Goal: Task Accomplishment & Management: Use online tool/utility

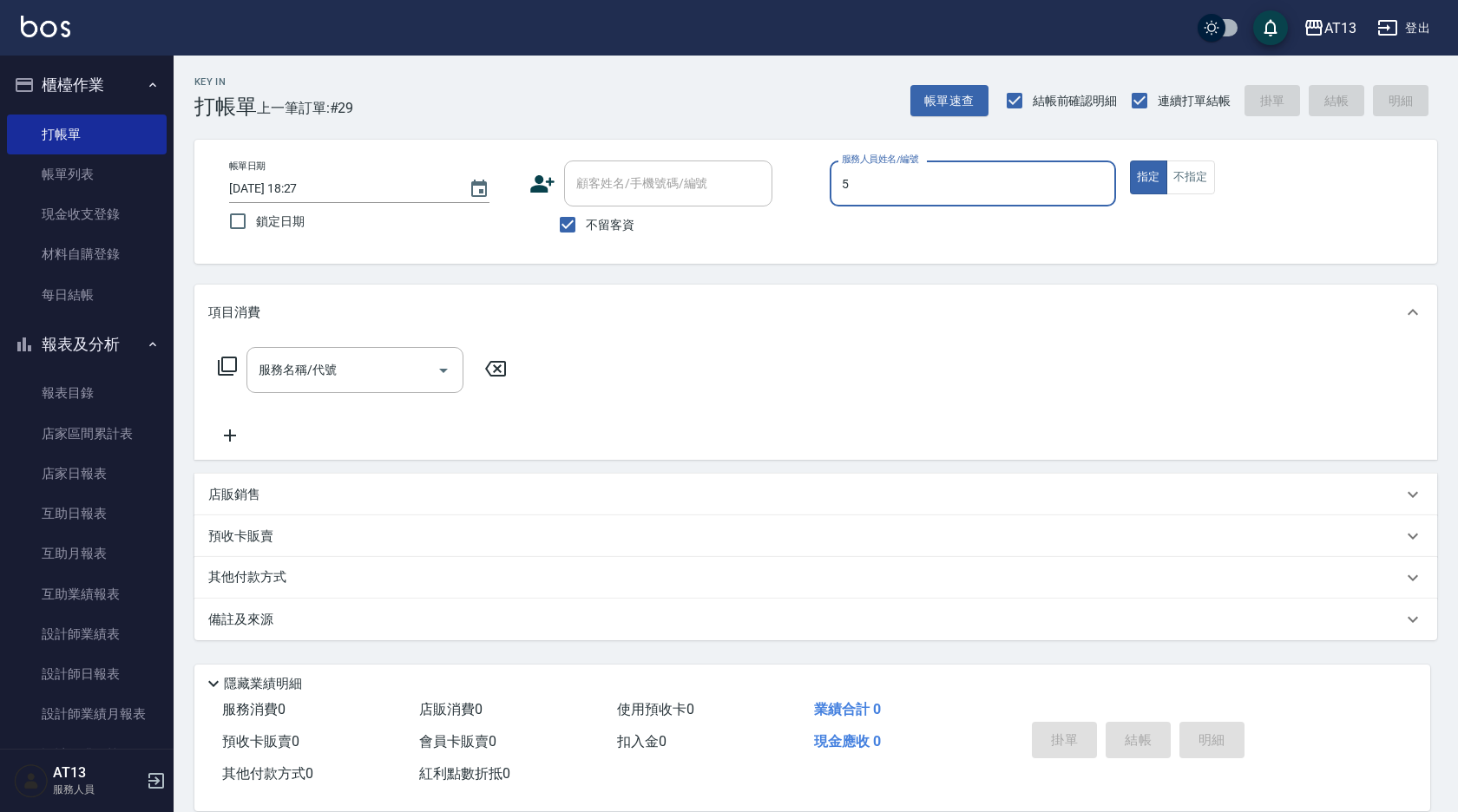
type input "[PERSON_NAME]-5"
type button "true"
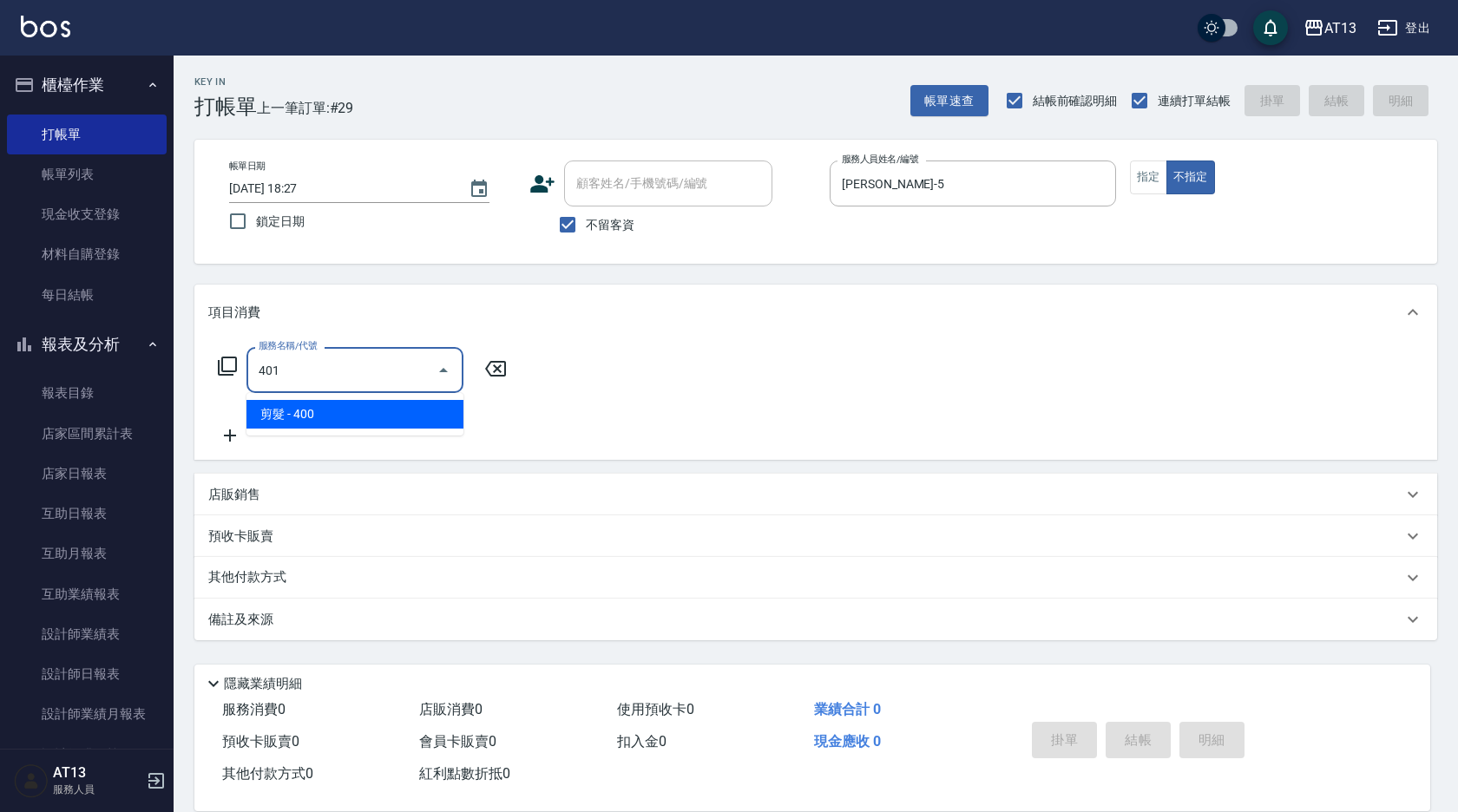
type input "剪髮(401)"
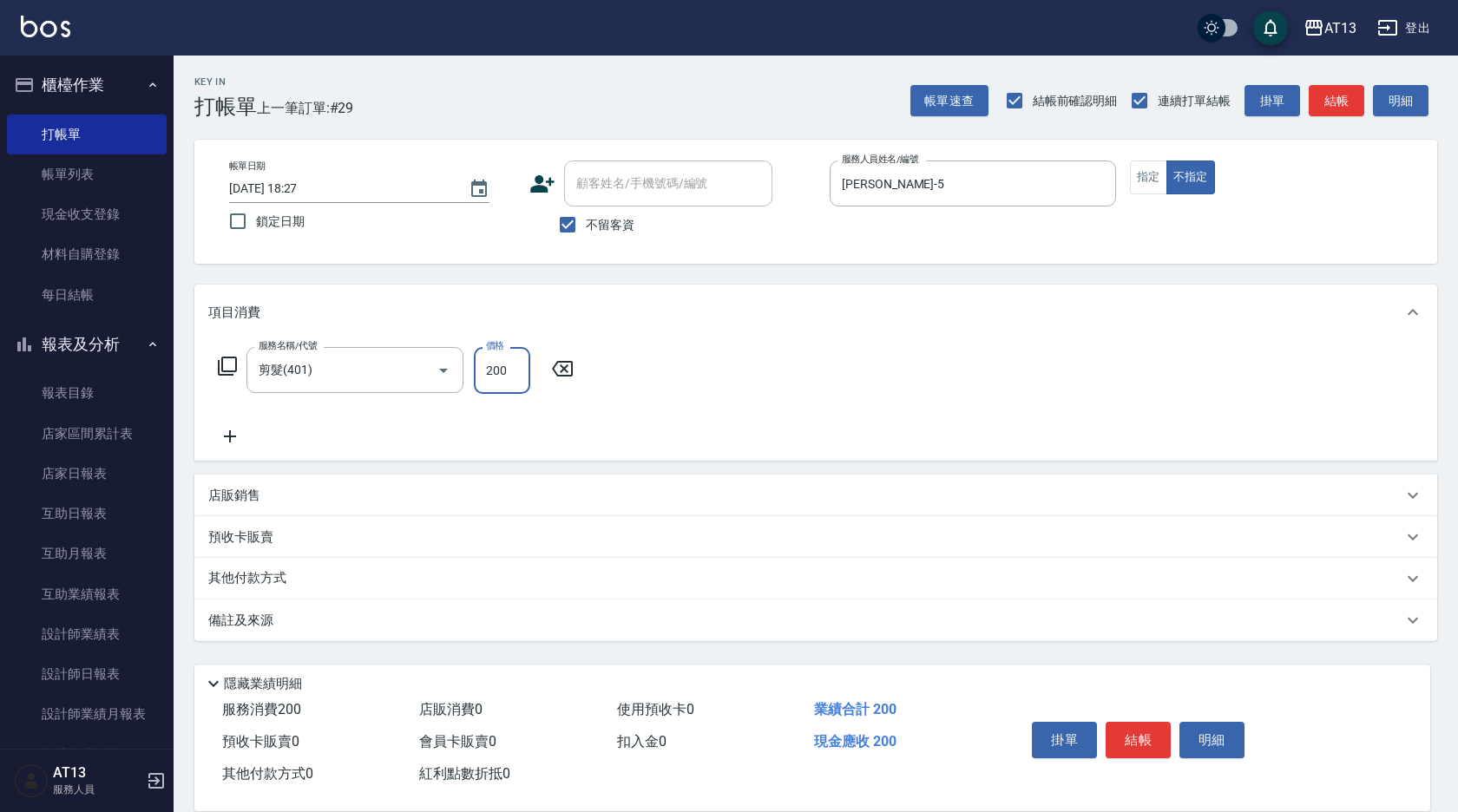
type input "200"
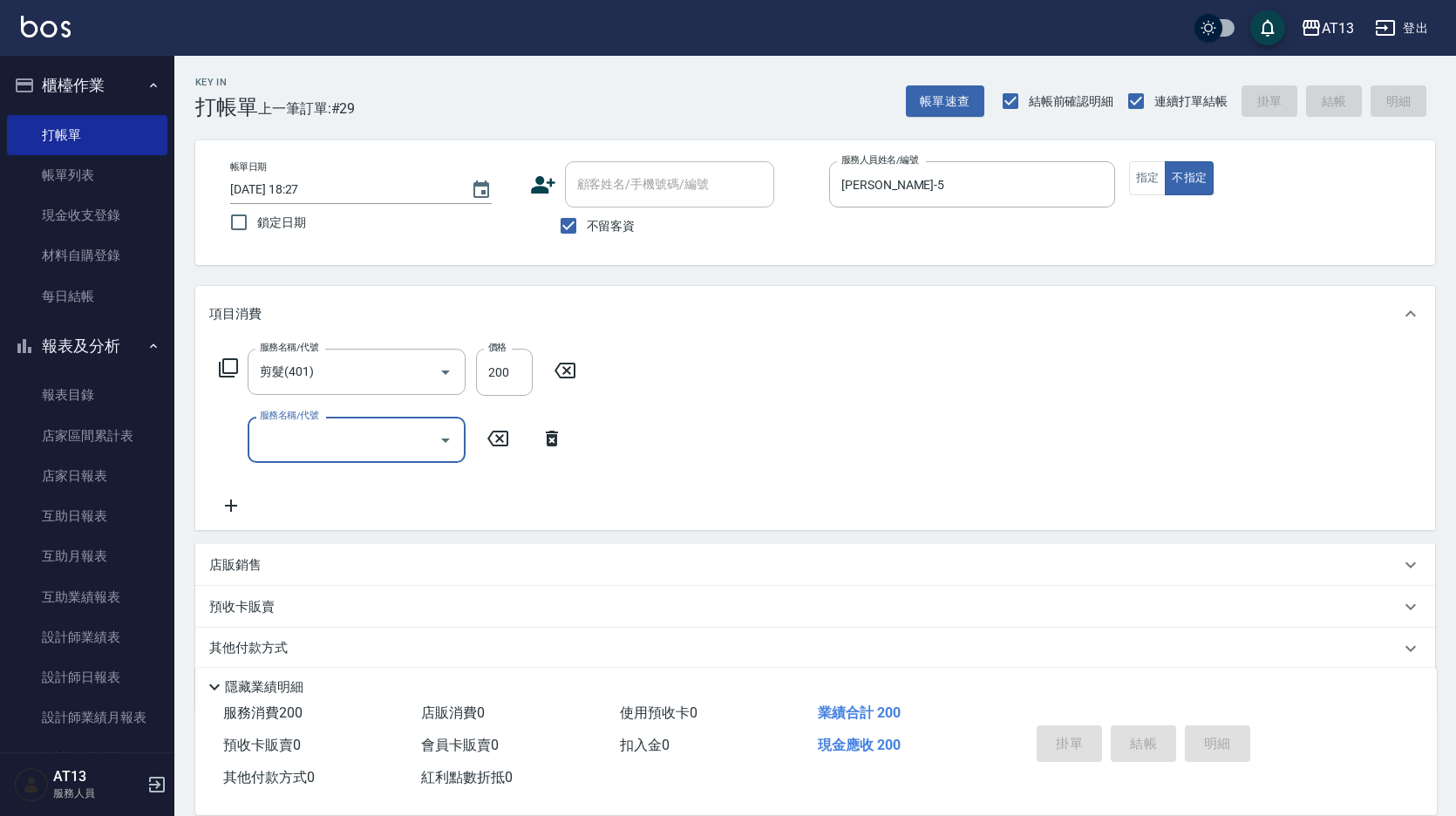
type input "2025/09/18 19:16"
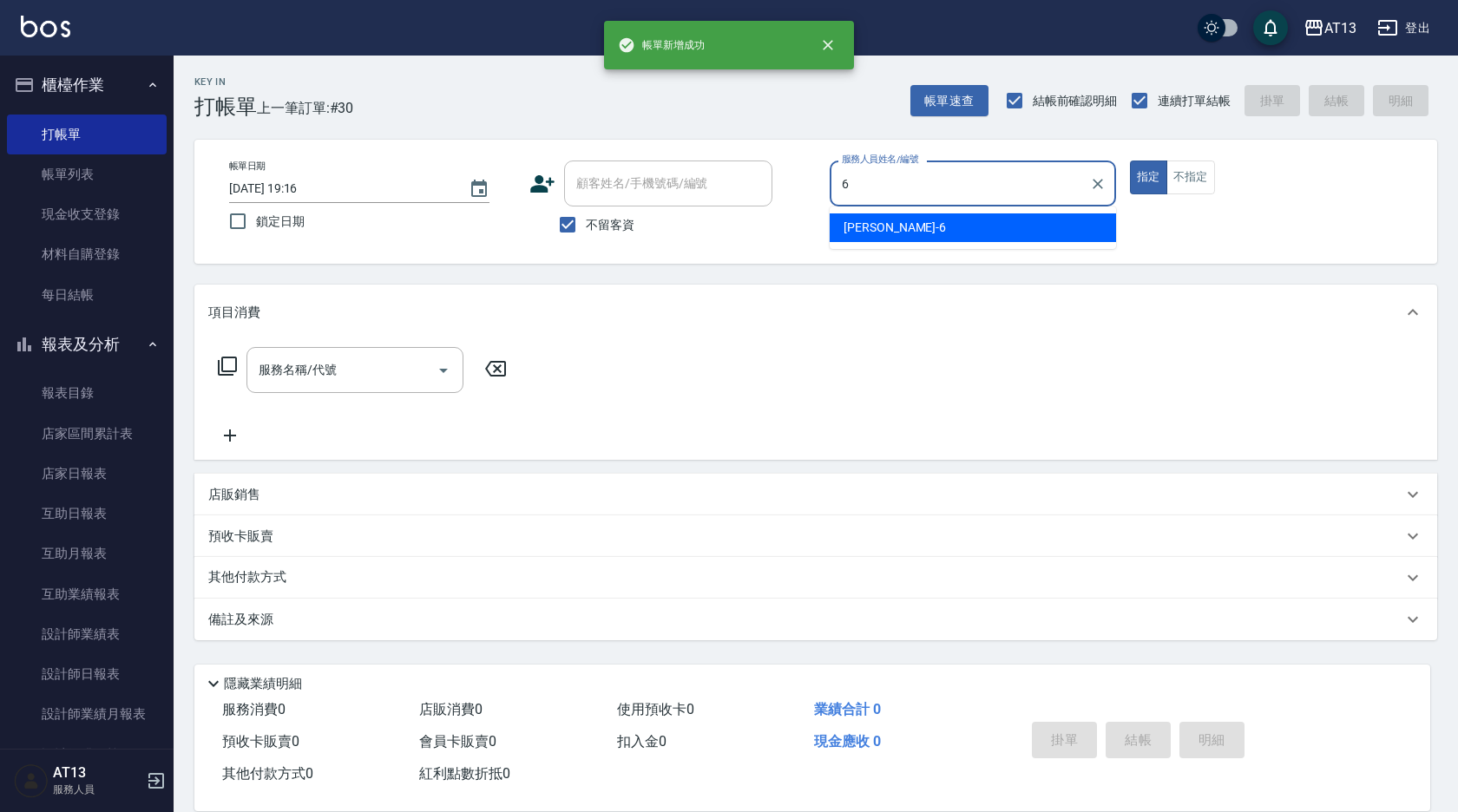
type input "亭妤-6"
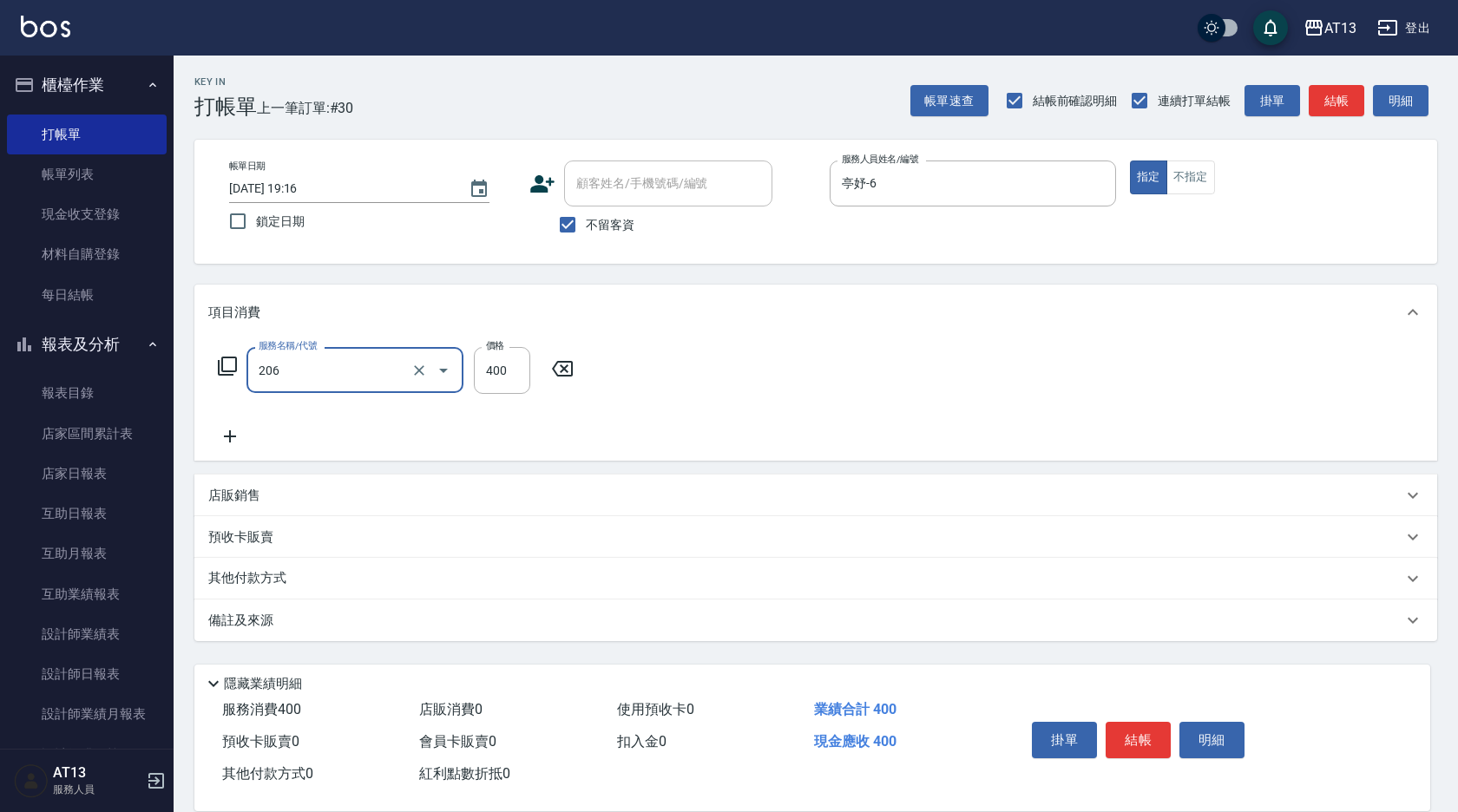
type input "健康洗(206)"
type input "葉采臻-24"
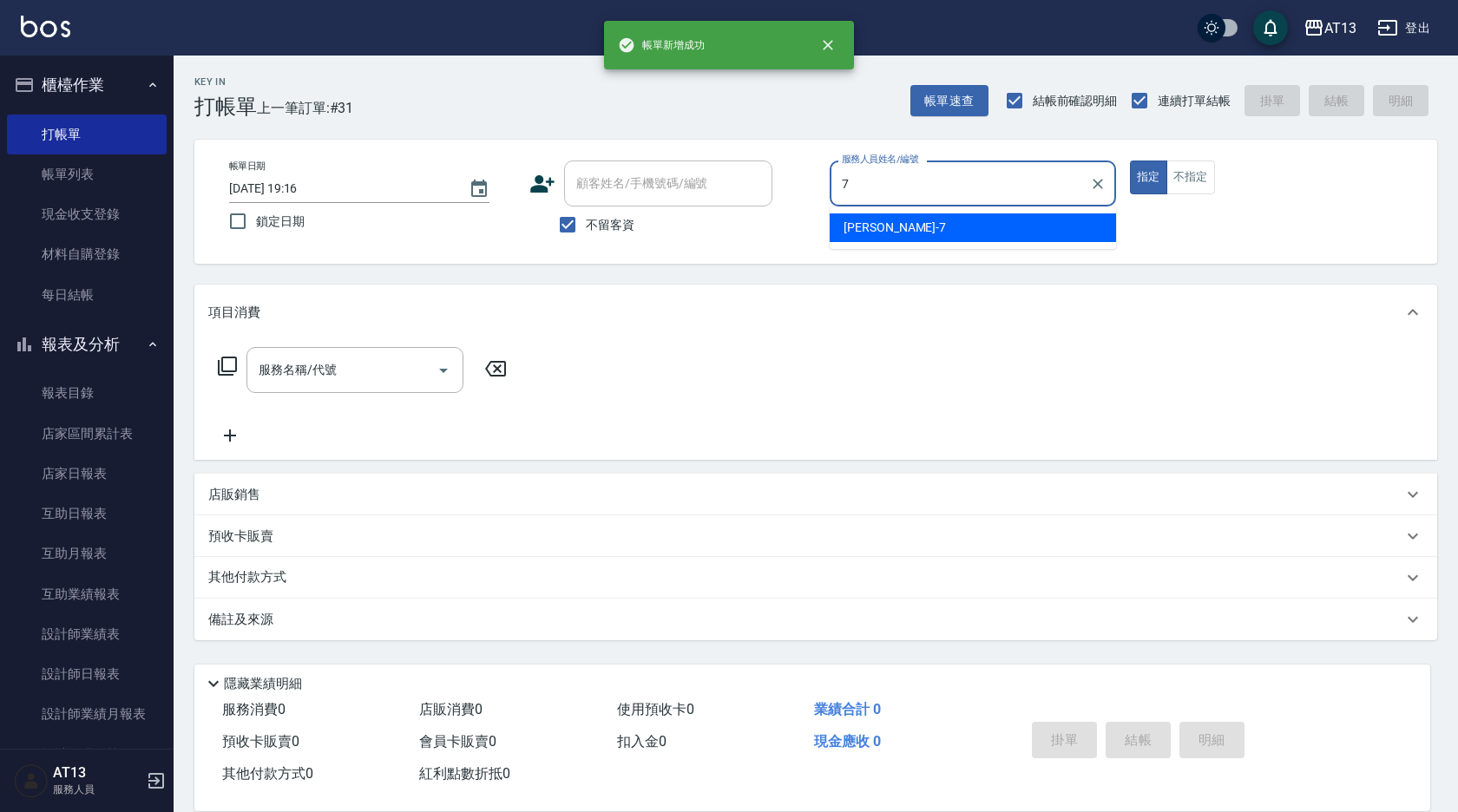
type input "呂佳容-7"
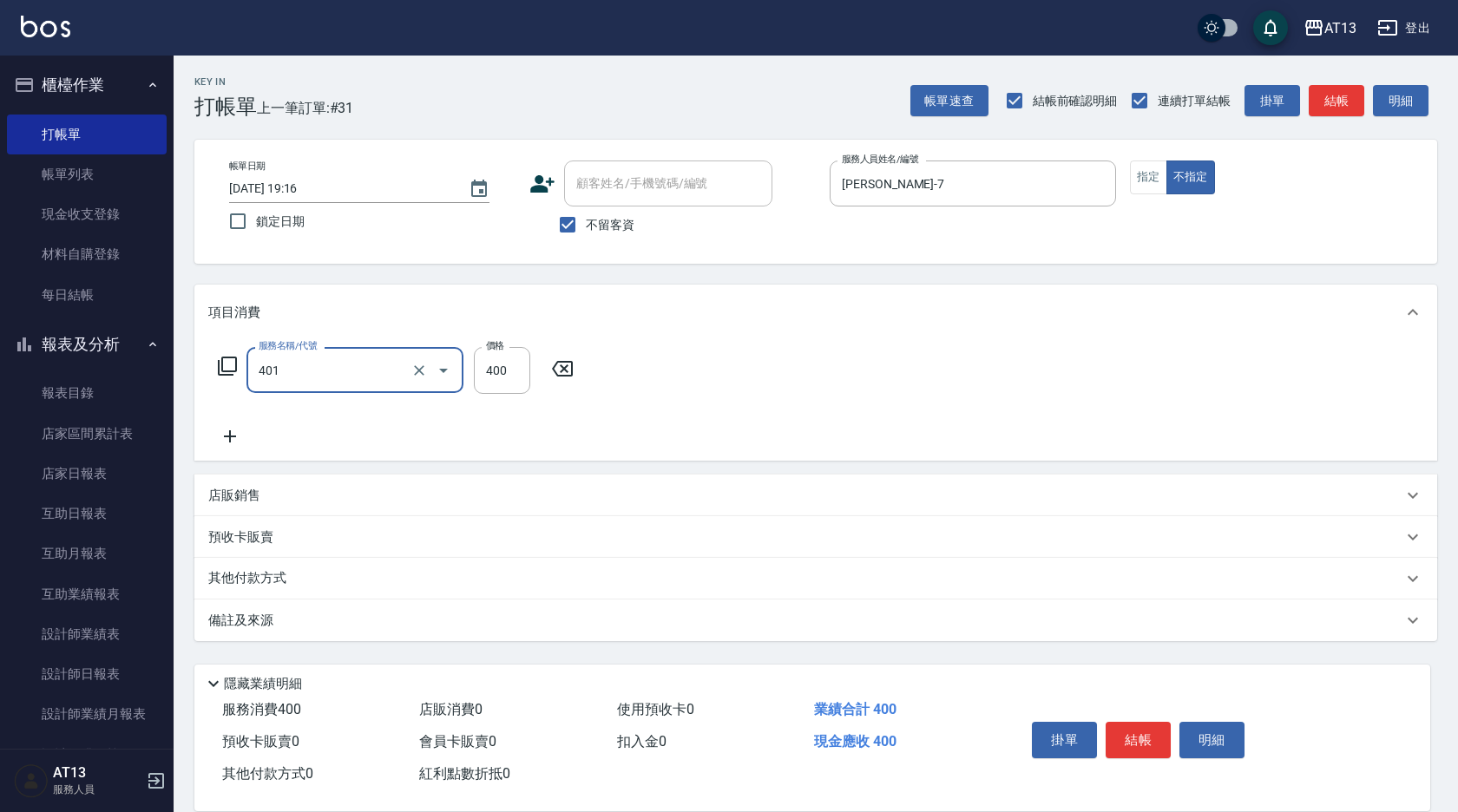
type input "剪髮(401)"
type input "200"
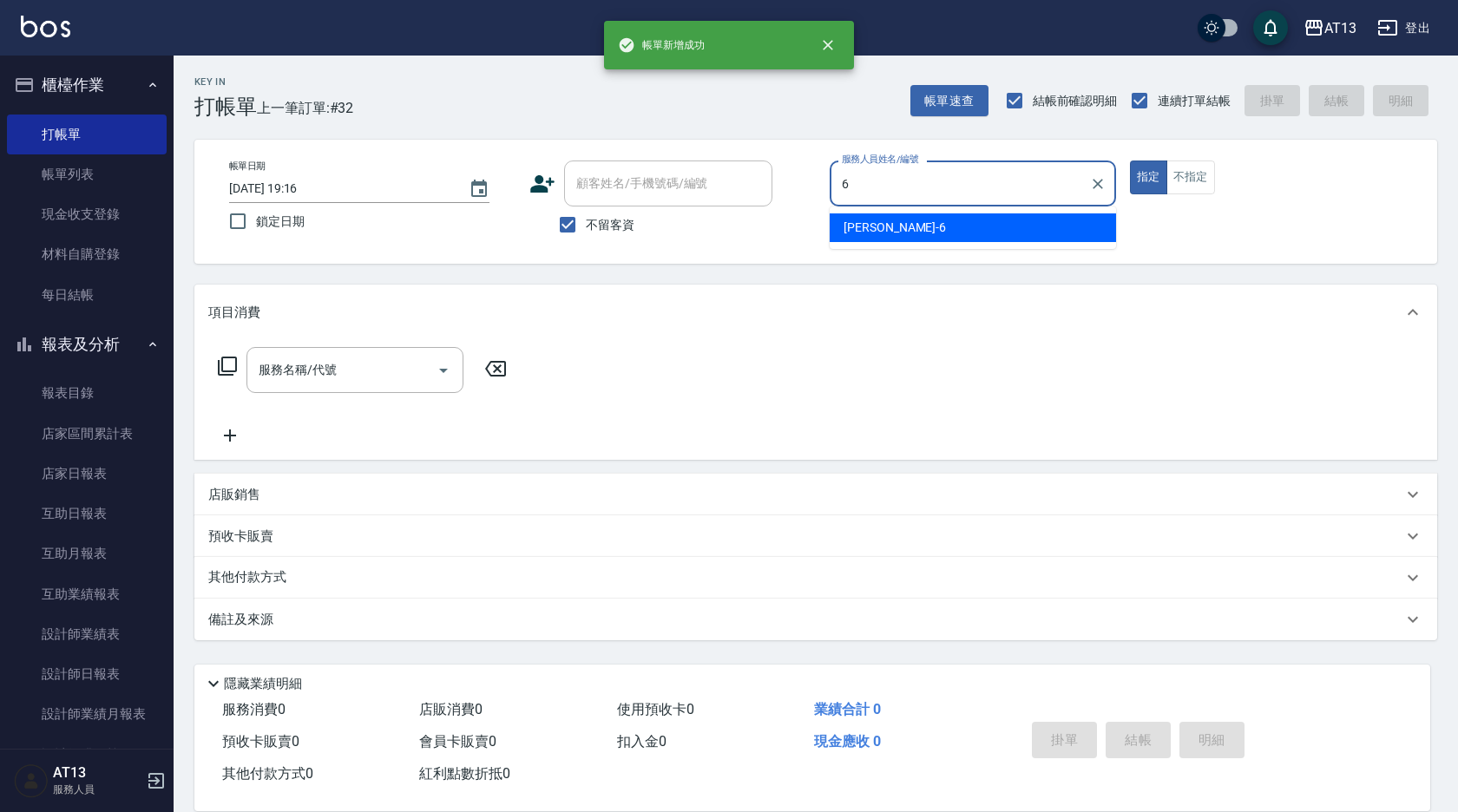
type input "亭妤-6"
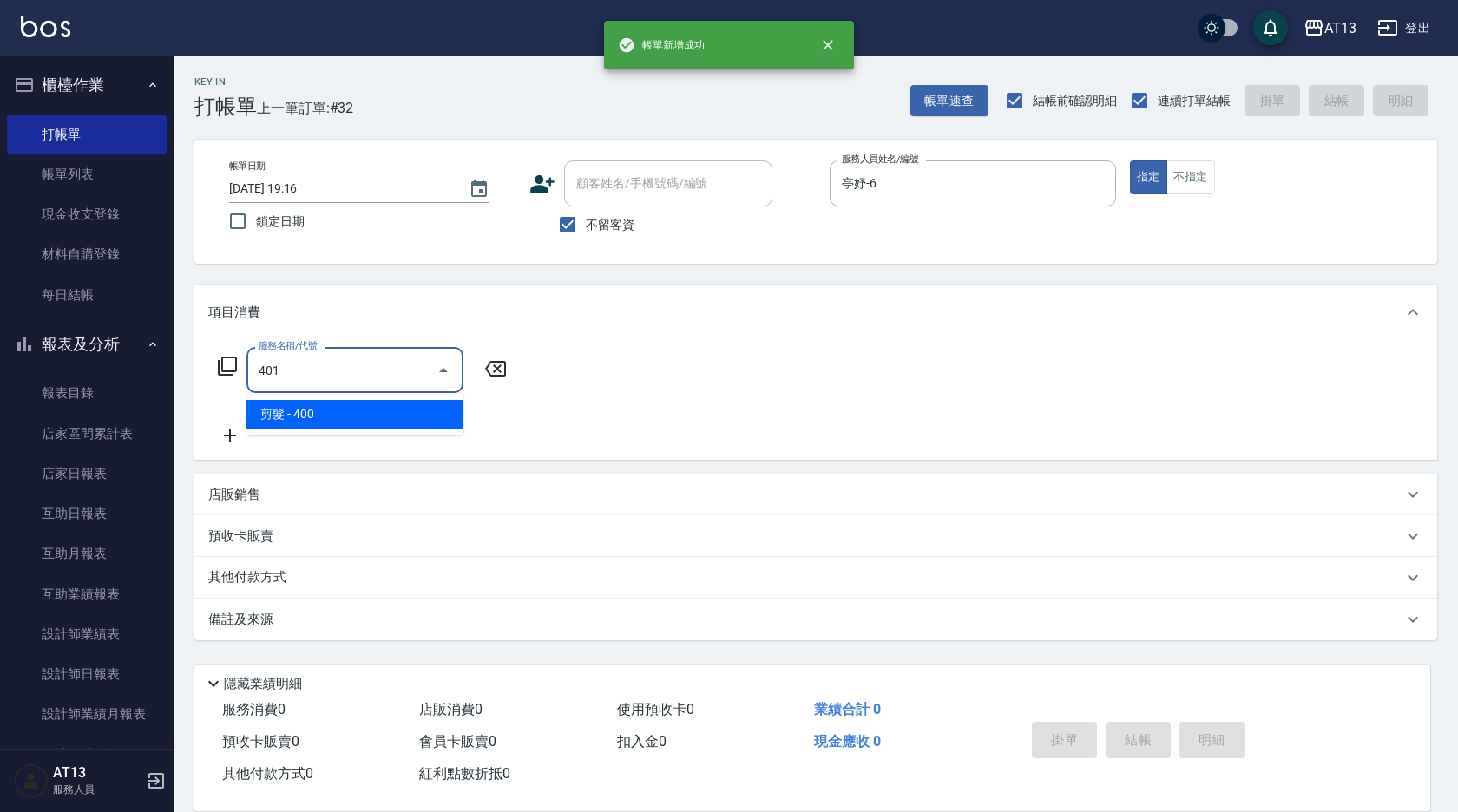
type input "剪髮(401)"
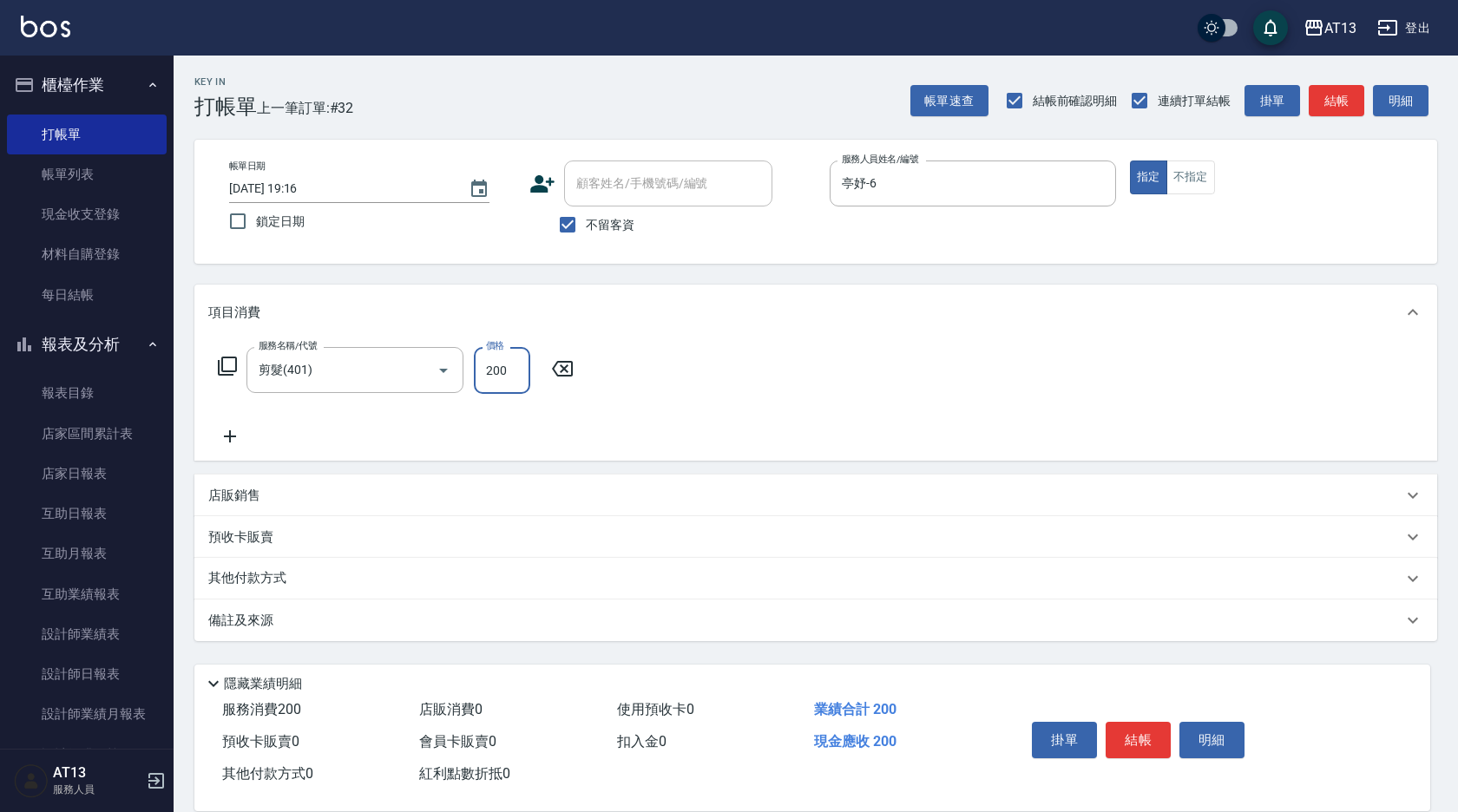
type input "200"
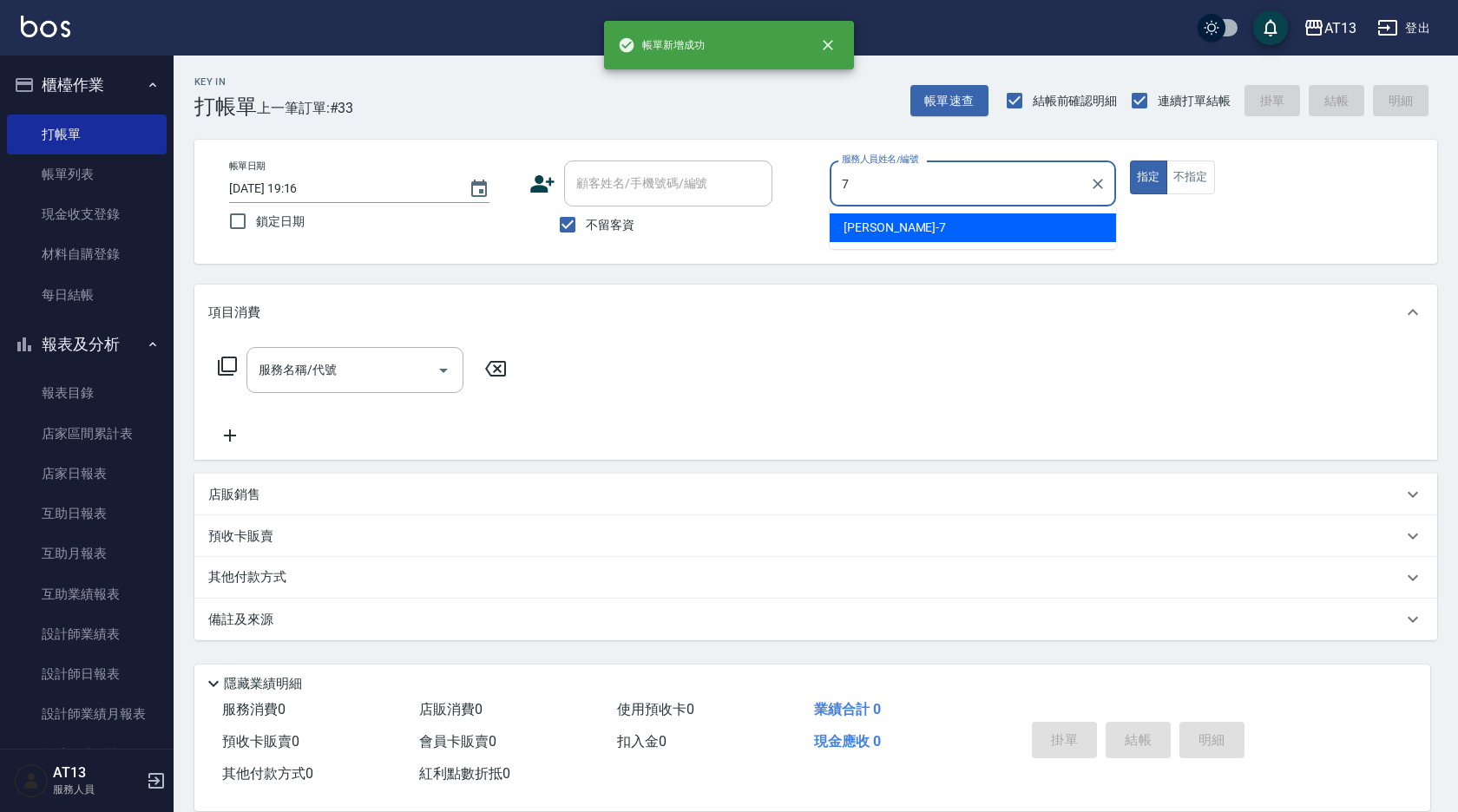
type input "呂佳容-7"
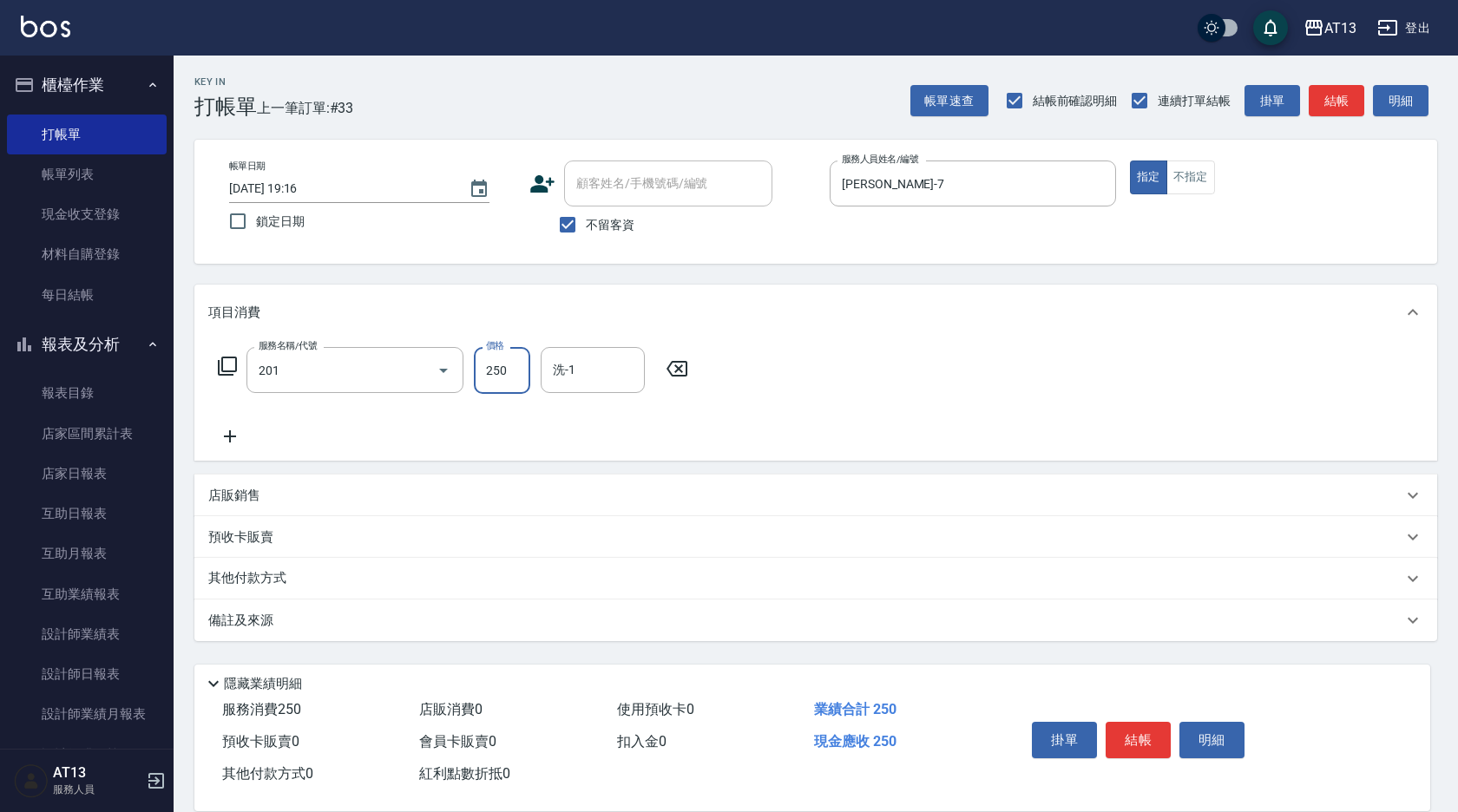
type input "洗髮(201)"
type input "雨威-2"
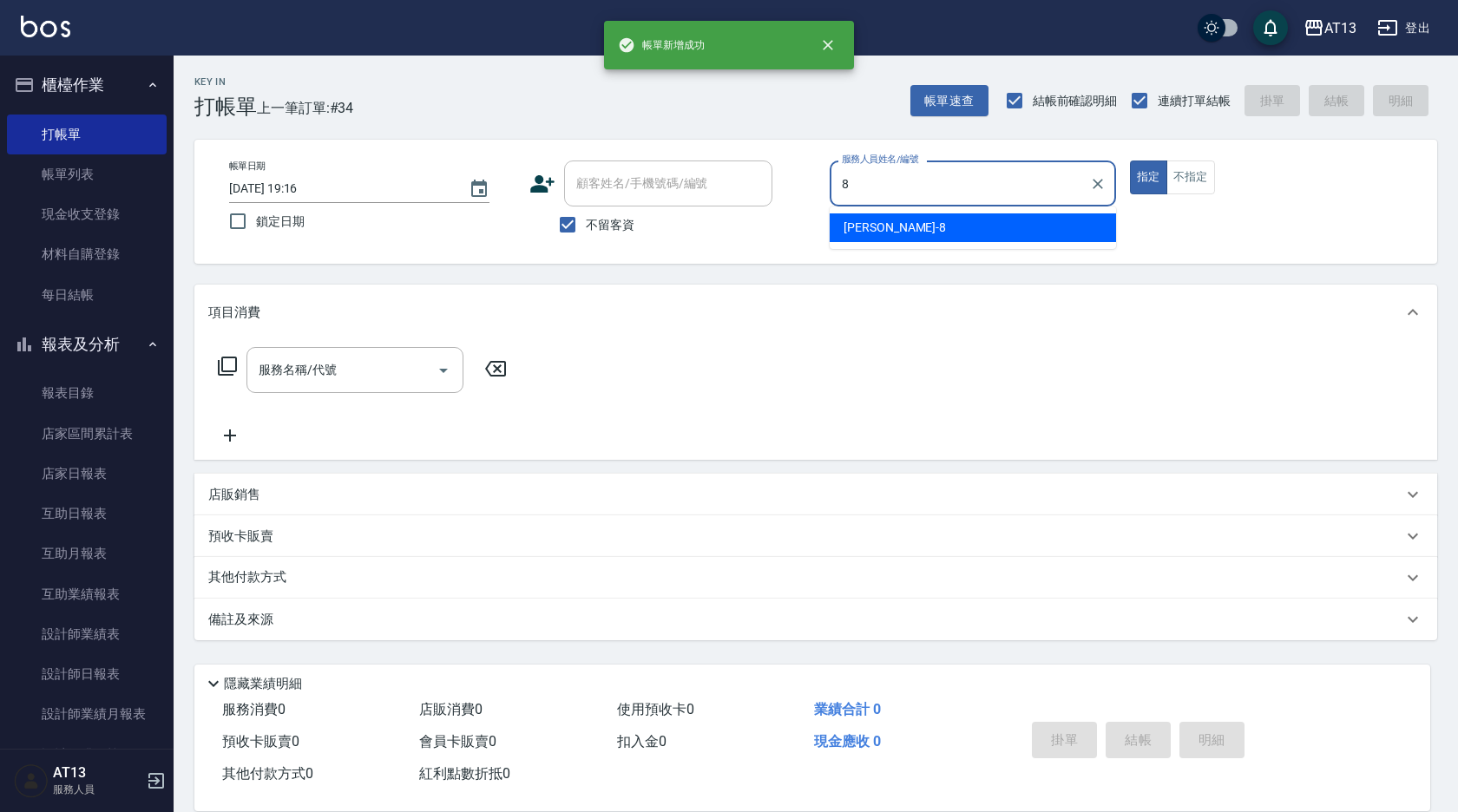
type input "Jerry-8"
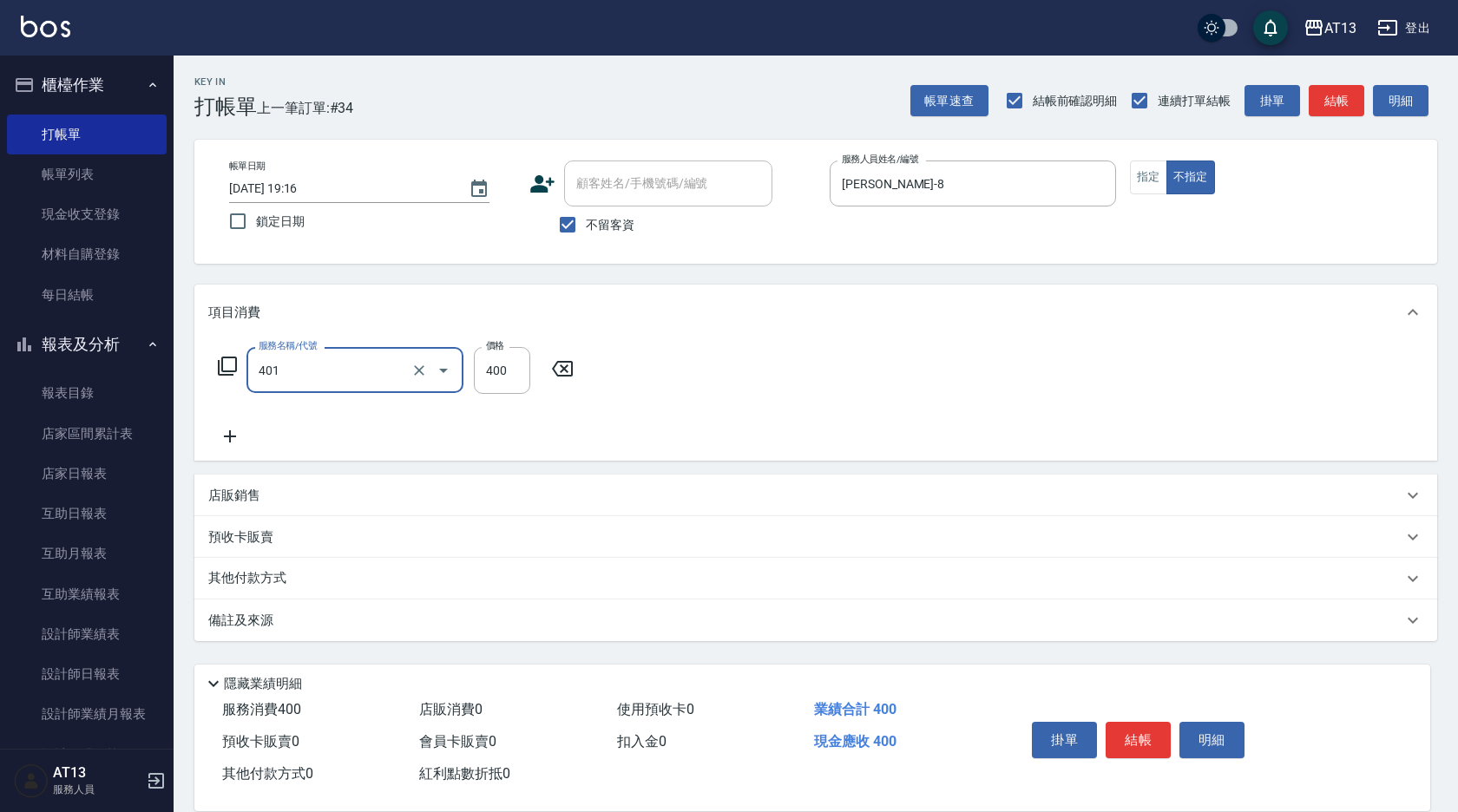
type input "剪髮(401)"
type input "150"
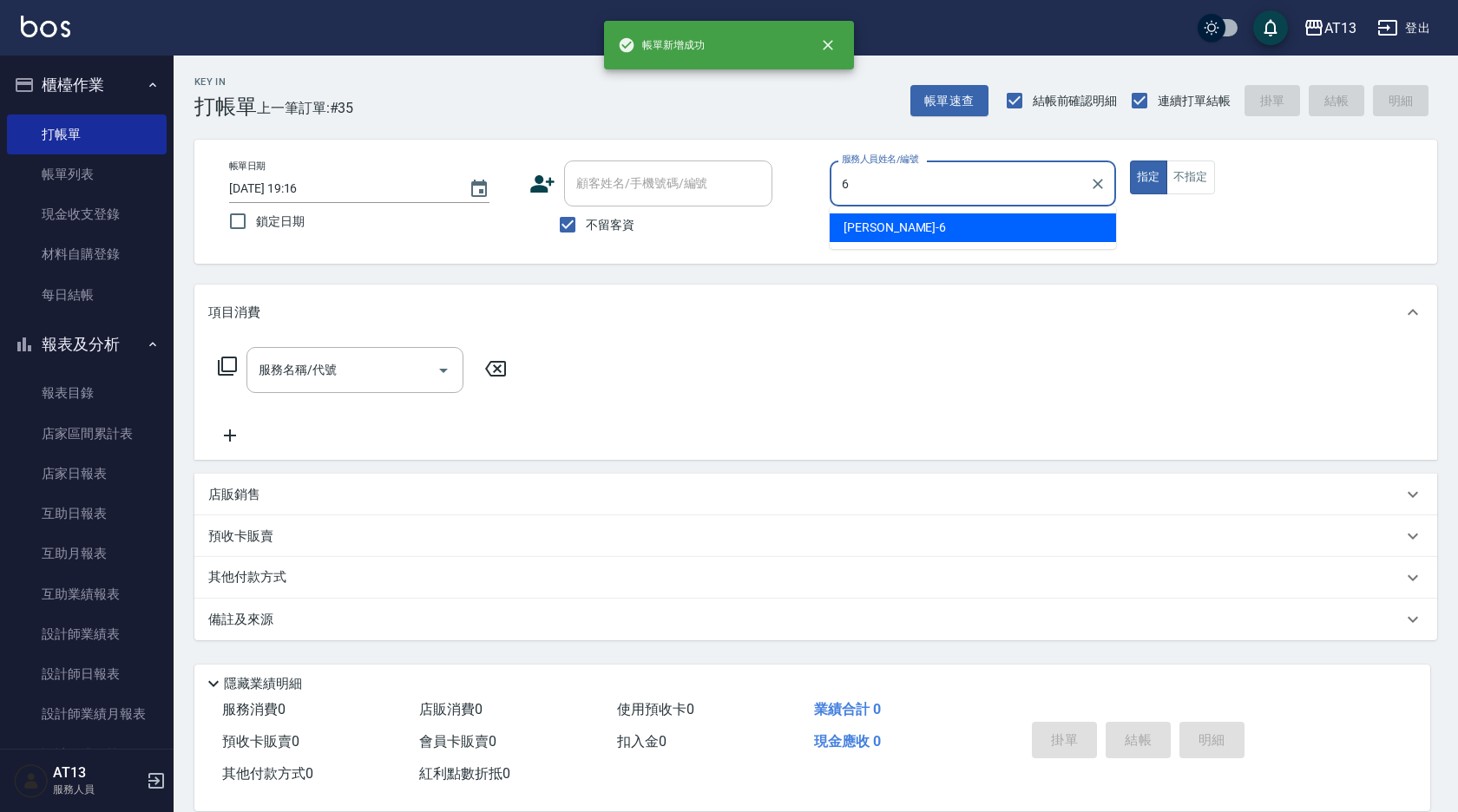
type input "亭妤-6"
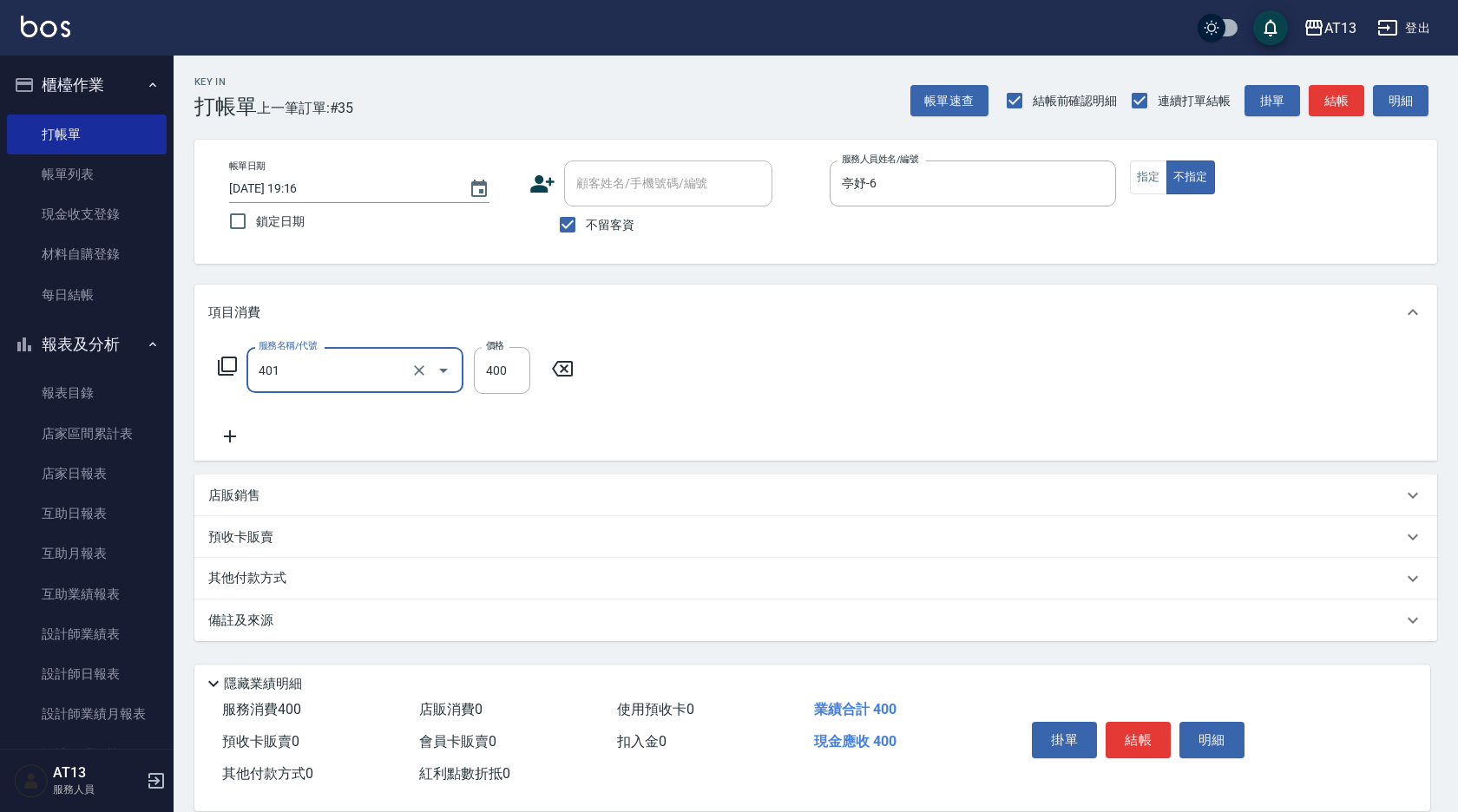
type input "剪髮(401)"
type input "200"
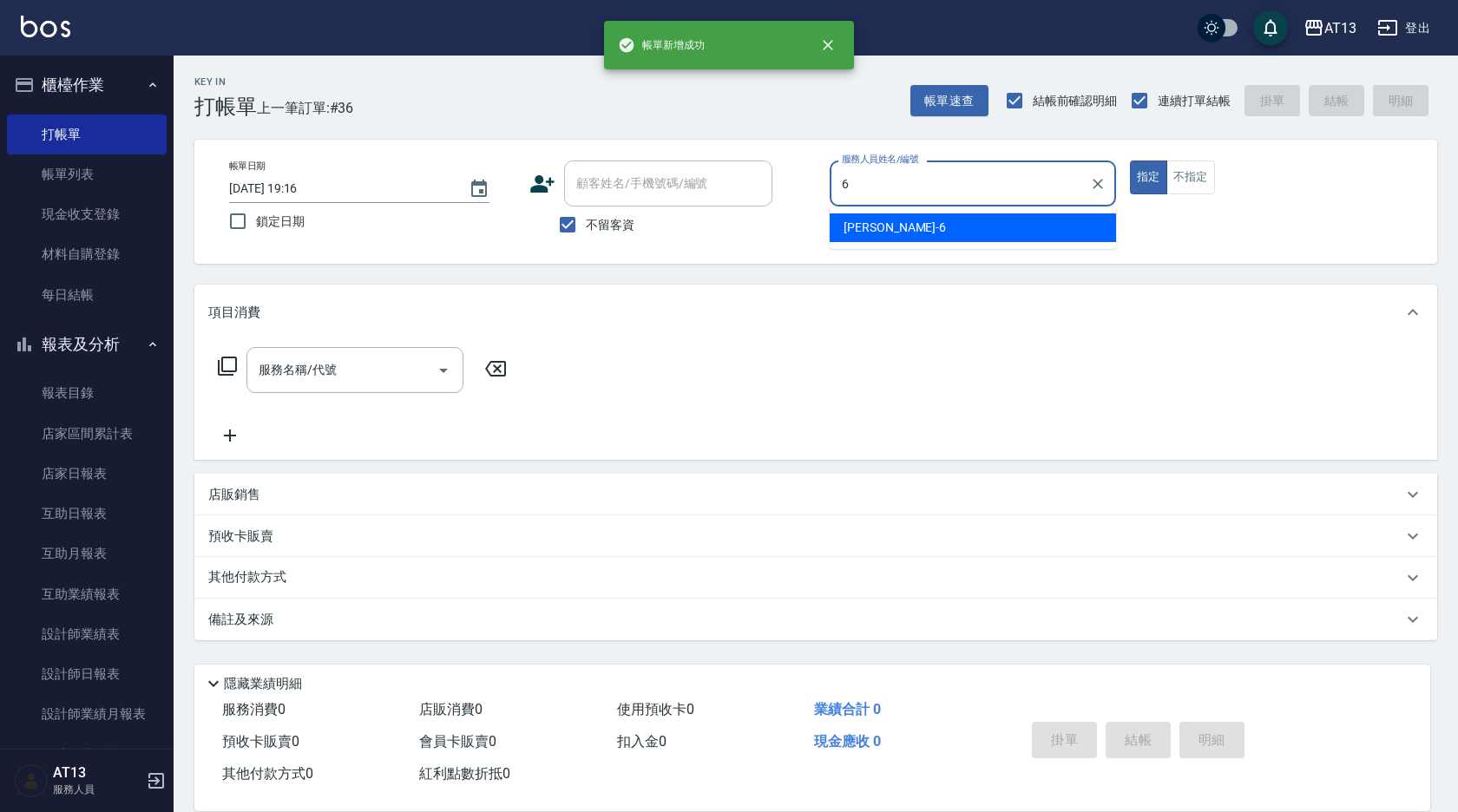
type input "亭妤-6"
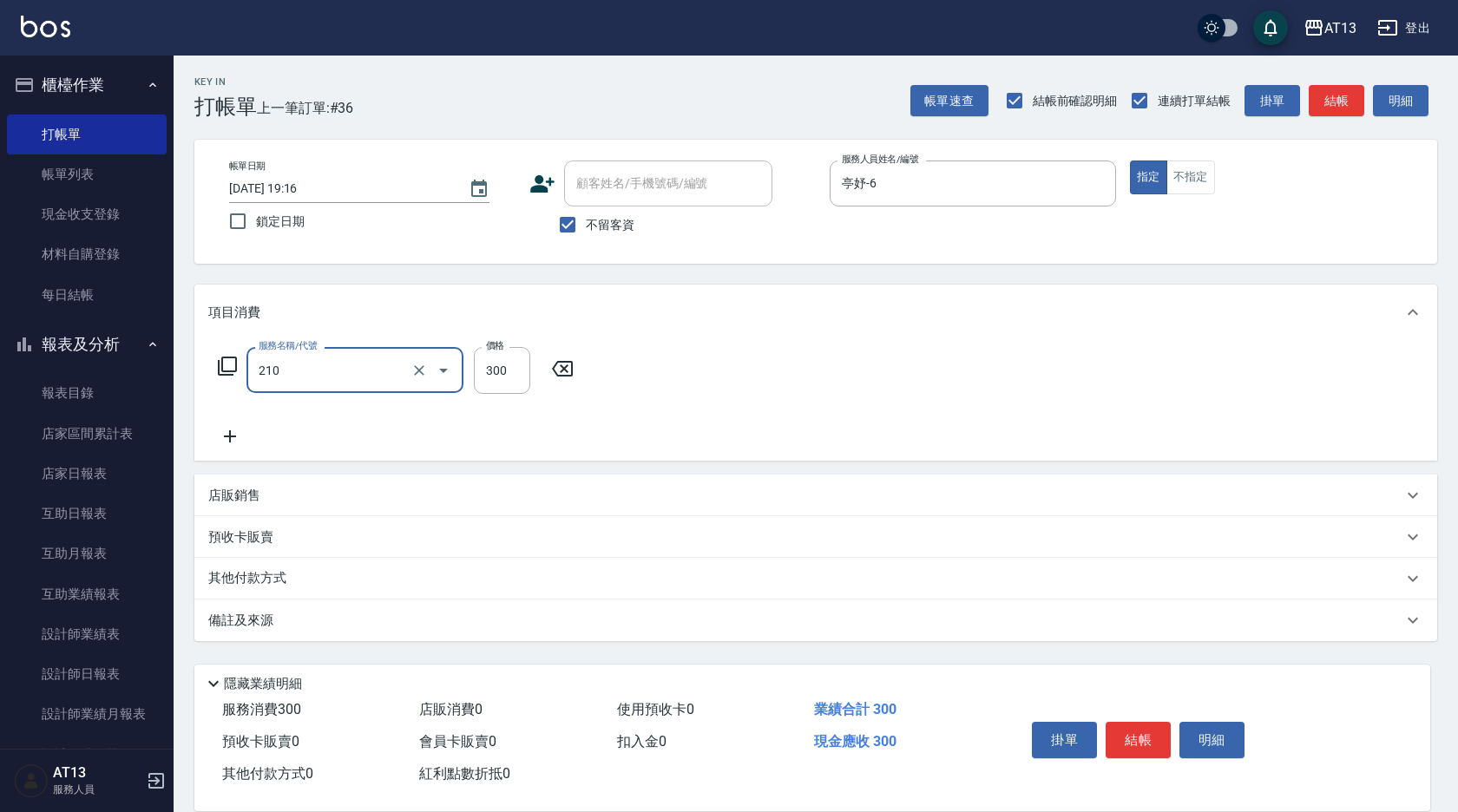
type input "歐娜洗髮精(210)"
type input "妤宸-29"
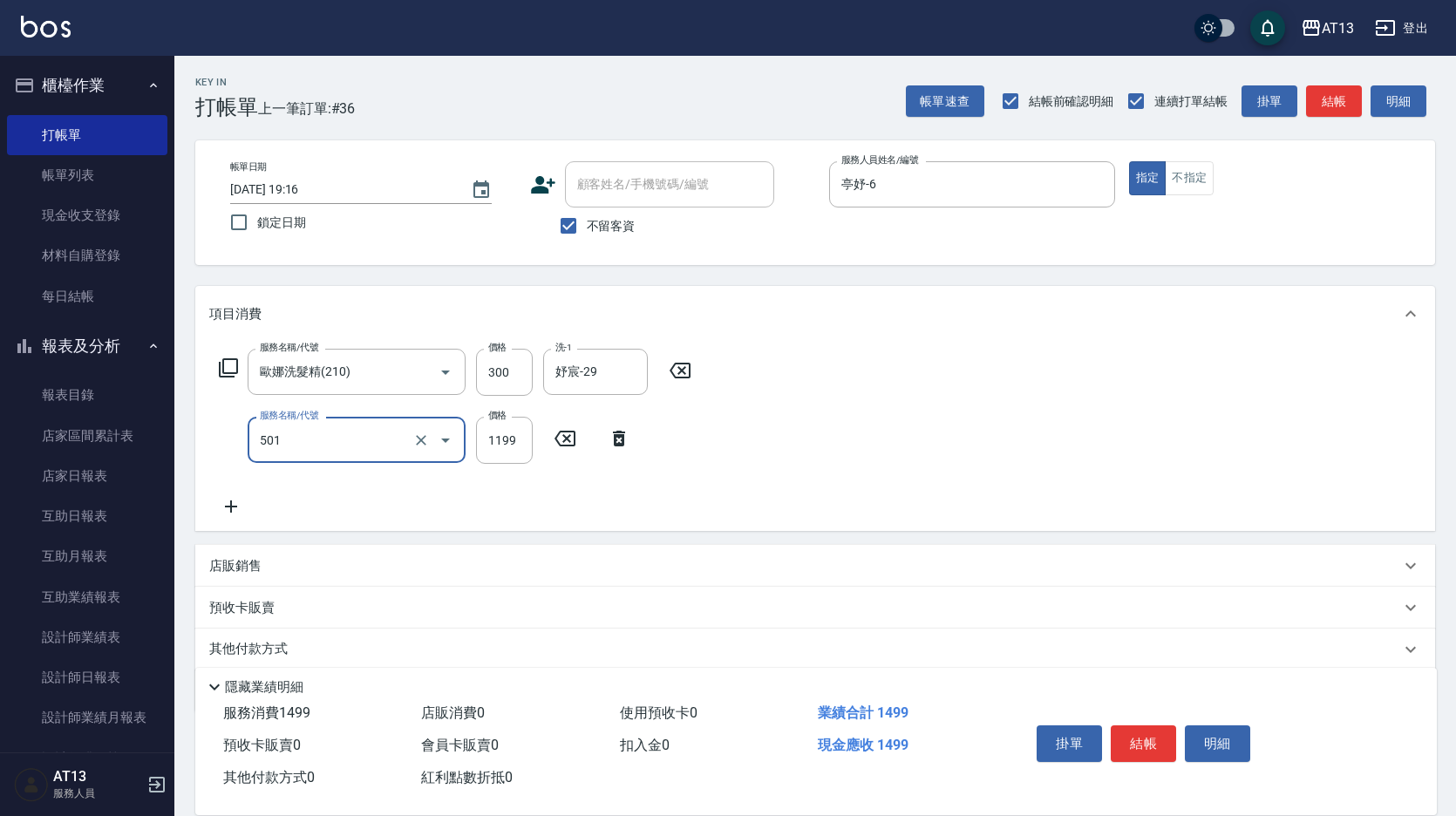
type input "染髮(501)"
type input "2200"
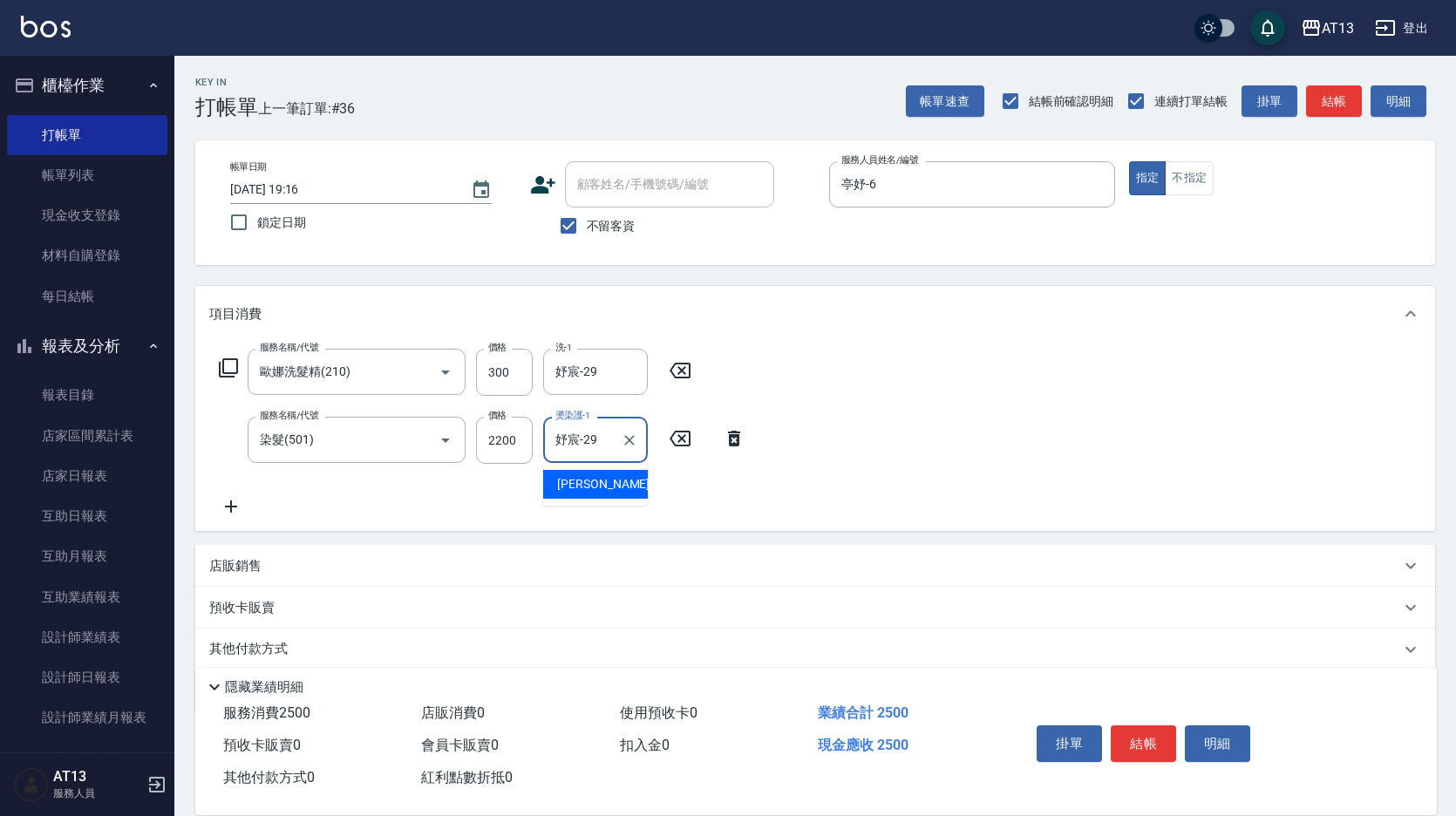
type input "妤宸-29"
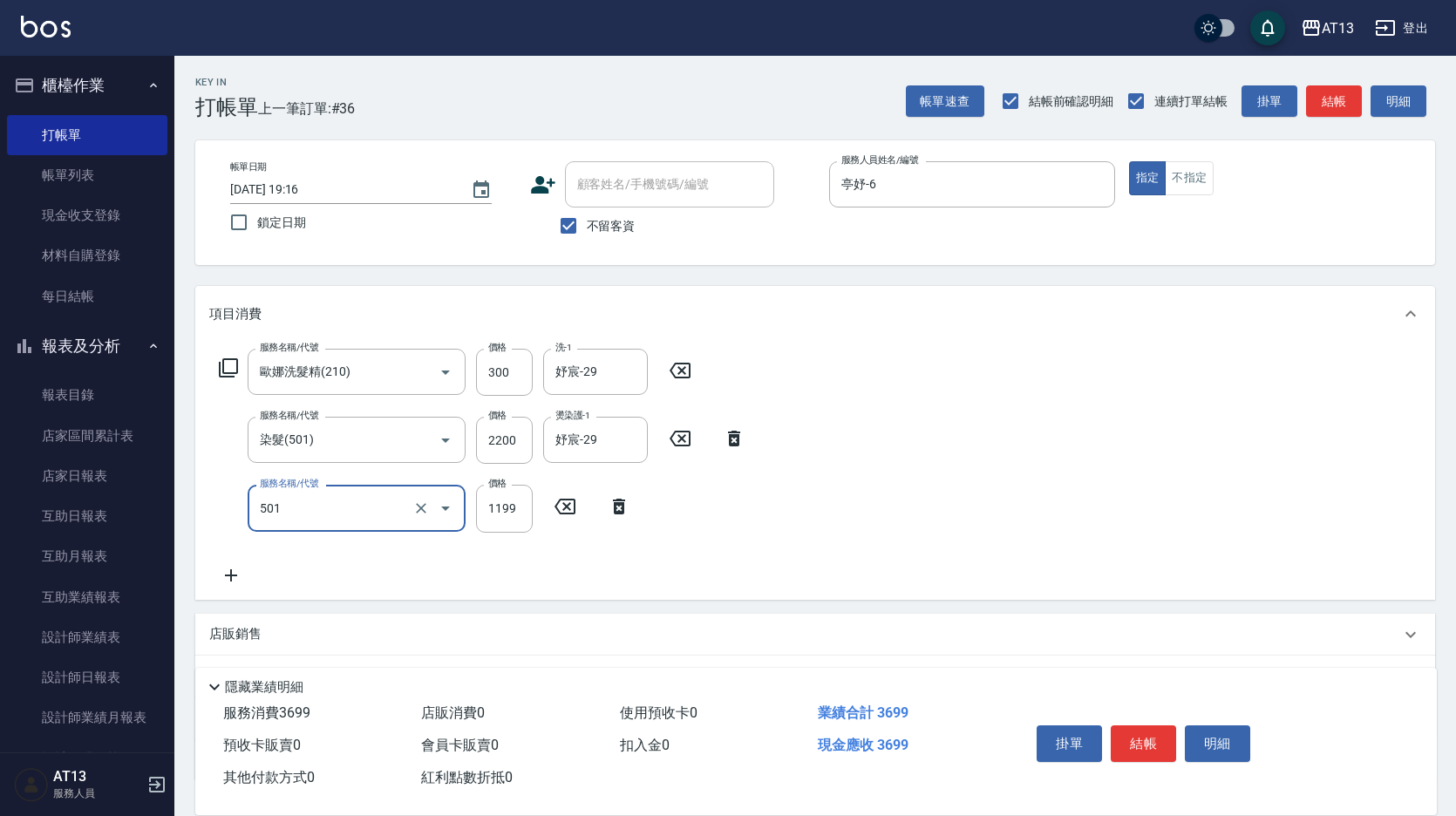
type input "染髮(501)"
type input "2200"
type input "妤宸-29"
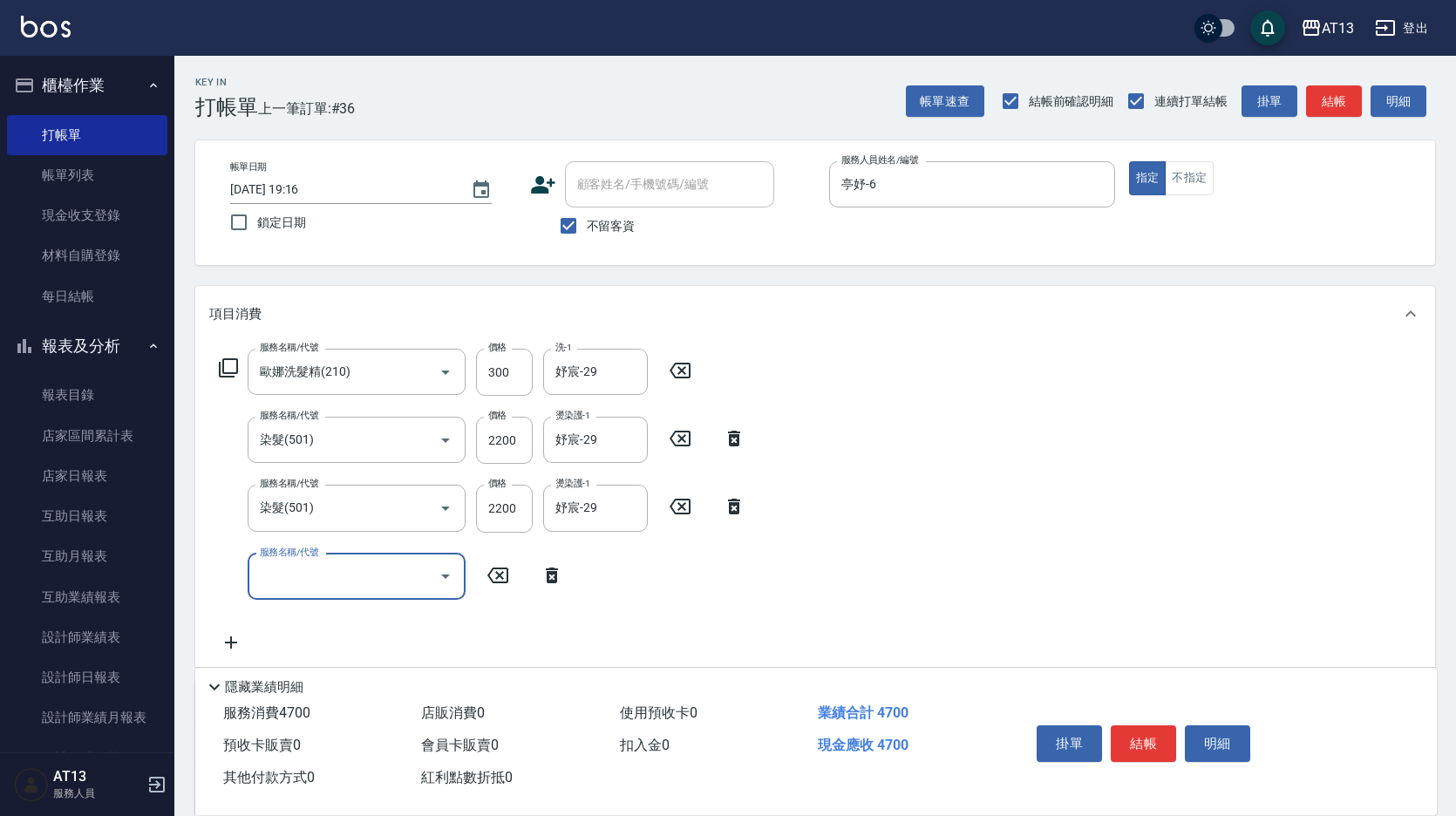
type input "4"
type input "水樣結構式1200(713)"
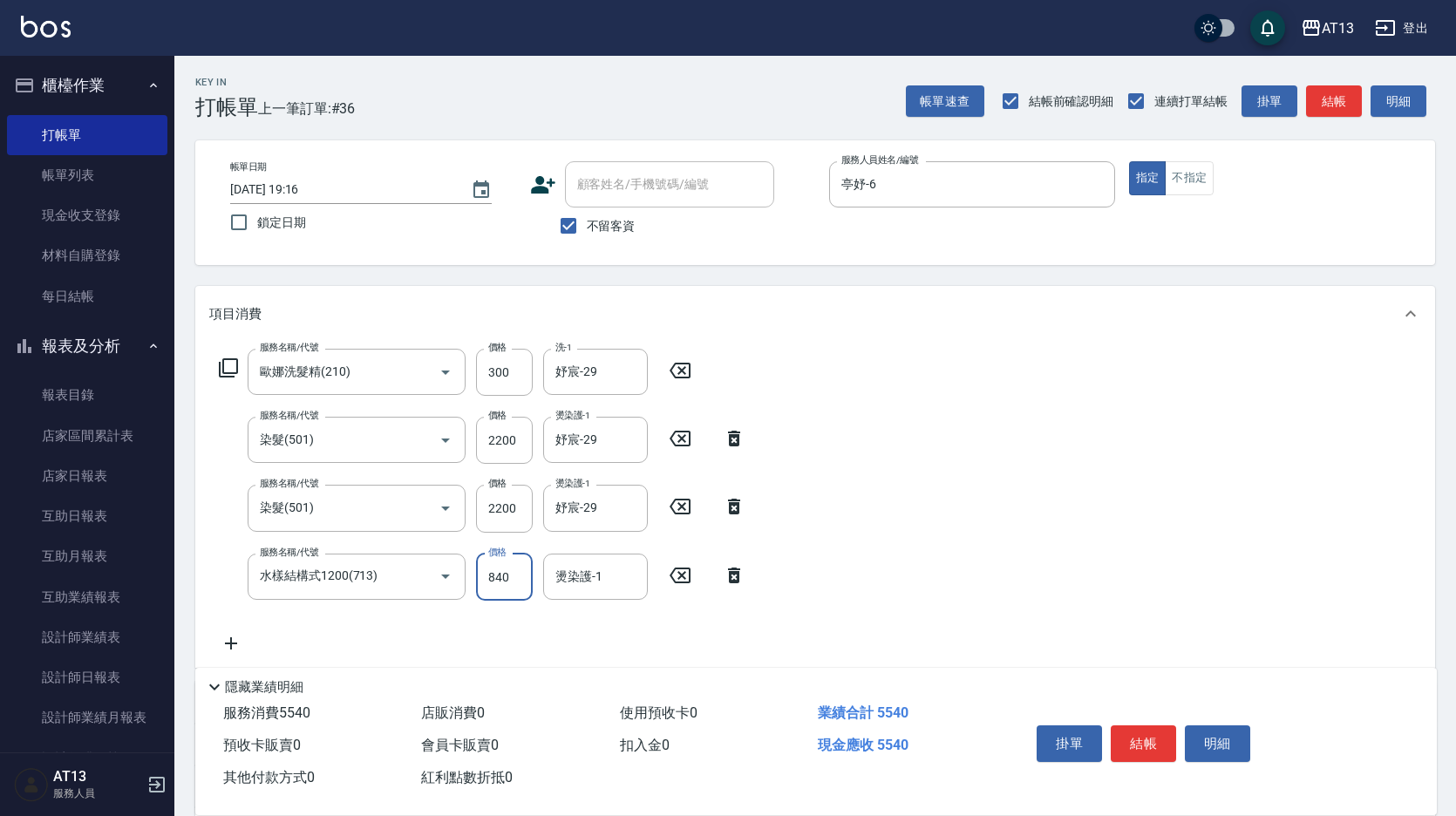
type input "840"
type input "妤宸-29"
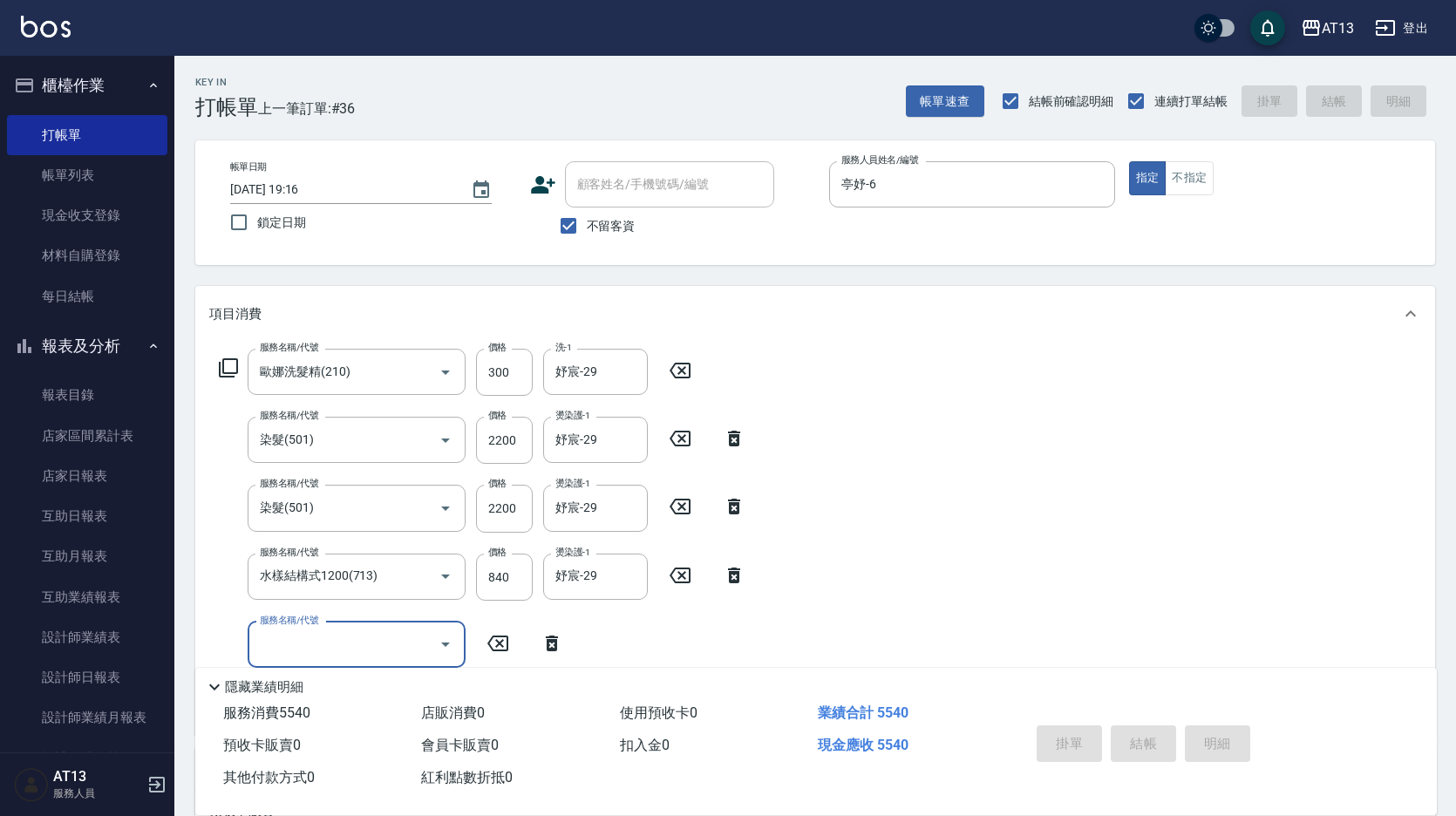
type input "2025/09/18 19:17"
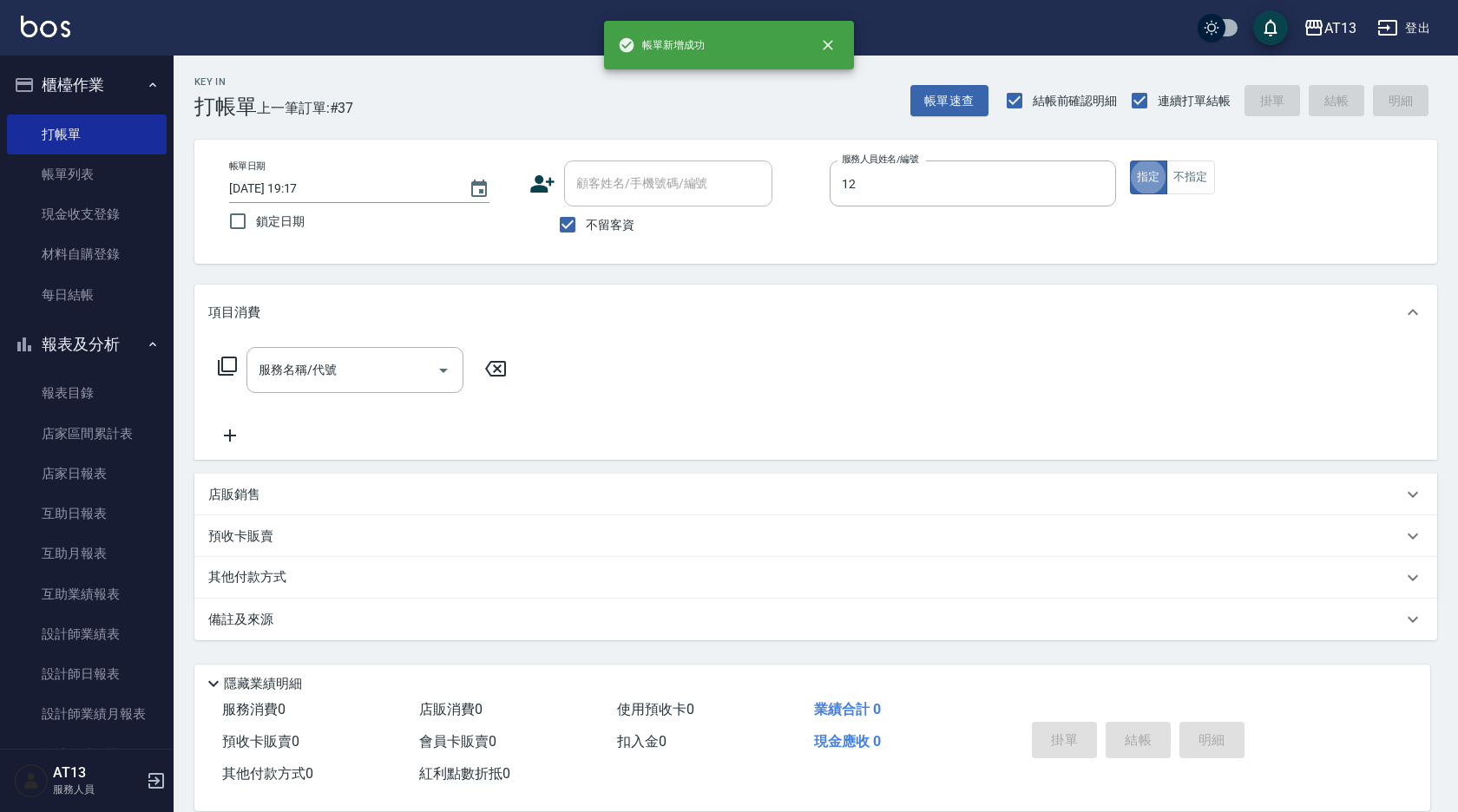
type input "育萍-12"
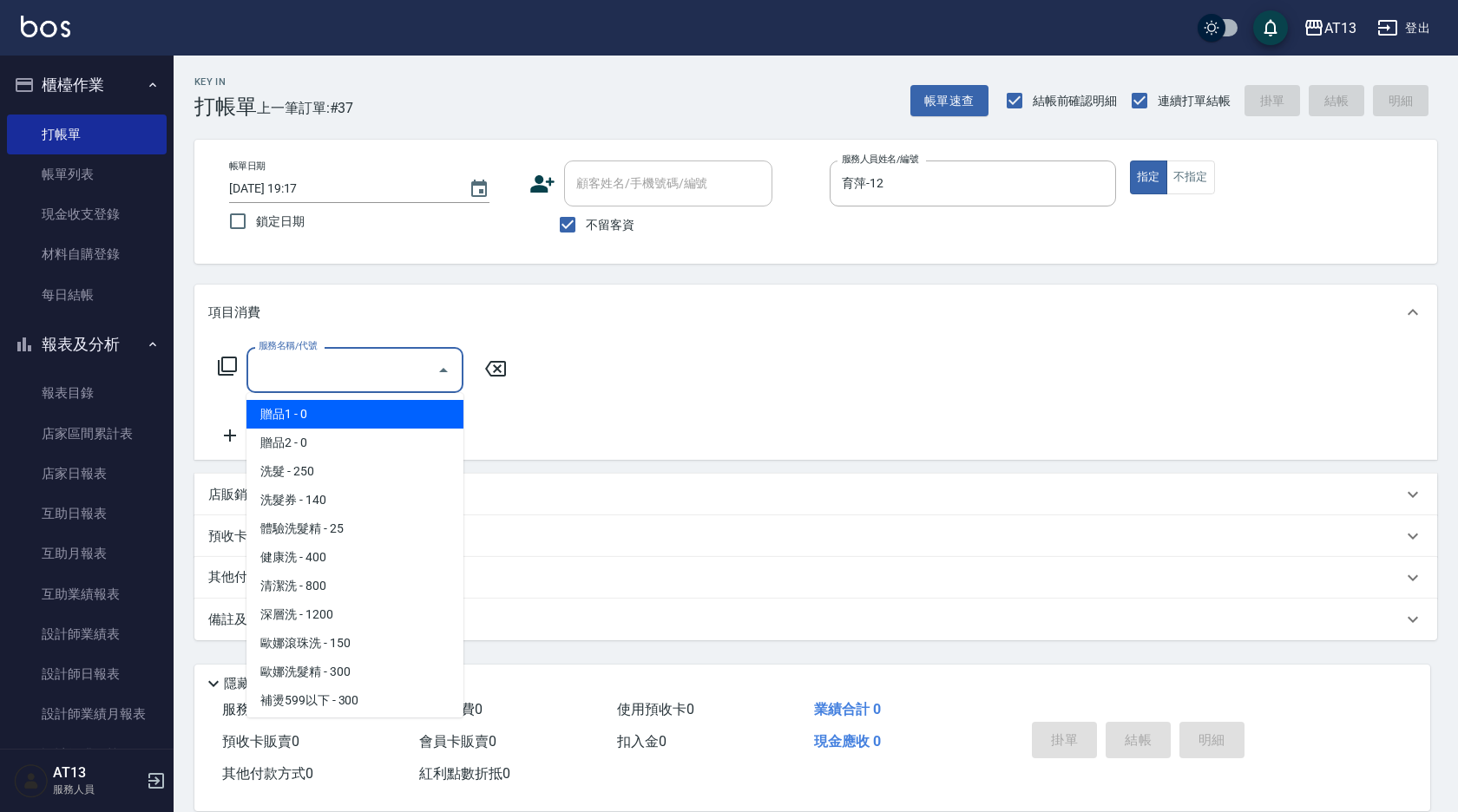
click at [395, 368] on input "服務名稱/代號" at bounding box center [342, 370] width 175 height 31
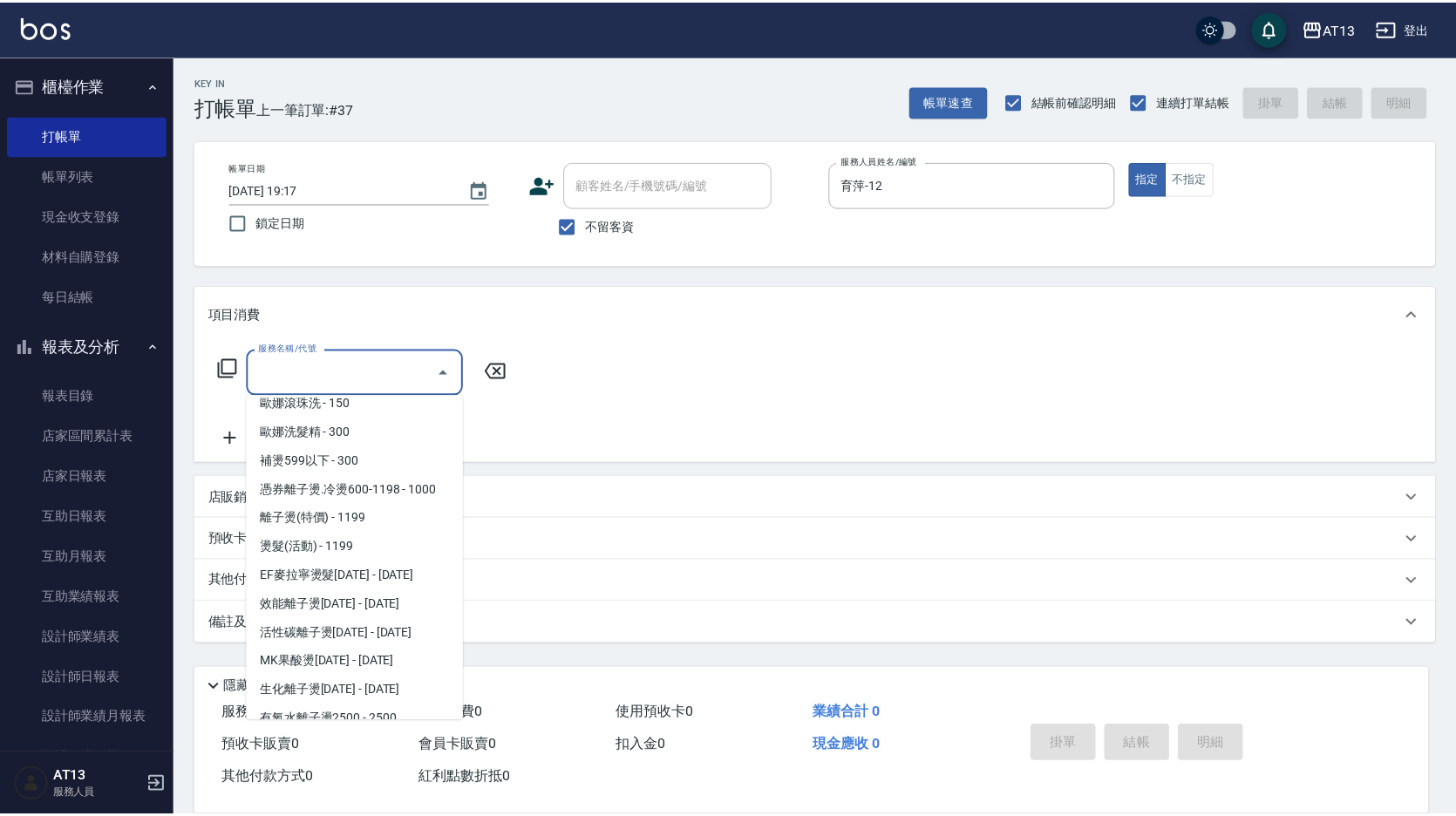
scroll to position [261, 0]
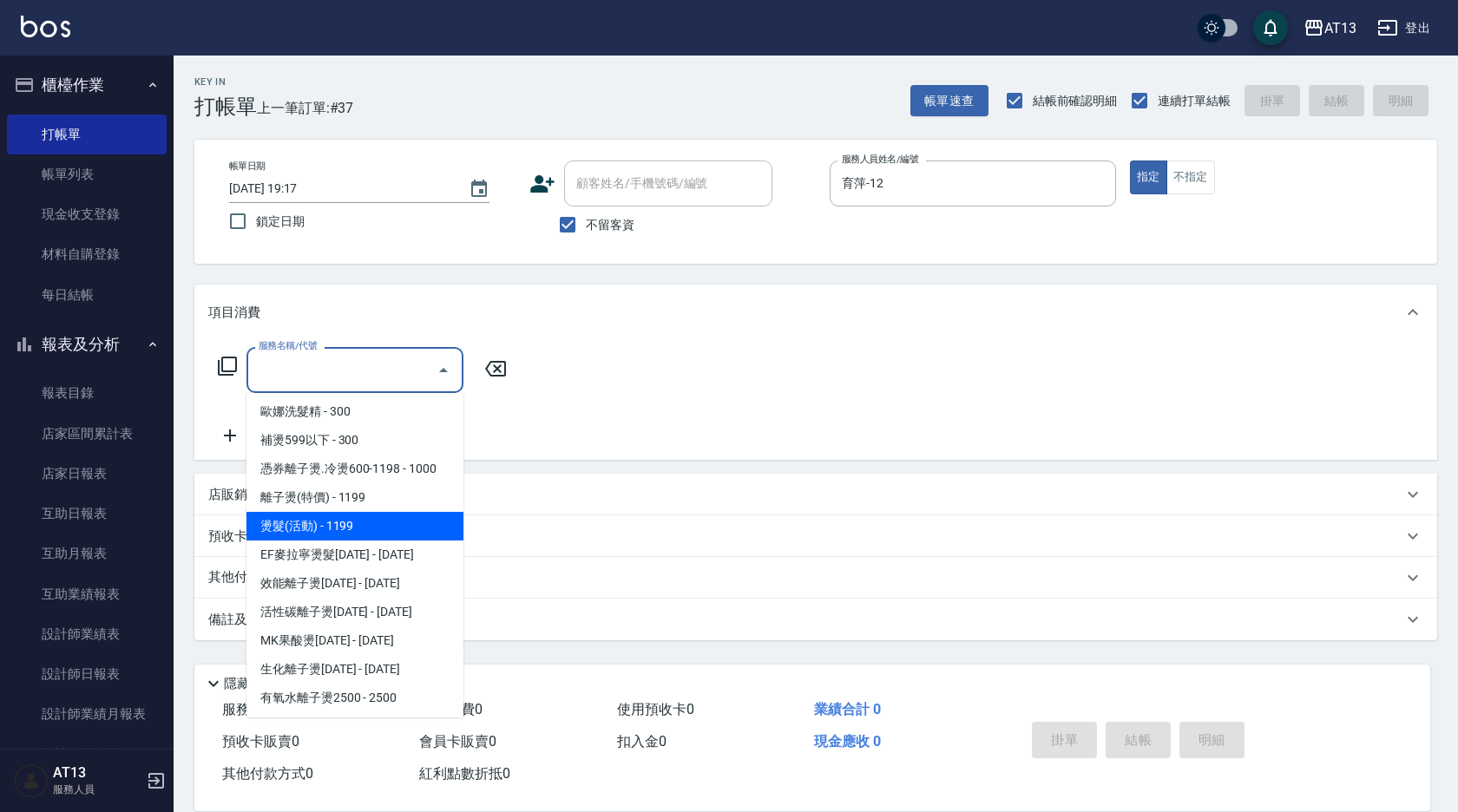
click at [388, 528] on span "燙髮(活動) - 1199" at bounding box center [354, 526] width 217 height 29
type input "燙髮(活動)(305)"
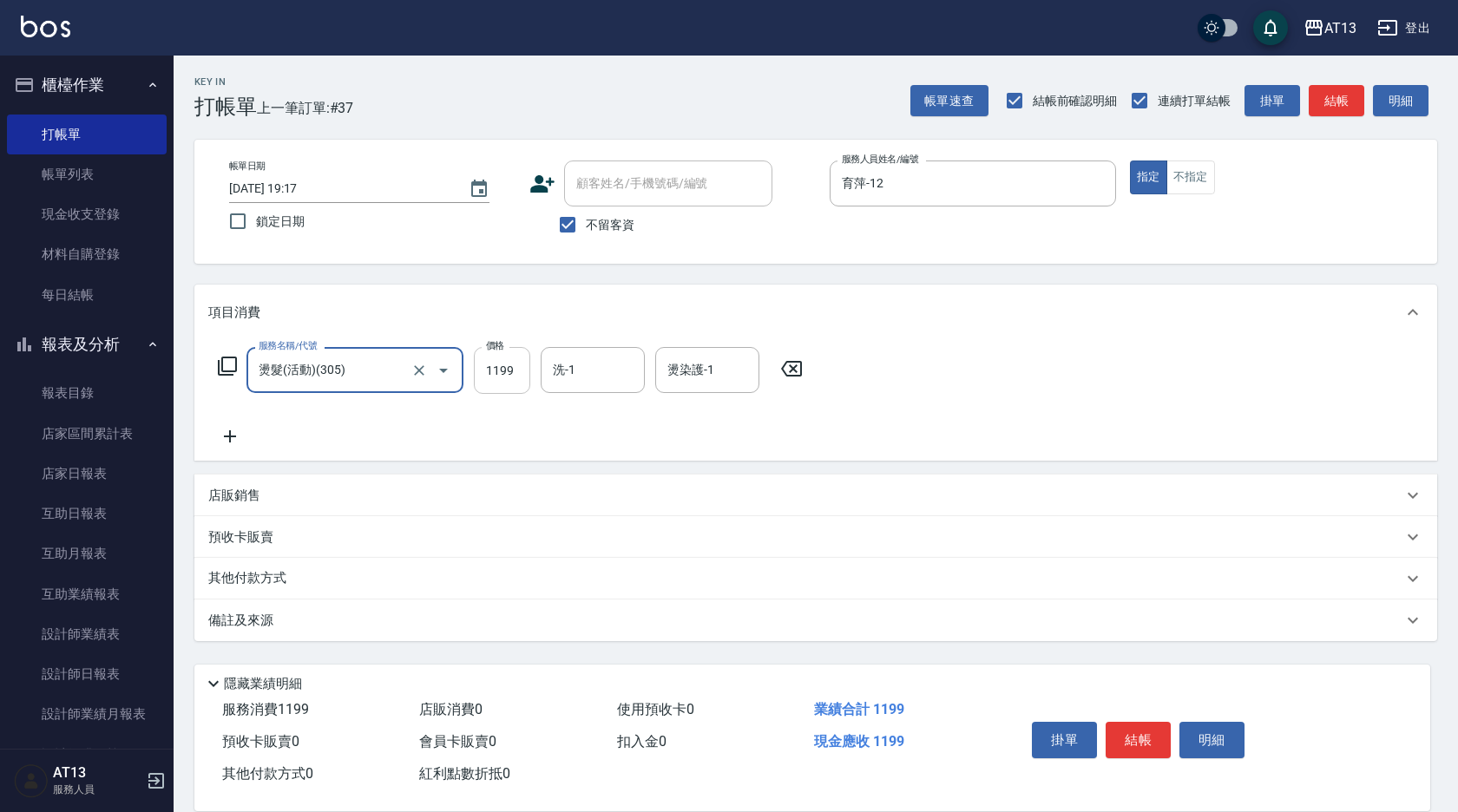
click at [503, 371] on input "1199" at bounding box center [501, 370] width 57 height 47
type input "1200"
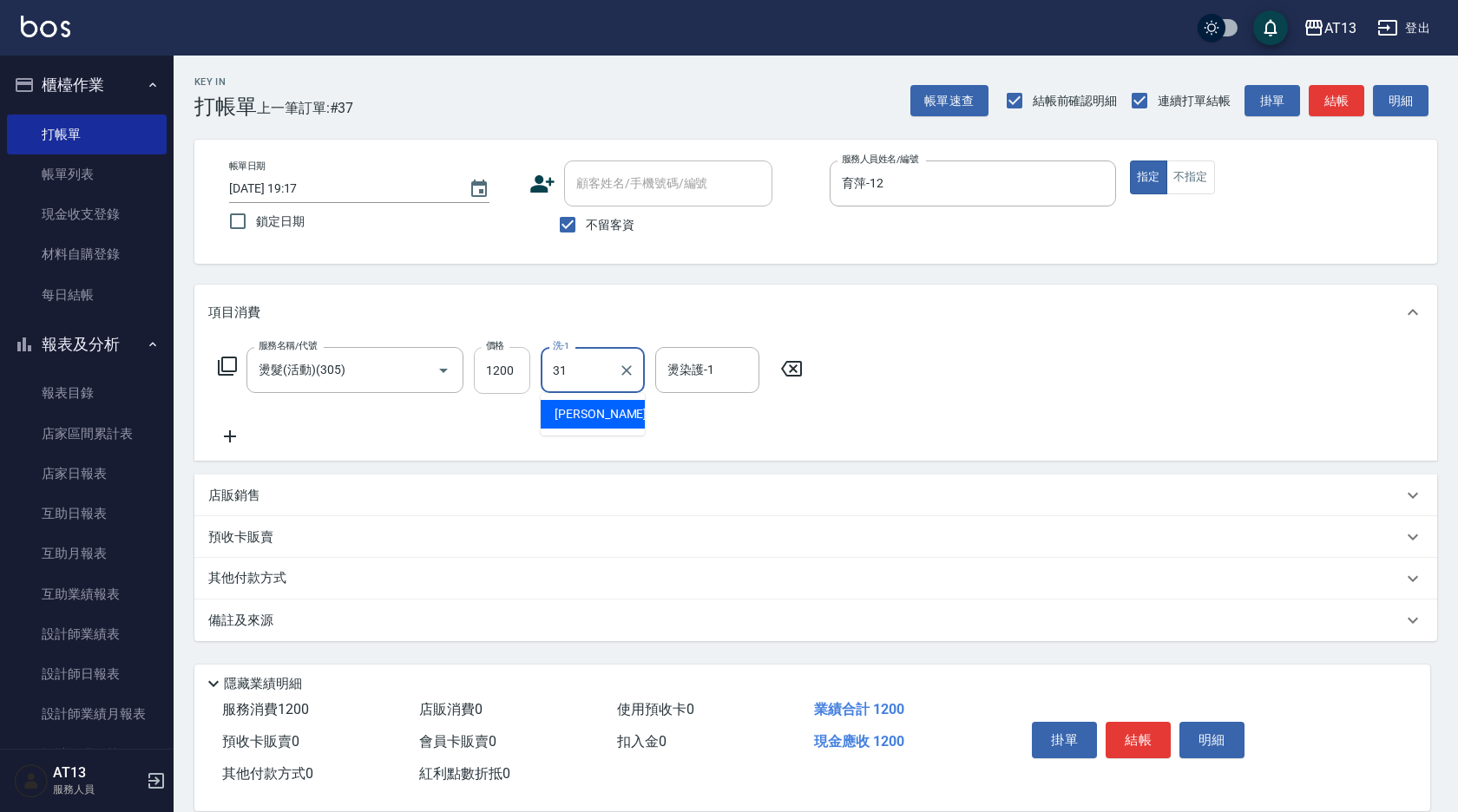
type input "李垣潔-31"
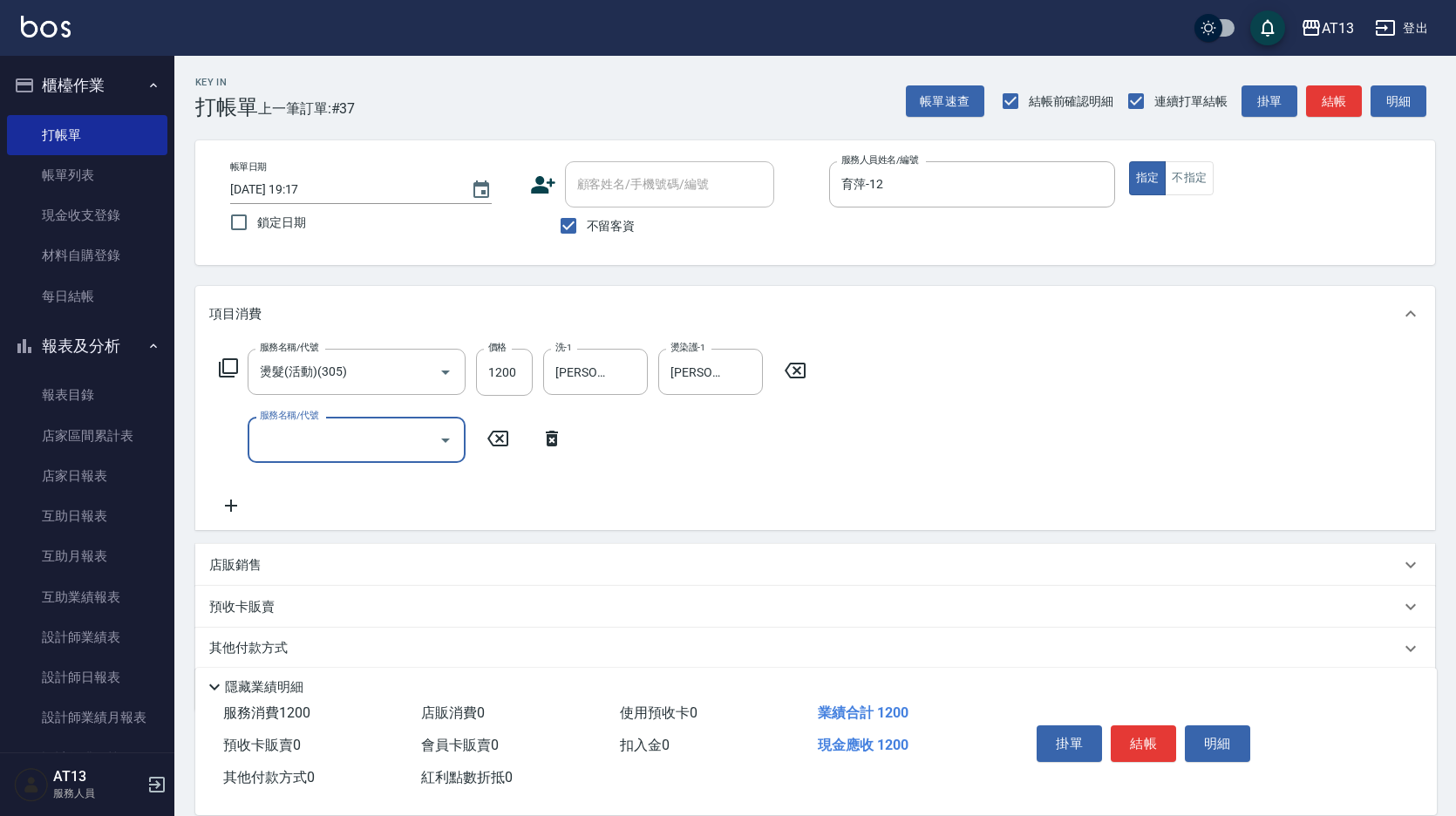
click at [430, 539] on div "項目消費 服務名稱/代號 燙髮(活動)(305) 服務名稱/代號 價格 1200 價格 洗-1 李垣潔-31 洗-1 燙染護-1 李垣潔-31 燙染護-1 服…" at bounding box center [815, 499] width 1239 height 425
click at [427, 549] on div "店販銷售" at bounding box center [815, 565] width 1239 height 42
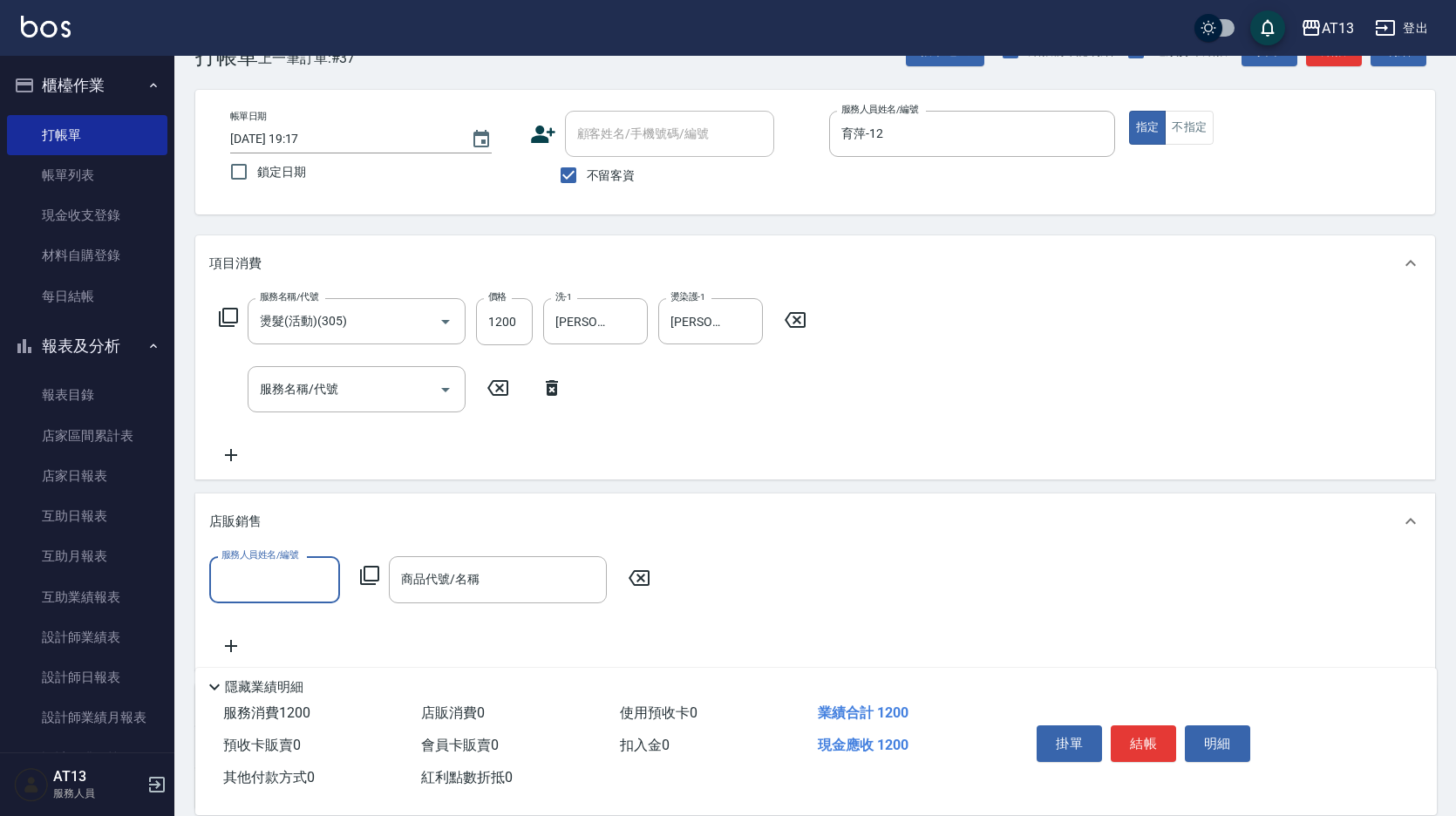
scroll to position [174, 0]
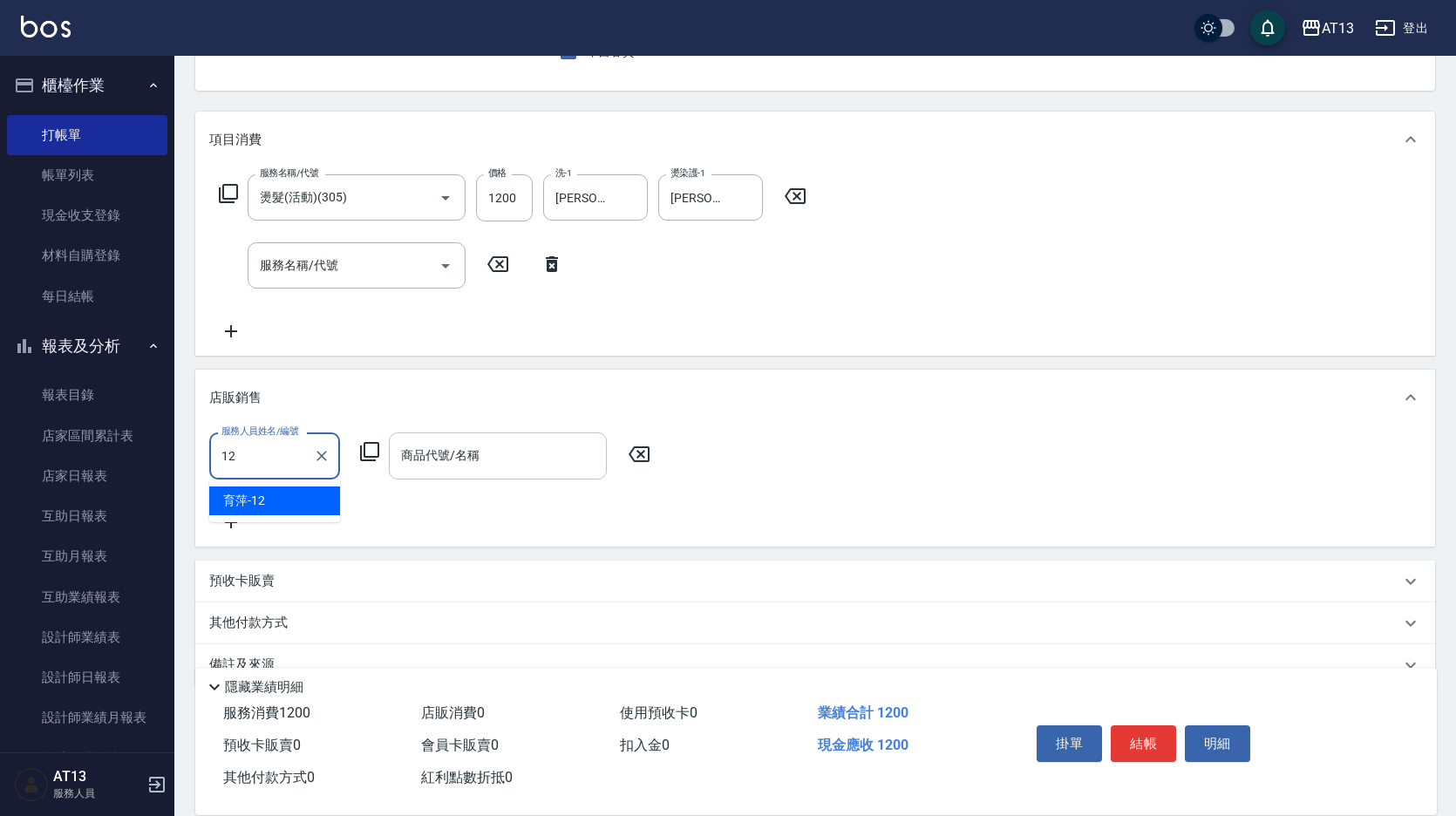
type input "育萍-12"
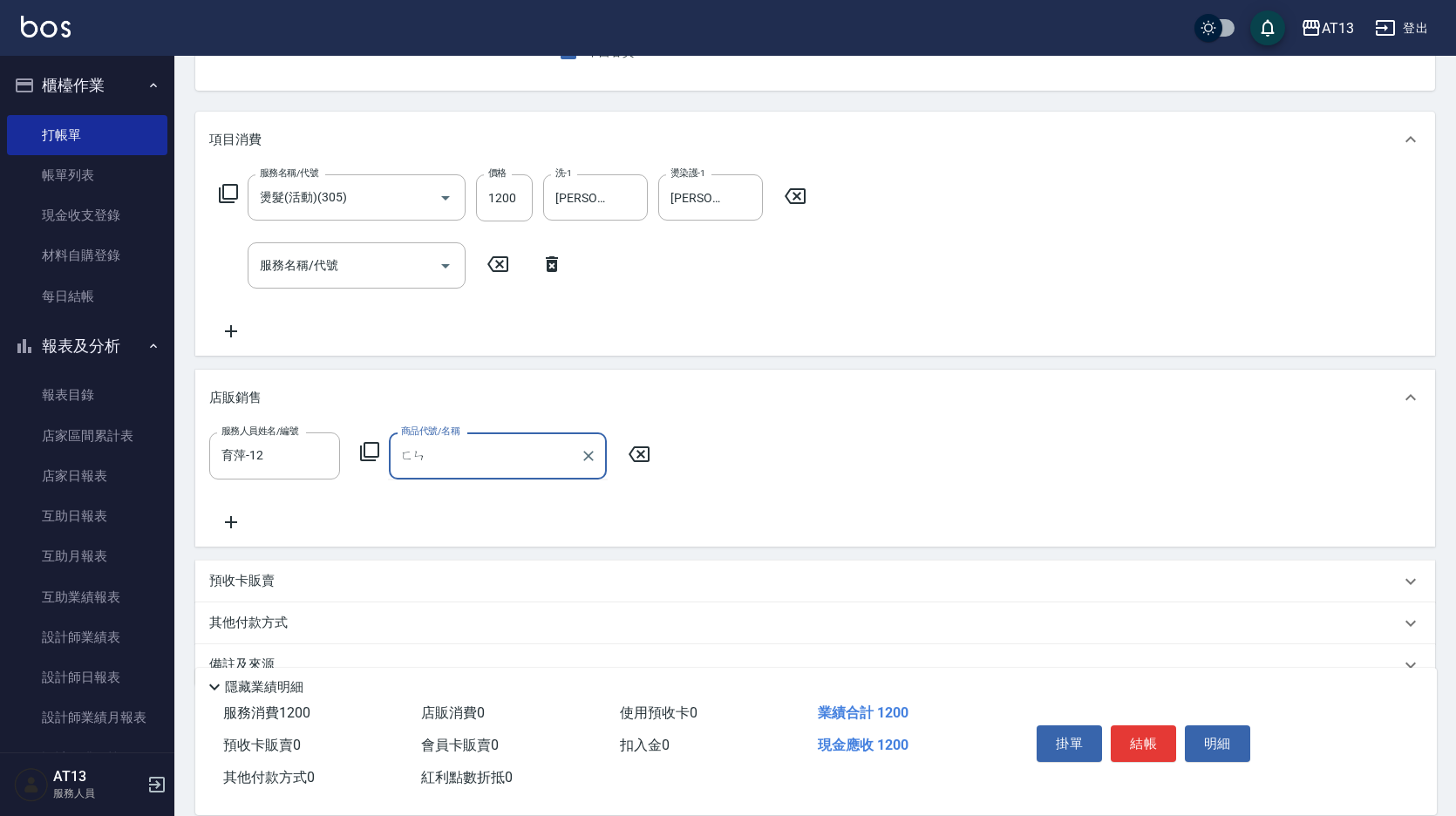
type input "粉"
type input "分"
type input "u"
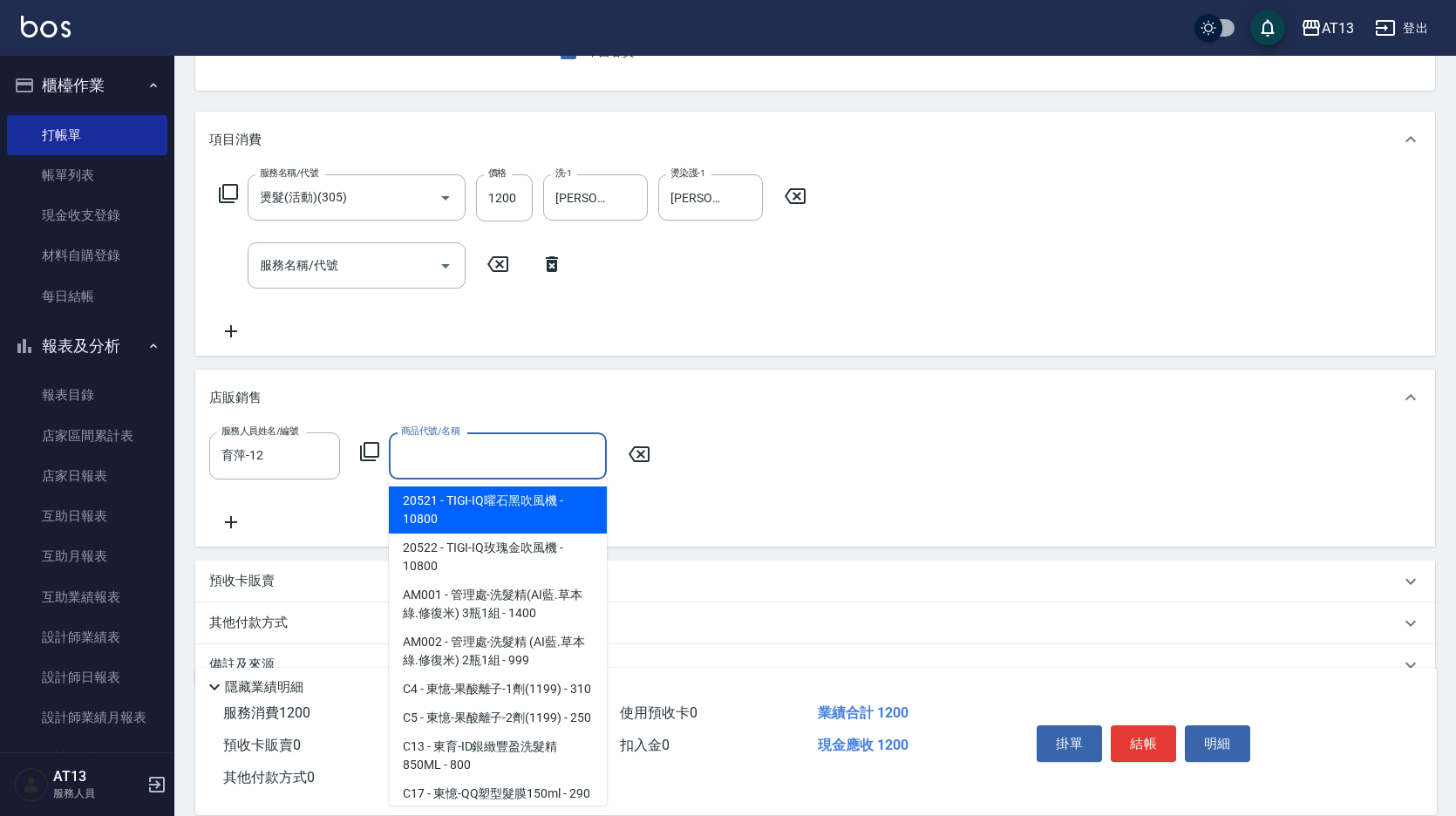
type input "K"
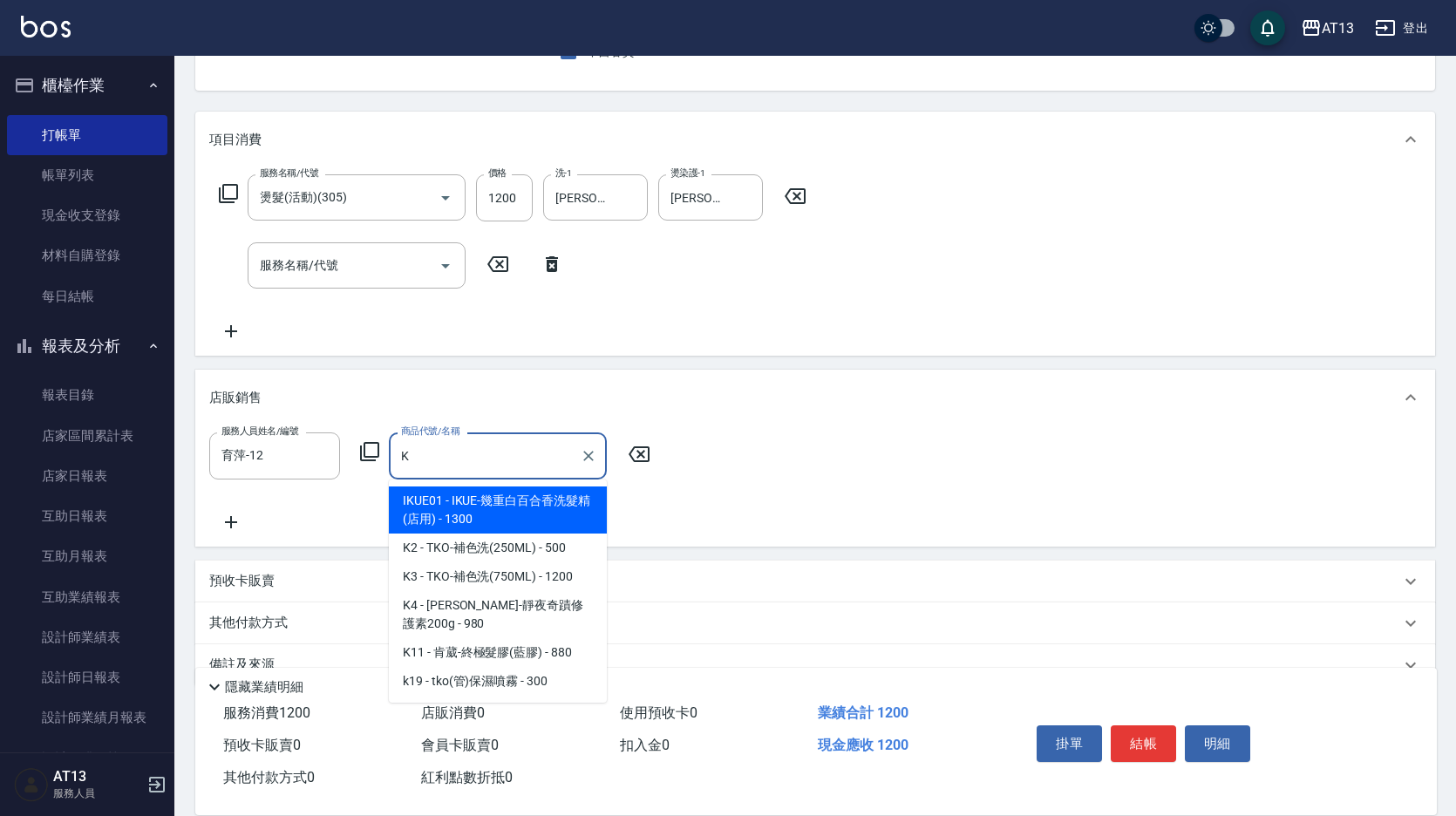
click at [555, 461] on input "K" at bounding box center [484, 455] width 176 height 31
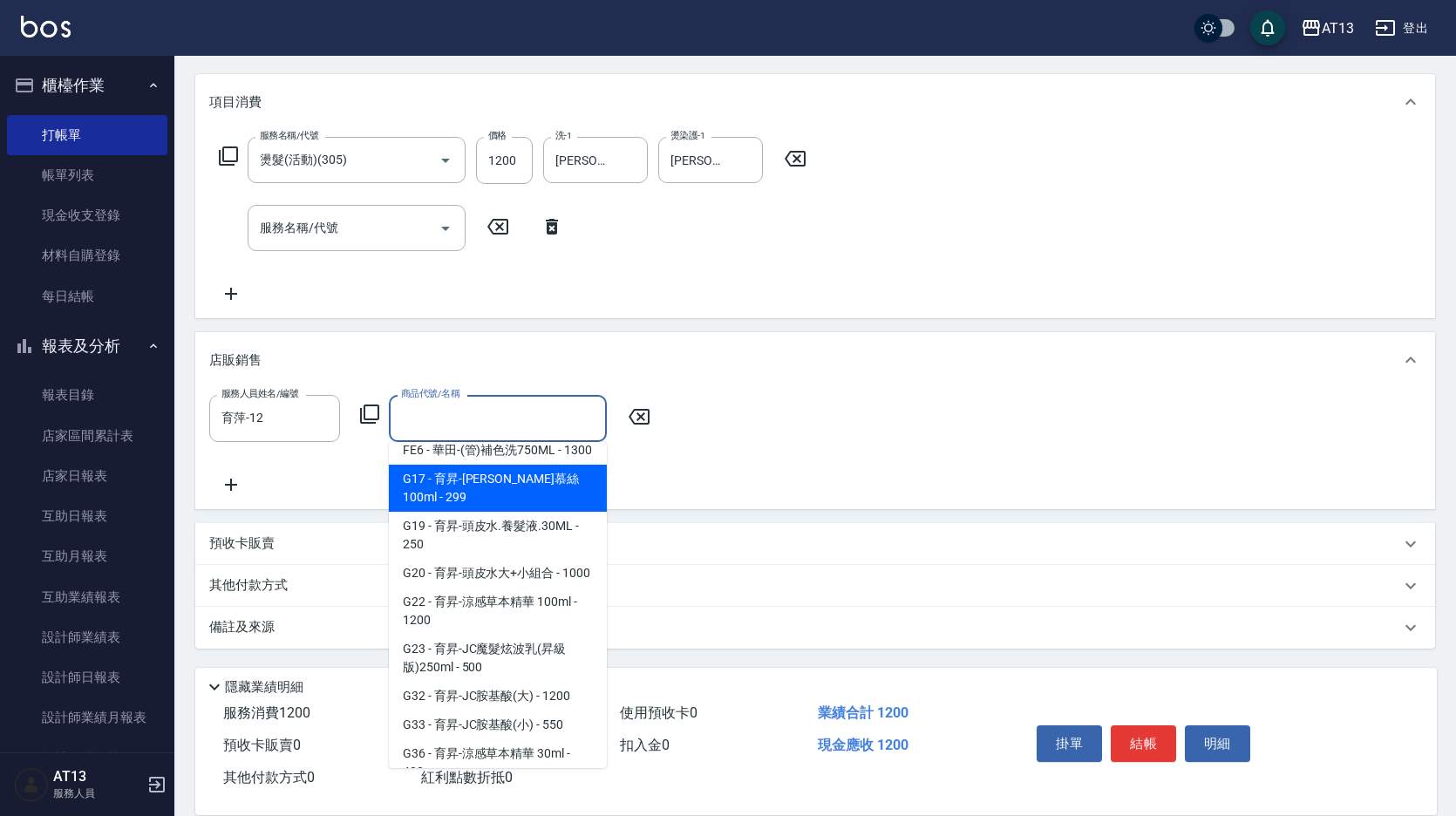
scroll to position [610, 0]
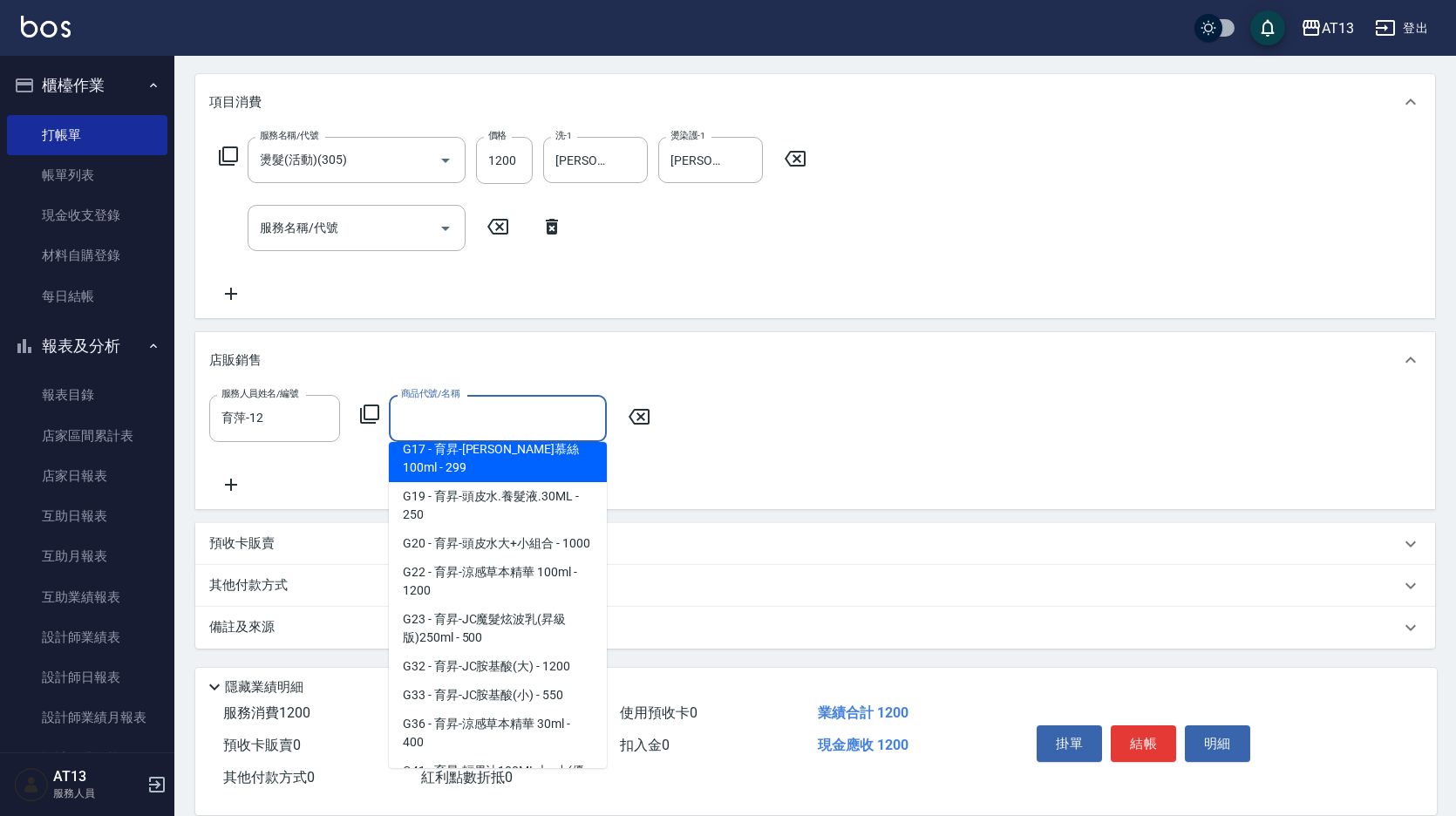
click at [489, 482] on span "G17 - 育昇-馬卡龍慕絲100ml - 299" at bounding box center [497, 458] width 218 height 47
type input "育昇-馬卡龍慕絲100ml"
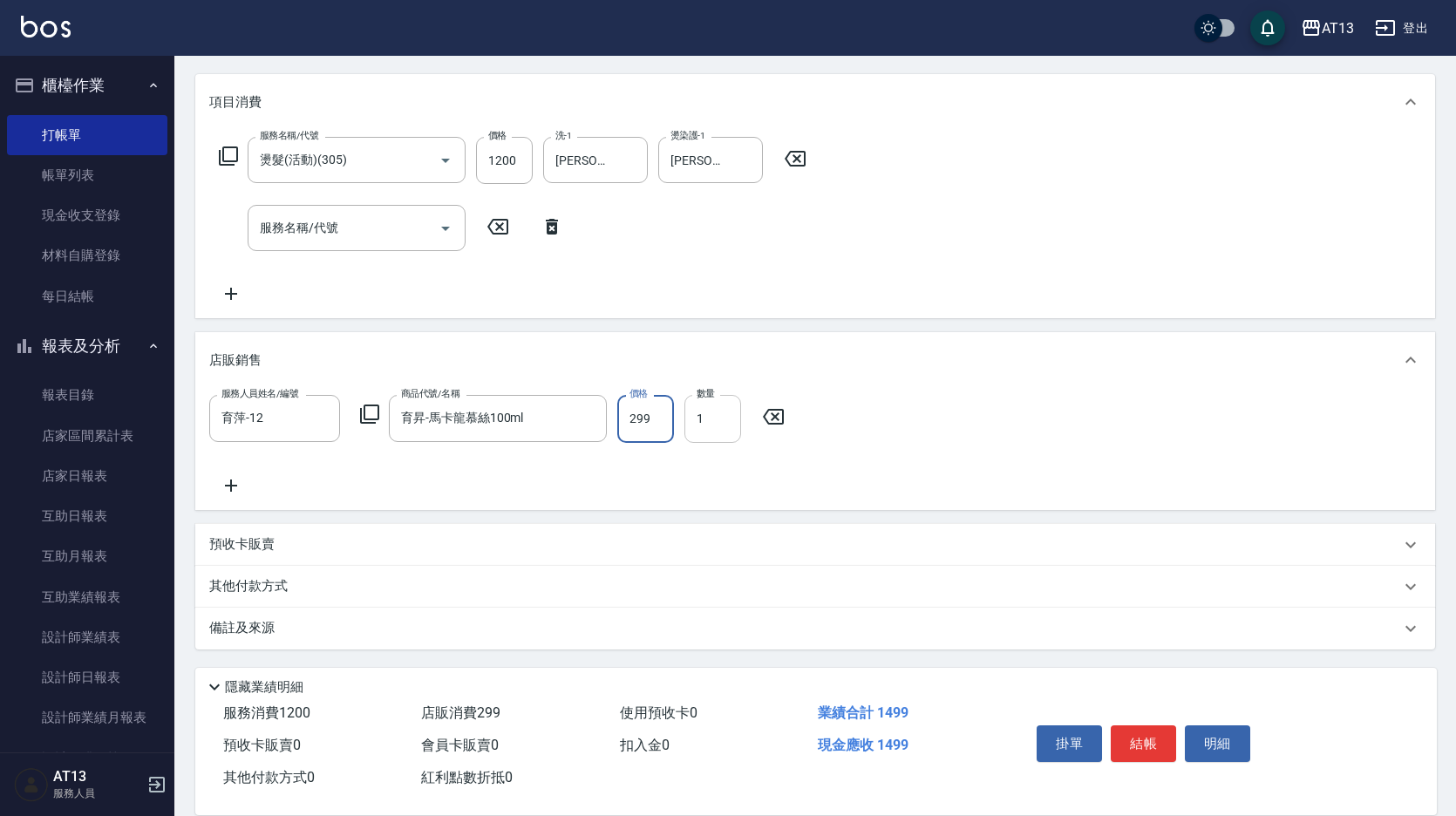
click at [715, 420] on input "1" at bounding box center [713, 418] width 57 height 47
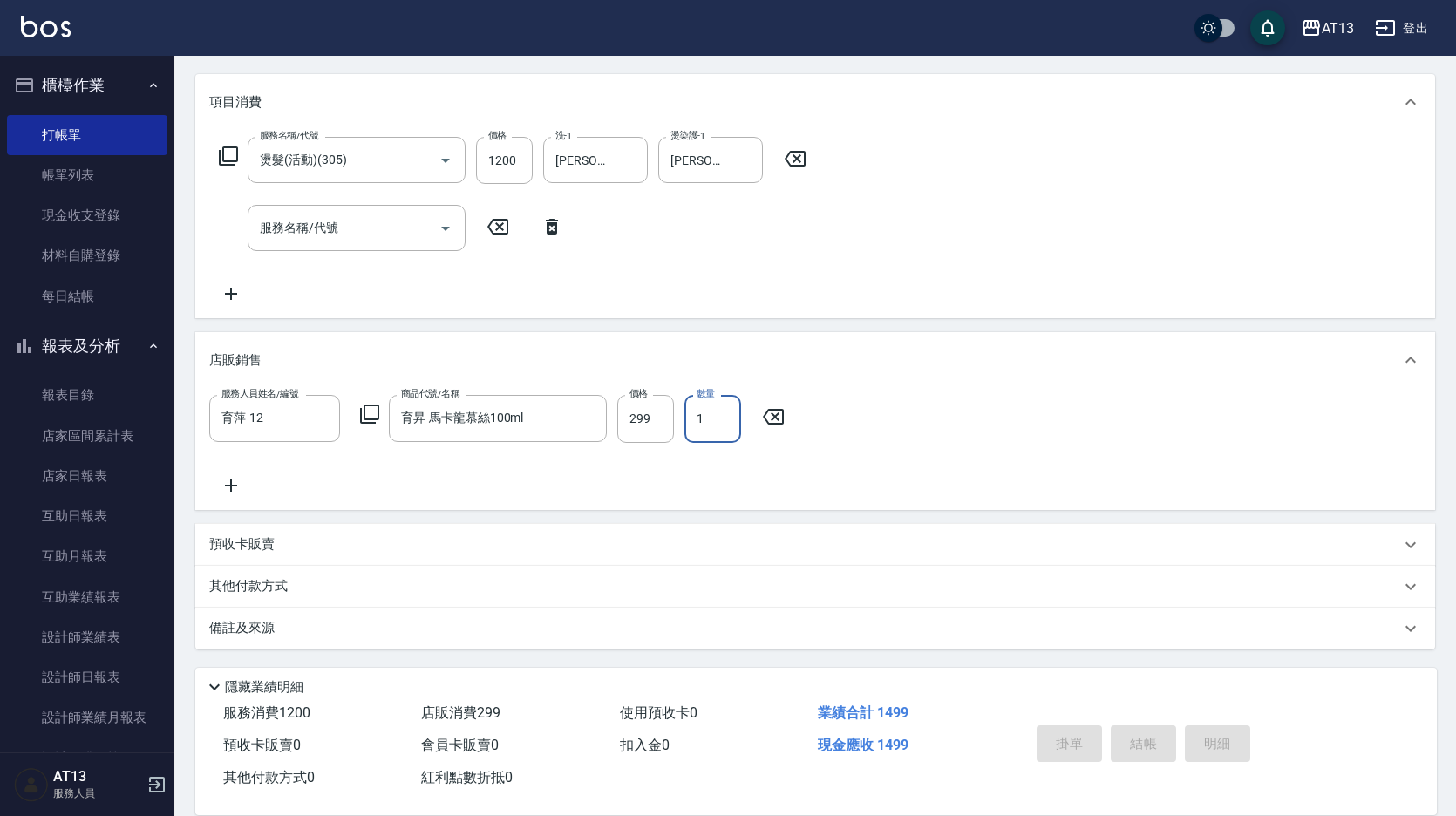
type input "2025/09/18 19:19"
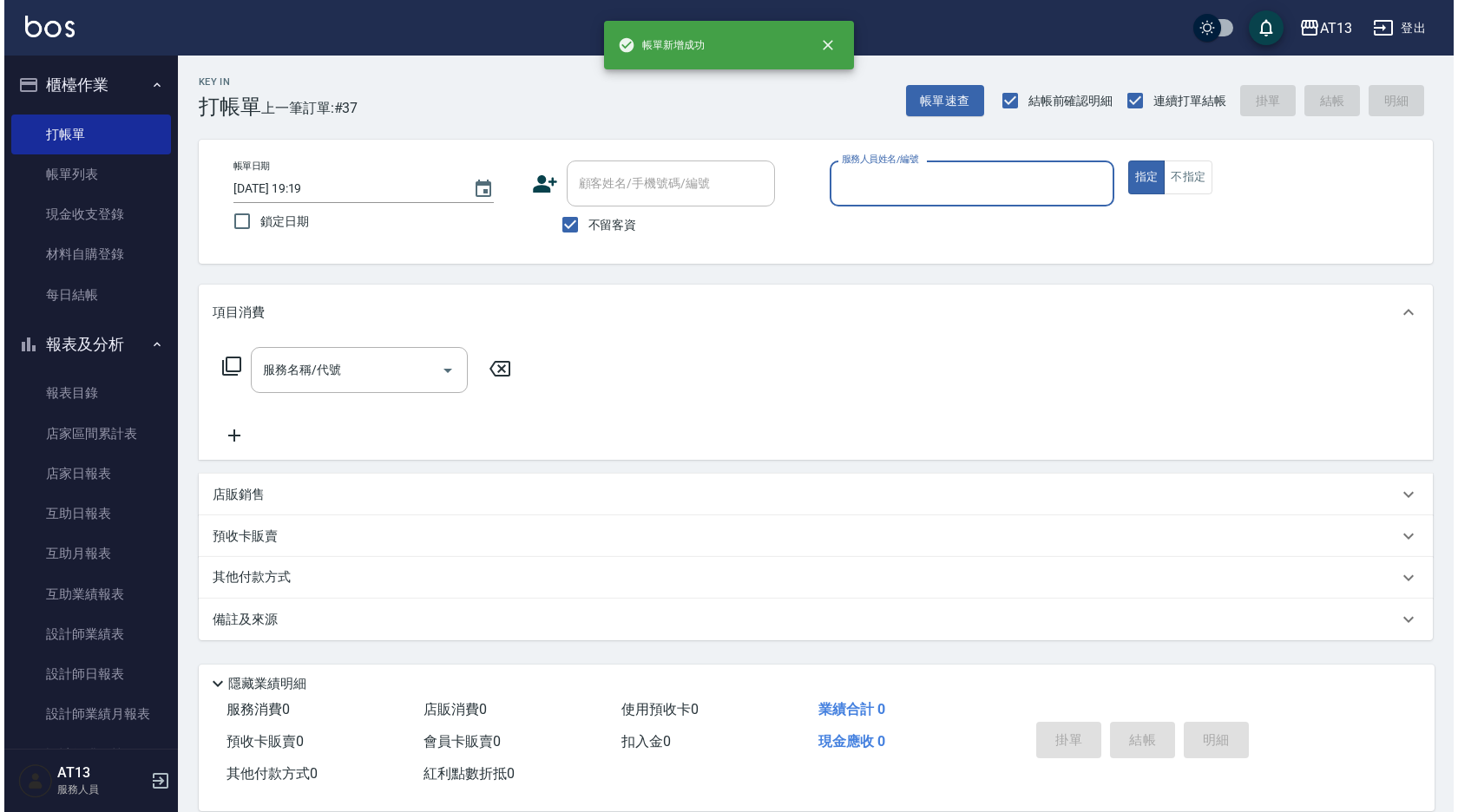
scroll to position [0, 0]
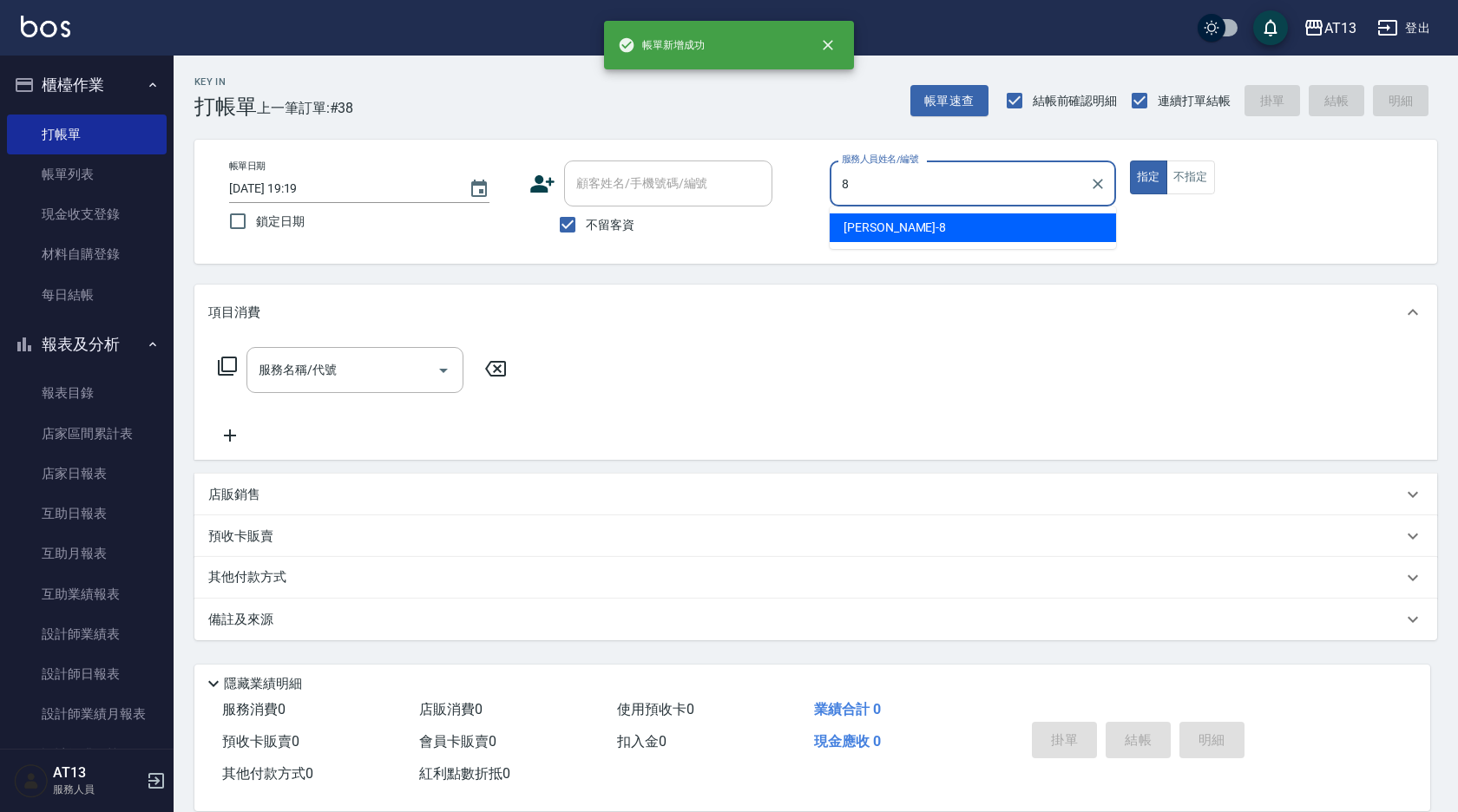
type input "Jerry-8"
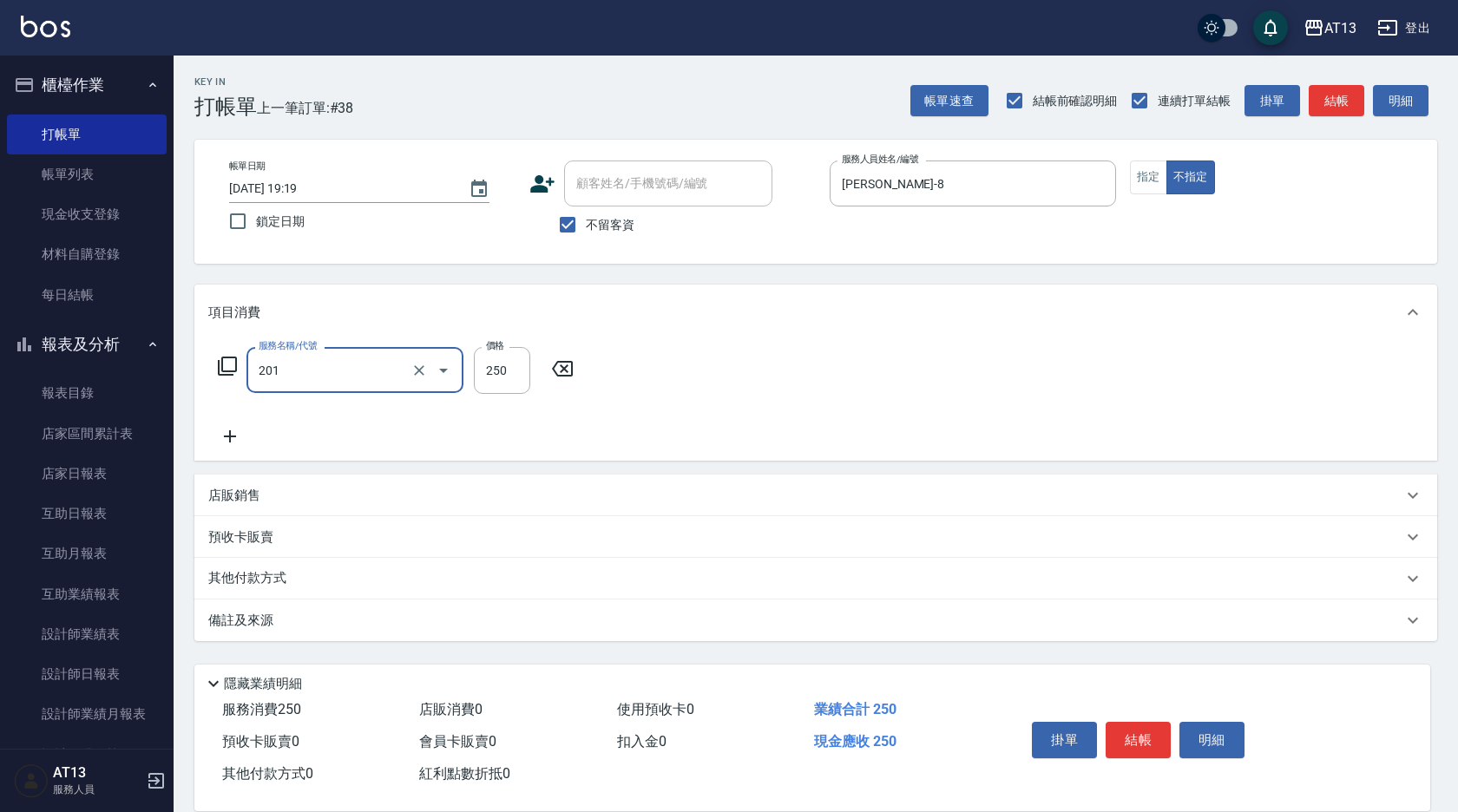
type input "洗髮(201)"
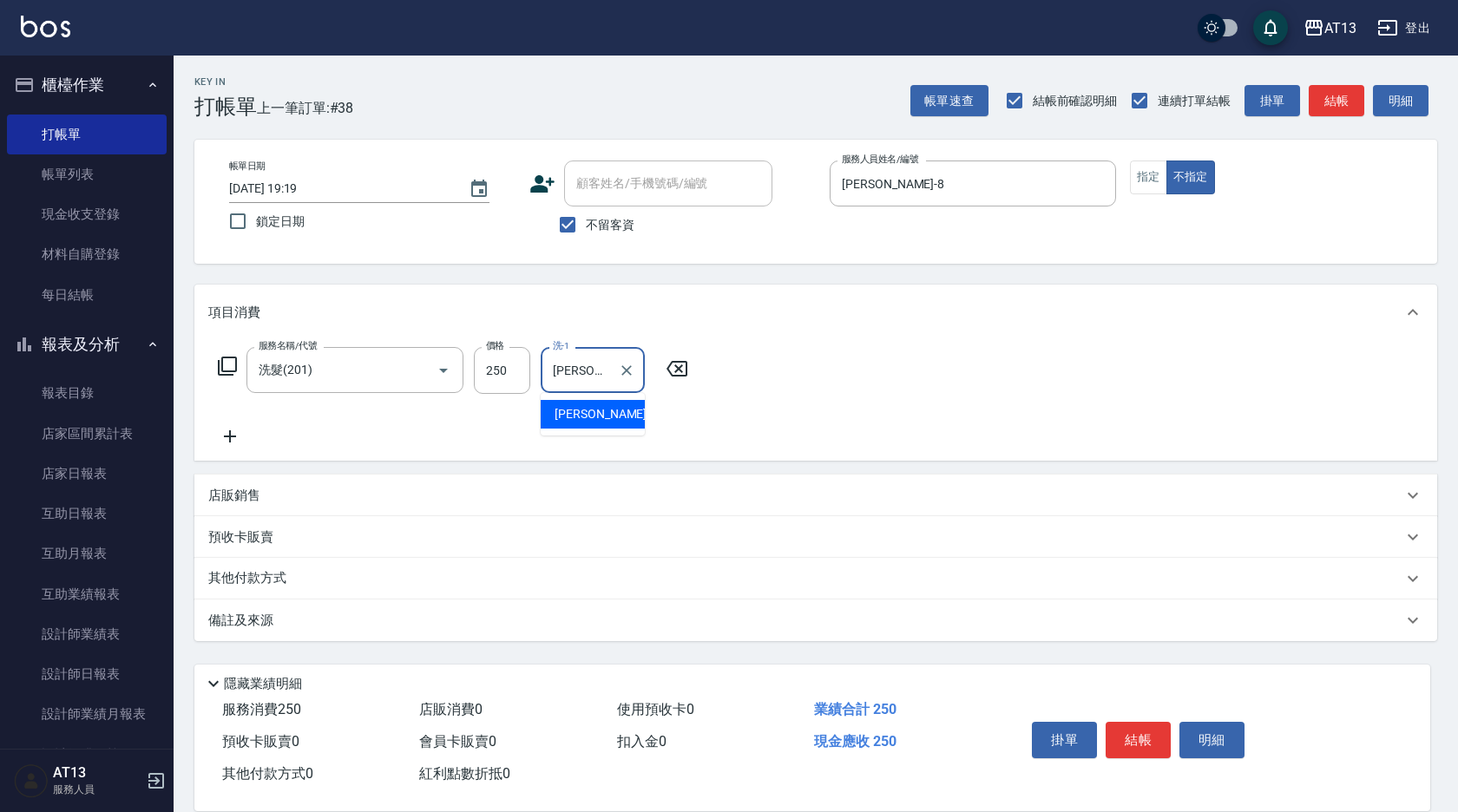
type input "葉采臻-24"
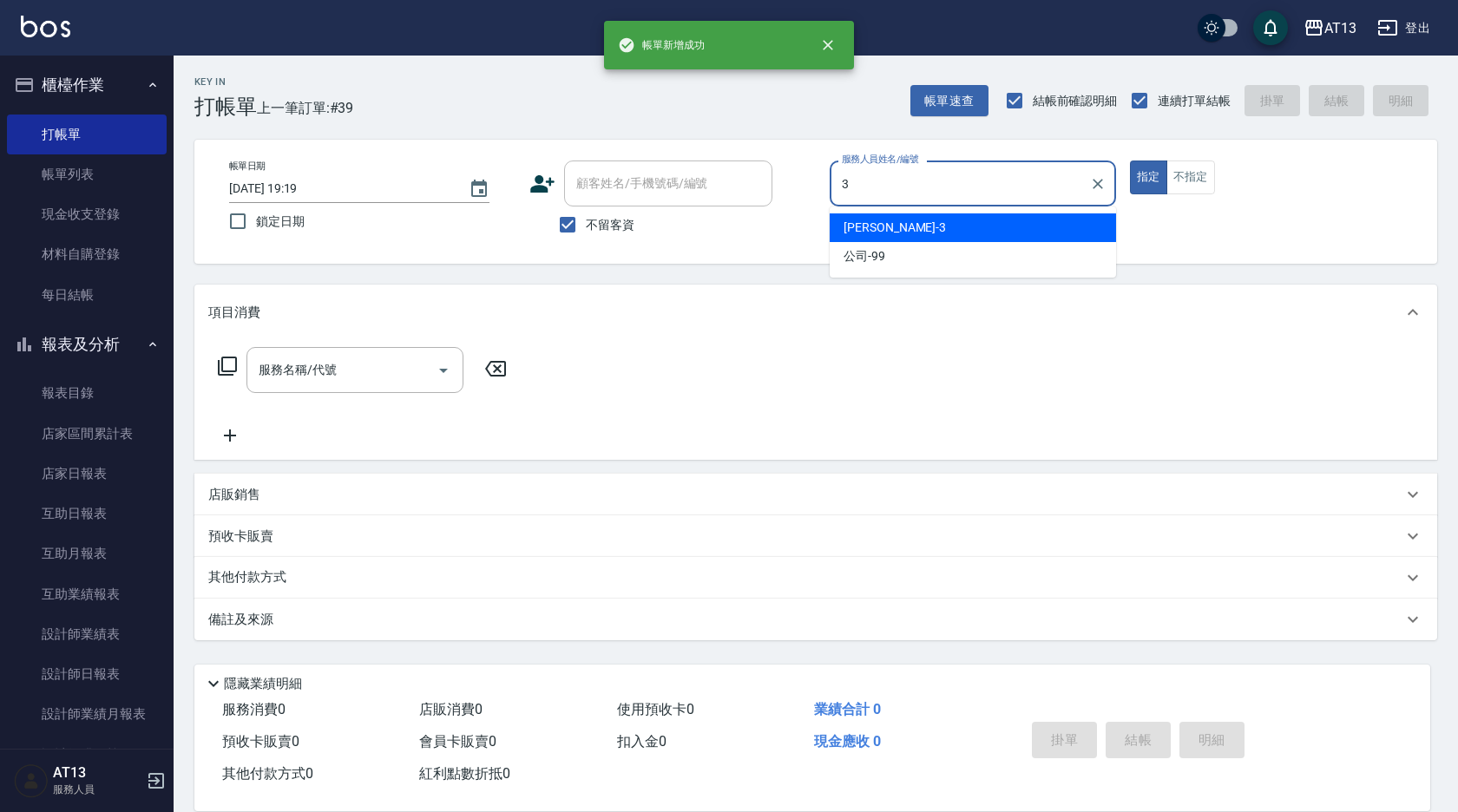
type input "敏玹-3"
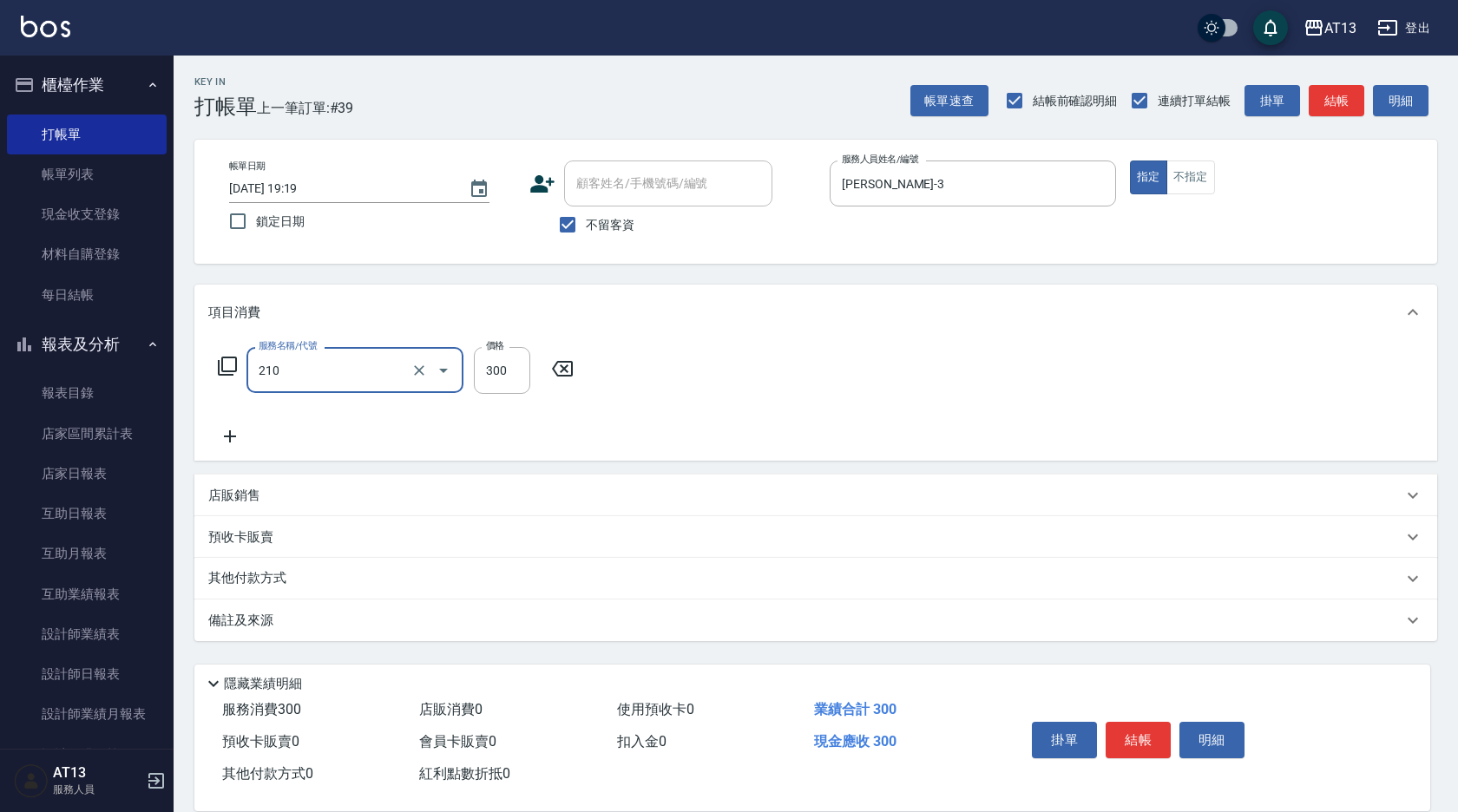
type input "歐娜洗髮精(210)"
type input "林宸溱-22"
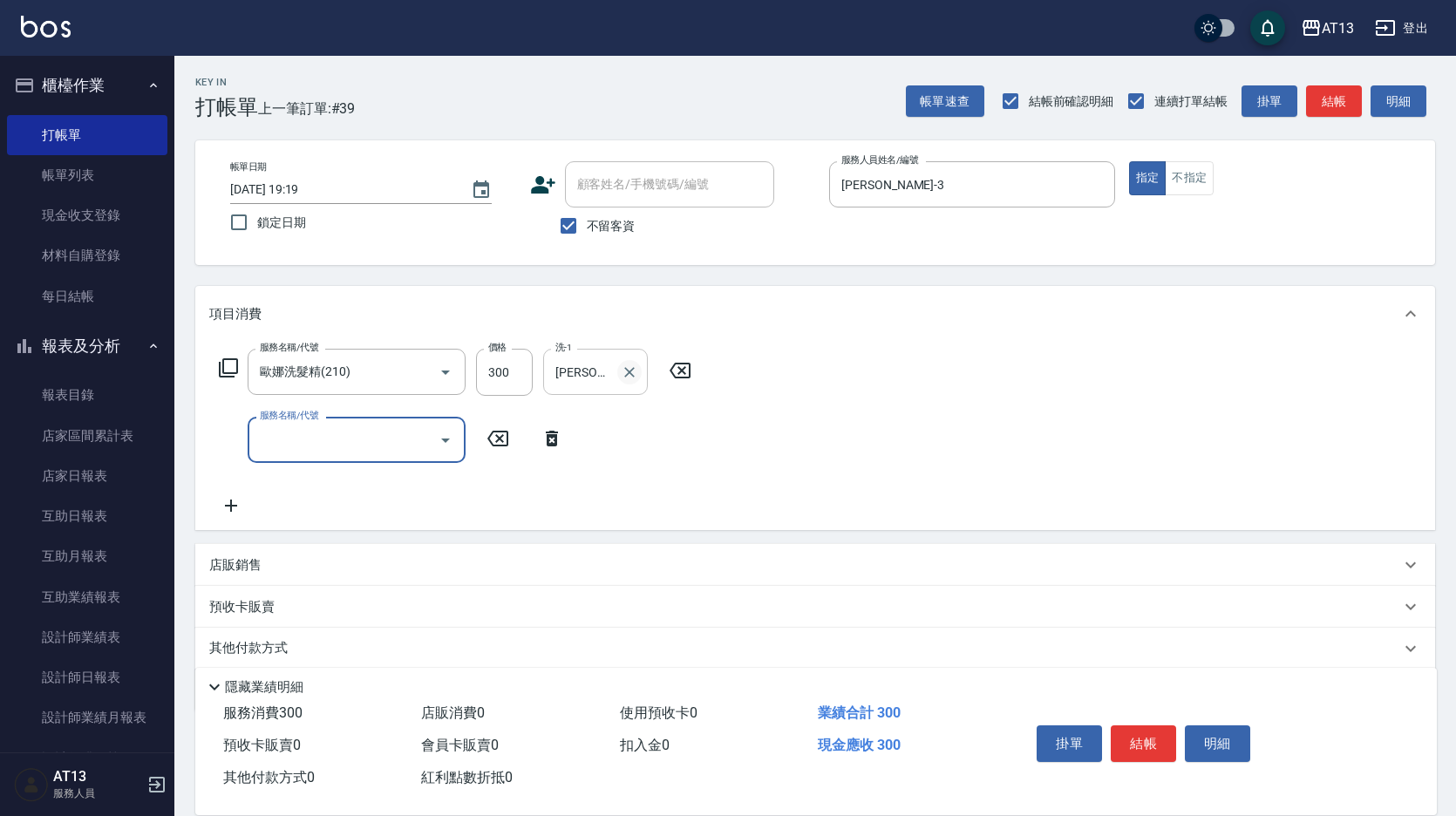
click at [633, 369] on icon "Clear" at bounding box center [629, 372] width 17 height 17
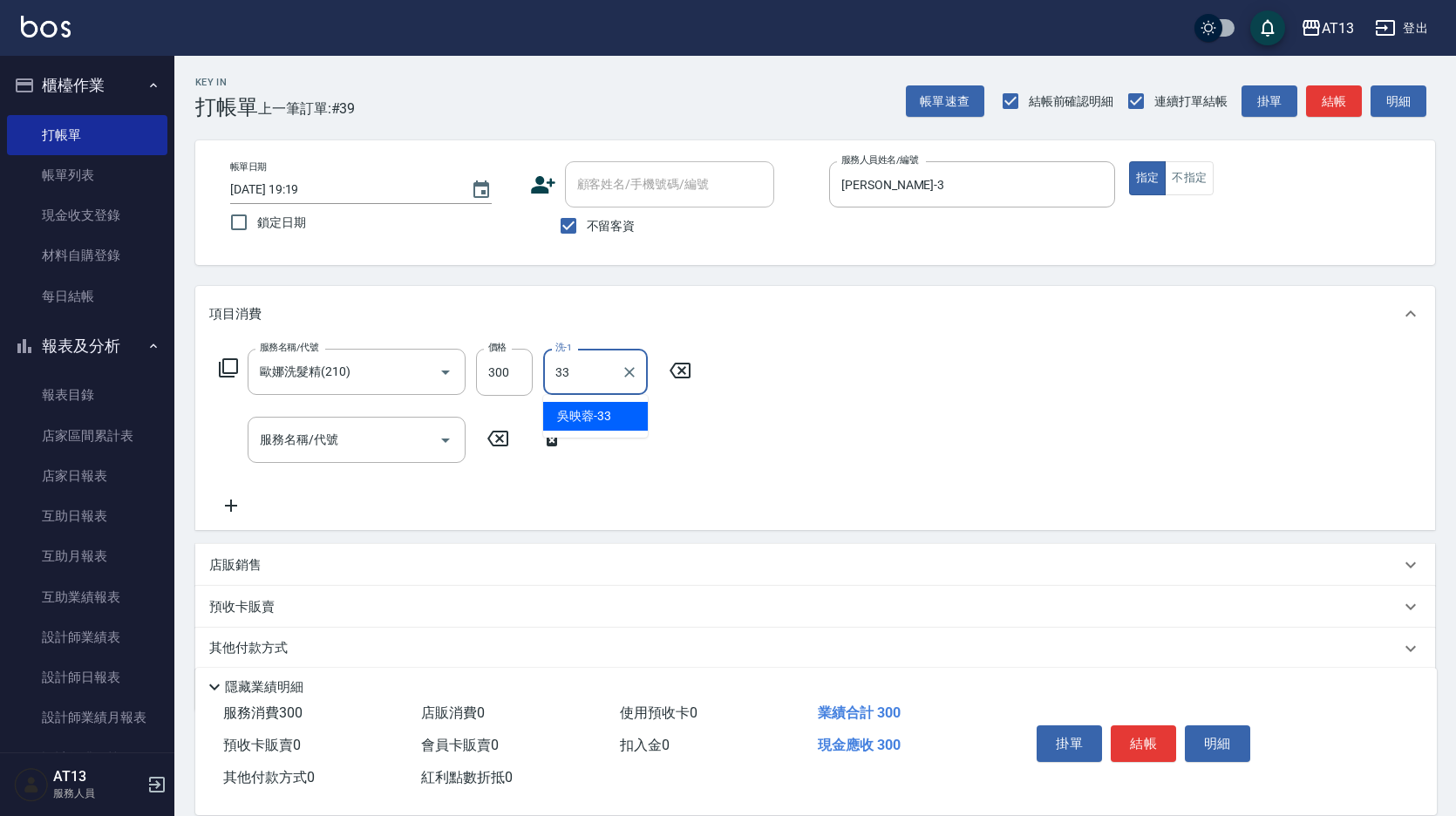
type input "吳映蓉-33"
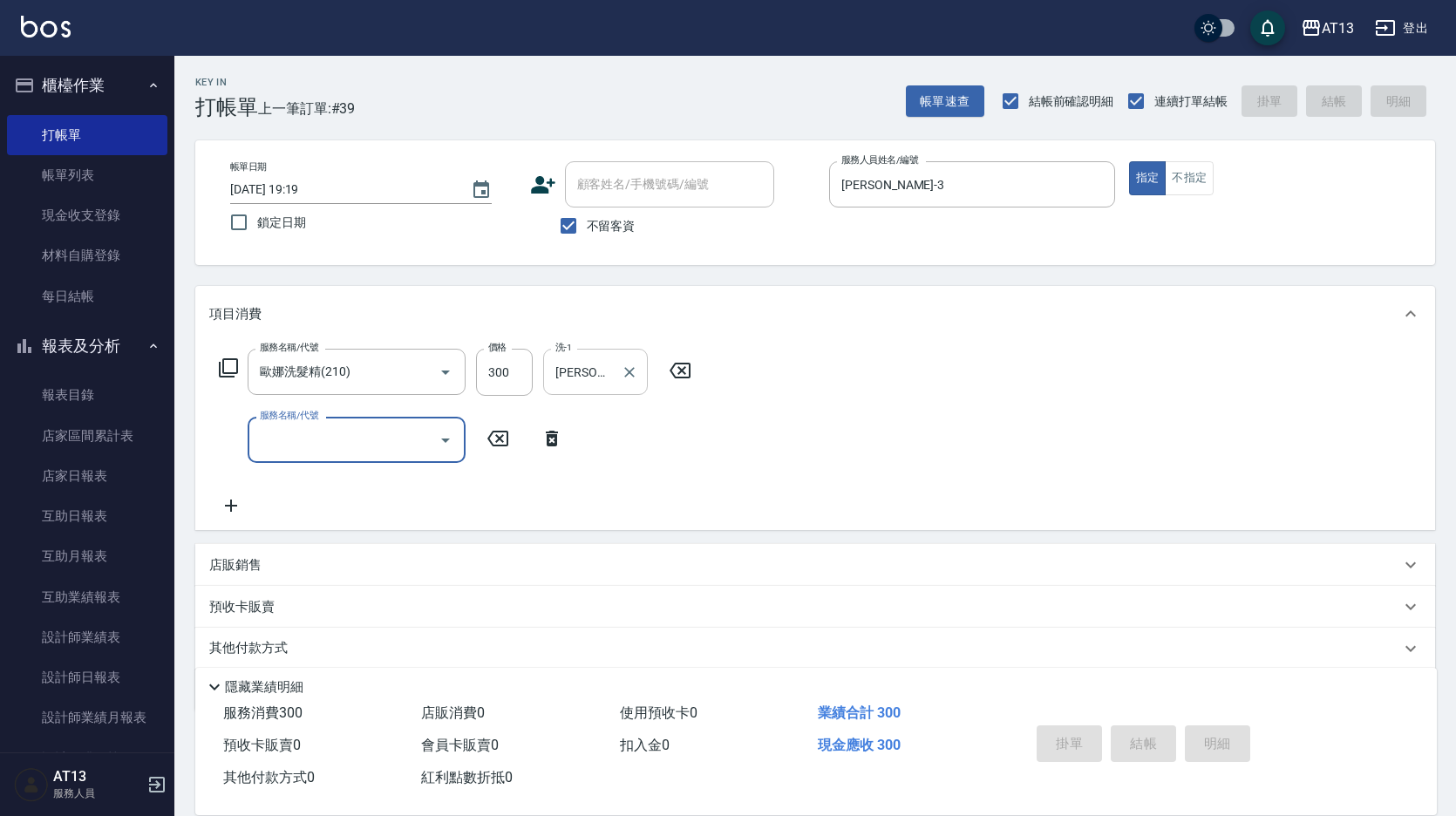
type input "2025/09/18 19:20"
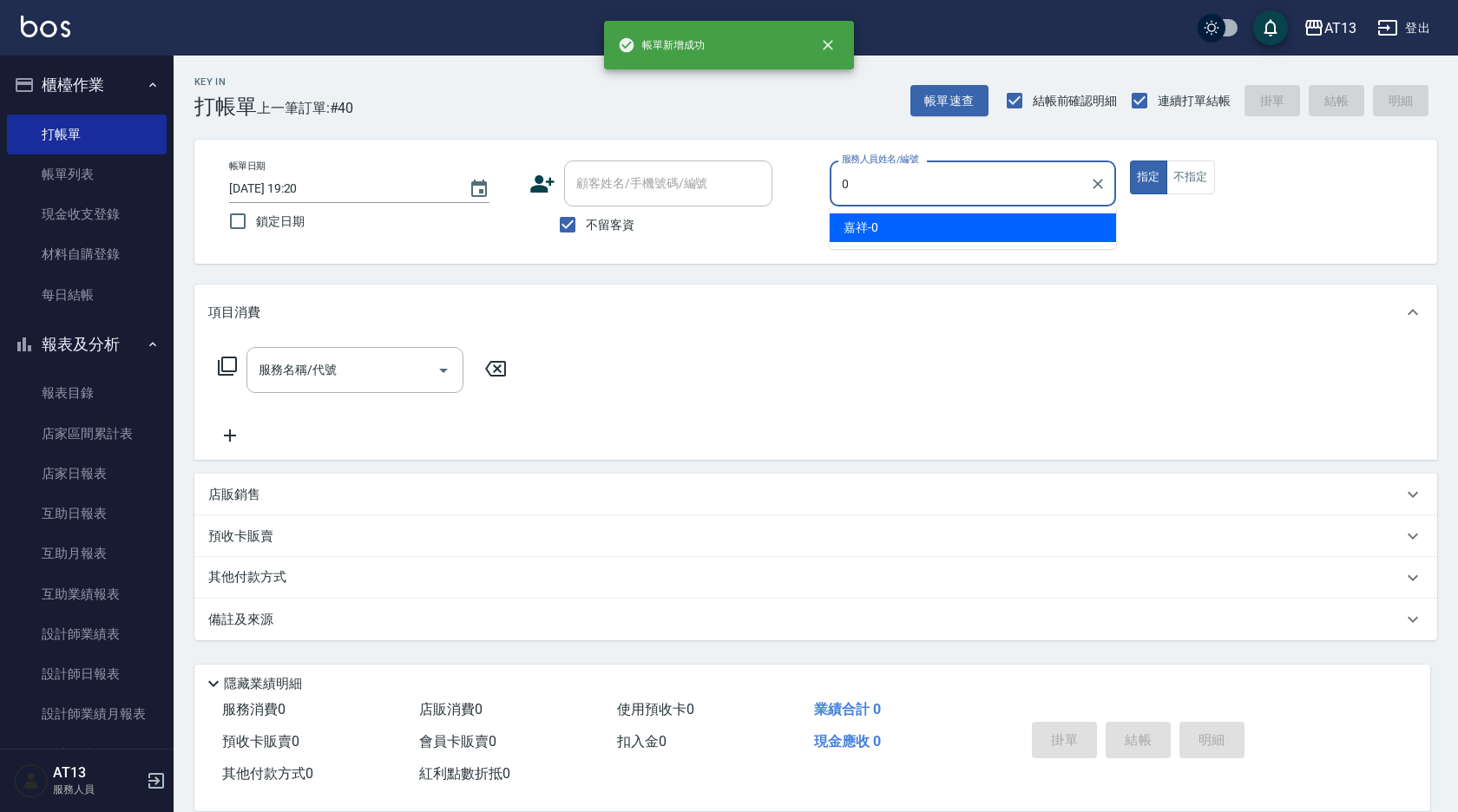
type input "嘉祥-0"
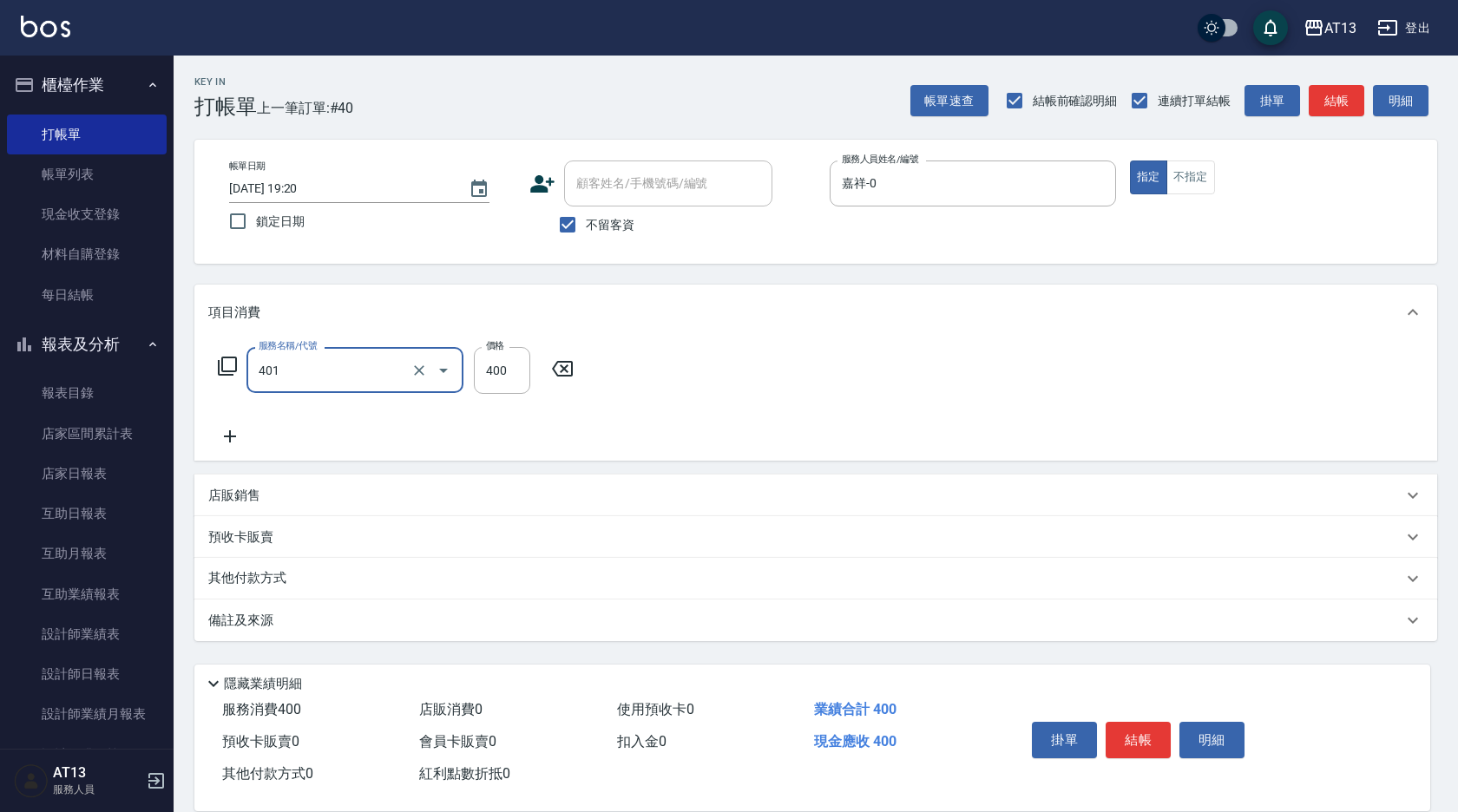
type input "剪髮(401)"
type input "300"
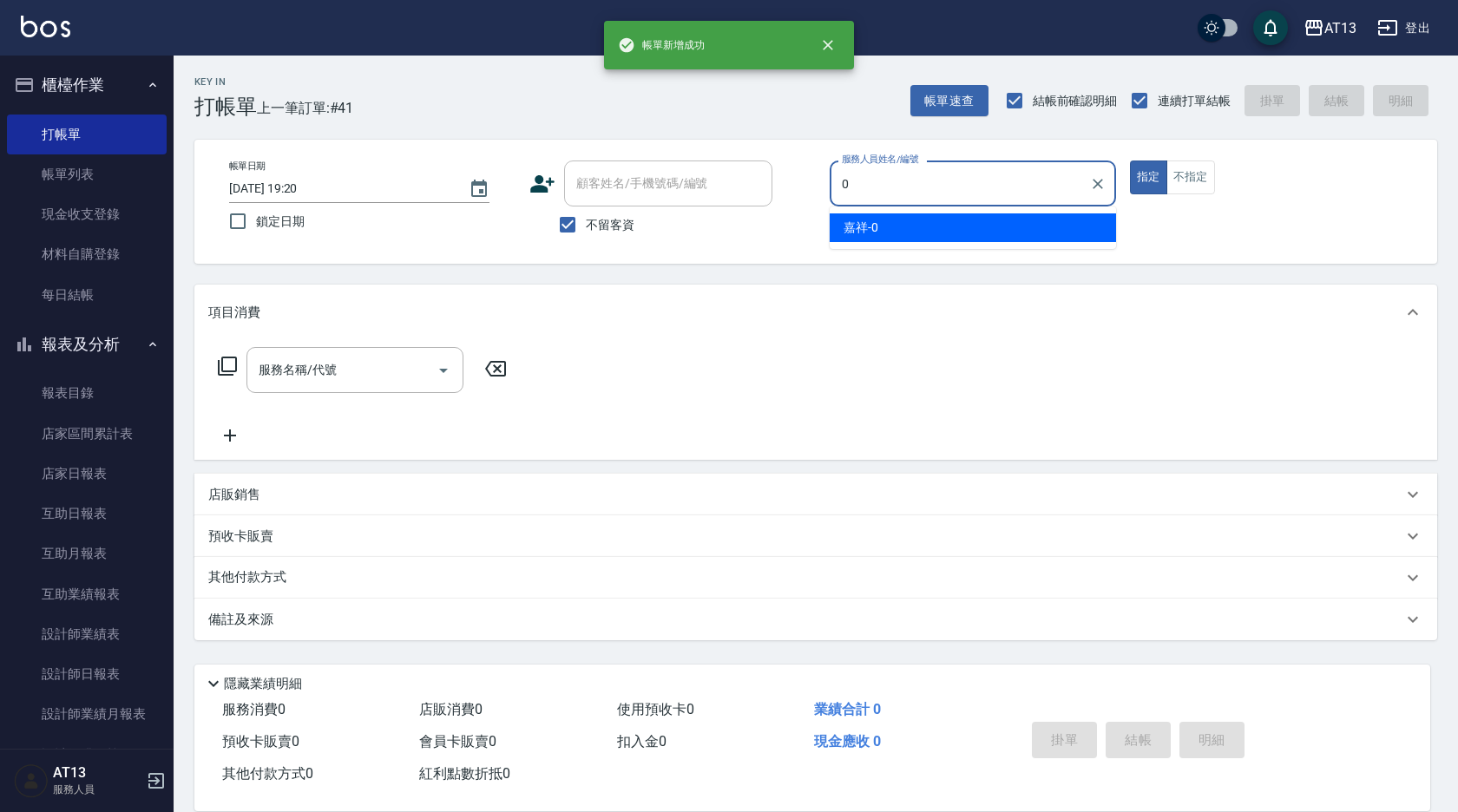
type input "嘉祥-0"
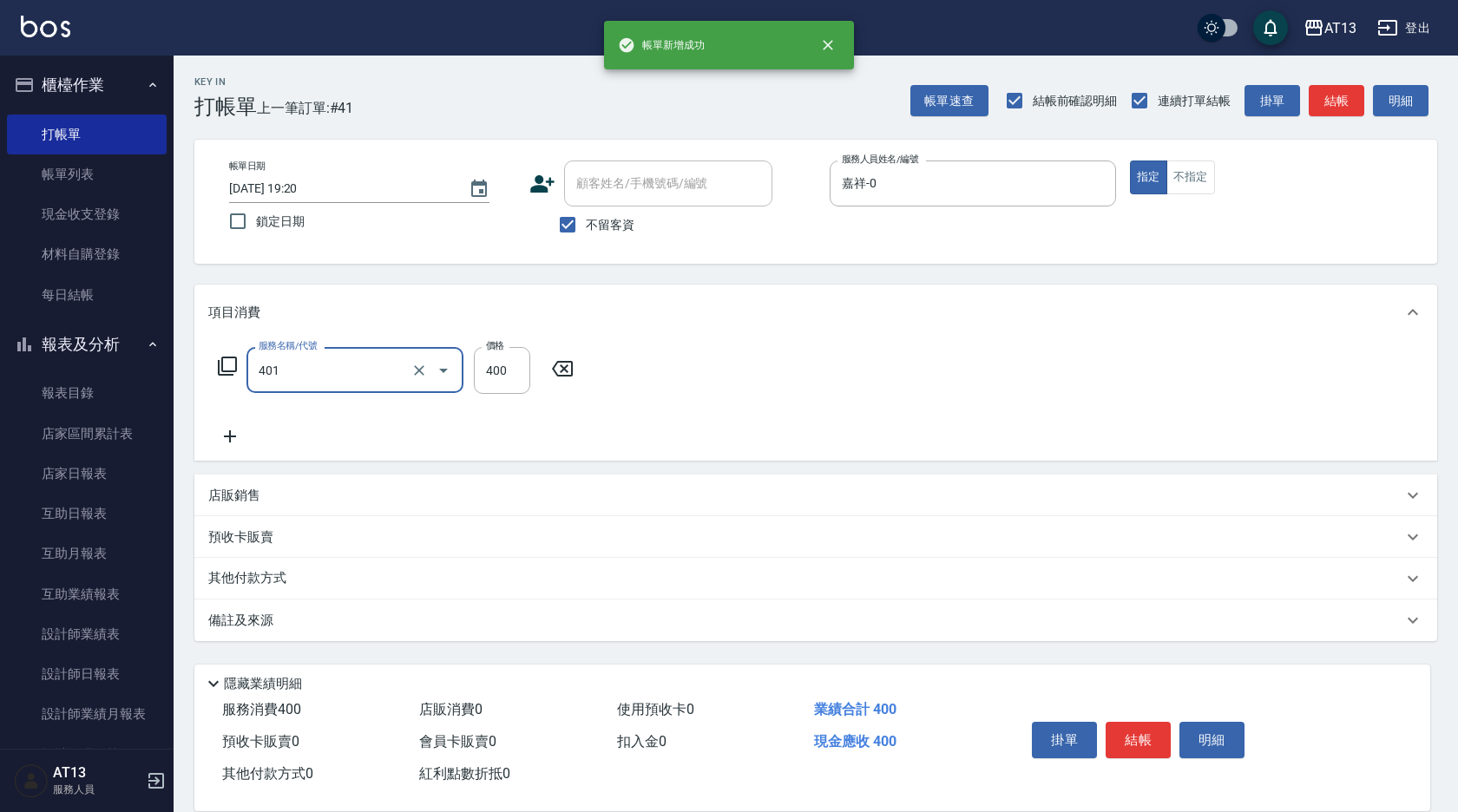
type input "剪髮(401)"
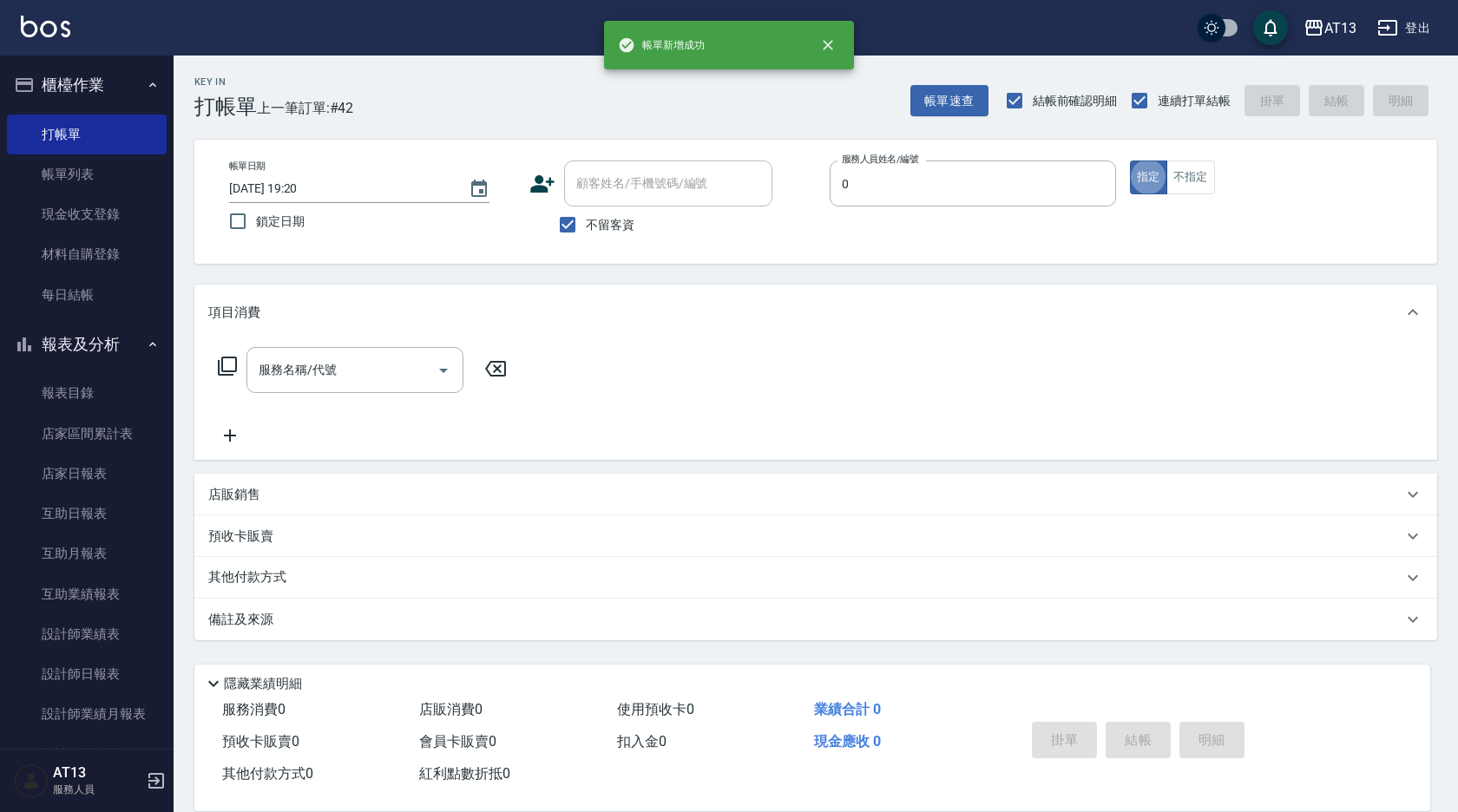
type input "嘉祥-0"
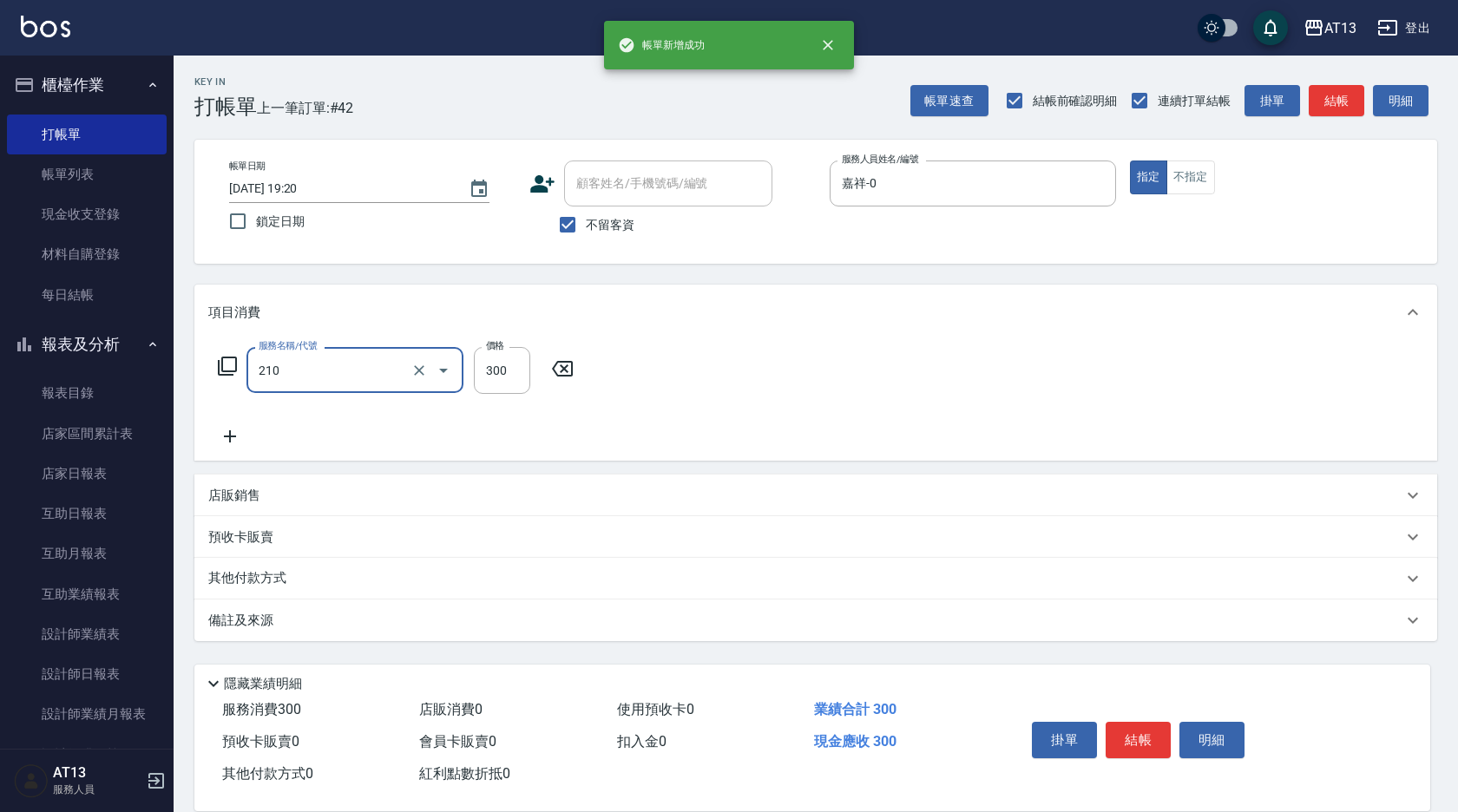
type input "歐娜洗髮精(210)"
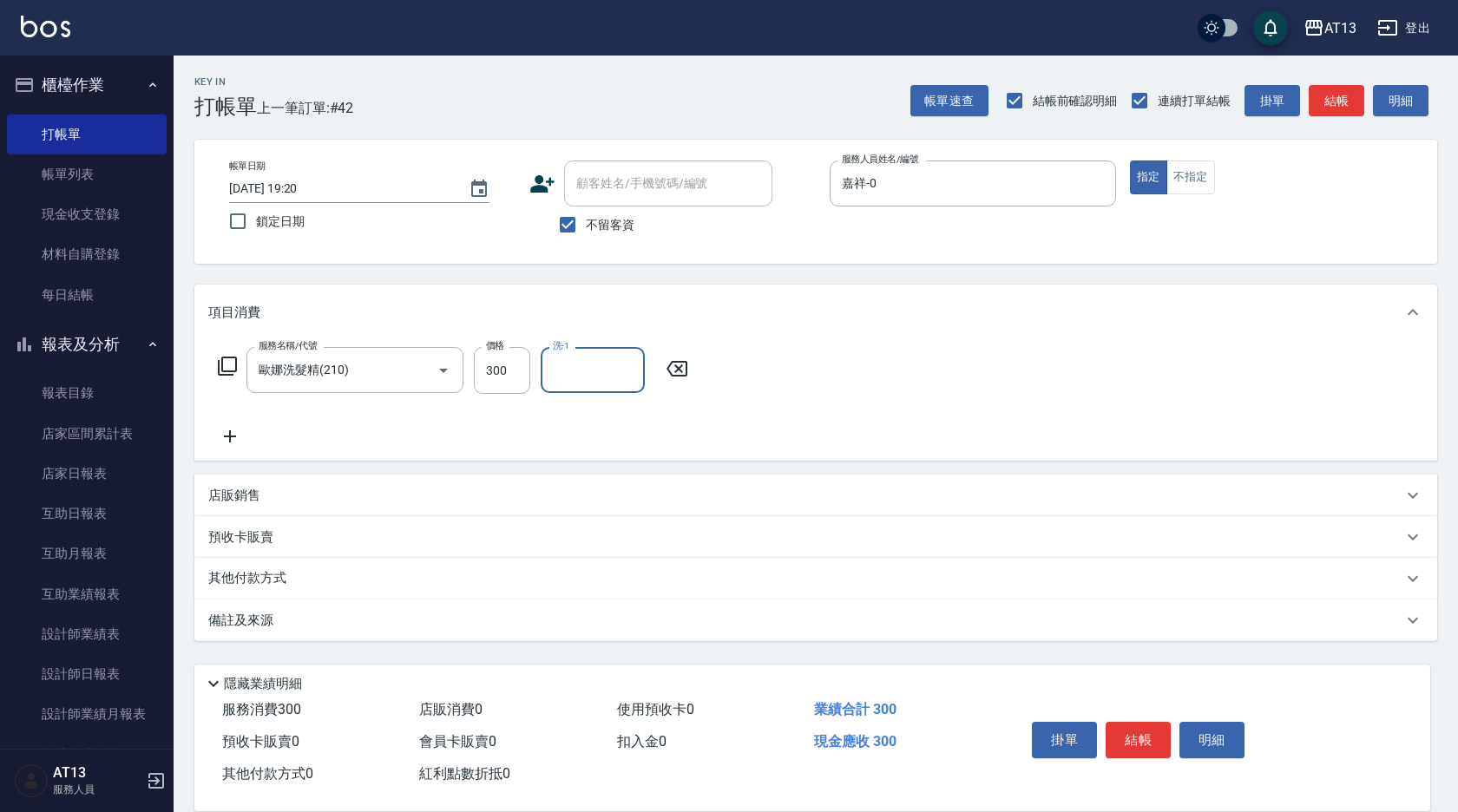
type input "2"
type input "吳映蓉-33"
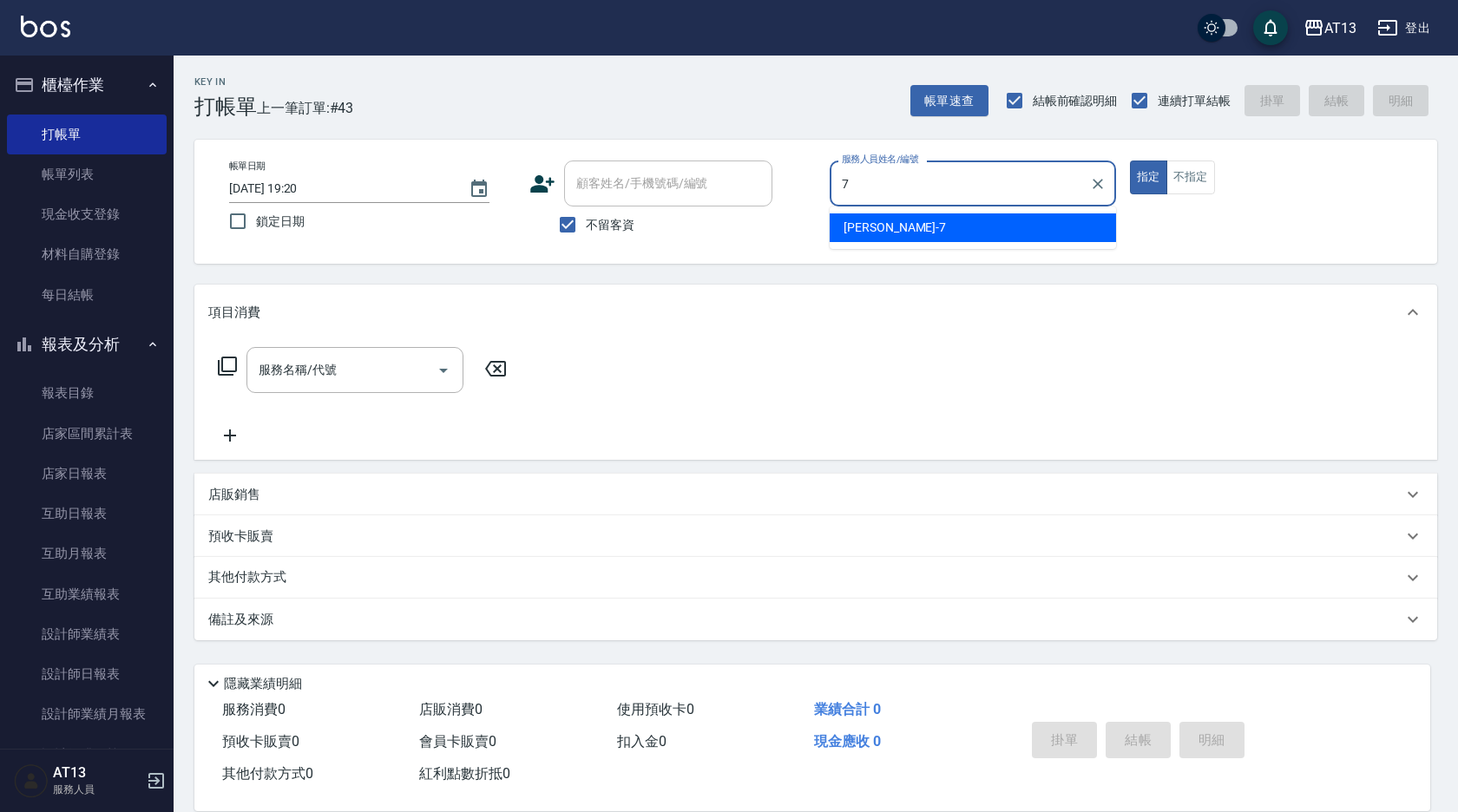
type input "呂佳容-7"
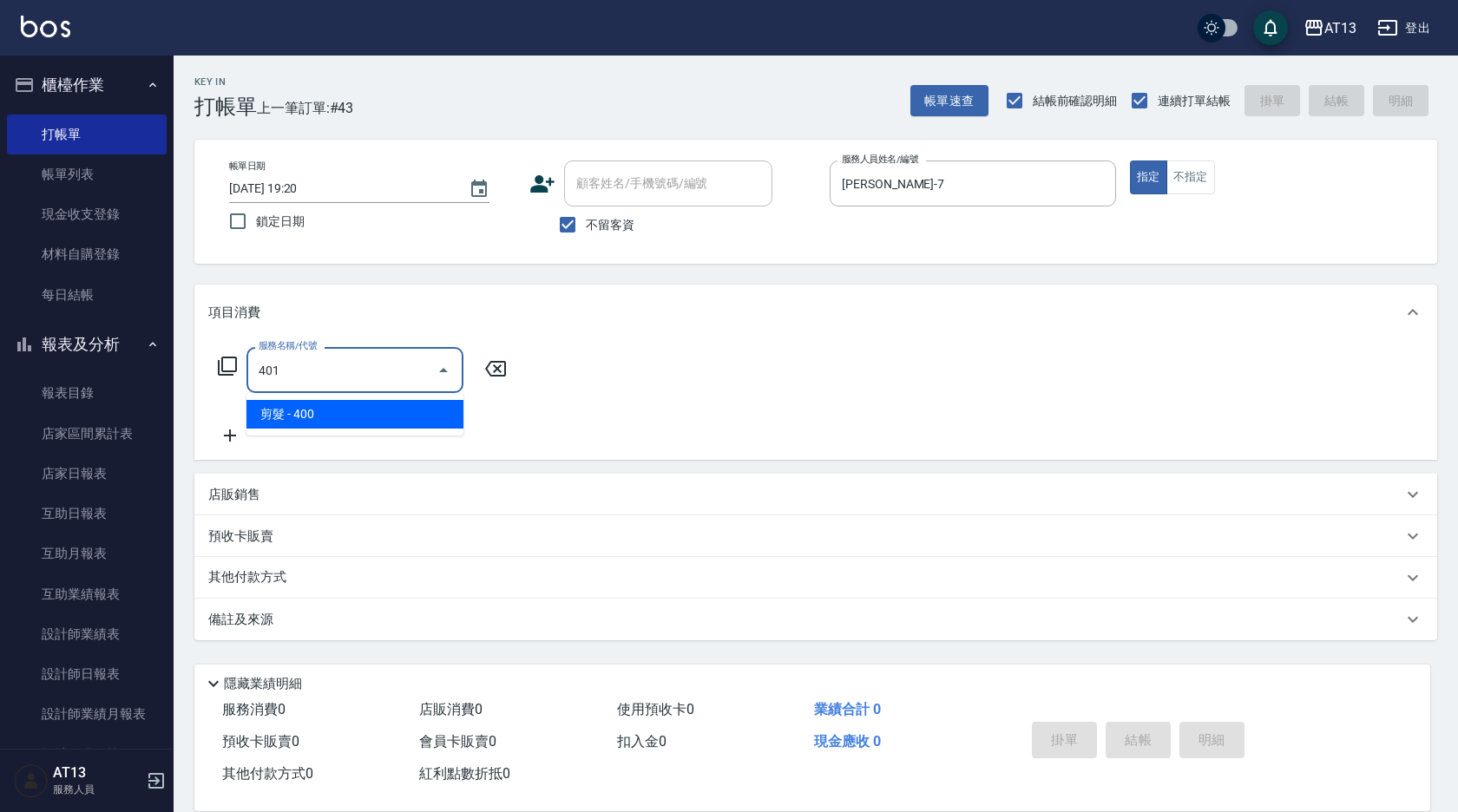
type input "剪髮(401)"
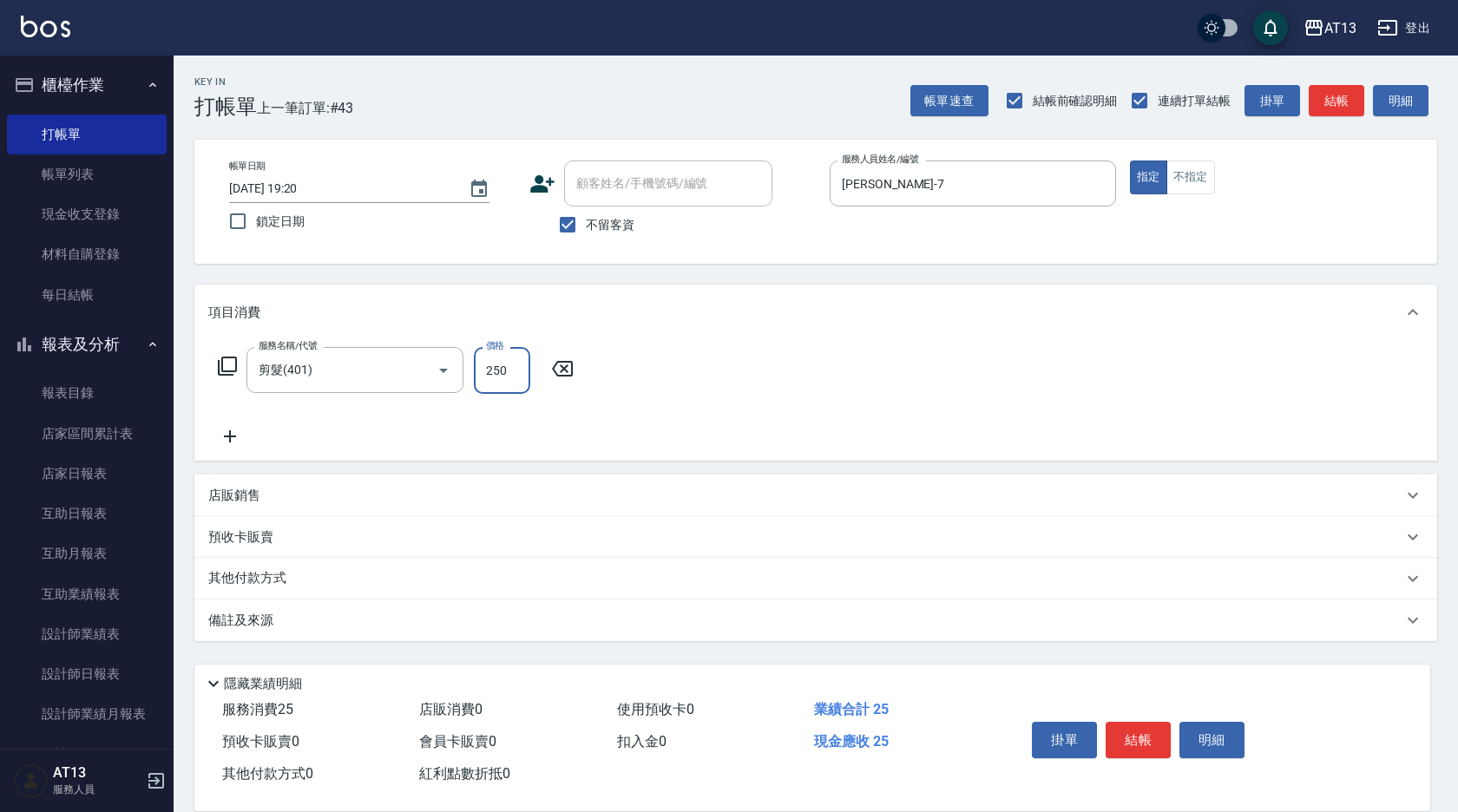
type input "250"
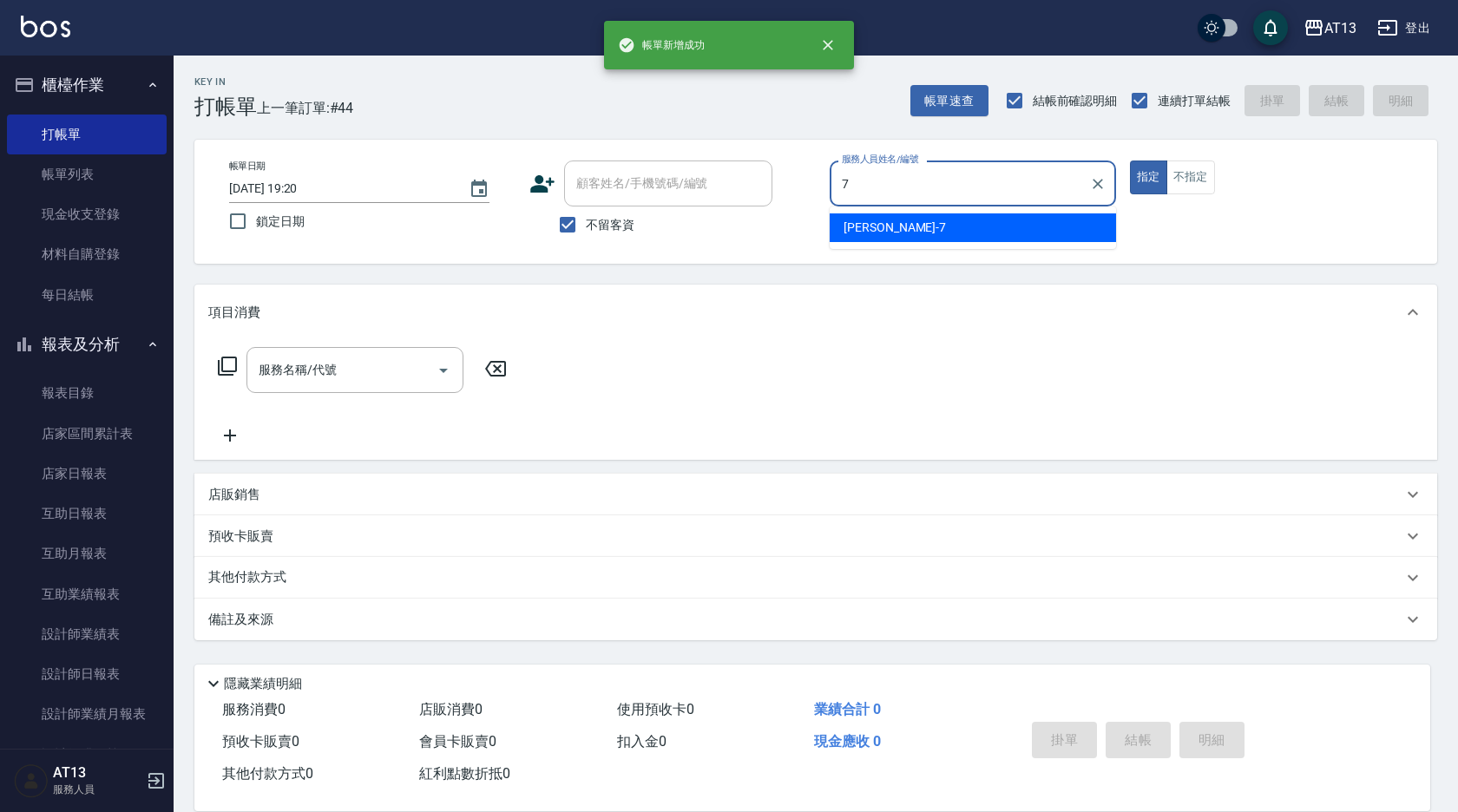
type input "呂佳容-7"
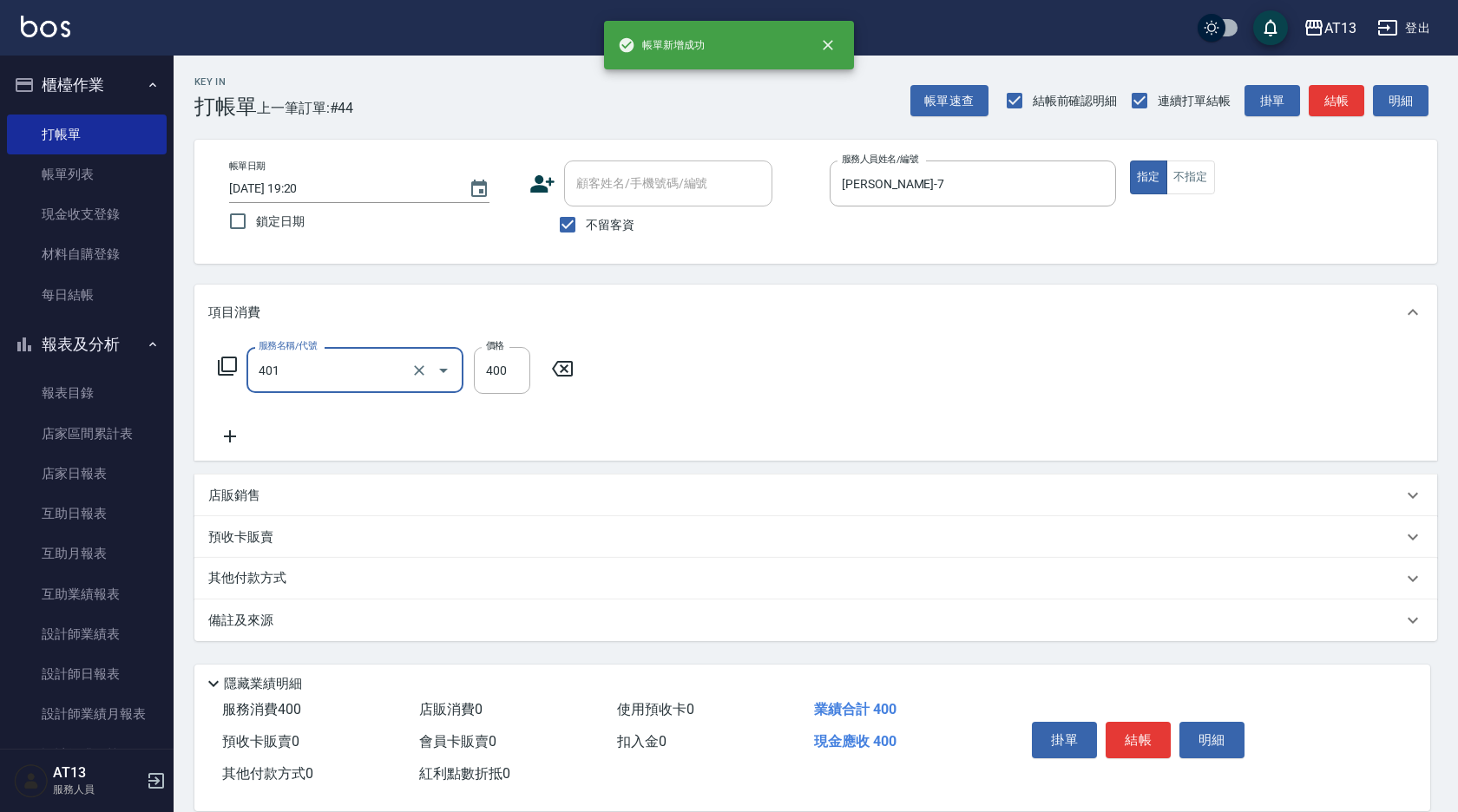
type input "剪髮(401)"
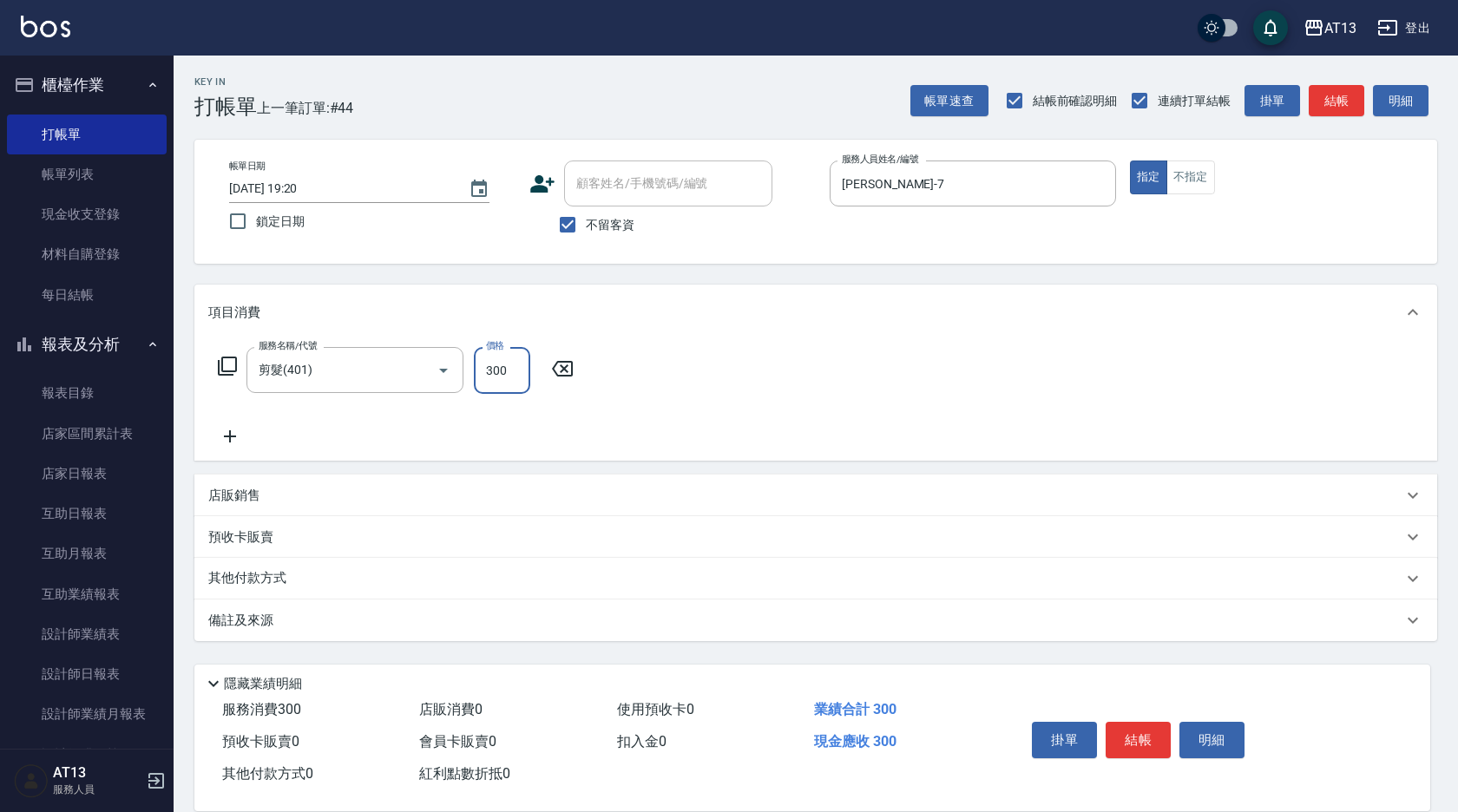
type input "300"
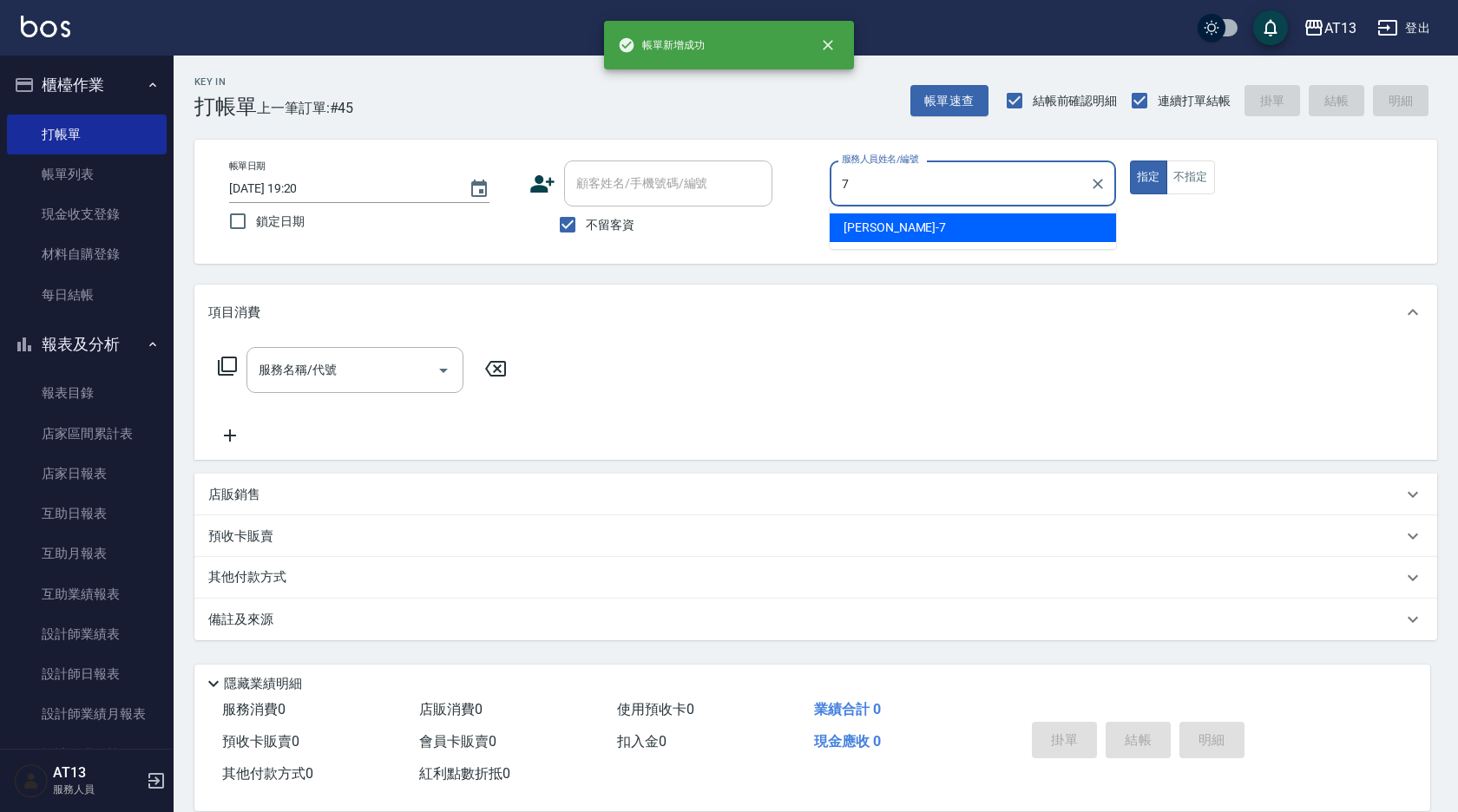
type input "呂佳容-7"
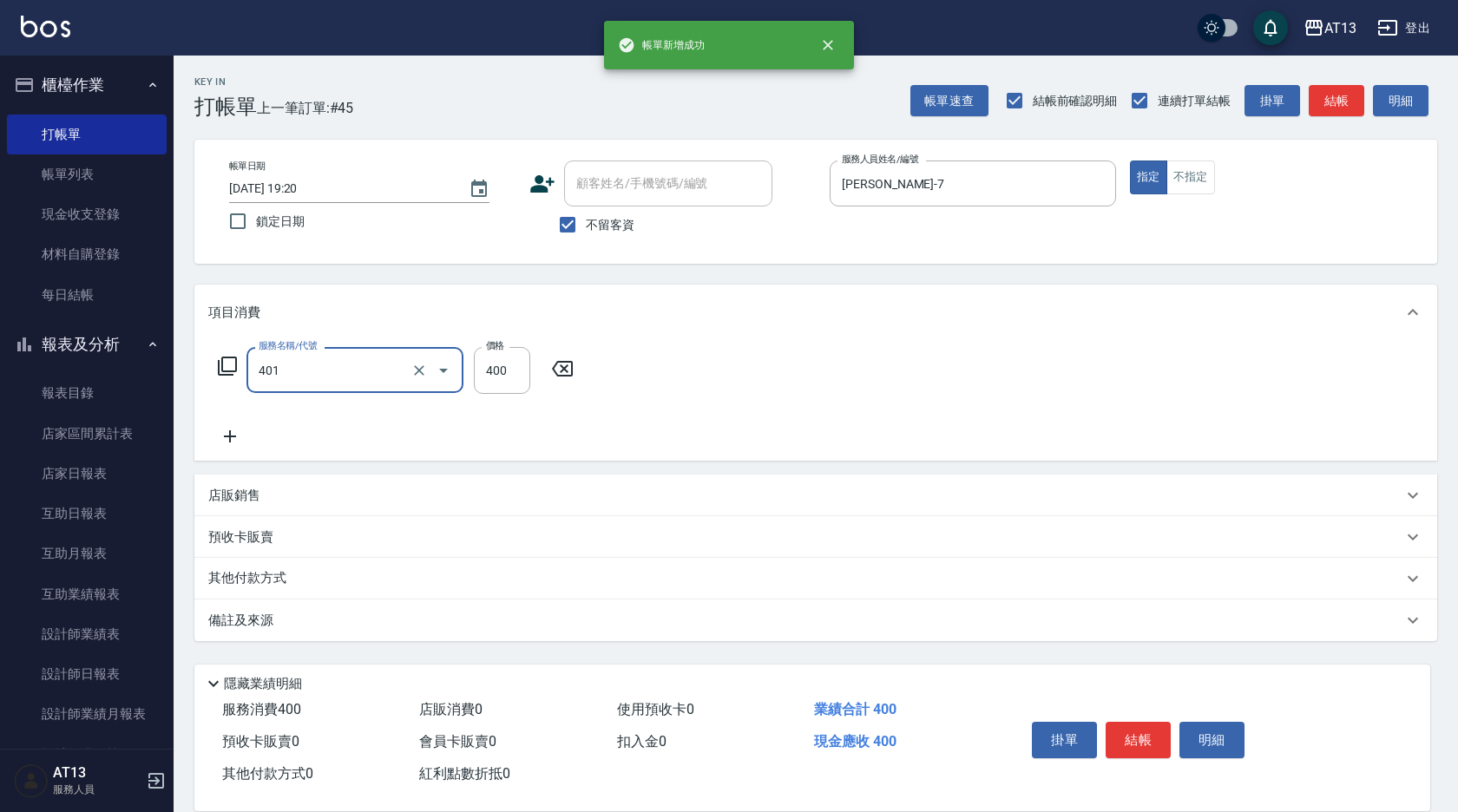
type input "剪髮(401)"
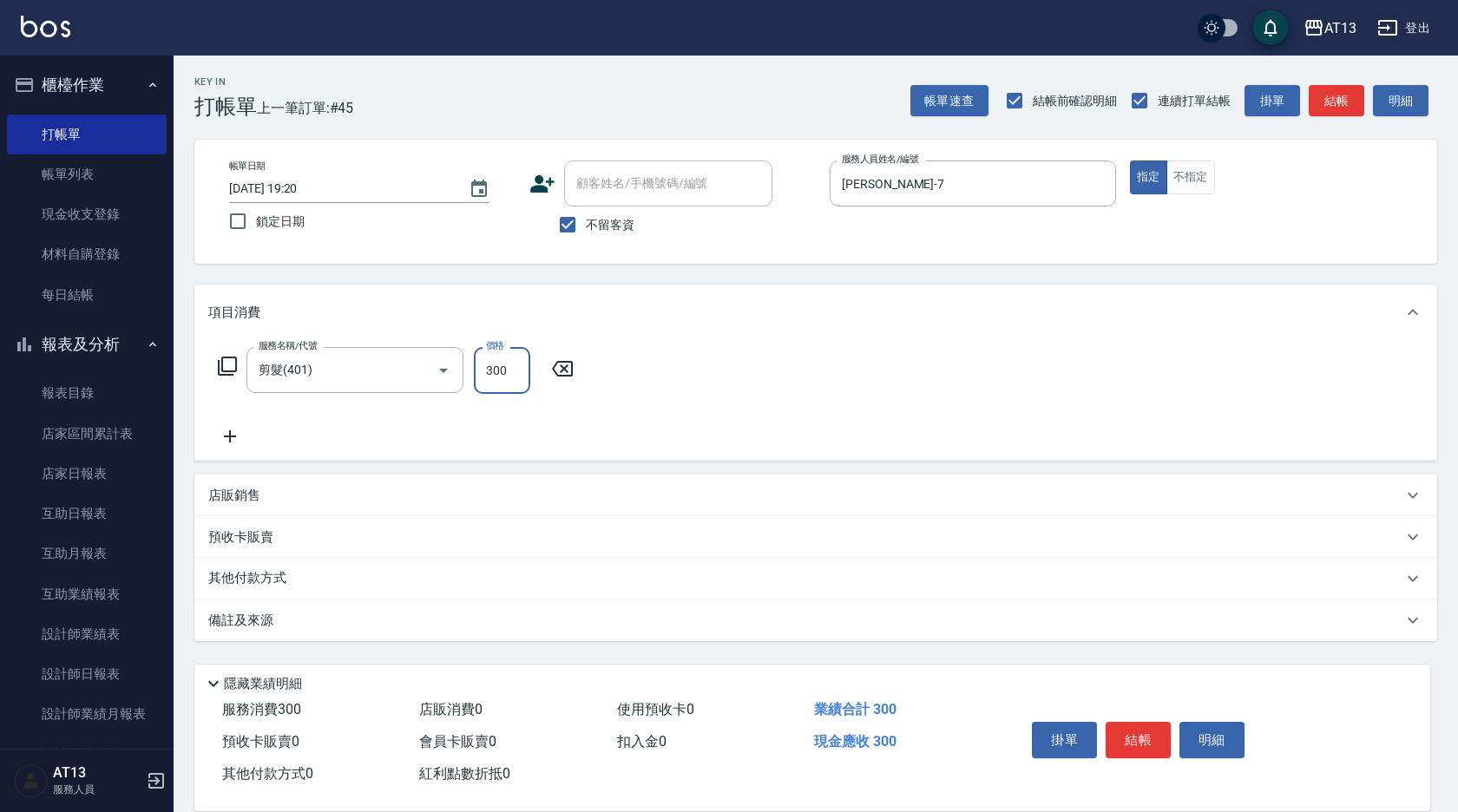
type input "300"
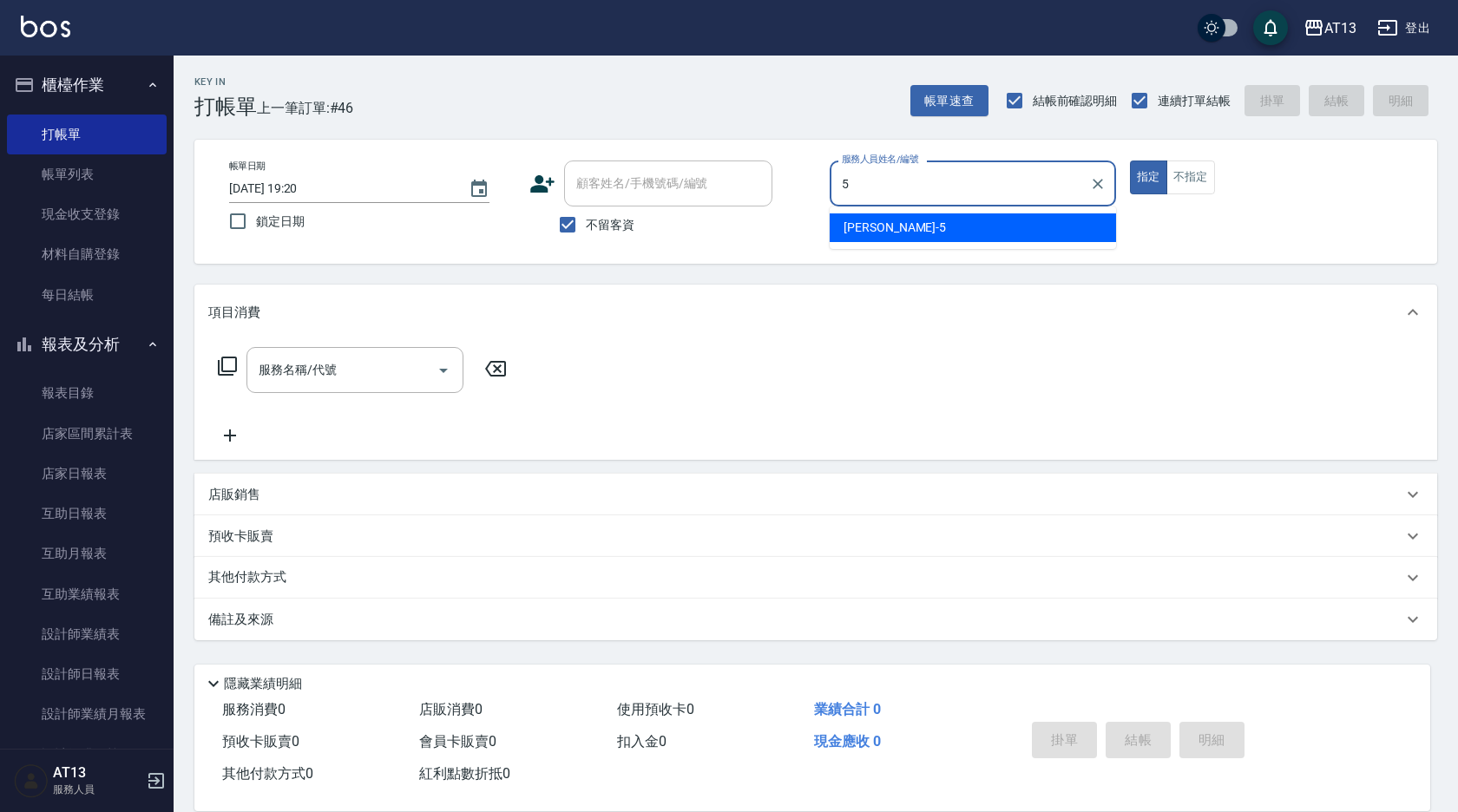
type input "陳紓晴-5"
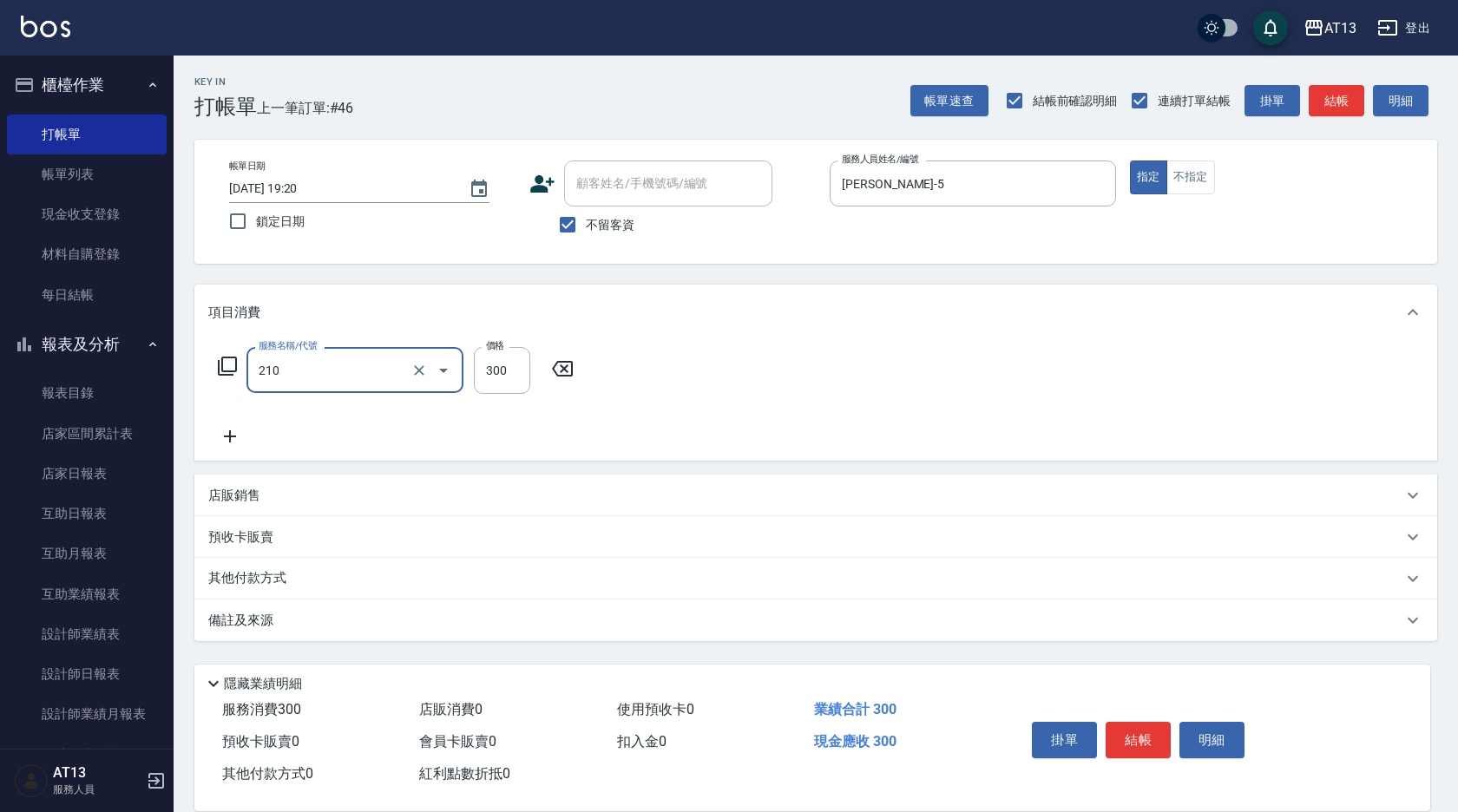
type input "歐娜洗髮精(210)"
type input "葉采臻-24"
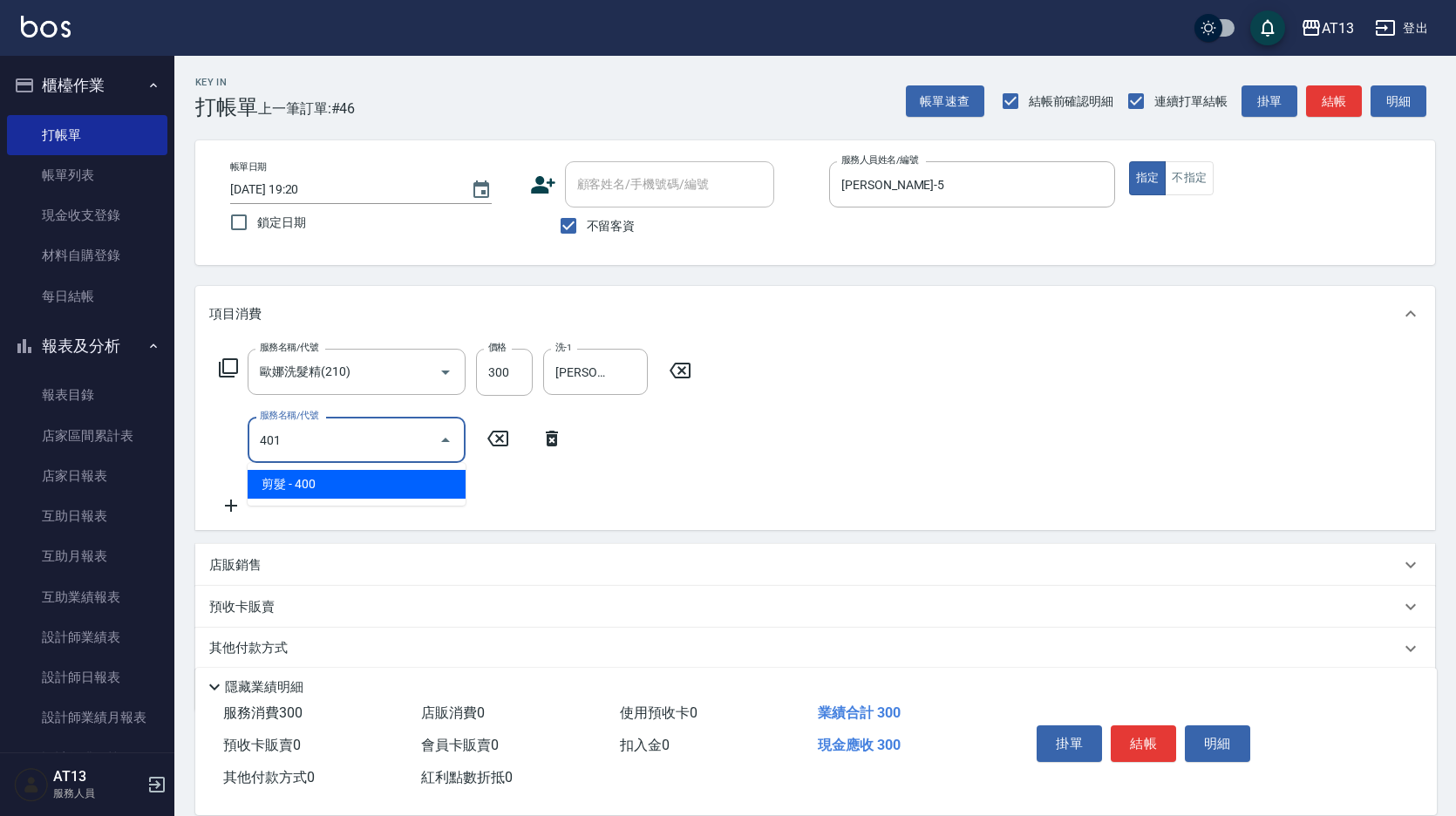
type input "剪髮(401)"
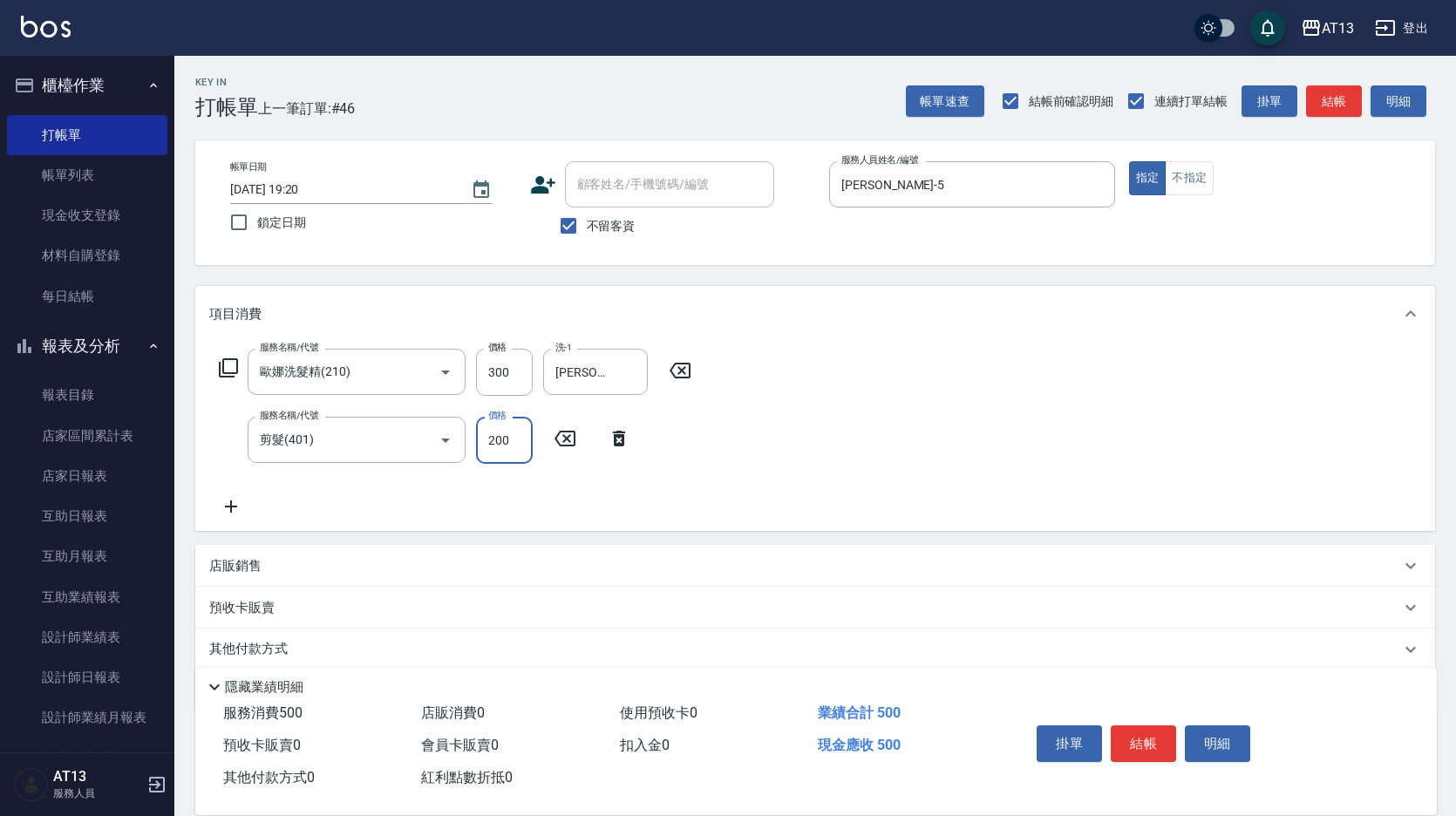
type input "200"
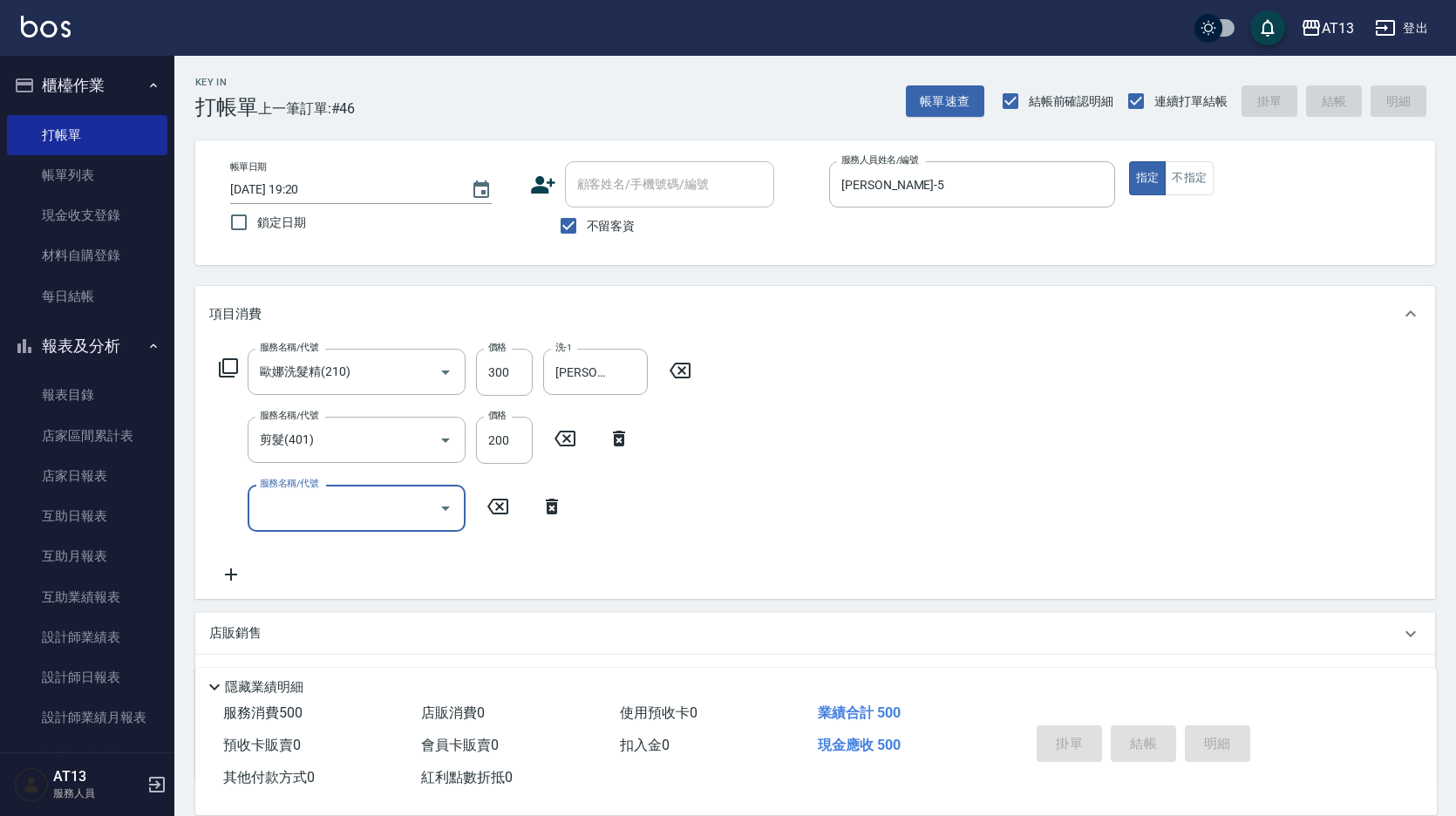
type input "2025/09/18 19:22"
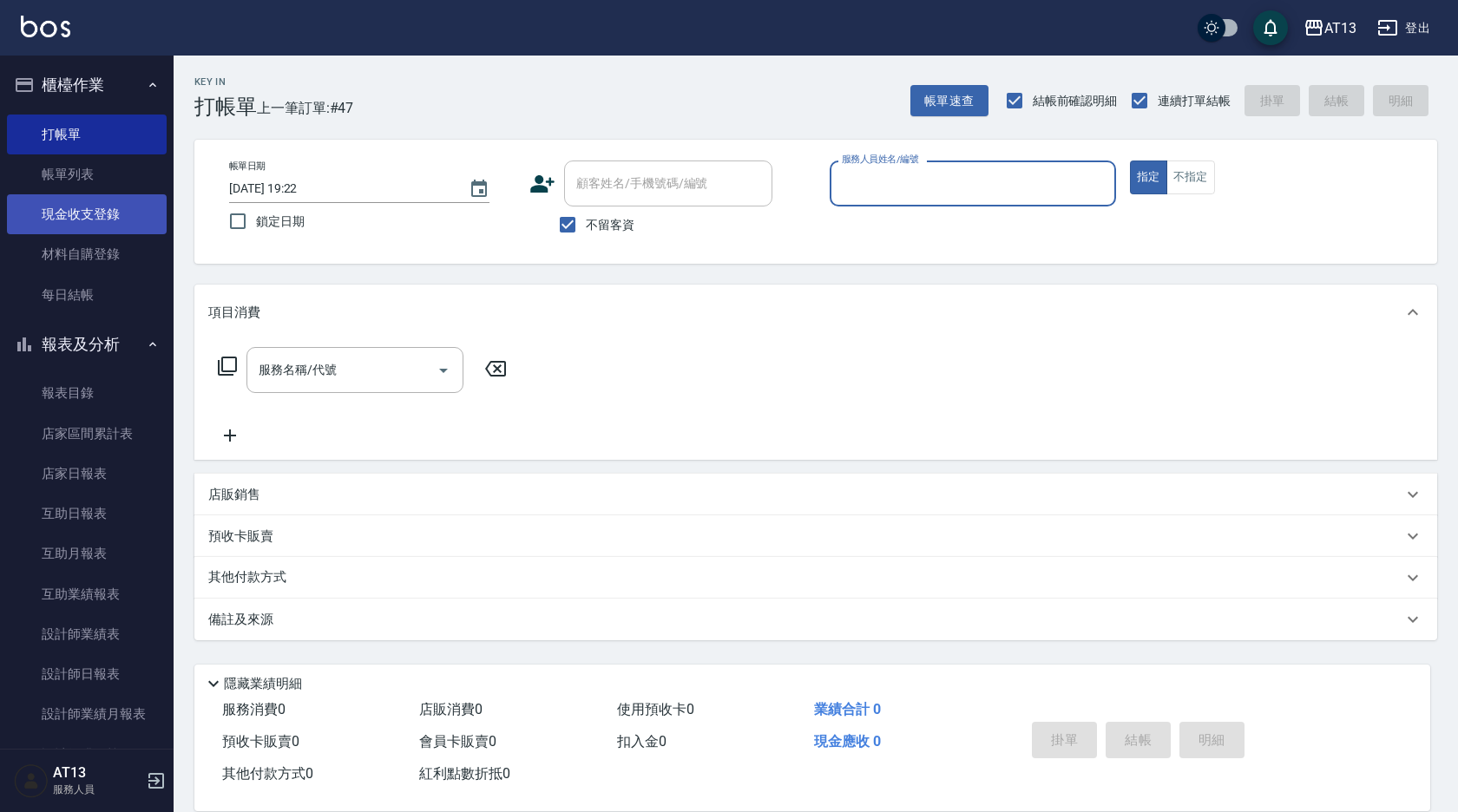
click at [92, 223] on link "現金收支登錄" at bounding box center [87, 214] width 160 height 39
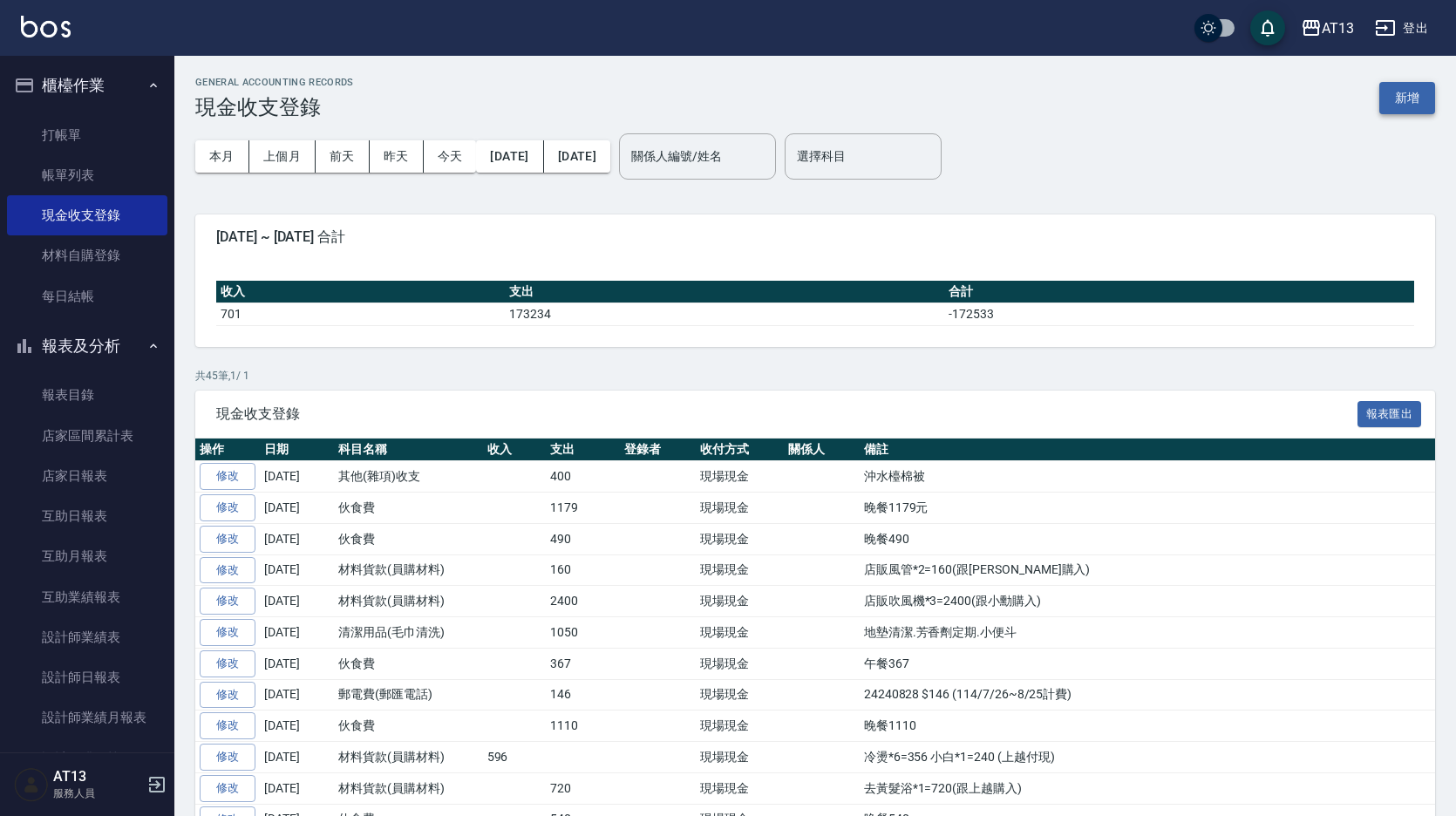
click at [1398, 105] on button "新增" at bounding box center [1407, 98] width 56 height 32
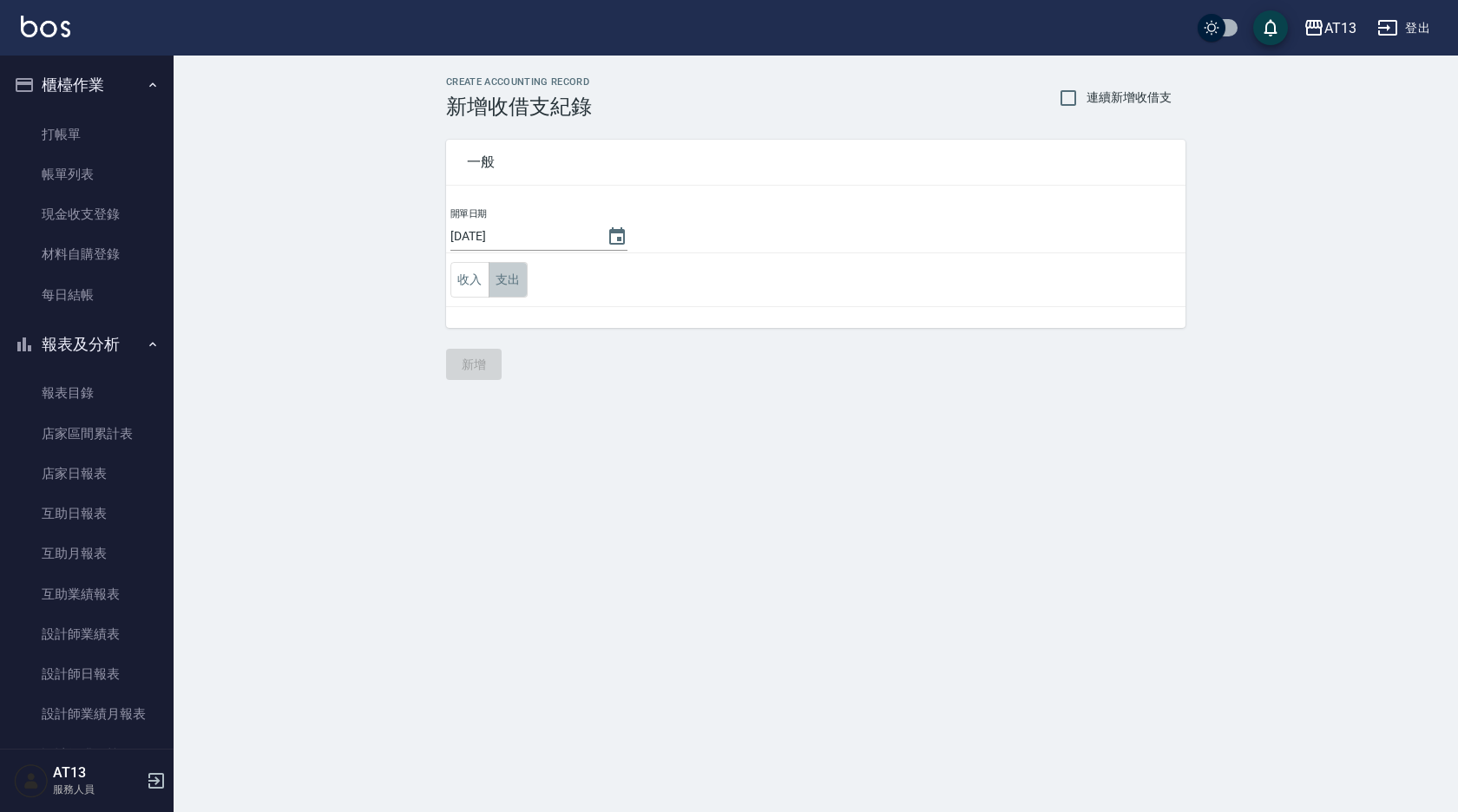
click at [512, 266] on button "支出" at bounding box center [508, 279] width 39 height 36
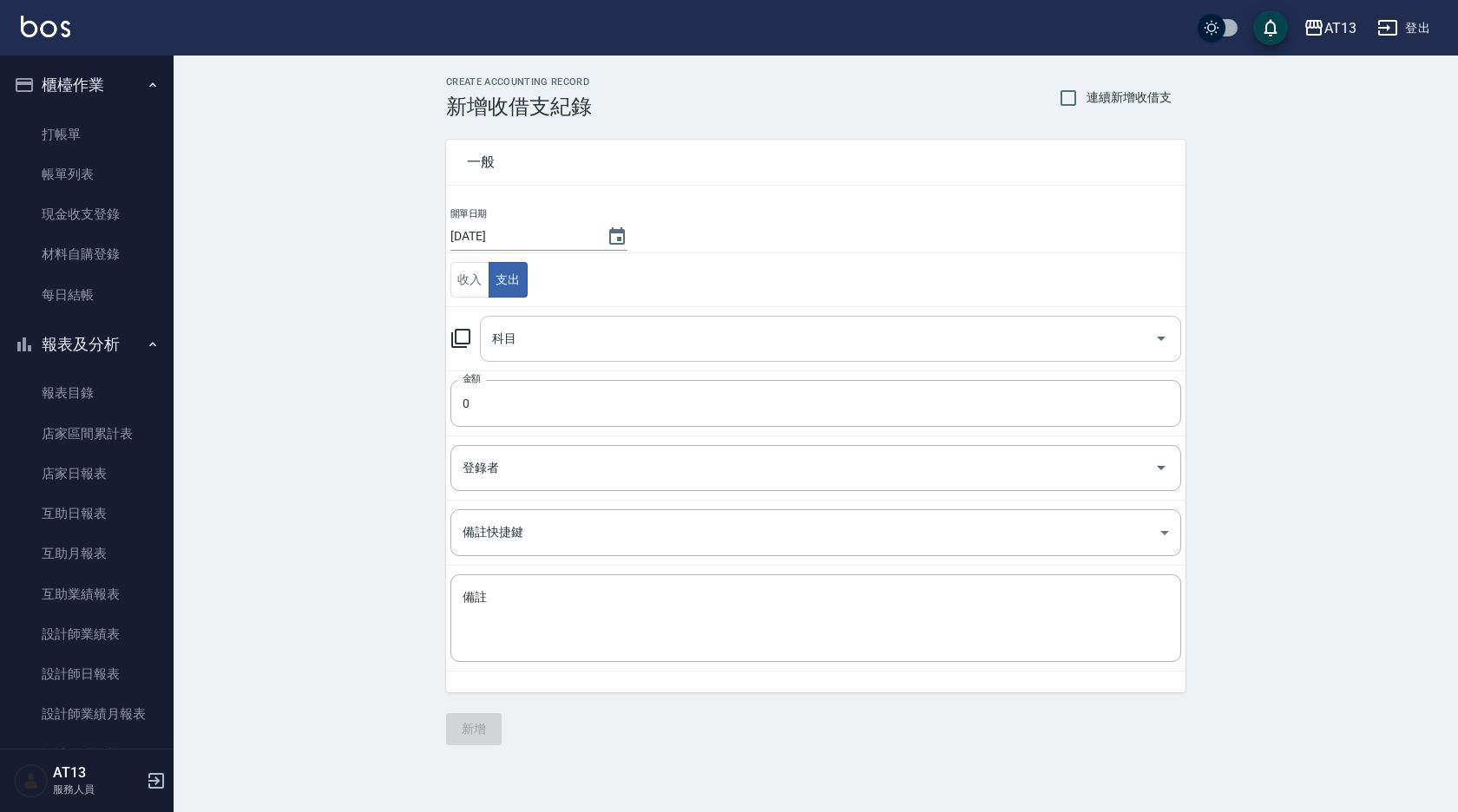
click at [573, 348] on input "科目" at bounding box center [817, 339] width 659 height 31
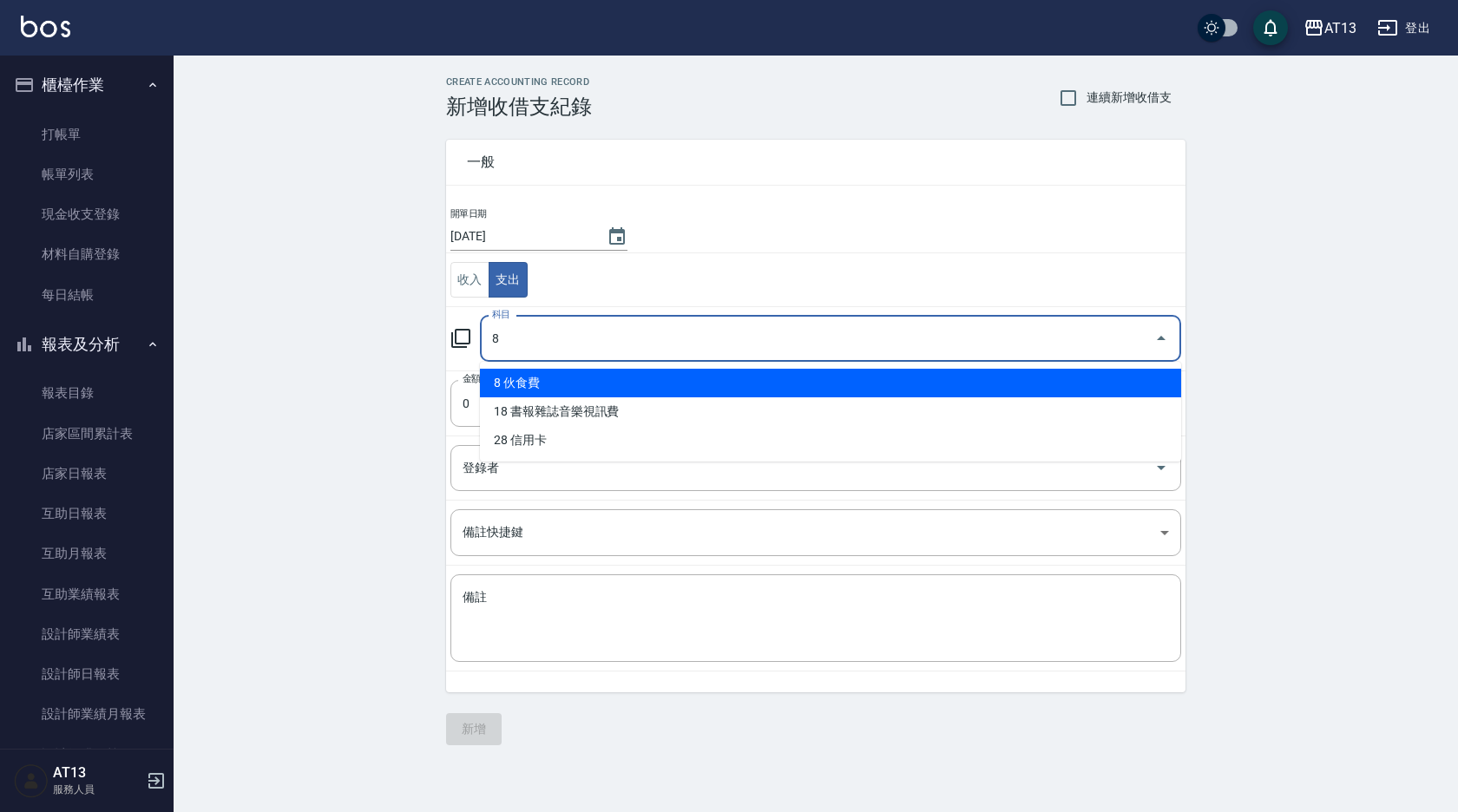
type input "8 伙食費"
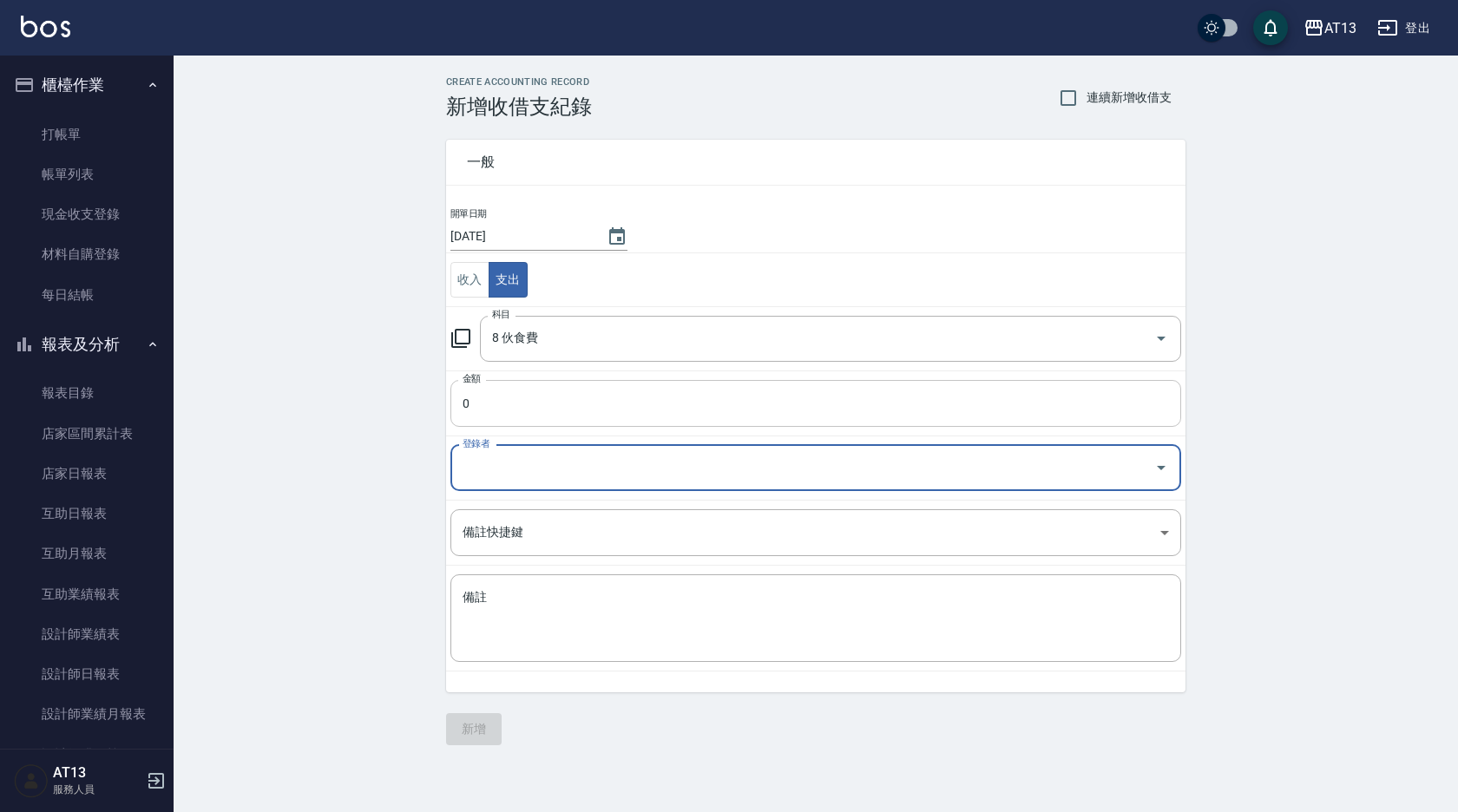
click at [585, 397] on input "0" at bounding box center [815, 403] width 730 height 47
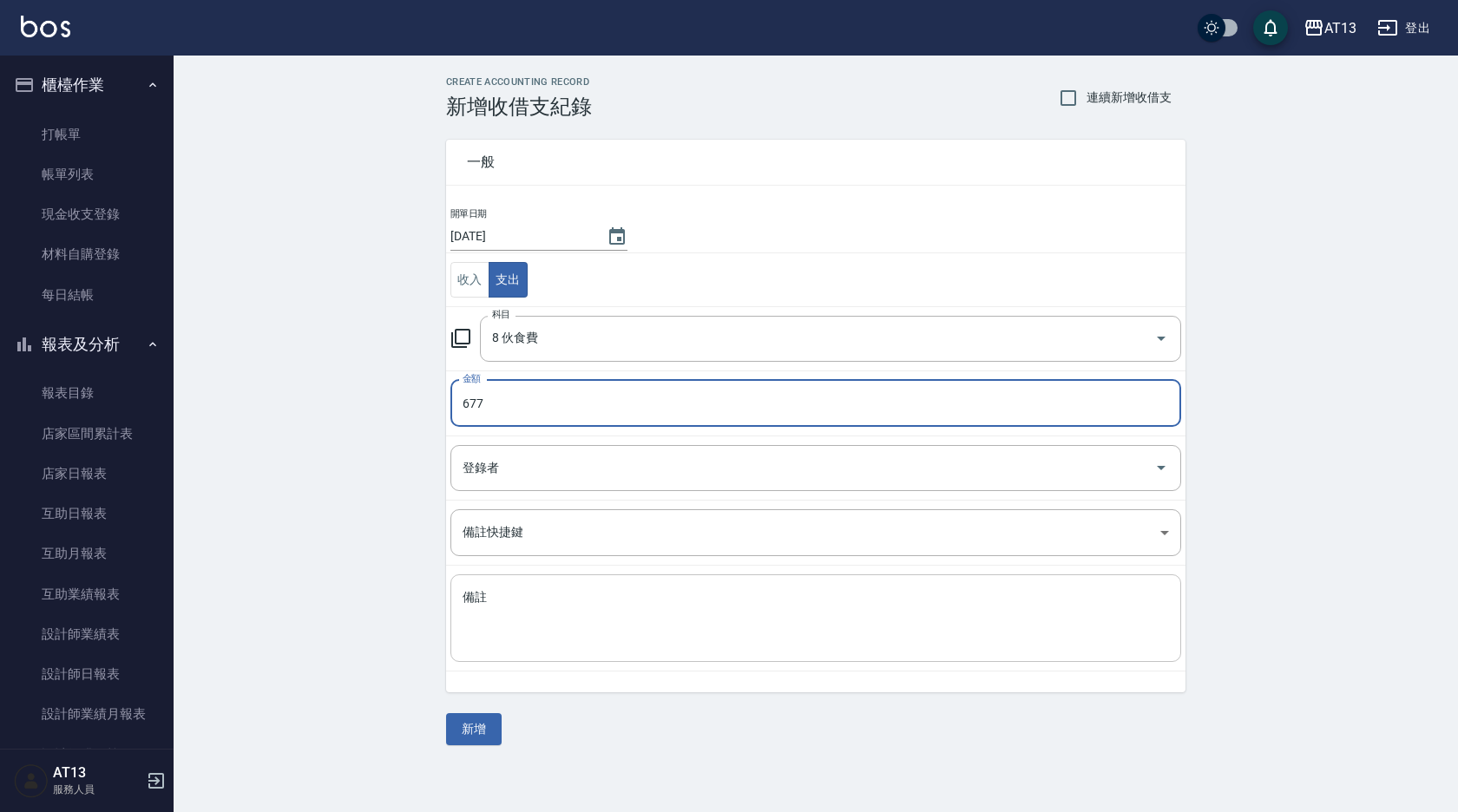
type input "677"
click at [543, 594] on textarea "備註" at bounding box center [816, 618] width 706 height 59
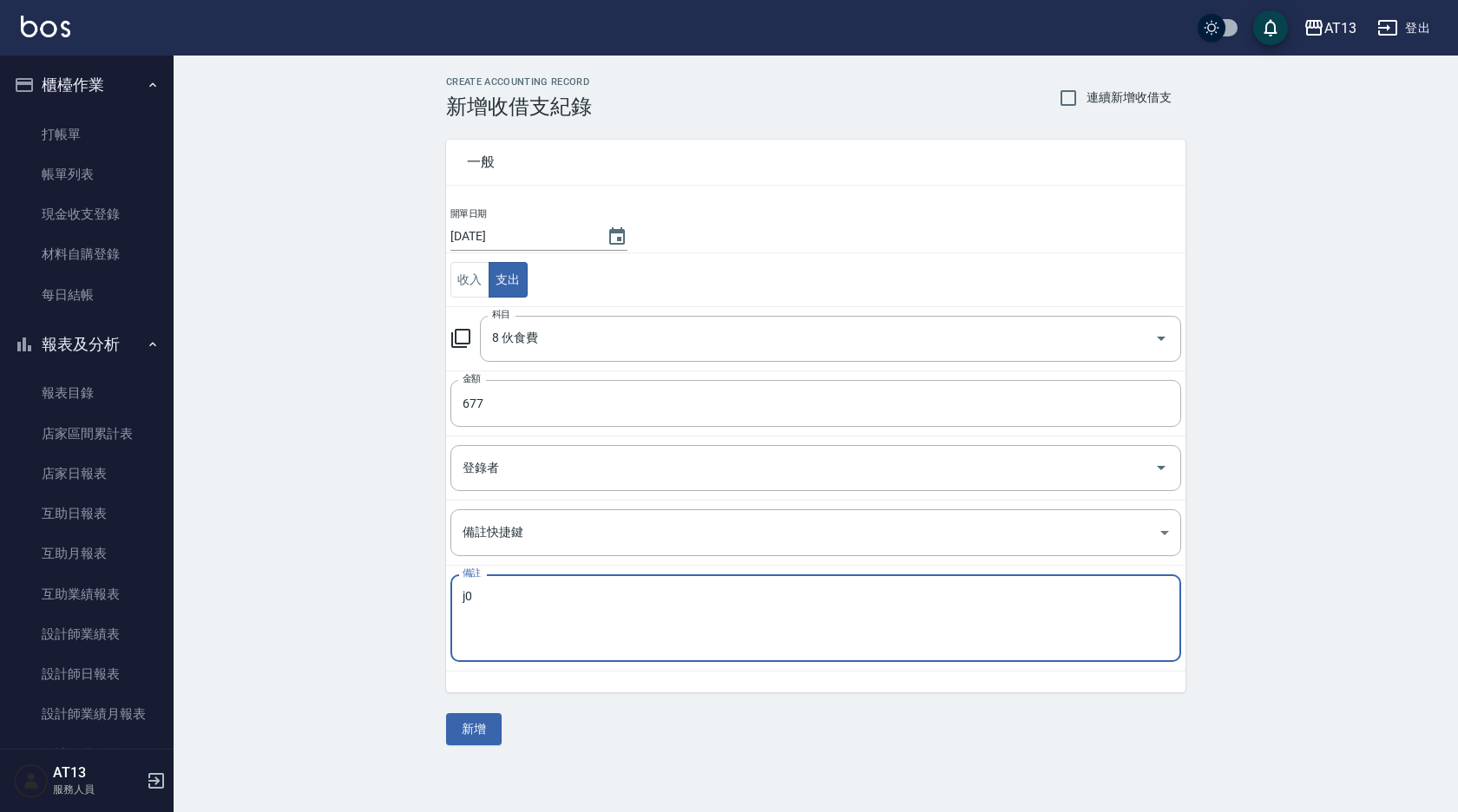
type textarea "j"
type textarea "晚餐677元"
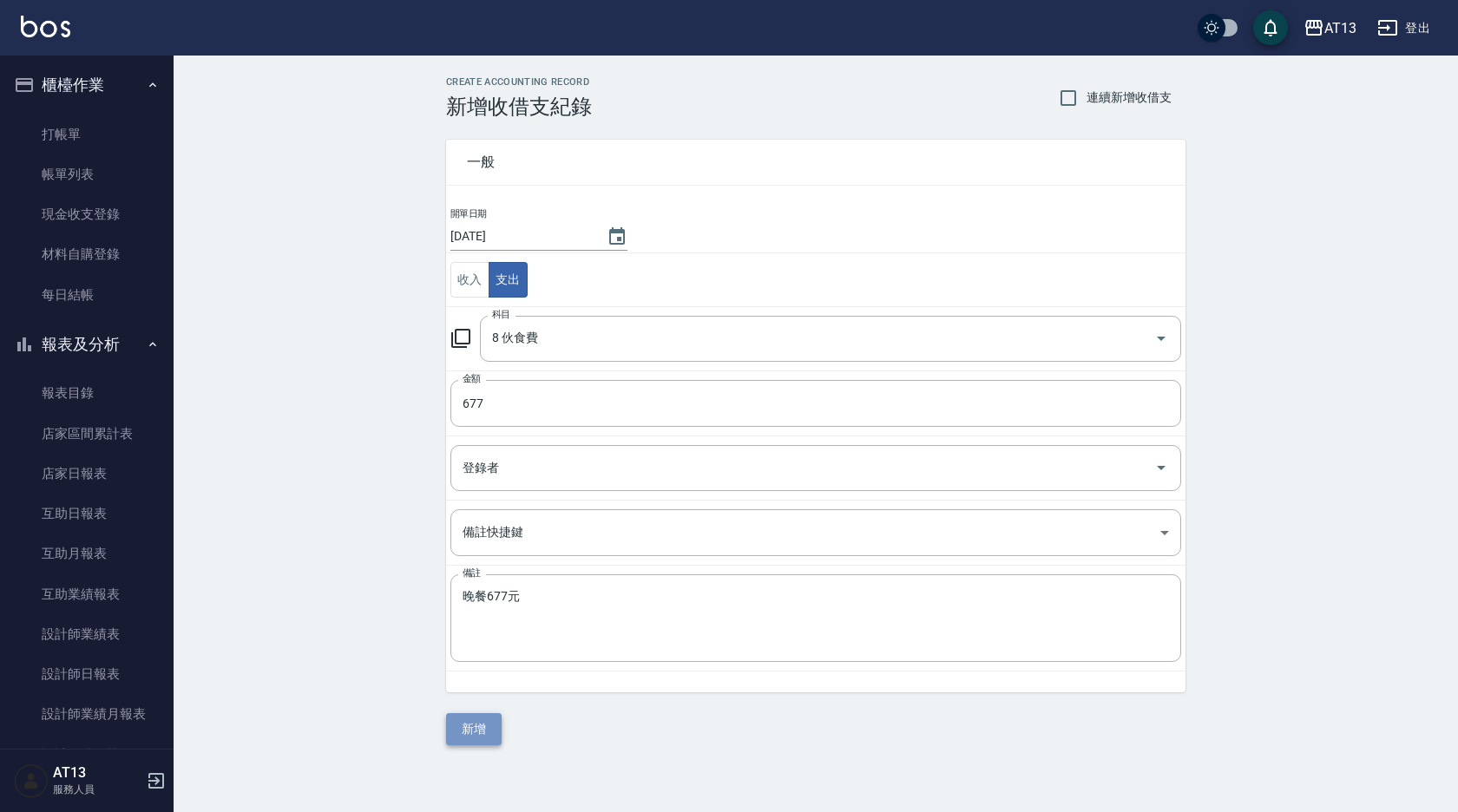
click at [464, 737] on button "新增" at bounding box center [473, 728] width 56 height 32
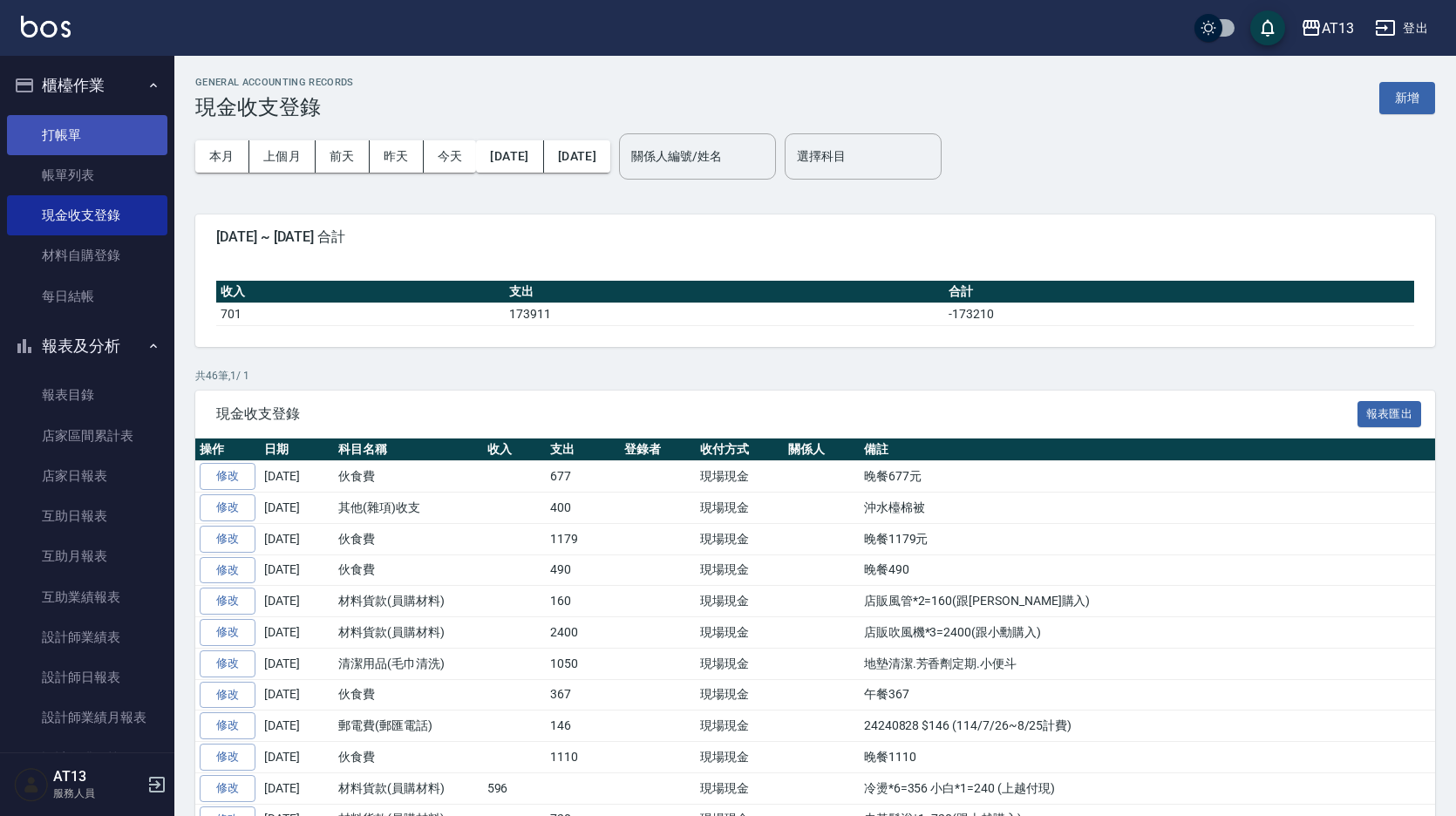
click at [73, 126] on link "打帳單" at bounding box center [87, 134] width 160 height 40
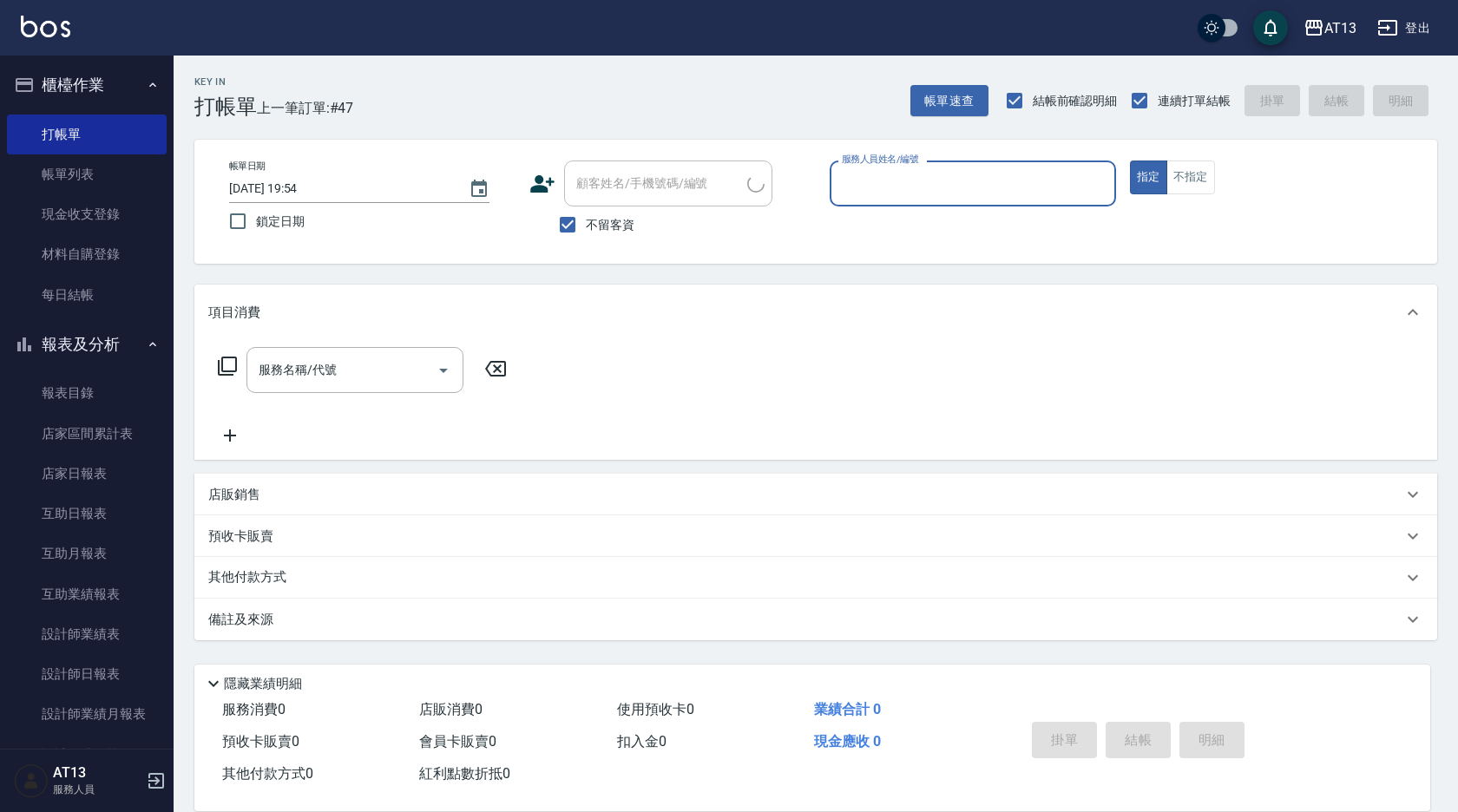
click at [1010, 195] on input "服務人員姓名/編號" at bounding box center [972, 184] width 270 height 31
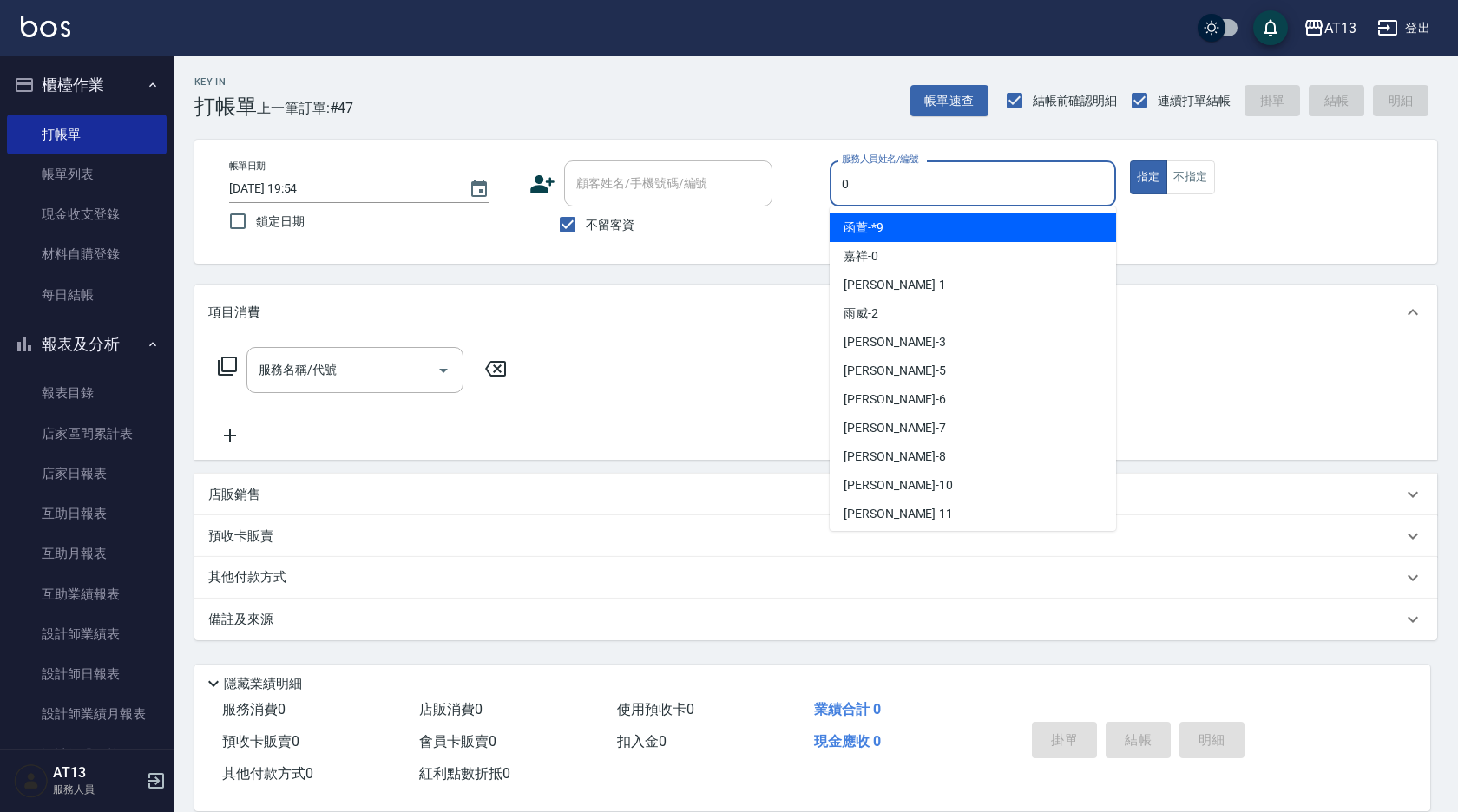
type input "嘉祥-0"
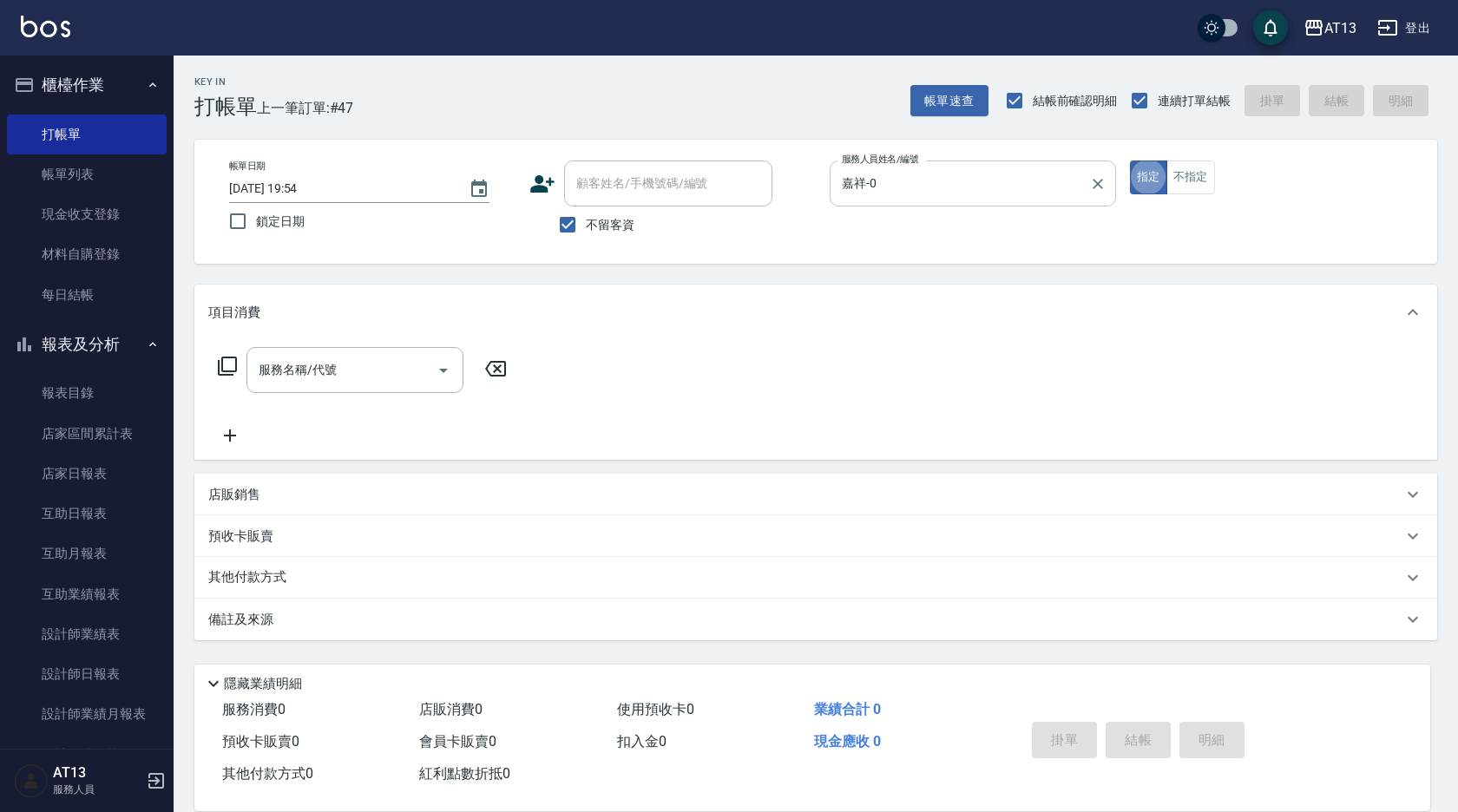
type button "true"
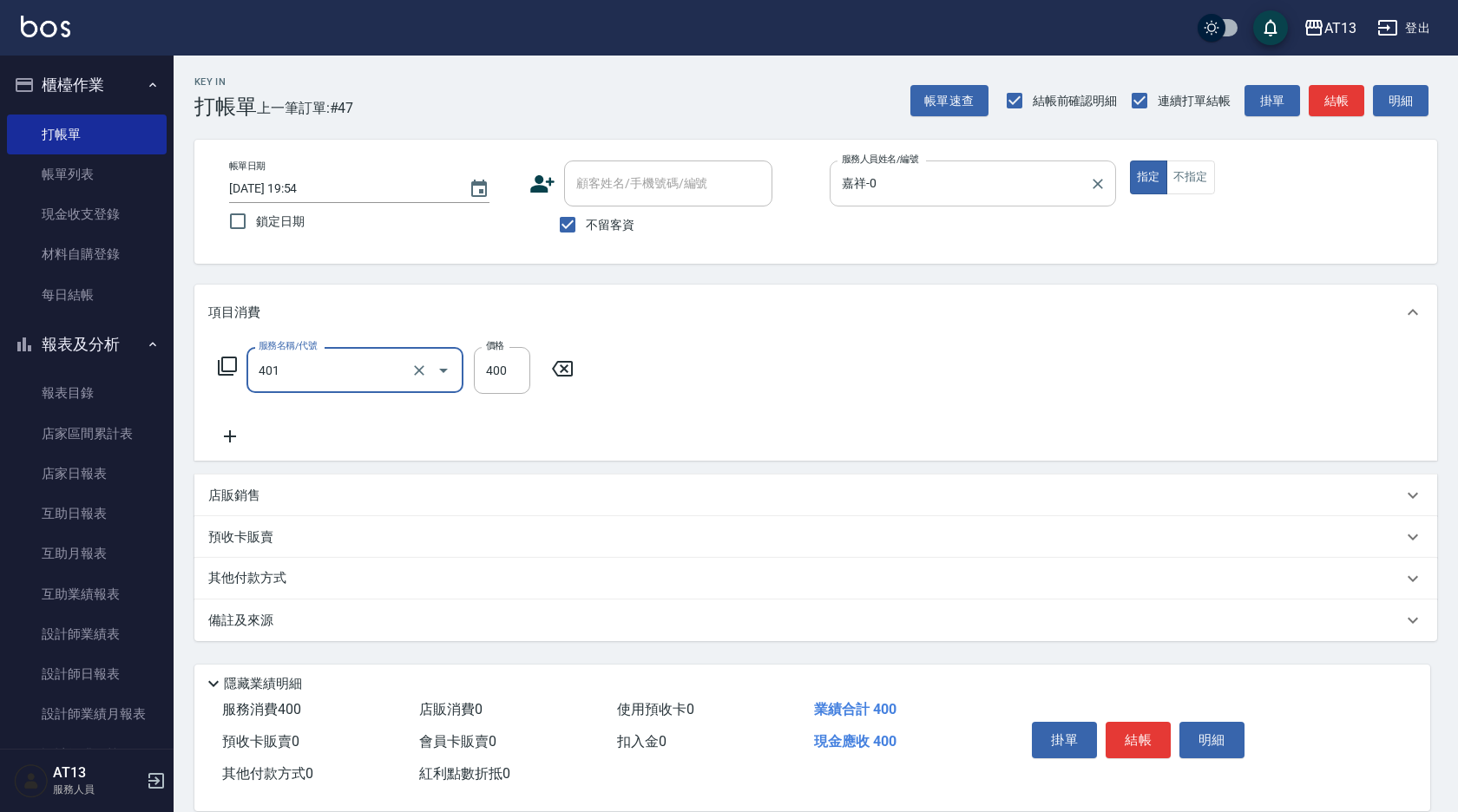
type input "剪髮(401)"
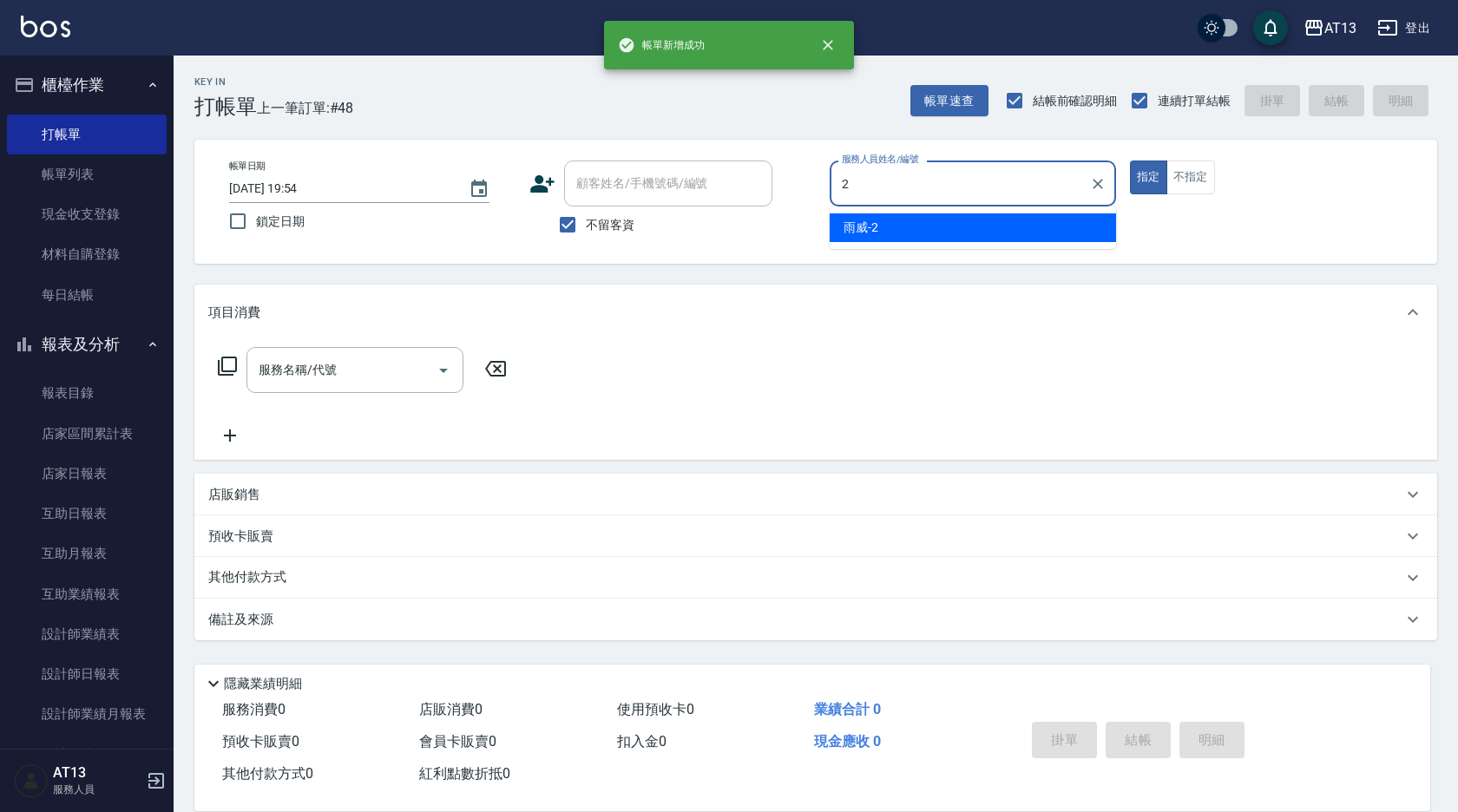
type input "雨威-2"
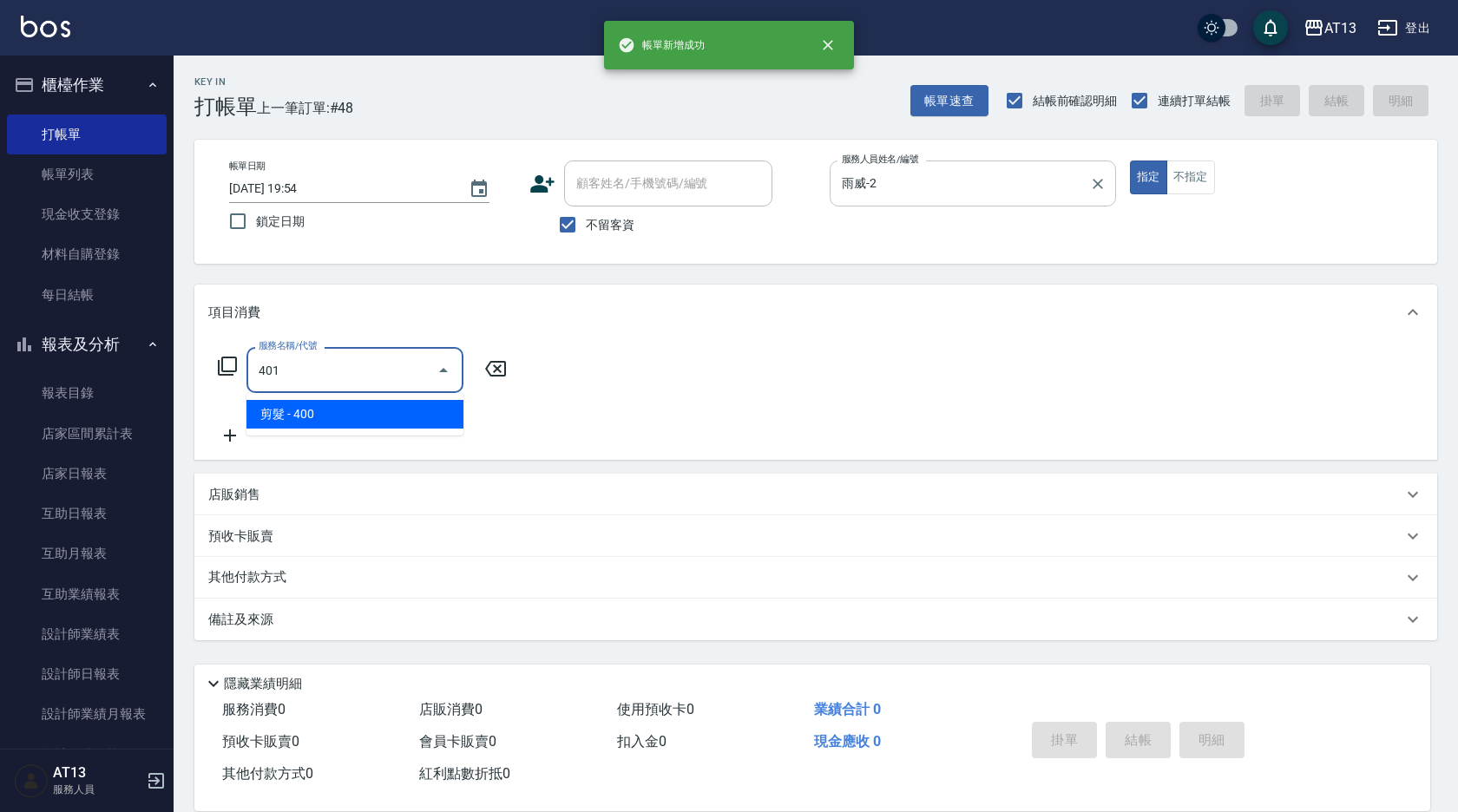
type input "剪髮(401)"
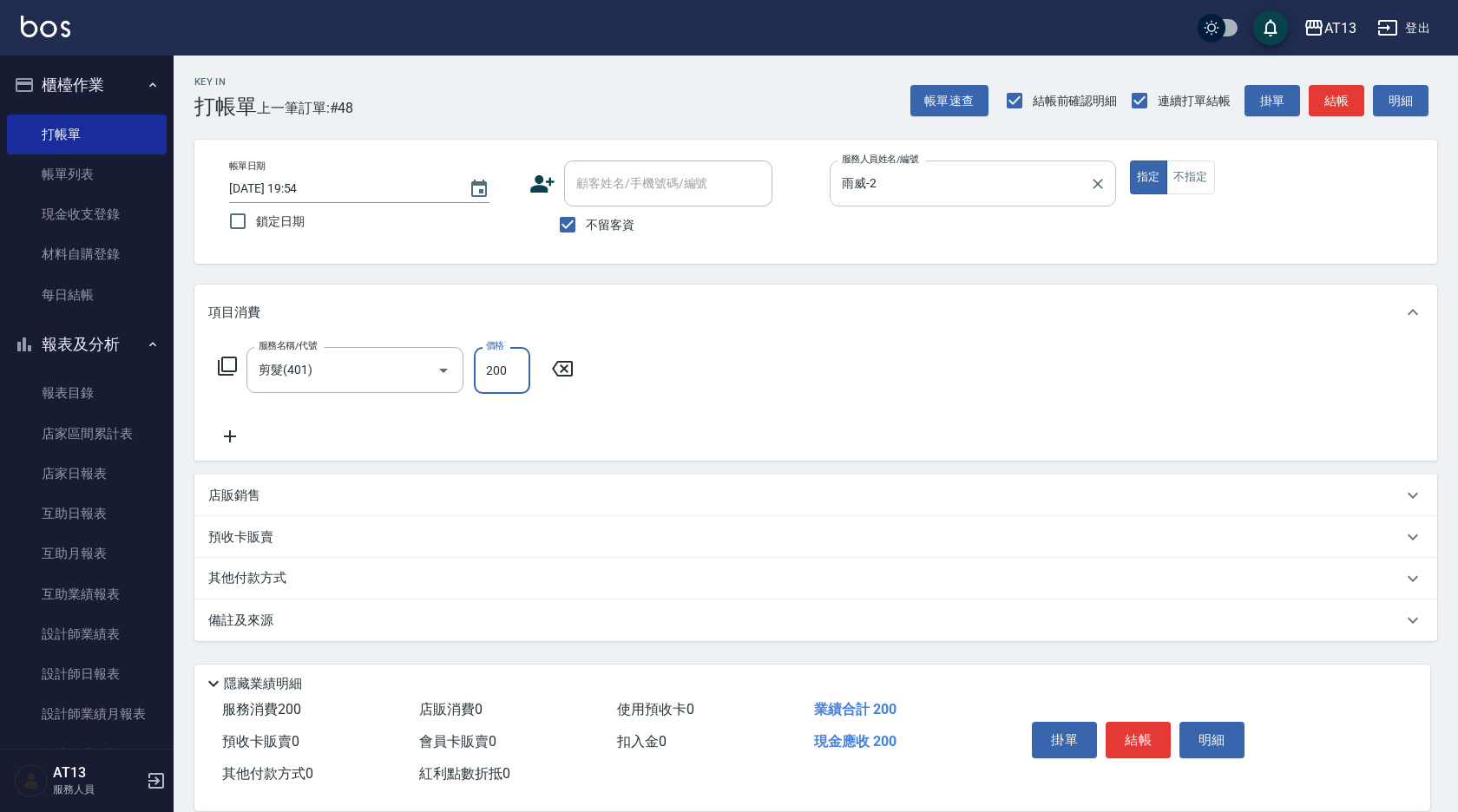
type input "200"
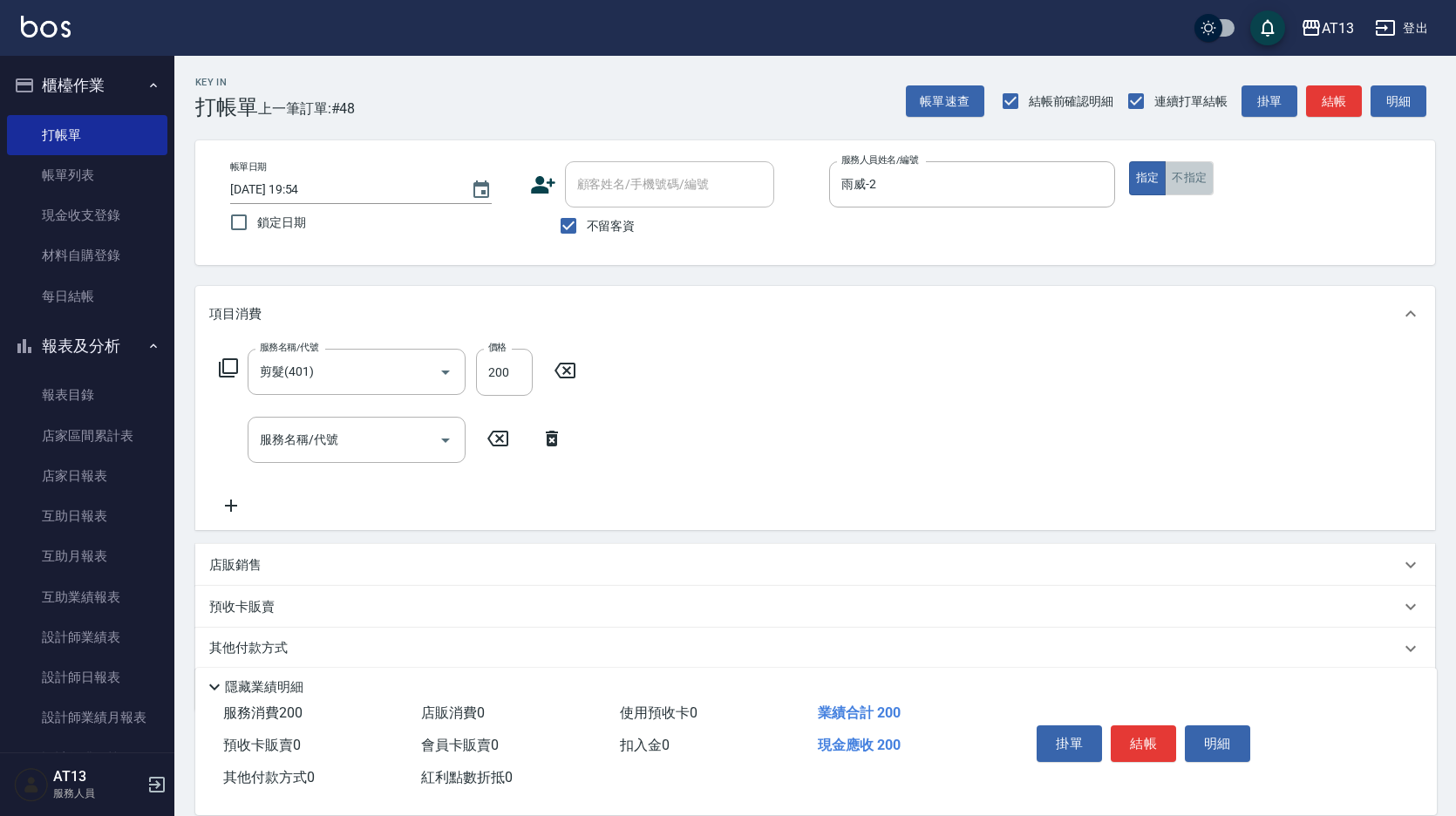
click at [1176, 171] on button "不指定" at bounding box center [1189, 178] width 48 height 34
type button "false"
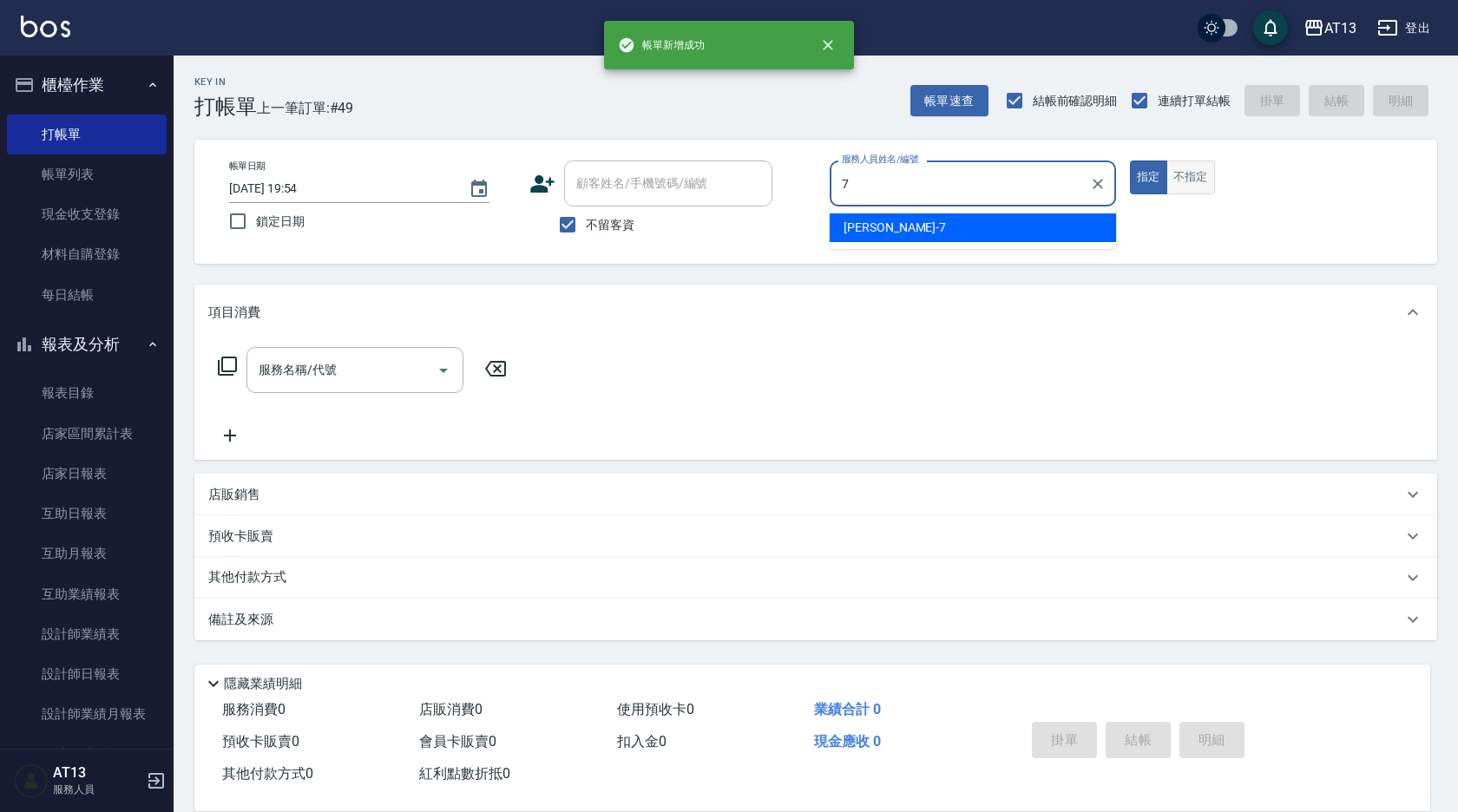
type input "呂佳容-7"
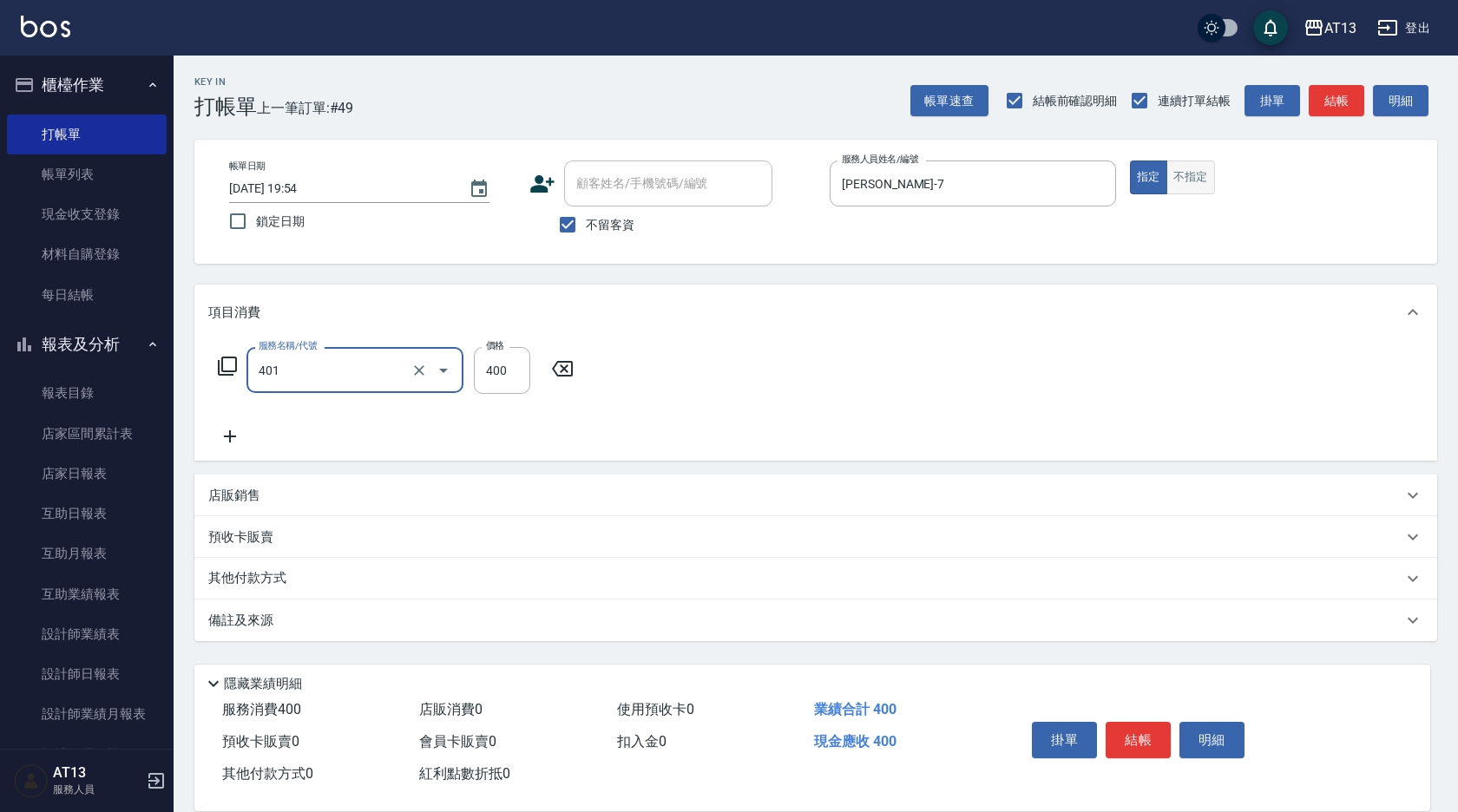
type input "剪髮(401)"
type input "200"
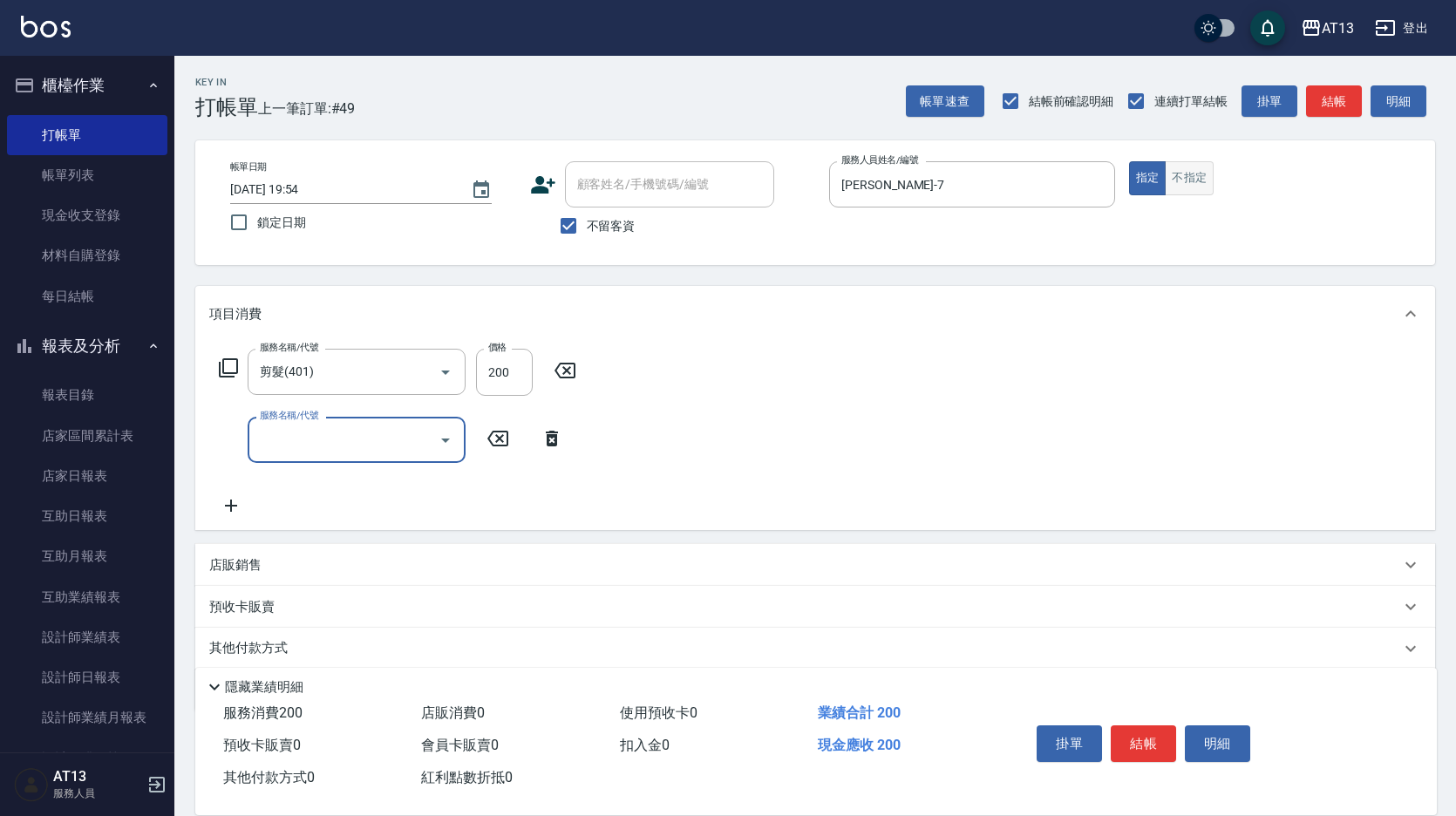
click at [1209, 173] on button "不指定" at bounding box center [1189, 178] width 48 height 34
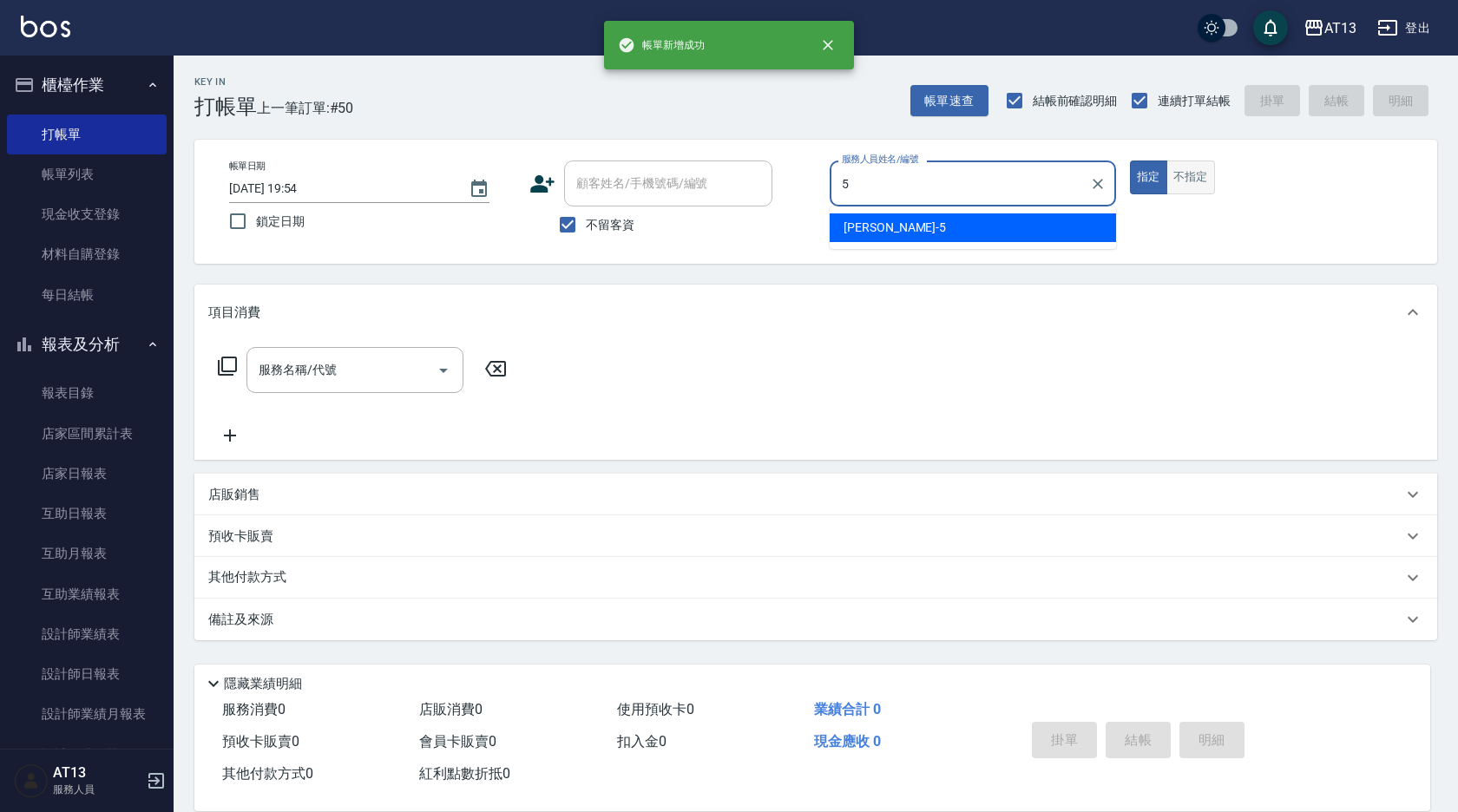
type input "陳紓晴-5"
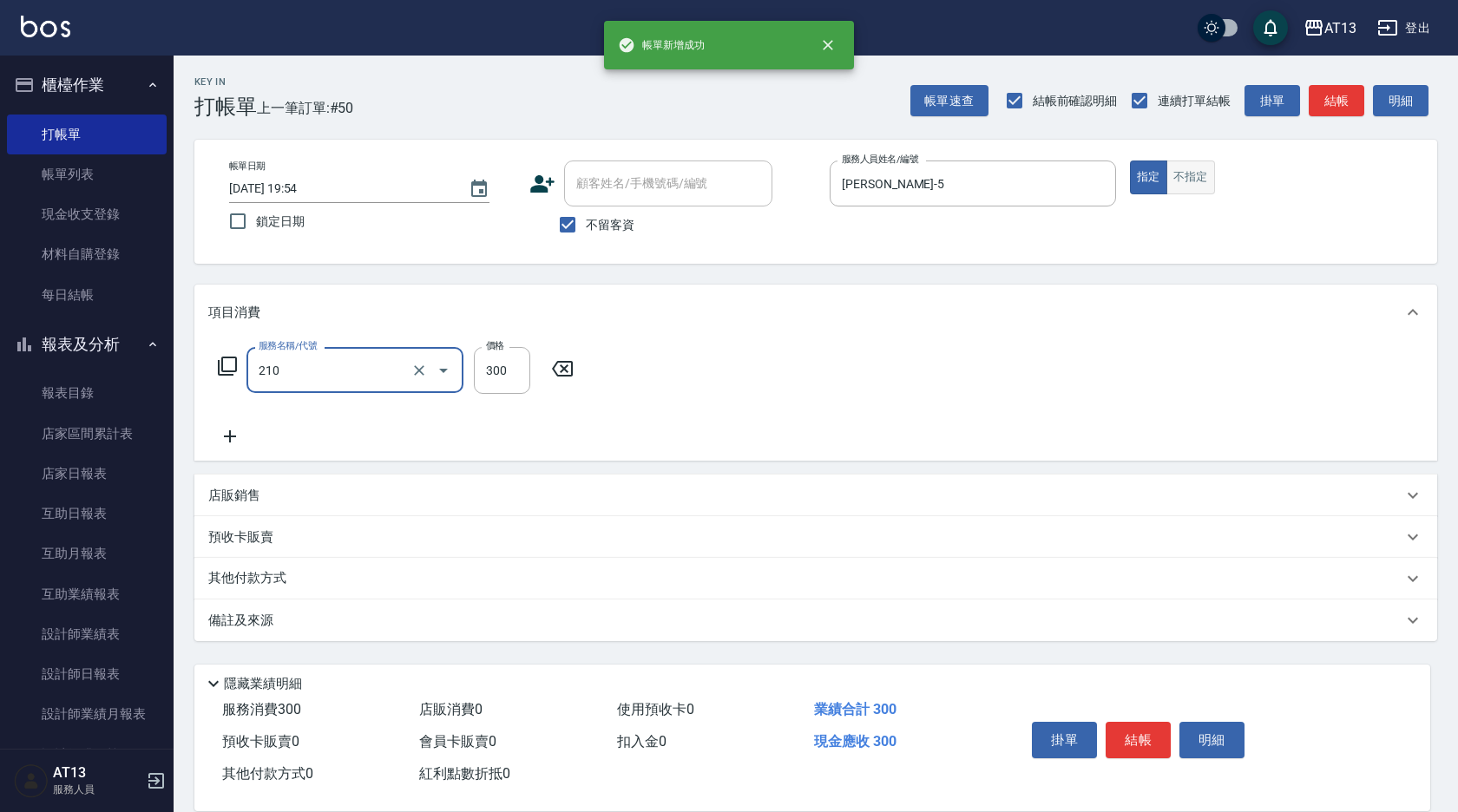
type input "歐娜洗髮精(210)"
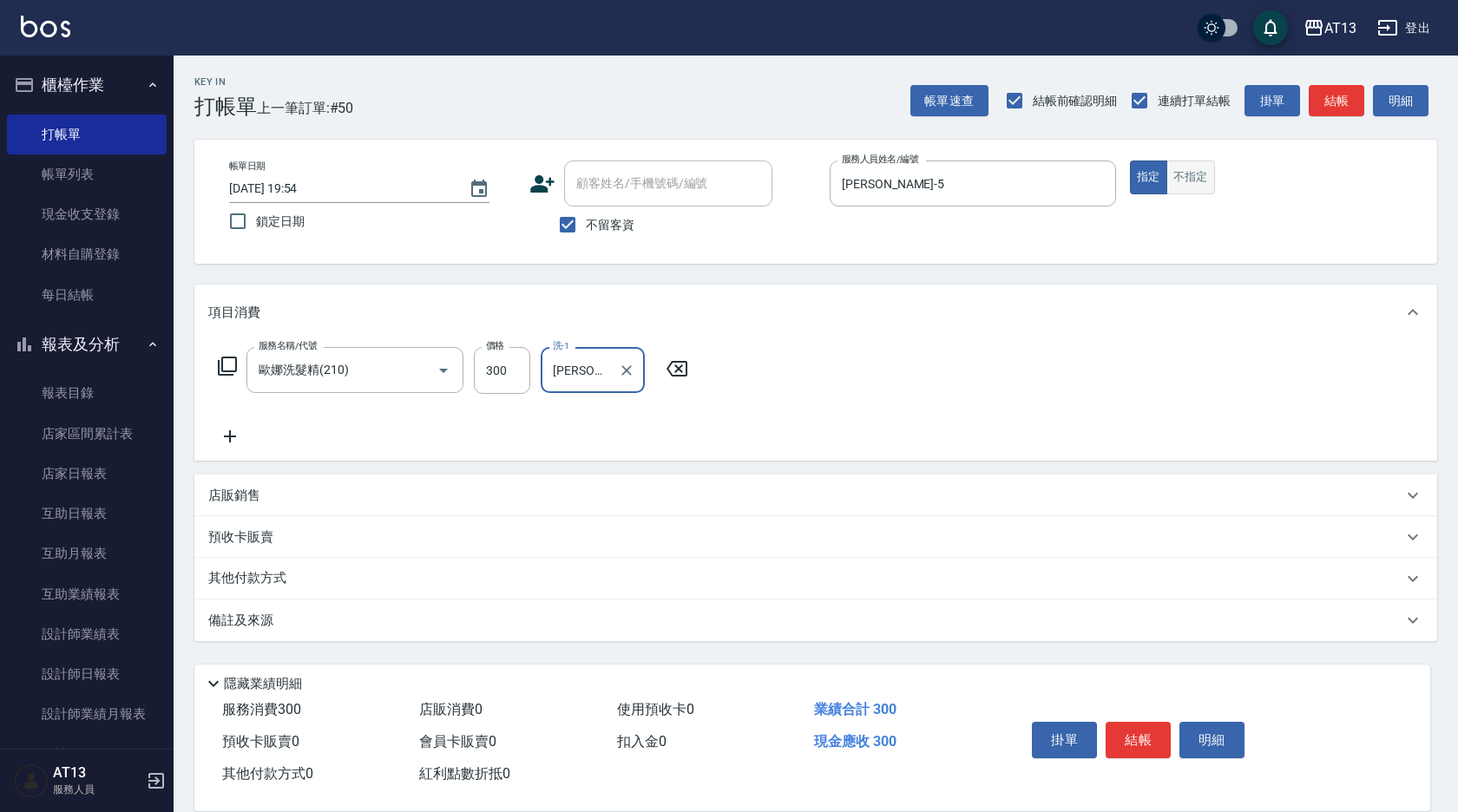
type input "李垣潔-31"
click at [1203, 172] on button "不指定" at bounding box center [1190, 177] width 48 height 34
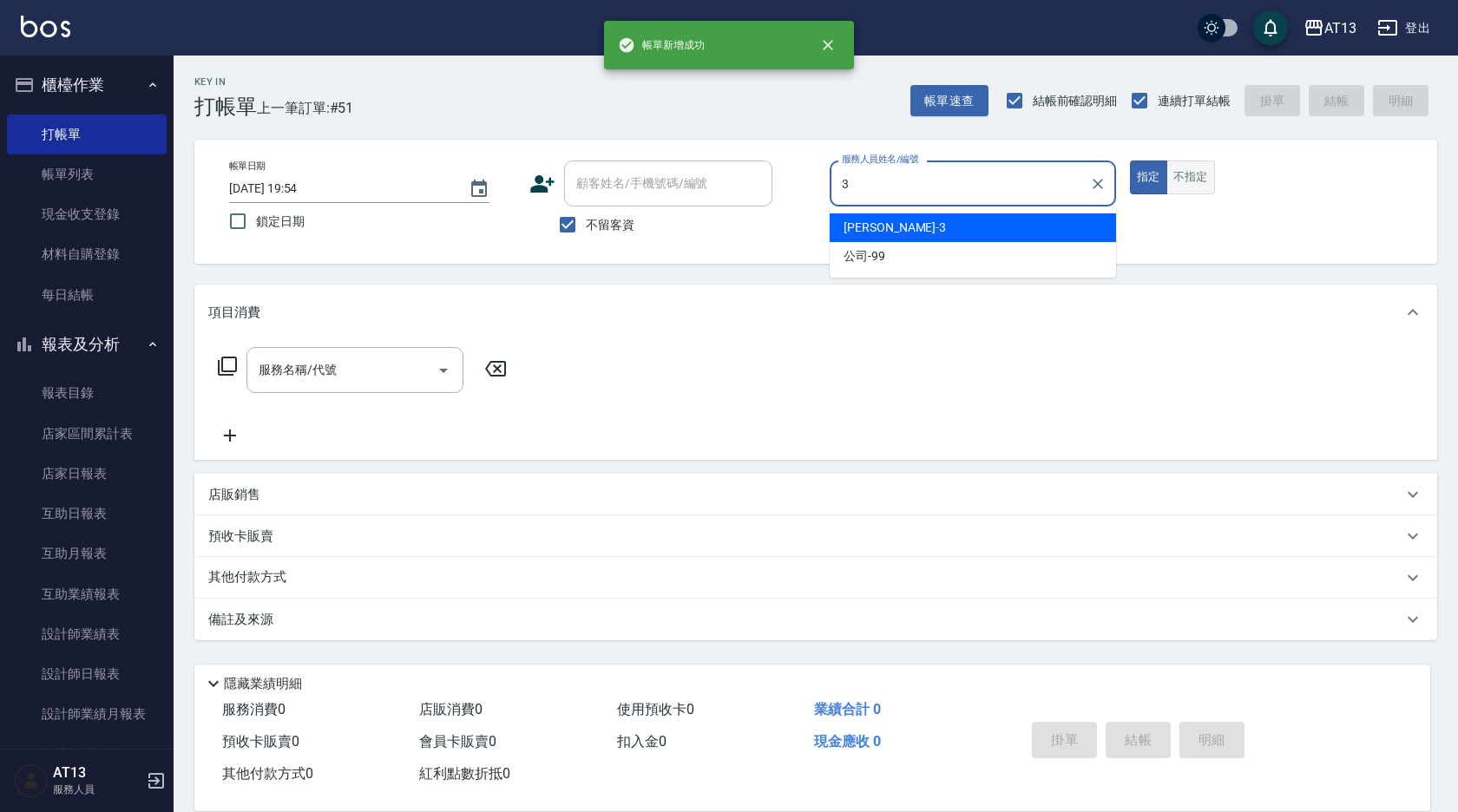
type input "敏玹-3"
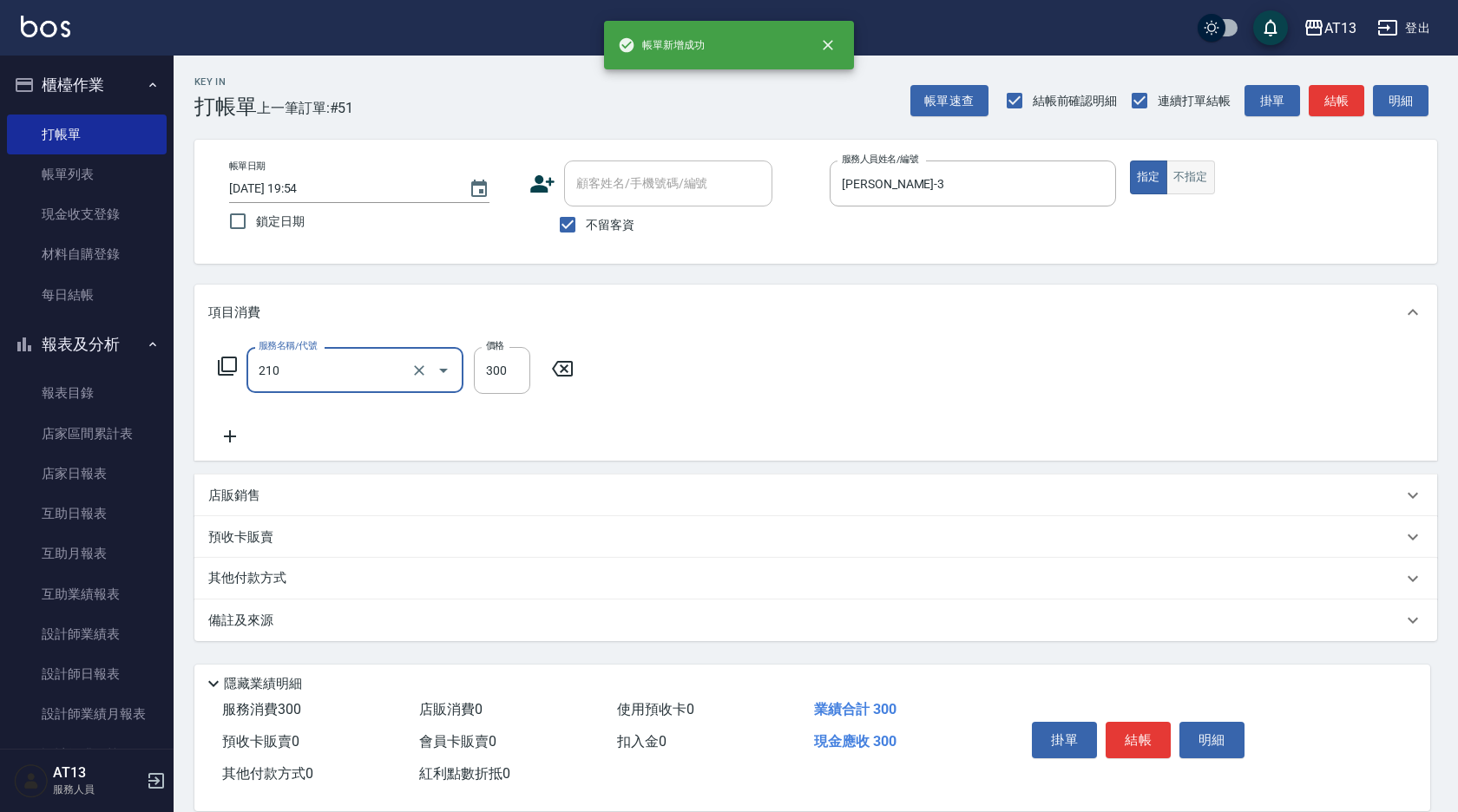
type input "歐娜洗髮精(210)"
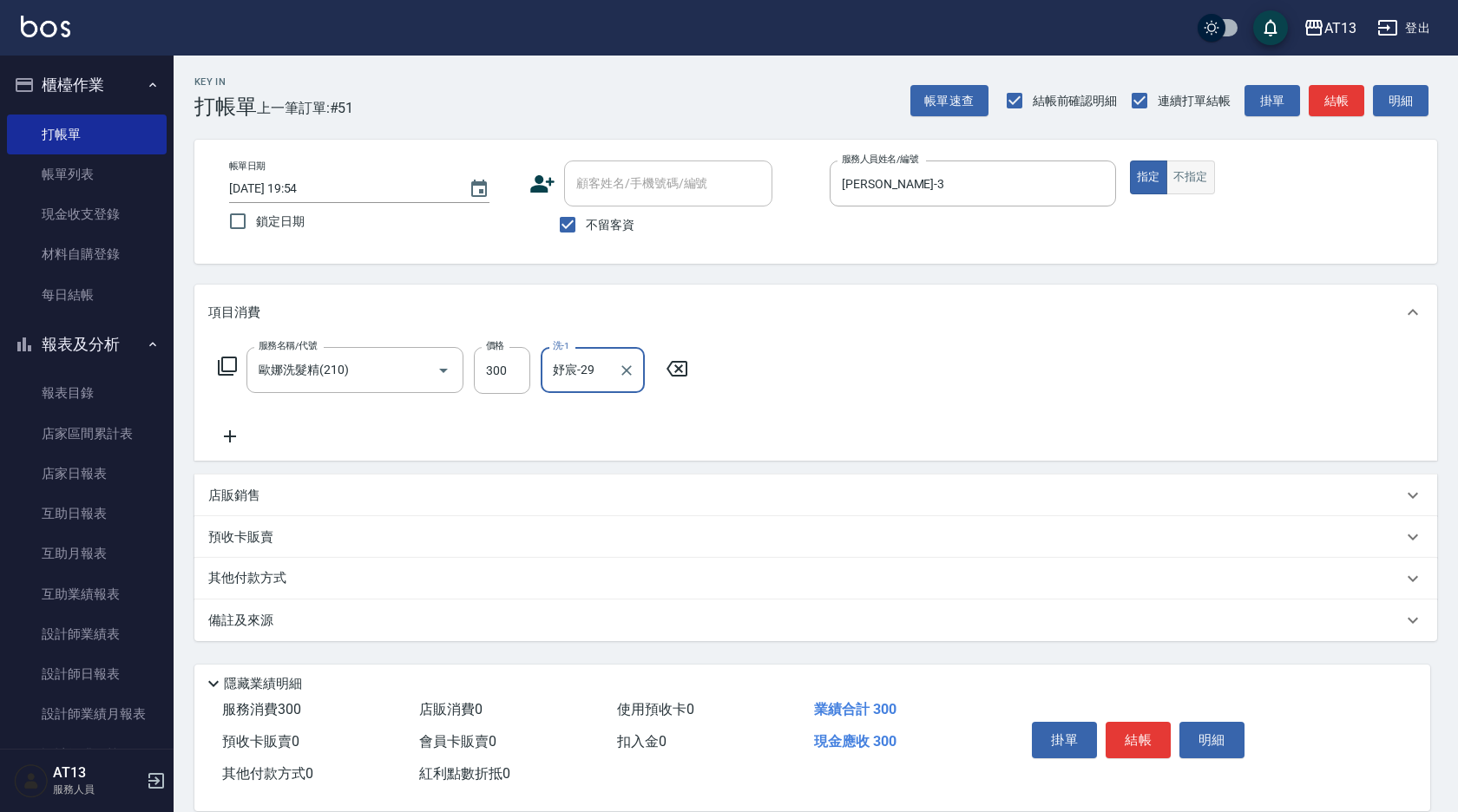
type input "妤宸-29"
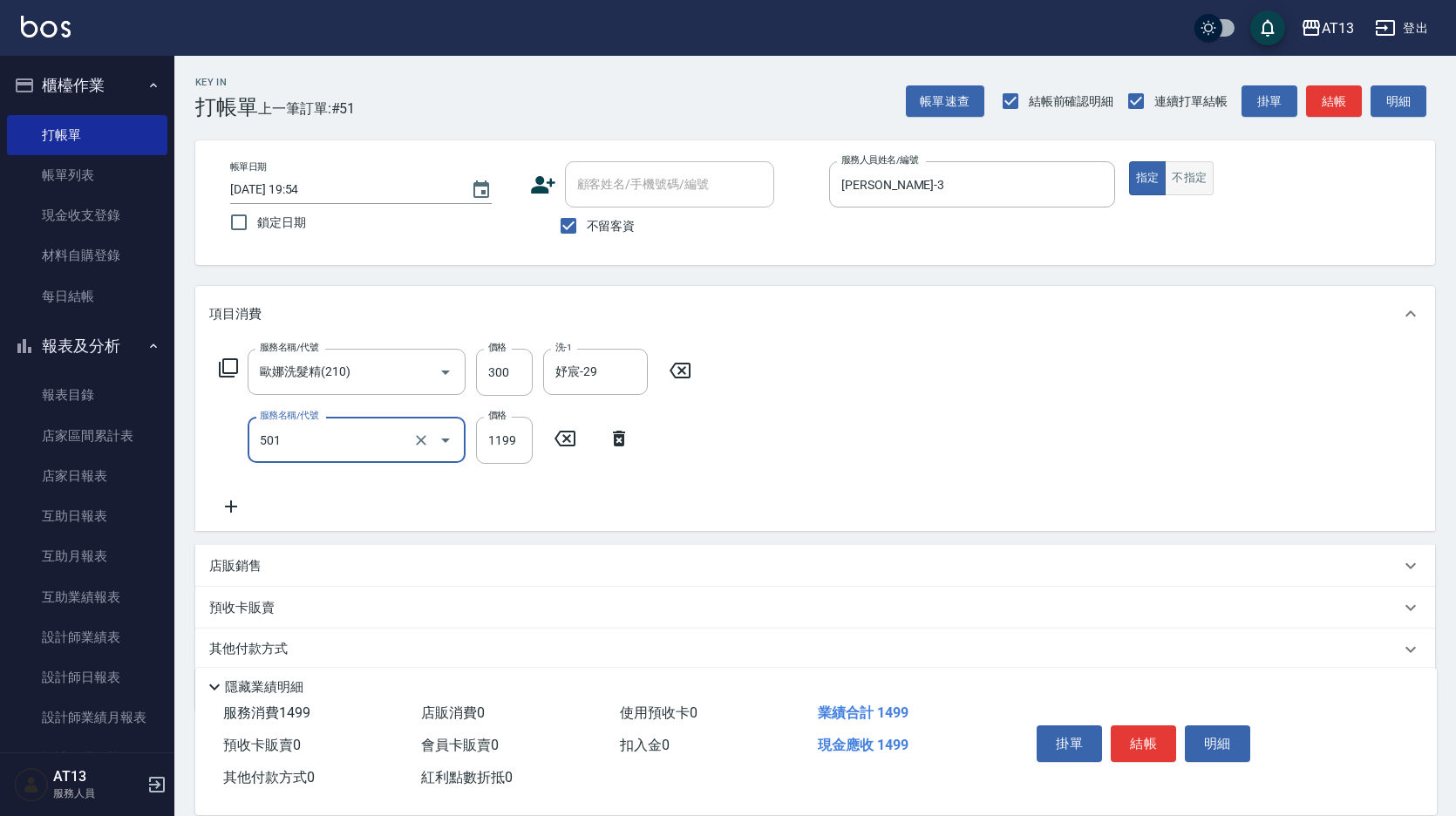
type input "染髮(501)"
type input "1200"
type input "妤宸-29"
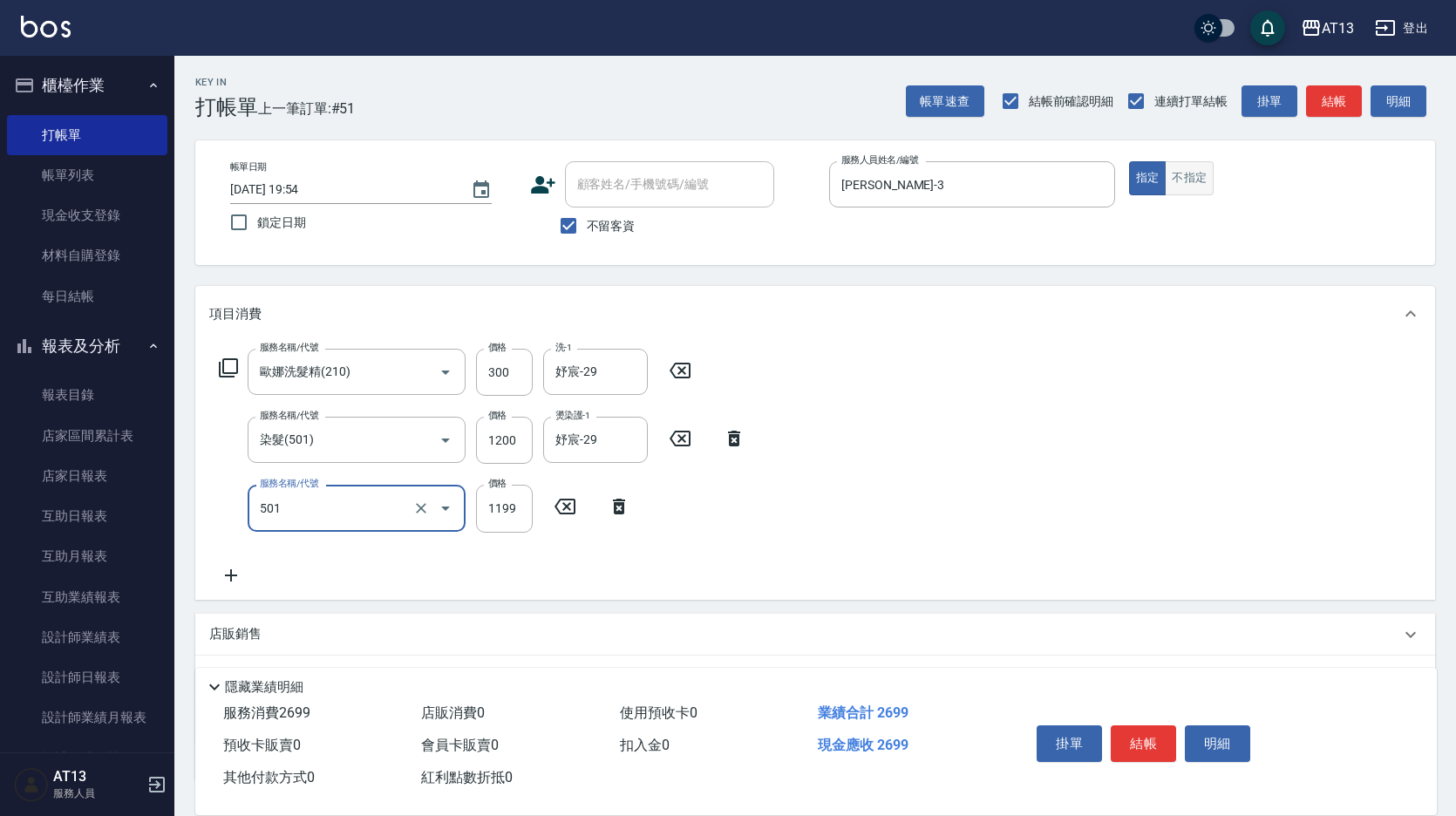
type input "染髮(501)"
type input "2300"
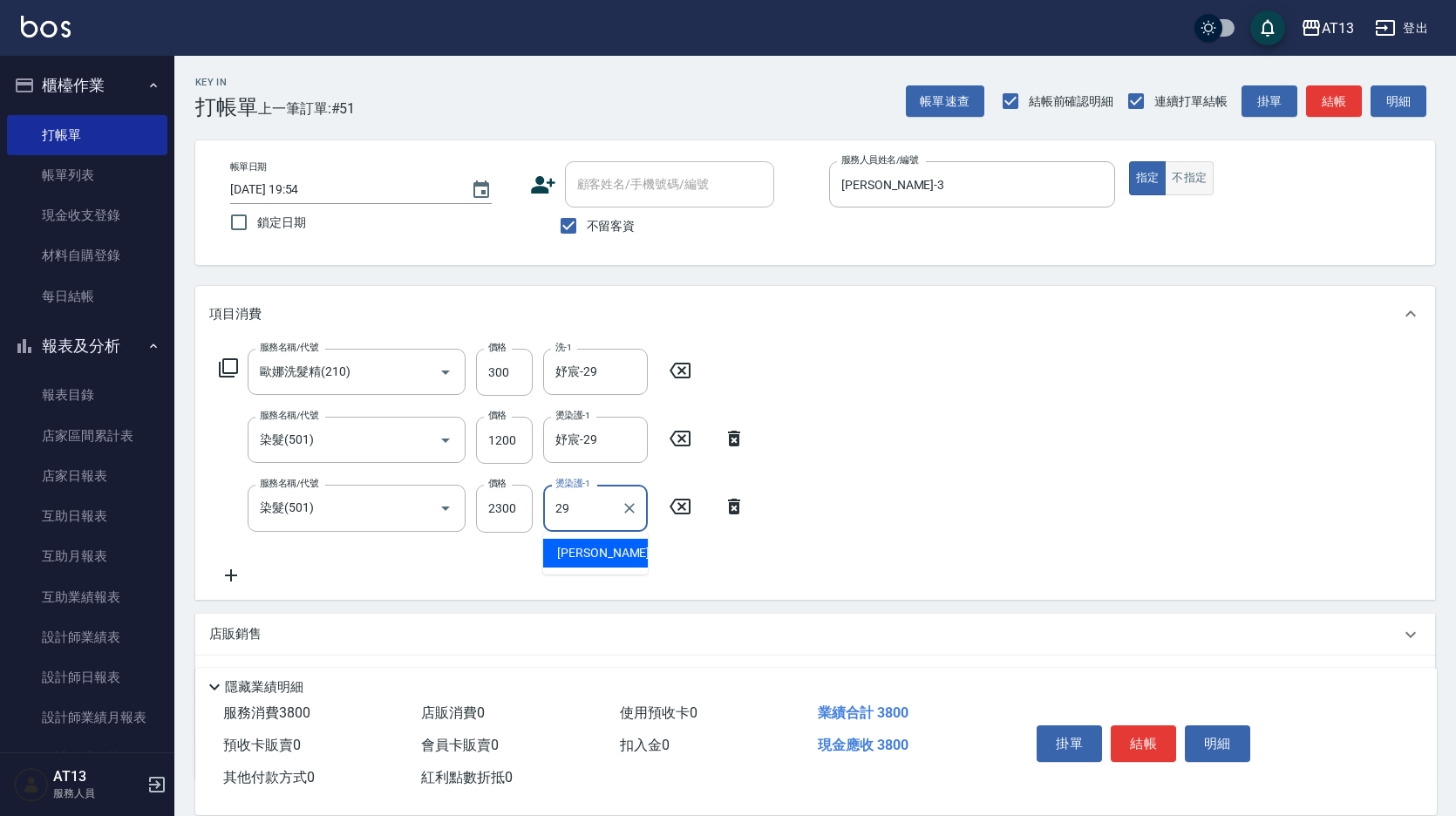
type input "妤宸-29"
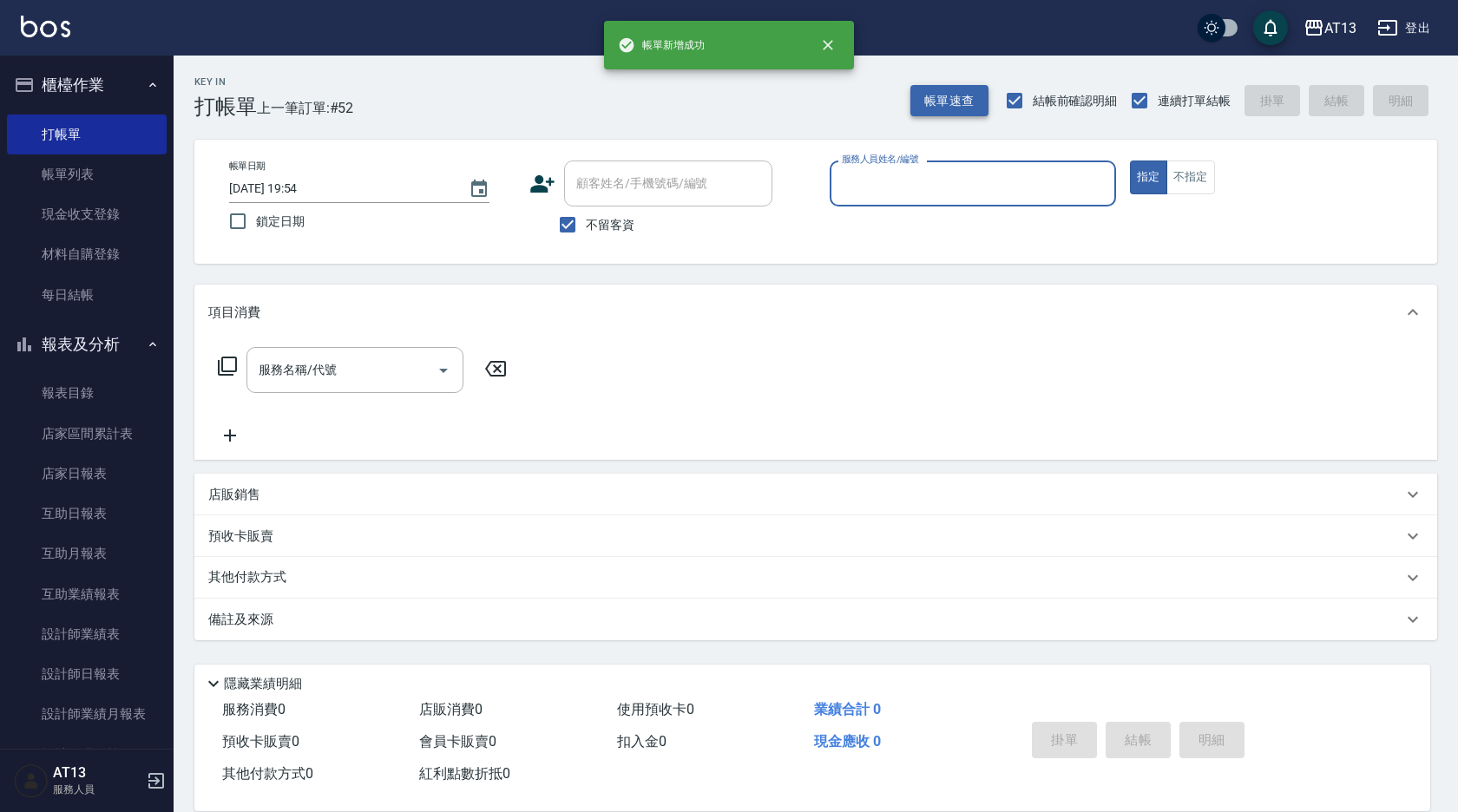
click at [973, 112] on button "帳單速查" at bounding box center [949, 100] width 78 height 32
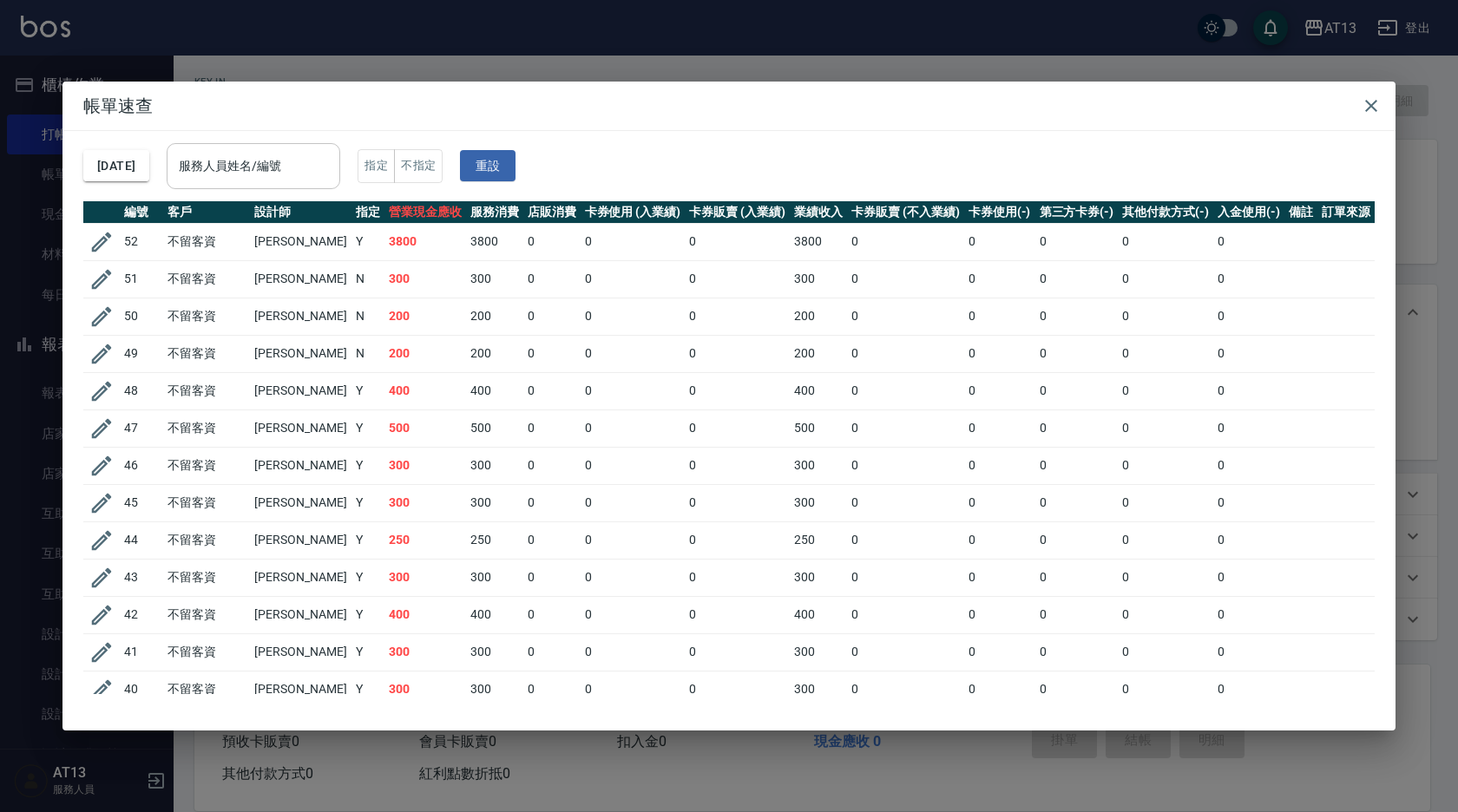
click at [328, 185] on div "服務人員姓名/編號" at bounding box center [253, 166] width 173 height 46
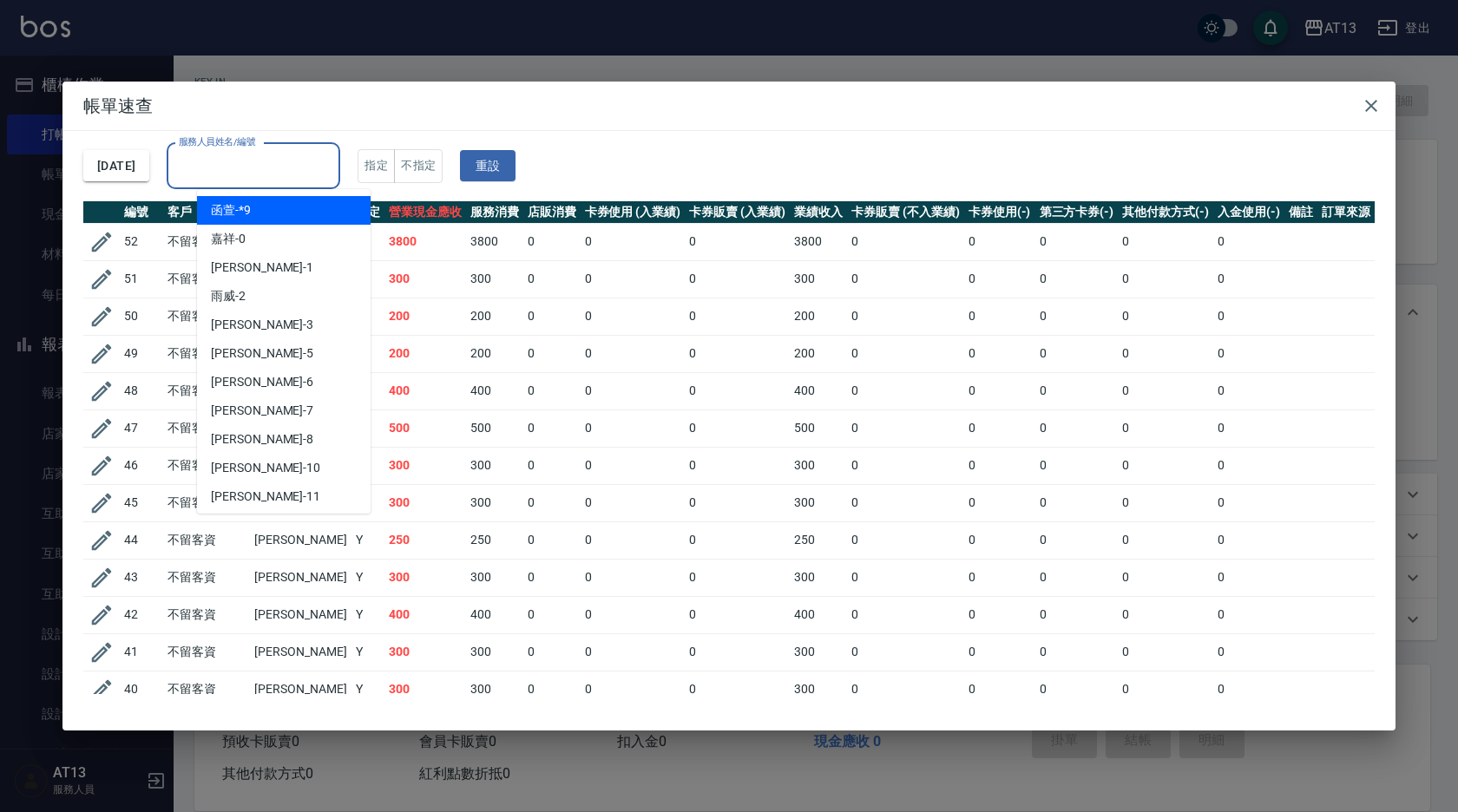
type input "4"
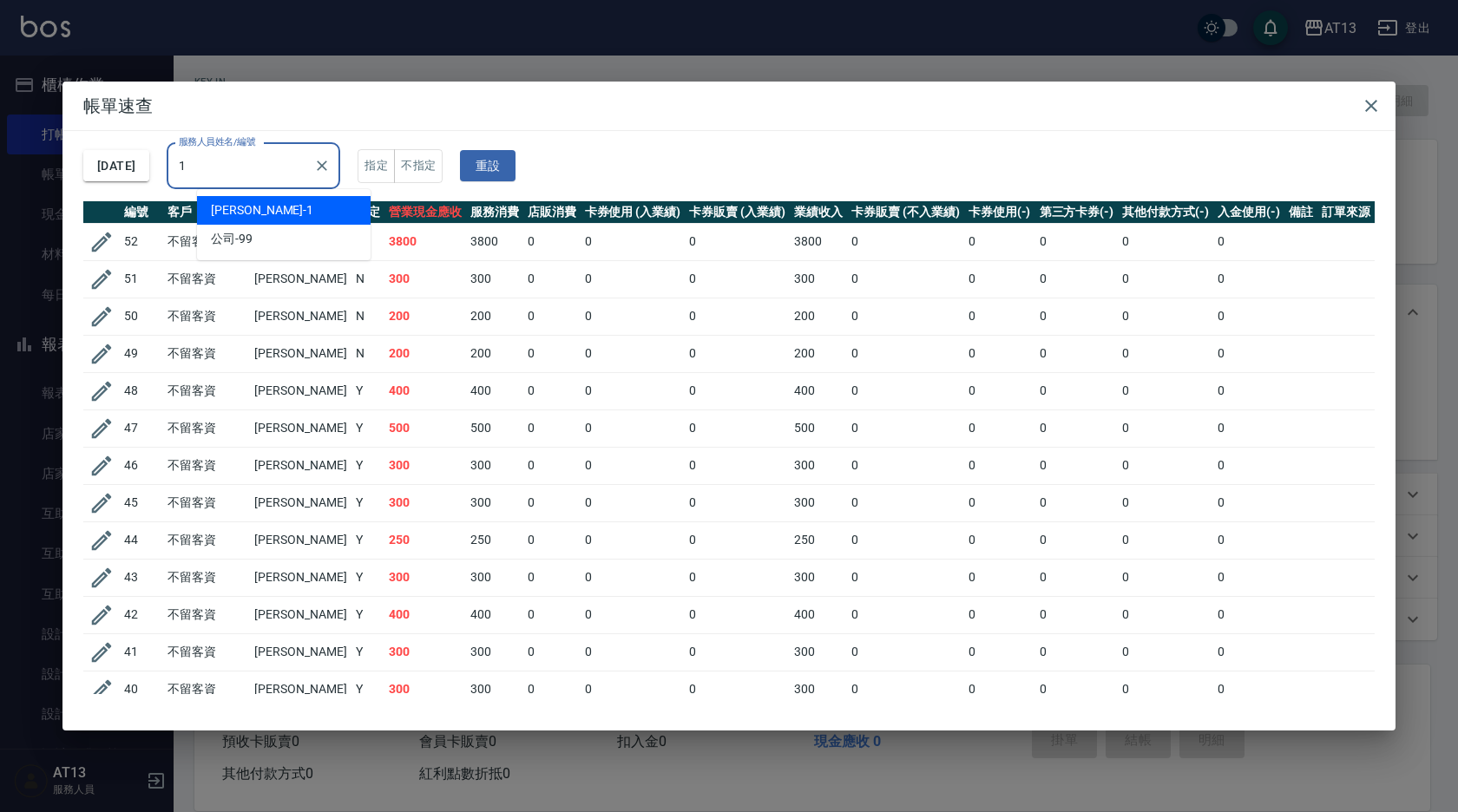
click at [278, 198] on div "鈞茹 -1" at bounding box center [284, 211] width 173 height 29
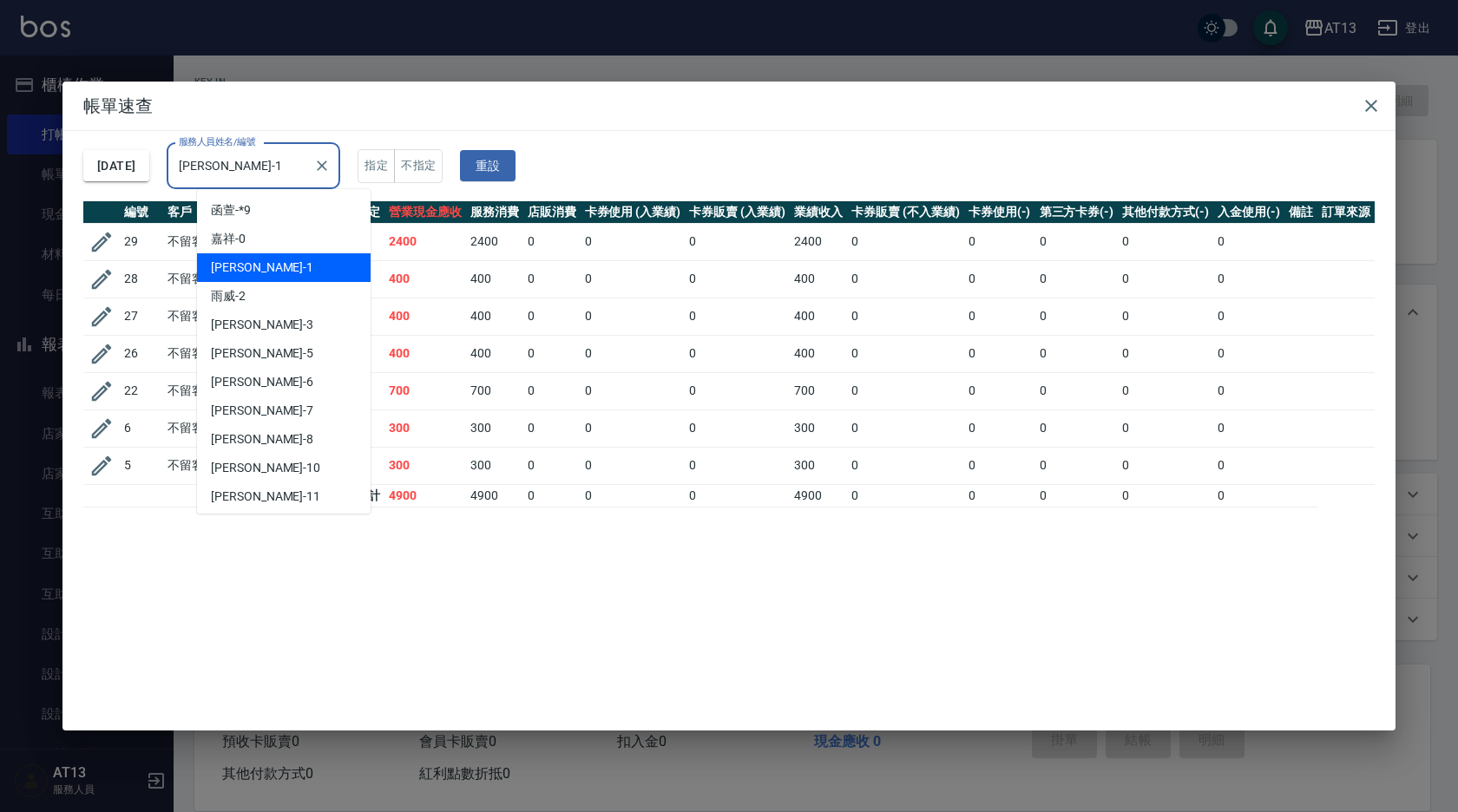
drag, startPoint x: 296, startPoint y: 167, endPoint x: 242, endPoint y: 174, distance: 54.5
click at [242, 174] on input "鈞茹-1" at bounding box center [240, 166] width 132 height 31
drag, startPoint x: 235, startPoint y: 171, endPoint x: 189, endPoint y: 168, distance: 46.1
click at [189, 168] on div "2025/09/18 服務人員姓名/編號 鈞茹-1 服務人員姓名/編號 指定 不指定 重設" at bounding box center [729, 165] width 1292 height 70
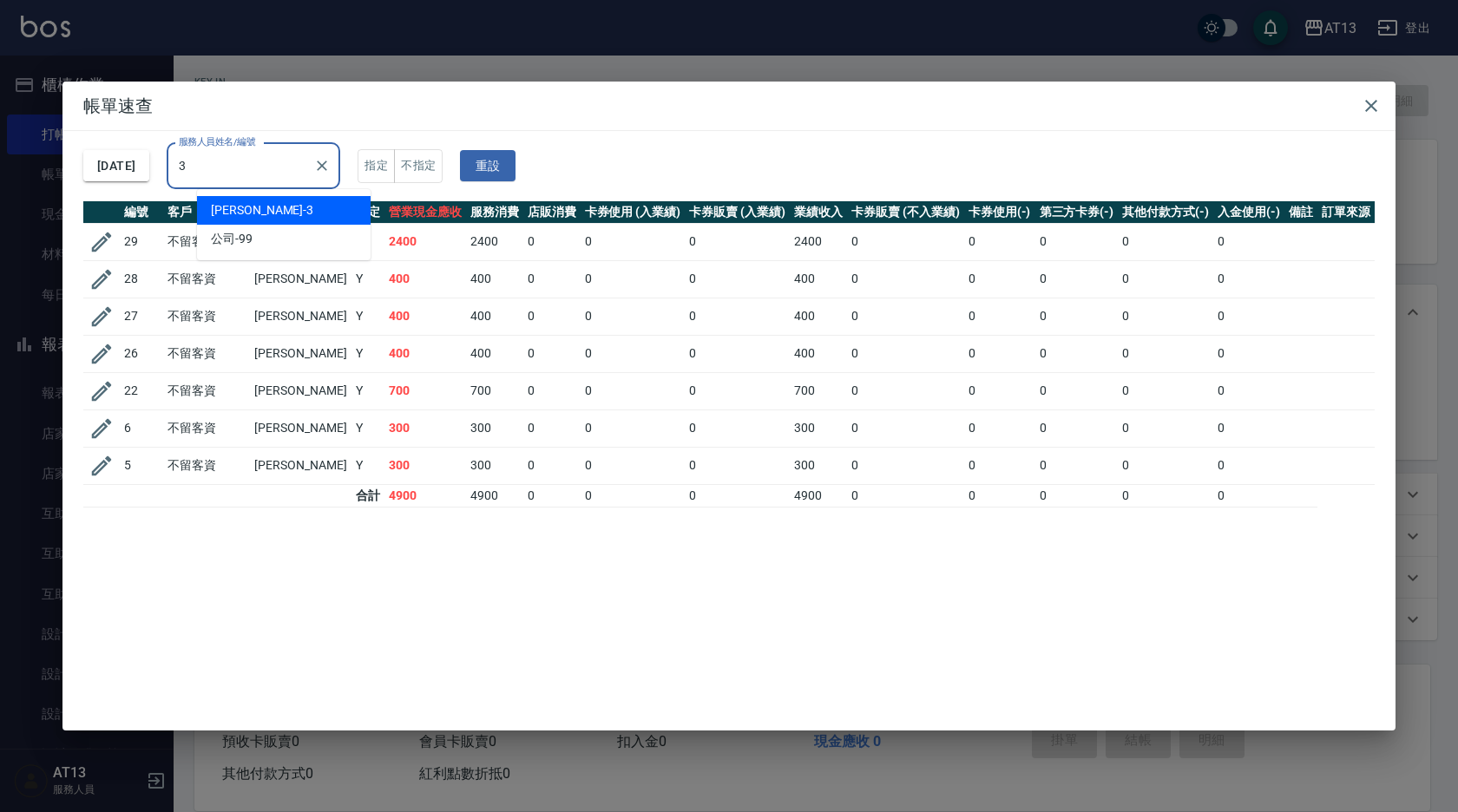
click at [266, 202] on div "敏玹 -3" at bounding box center [284, 211] width 173 height 29
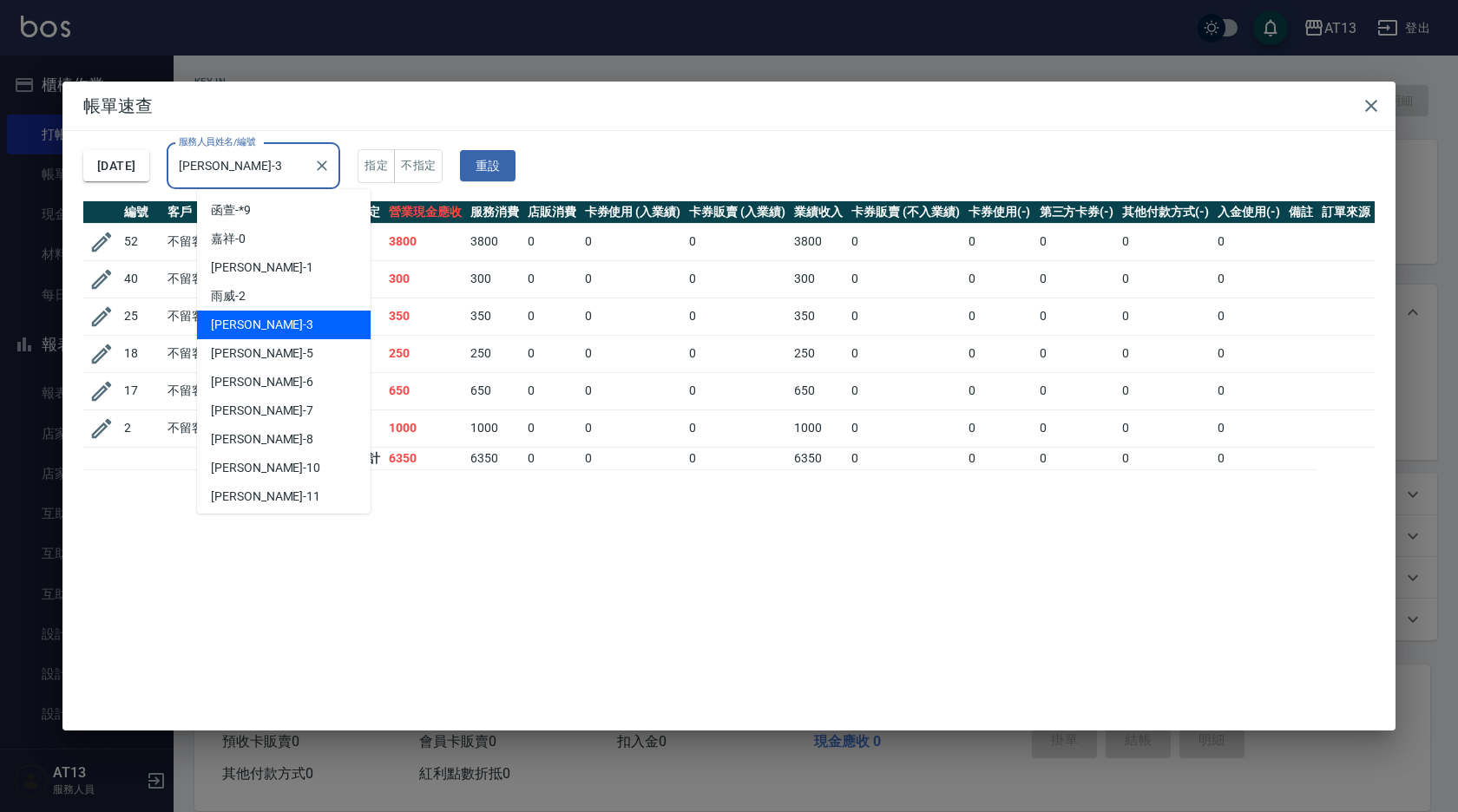
drag, startPoint x: 283, startPoint y: 180, endPoint x: 207, endPoint y: 177, distance: 76.1
click at [207, 177] on input "敏玹-3" at bounding box center [240, 166] width 132 height 31
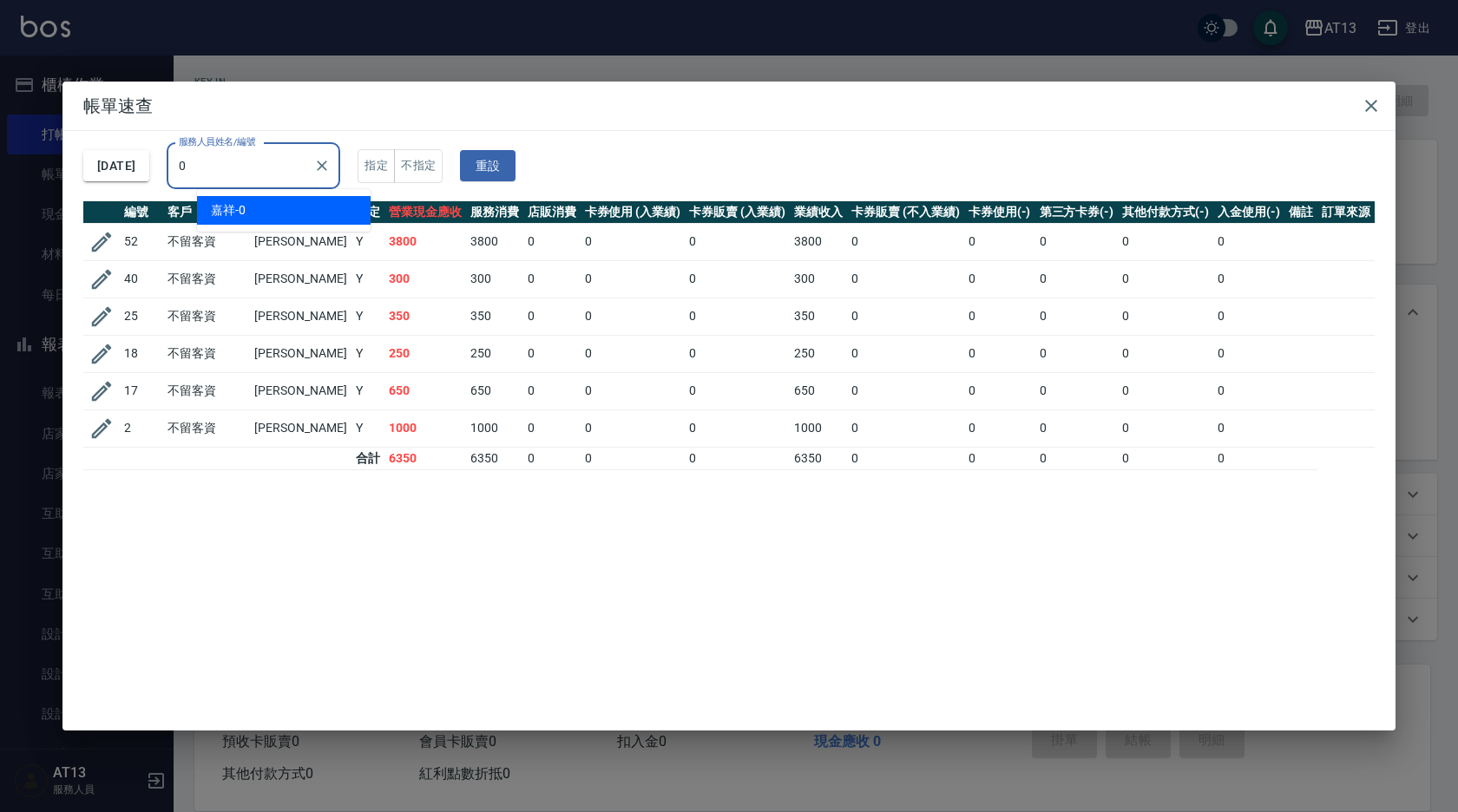
click at [253, 202] on div "嘉祥 -0" at bounding box center [284, 211] width 173 height 29
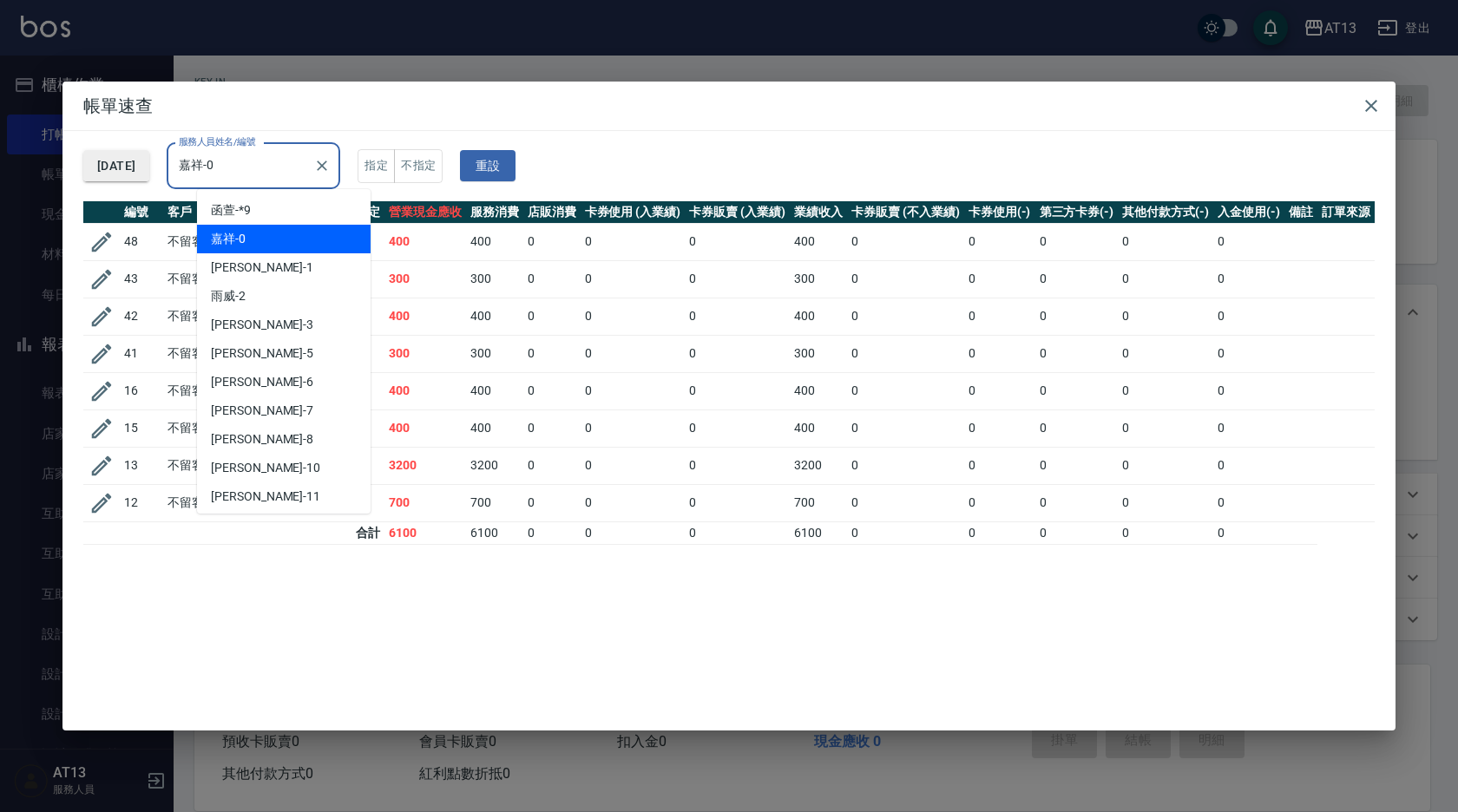
drag, startPoint x: 267, startPoint y: 165, endPoint x: 168, endPoint y: 165, distance: 99.0
click at [168, 165] on div "2025/09/18 服務人員姓名/編號 嘉祥-0 服務人員姓名/編號 指定 不指定 重設" at bounding box center [729, 165] width 1292 height 70
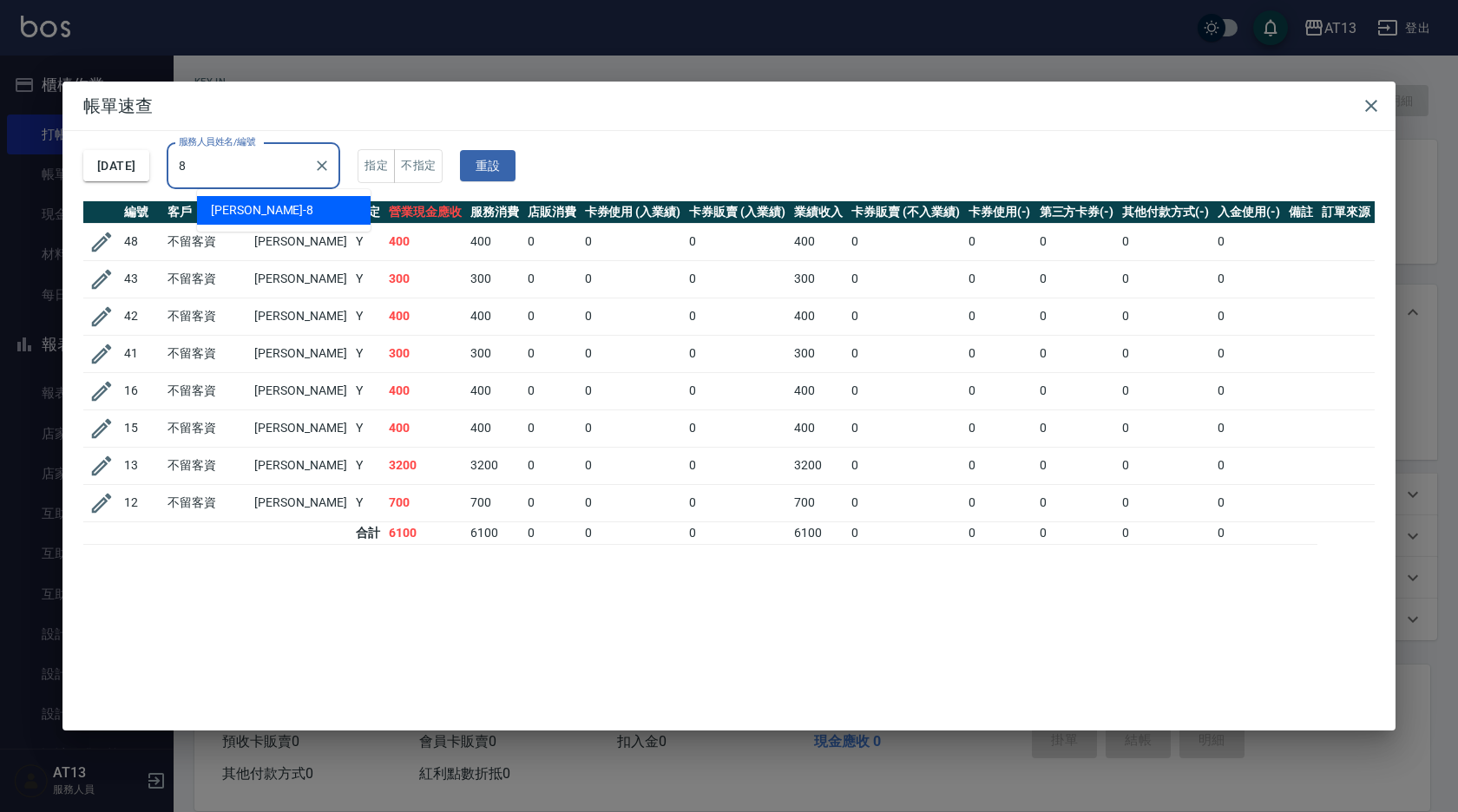
click at [271, 219] on div "Jerry -8" at bounding box center [284, 211] width 173 height 29
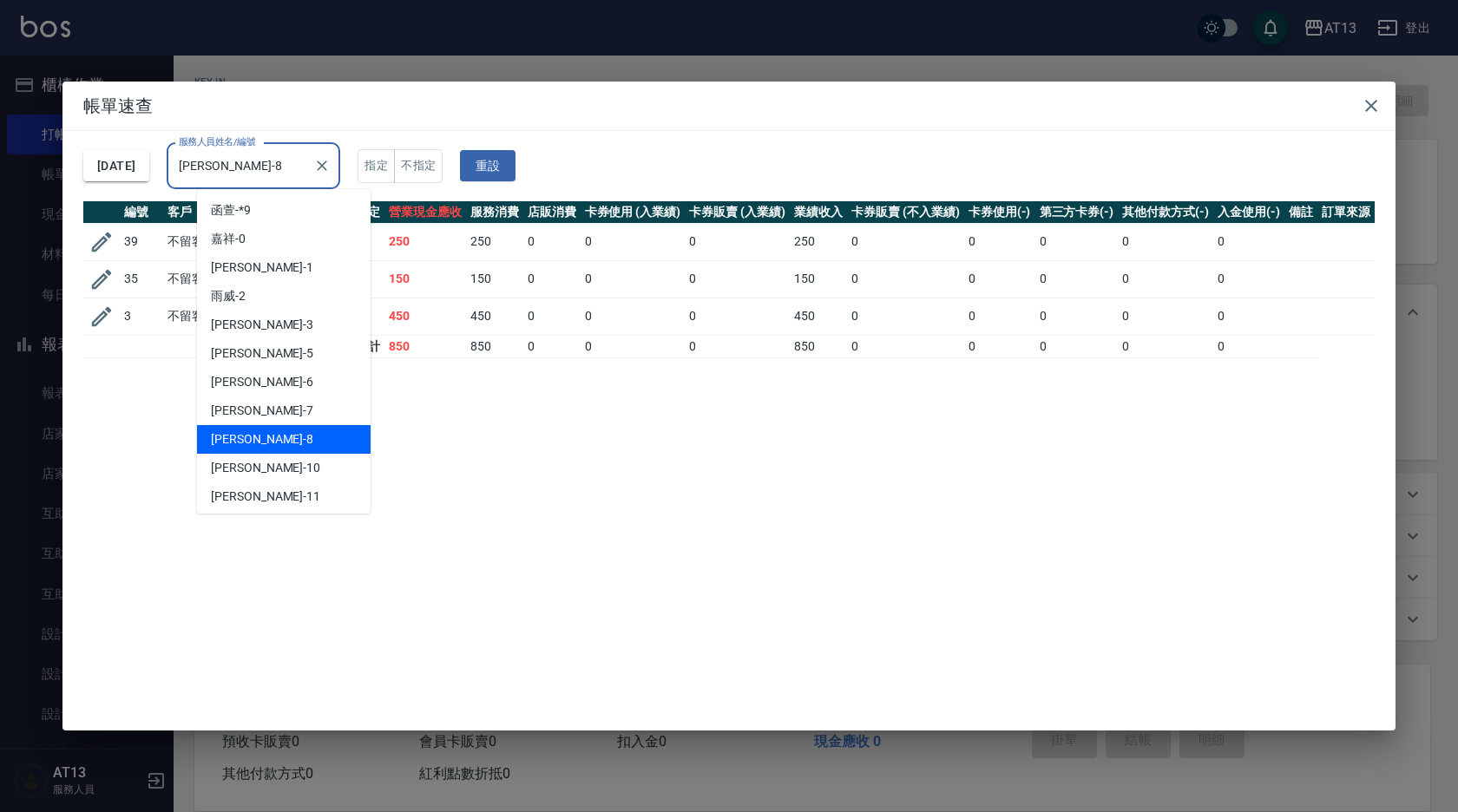
drag, startPoint x: 280, startPoint y: 159, endPoint x: 197, endPoint y: 169, distance: 83.6
click at [197, 169] on div "Jerry-8 服務人員姓名/編號" at bounding box center [253, 166] width 173 height 46
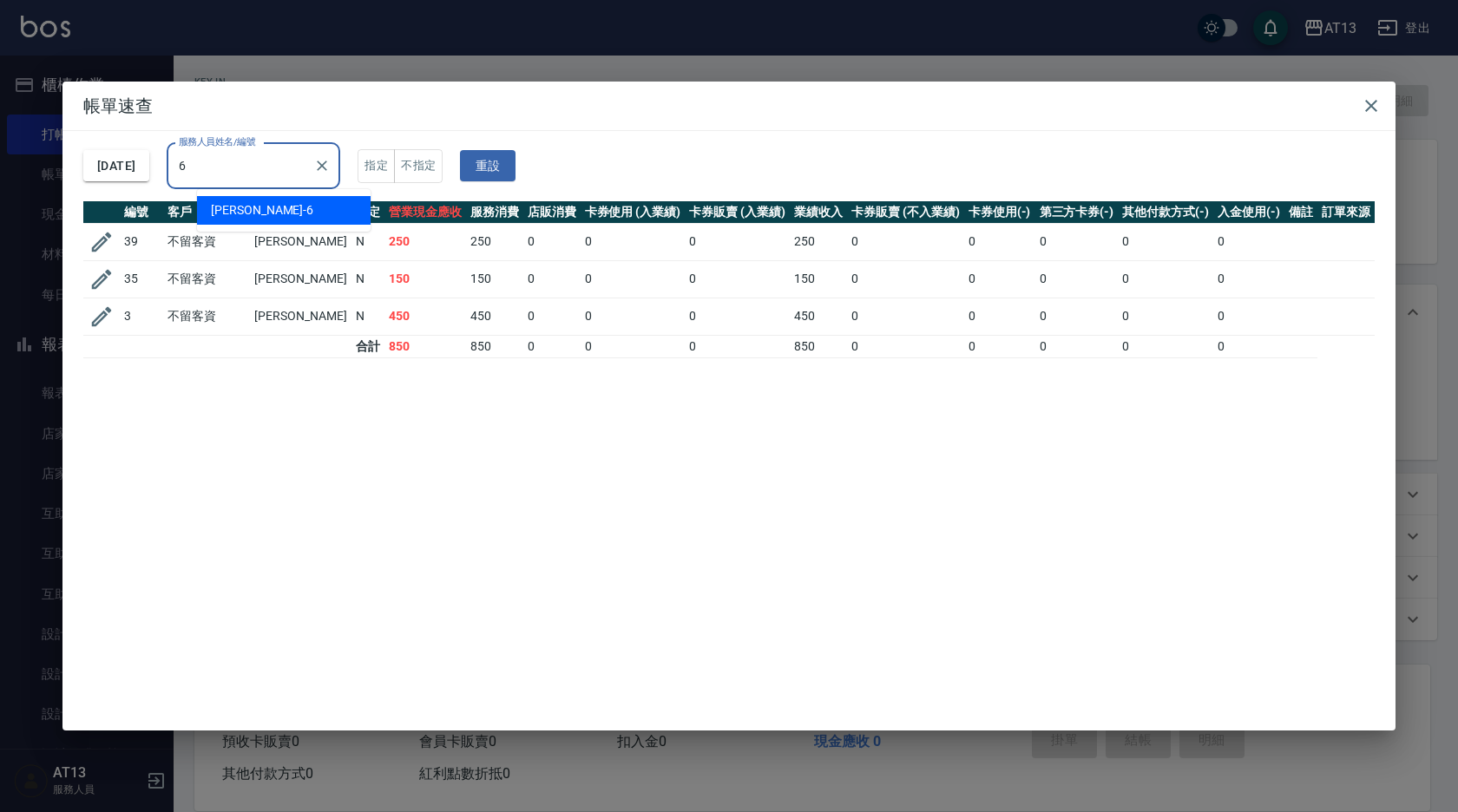
click at [243, 203] on span "亭妤 -6" at bounding box center [262, 210] width 102 height 18
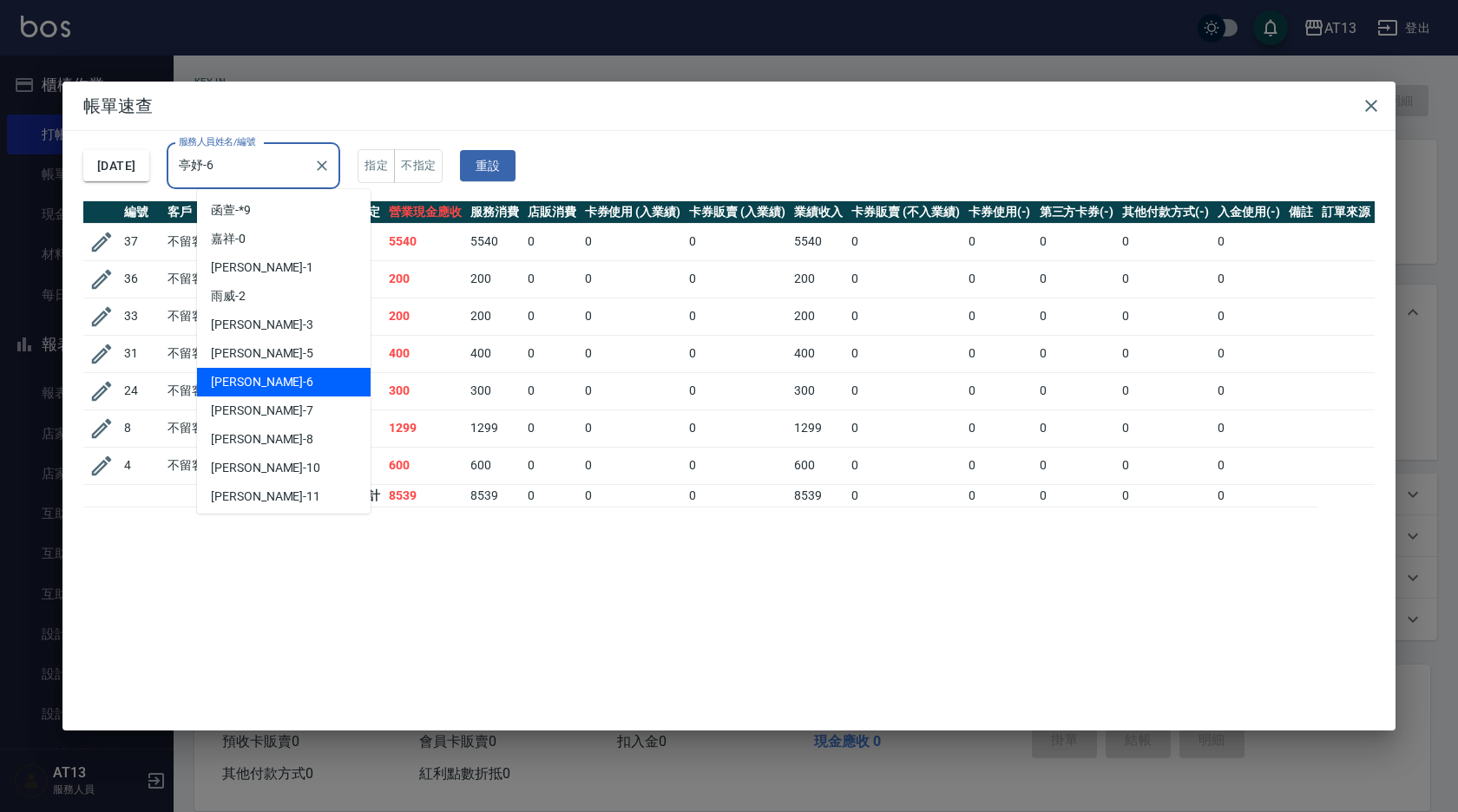
drag, startPoint x: 260, startPoint y: 176, endPoint x: 189, endPoint y: 174, distance: 71.0
click at [189, 174] on div "2025/09/18 服務人員姓名/編號 亭妤-6 服務人員姓名/編號 指定 不指定 重設" at bounding box center [729, 165] width 1292 height 70
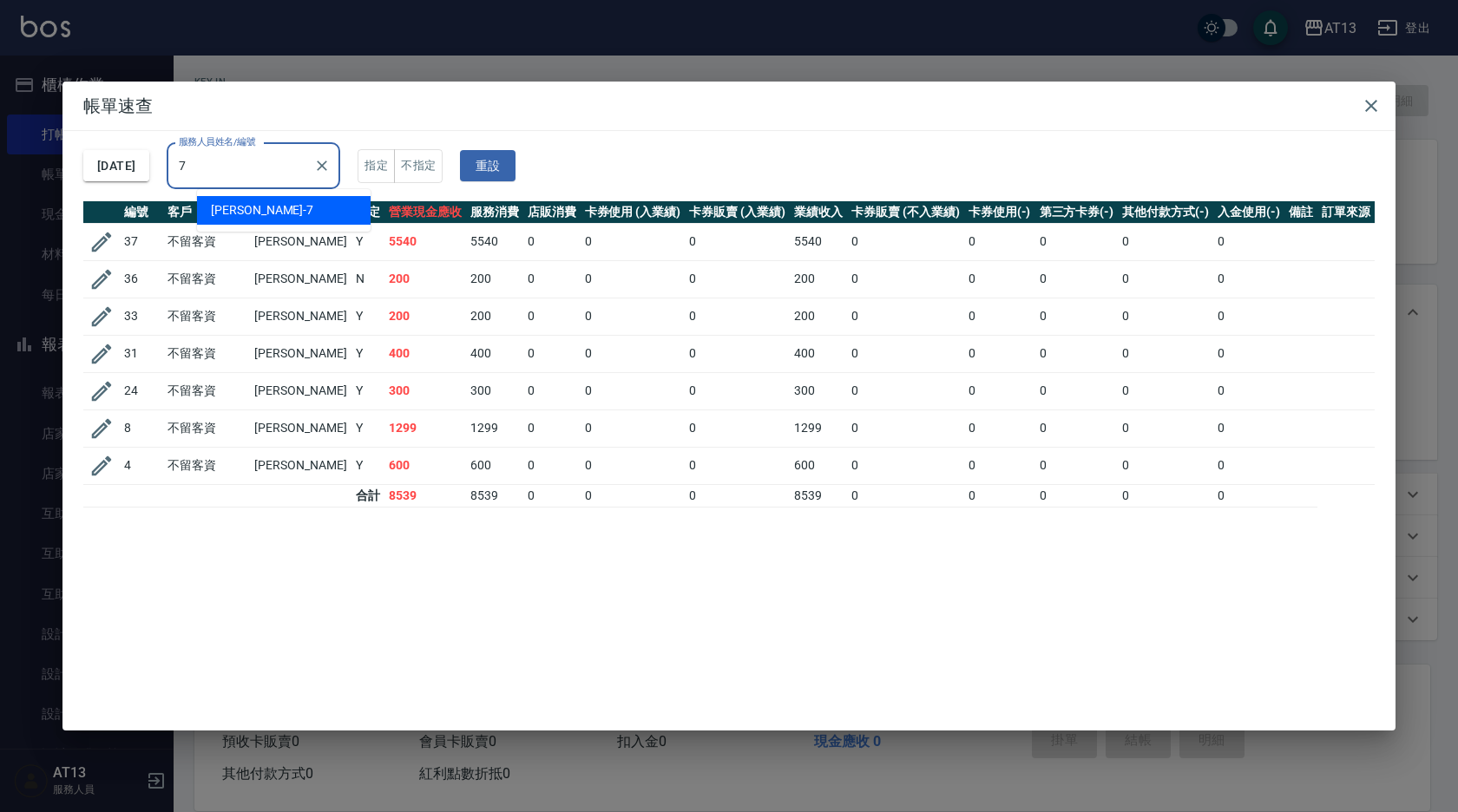
click at [253, 203] on span "呂佳容 -7" at bounding box center [262, 210] width 102 height 18
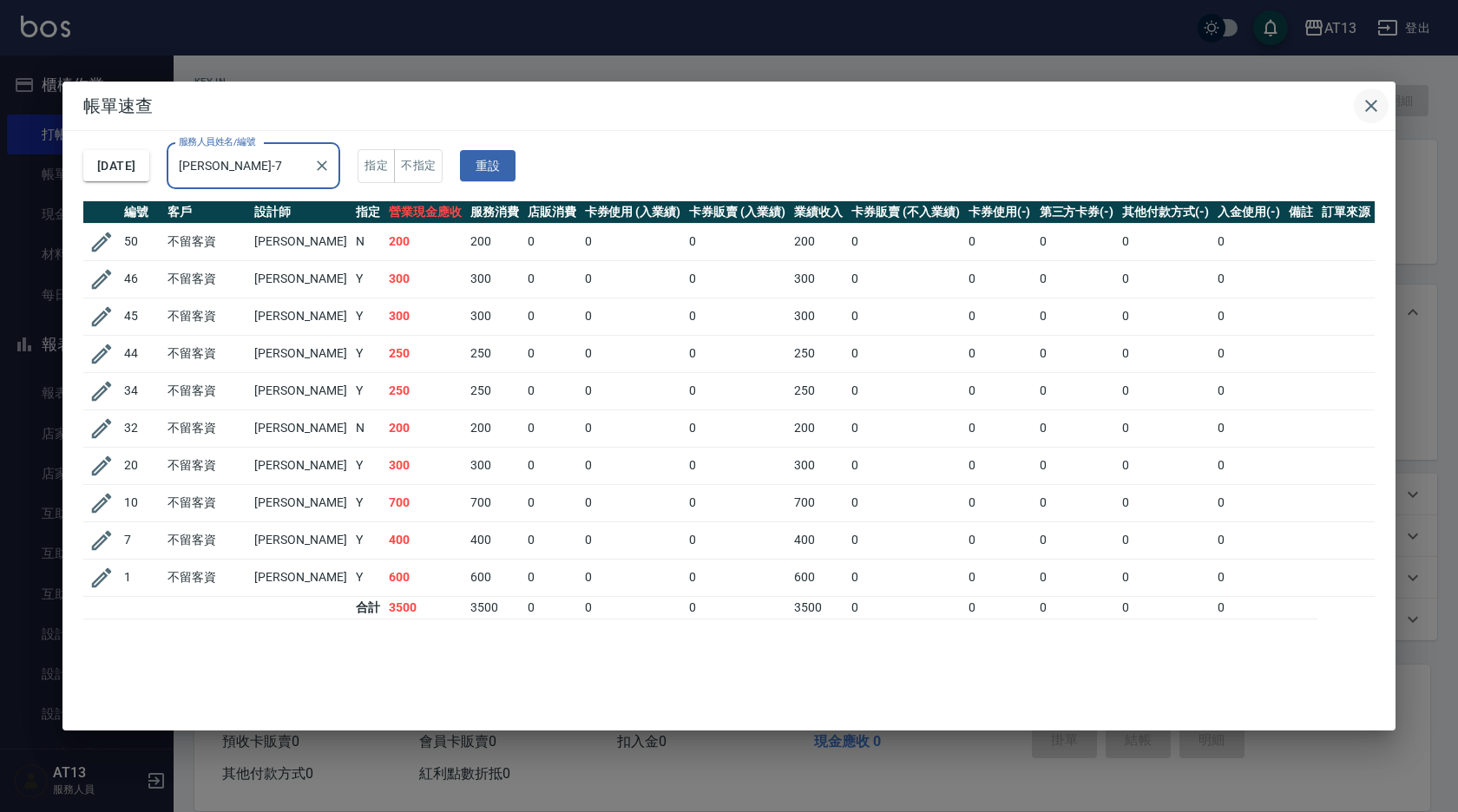
type input "呂佳容-7"
click at [1373, 102] on icon "button" at bounding box center [1370, 106] width 13 height 13
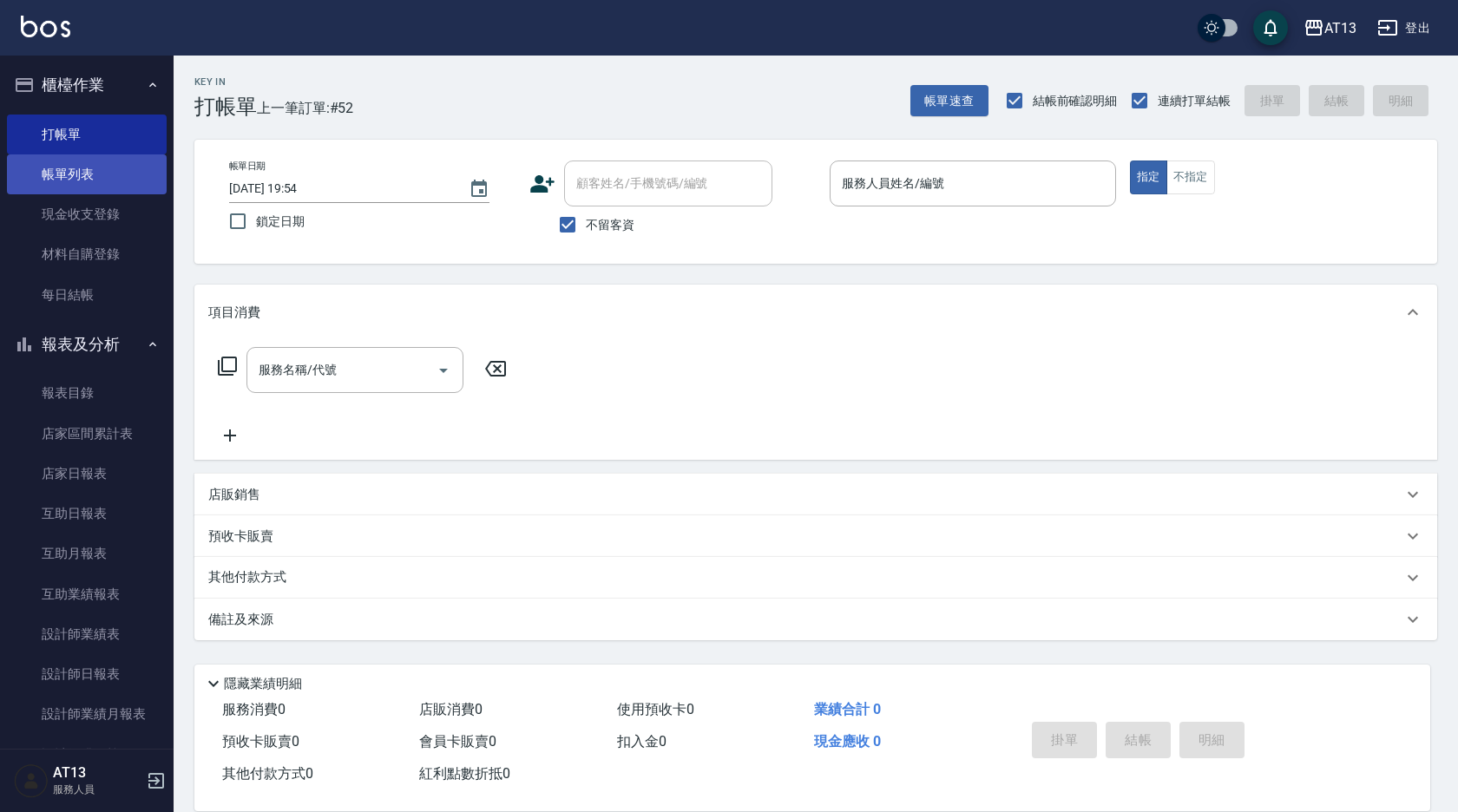
click at [98, 172] on link "帳單列表" at bounding box center [87, 173] width 160 height 39
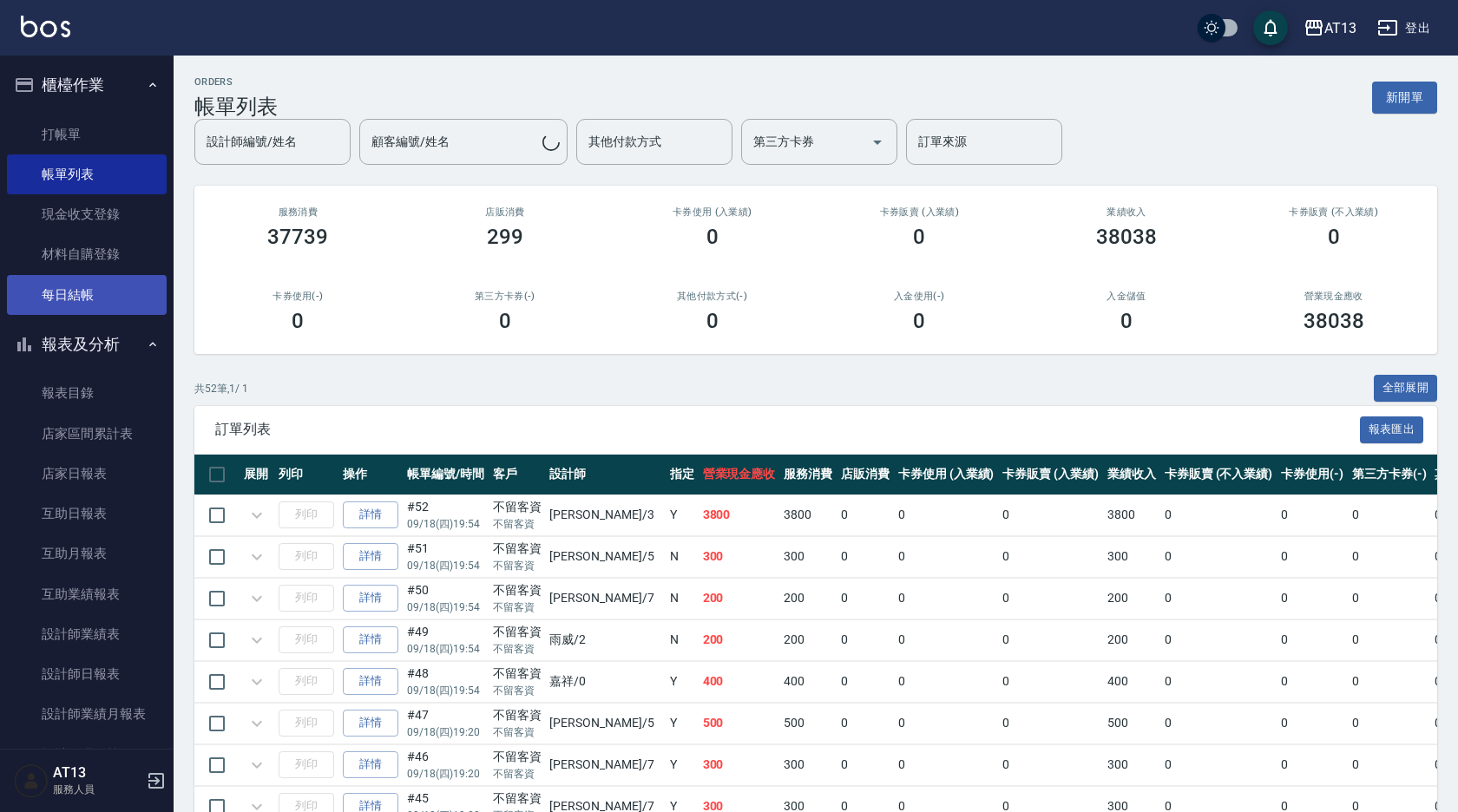
click at [129, 293] on link "每日結帳" at bounding box center [87, 294] width 160 height 39
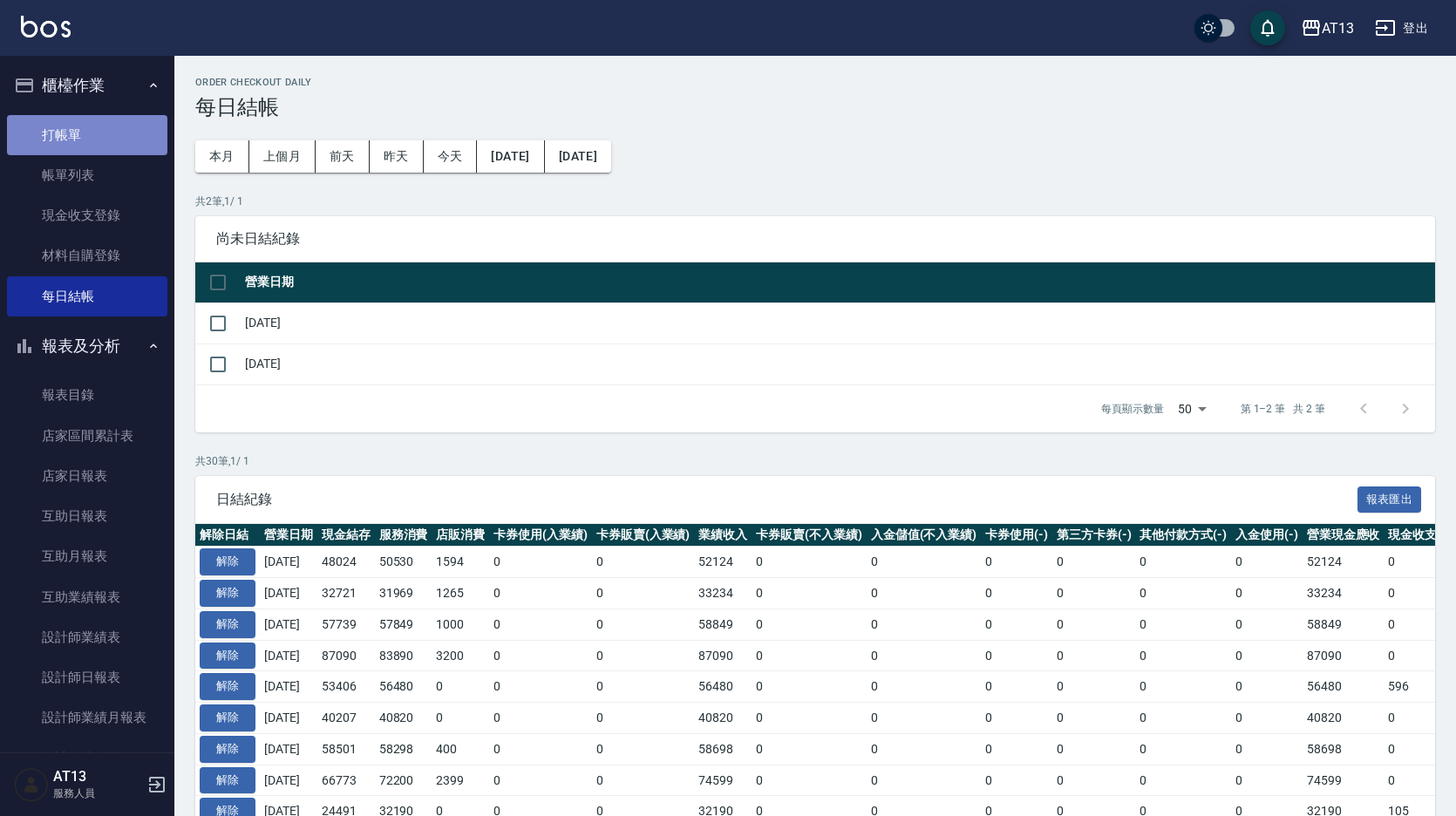
click at [89, 140] on link "打帳單" at bounding box center [87, 134] width 160 height 40
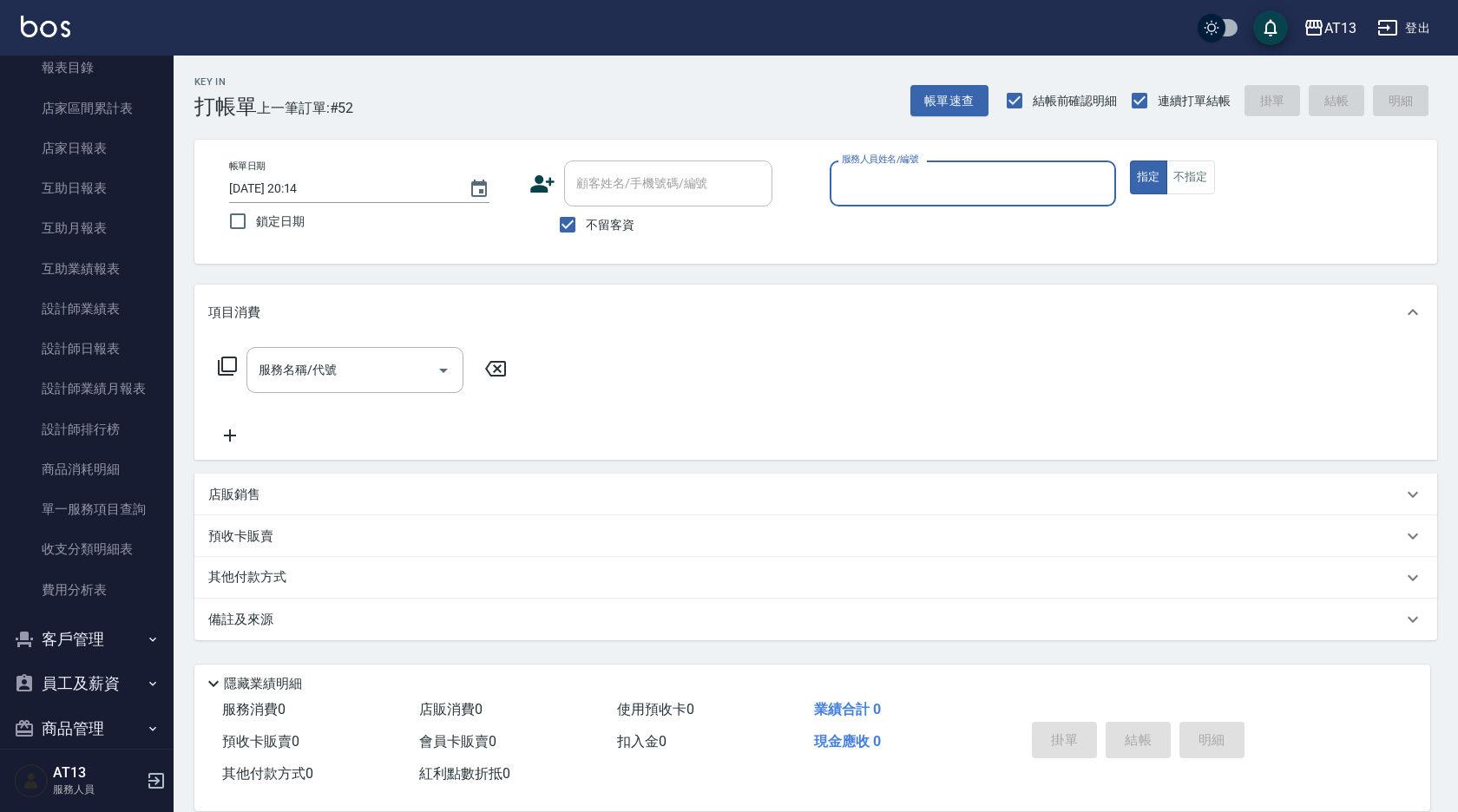
scroll to position [393, 0]
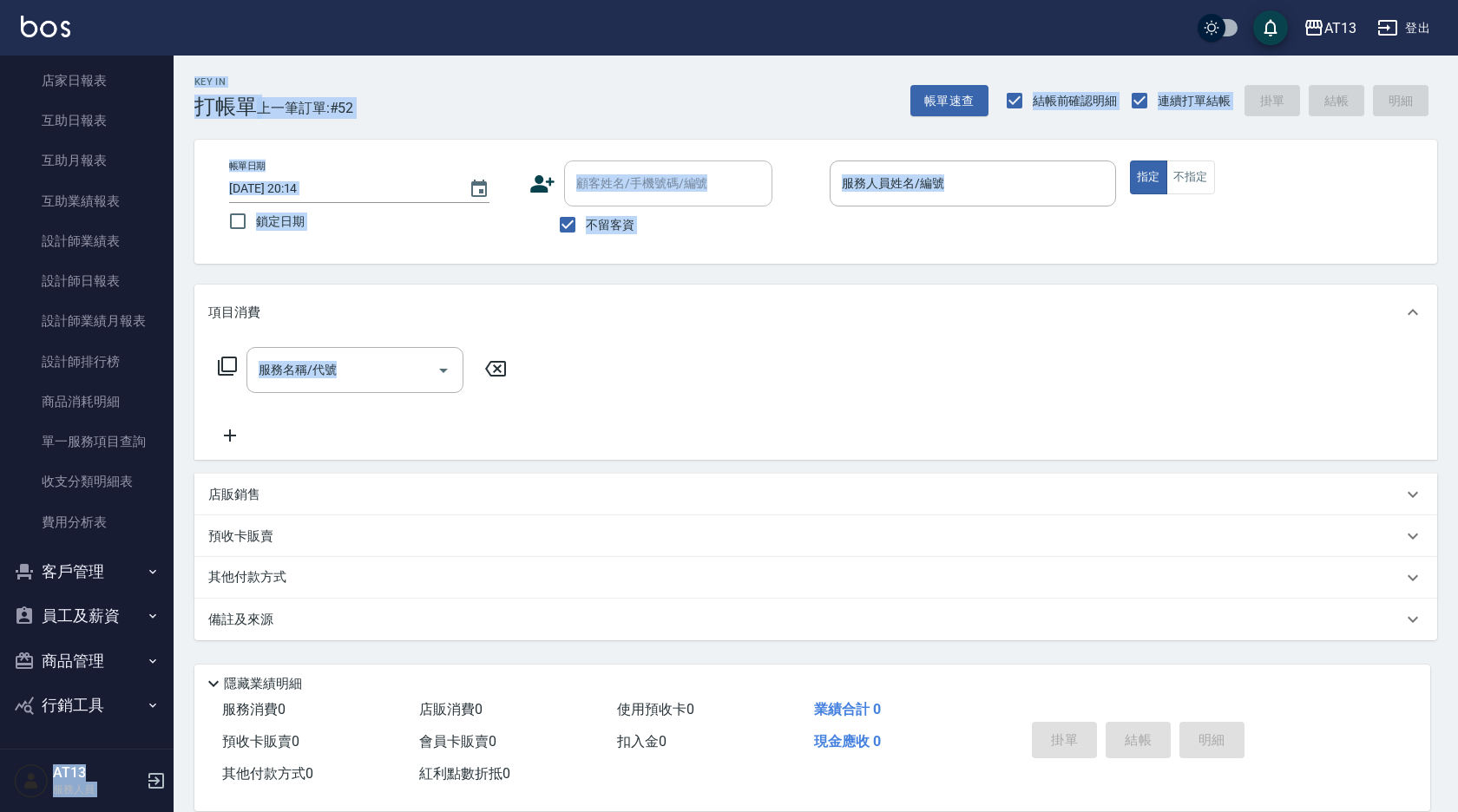
drag, startPoint x: 164, startPoint y: 660, endPoint x: 185, endPoint y: 538, distance: 123.8
click at [185, 538] on div "AT13 登出 櫃檯作業 打帳單 帳單列表 現金收支登錄 材料自購登錄 每日結帳 報表及分析 報表目錄 店家區間累計表 店家日報表 互助日報表 互助月報表 互…" at bounding box center [729, 406] width 1458 height 812
drag, startPoint x: 185, startPoint y: 538, endPoint x: 174, endPoint y: 542, distance: 11.7
click at [174, 542] on div "Key In 打帳單 上一筆訂單:#52 帳單速查 結帳前確認明細 連續打單結帳 掛單 結帳 明細 帳單日期 2025/09/18 20:14 鎖定日期 顧客…" at bounding box center [815, 431] width 1284 height 751
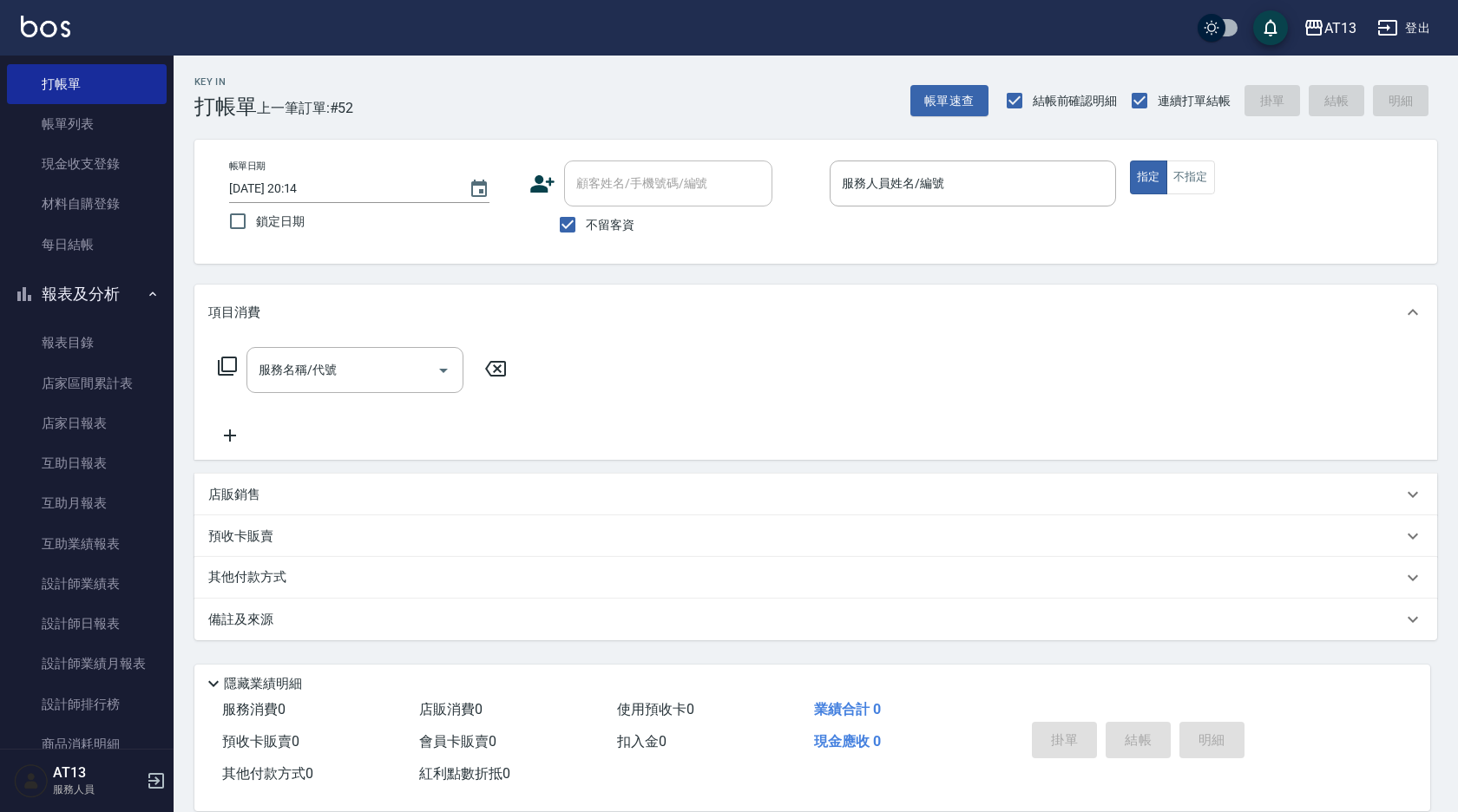
scroll to position [48, 0]
click at [136, 422] on link "店家日報表" at bounding box center [87, 424] width 160 height 39
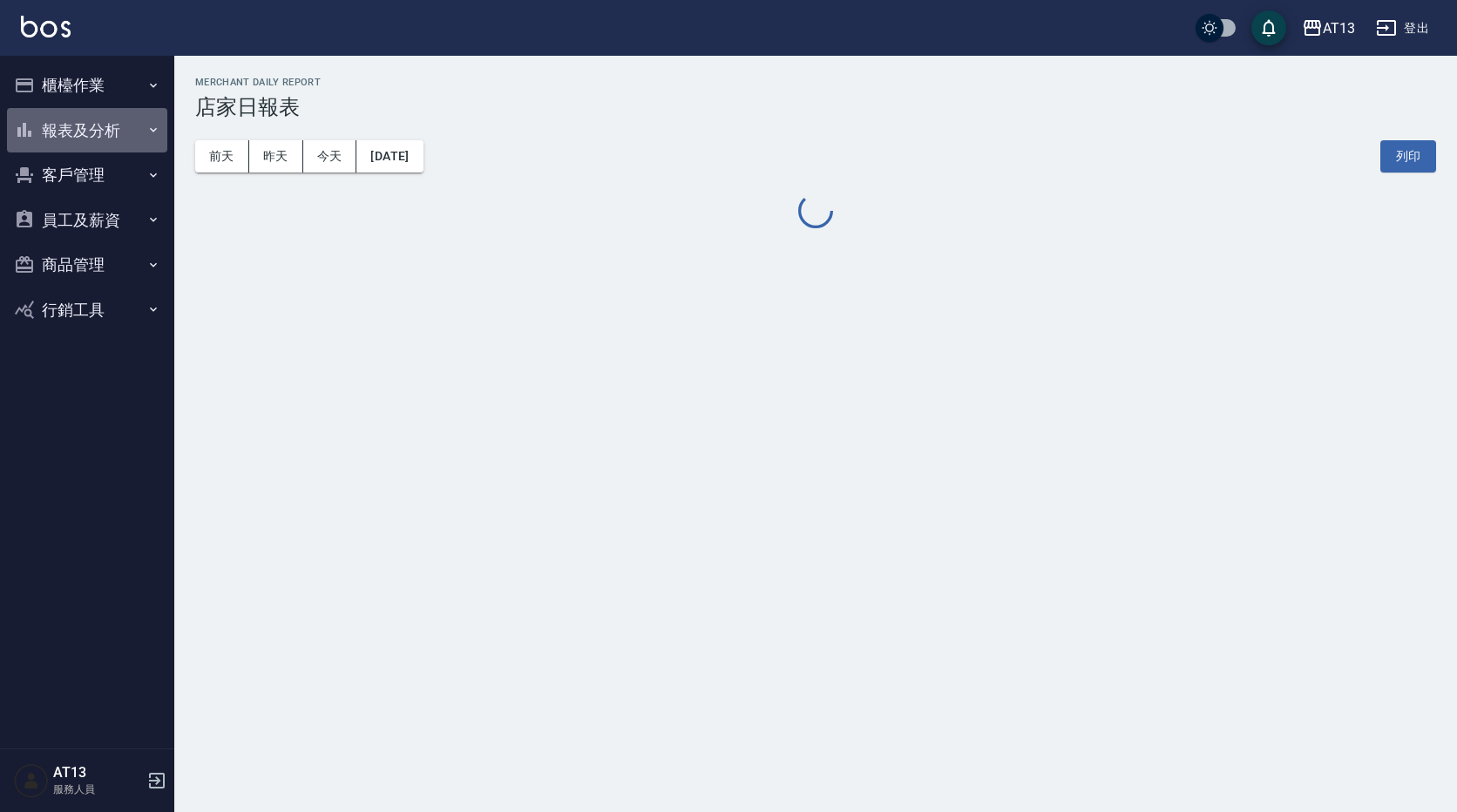
click at [125, 129] on button "報表及分析" at bounding box center [87, 130] width 160 height 45
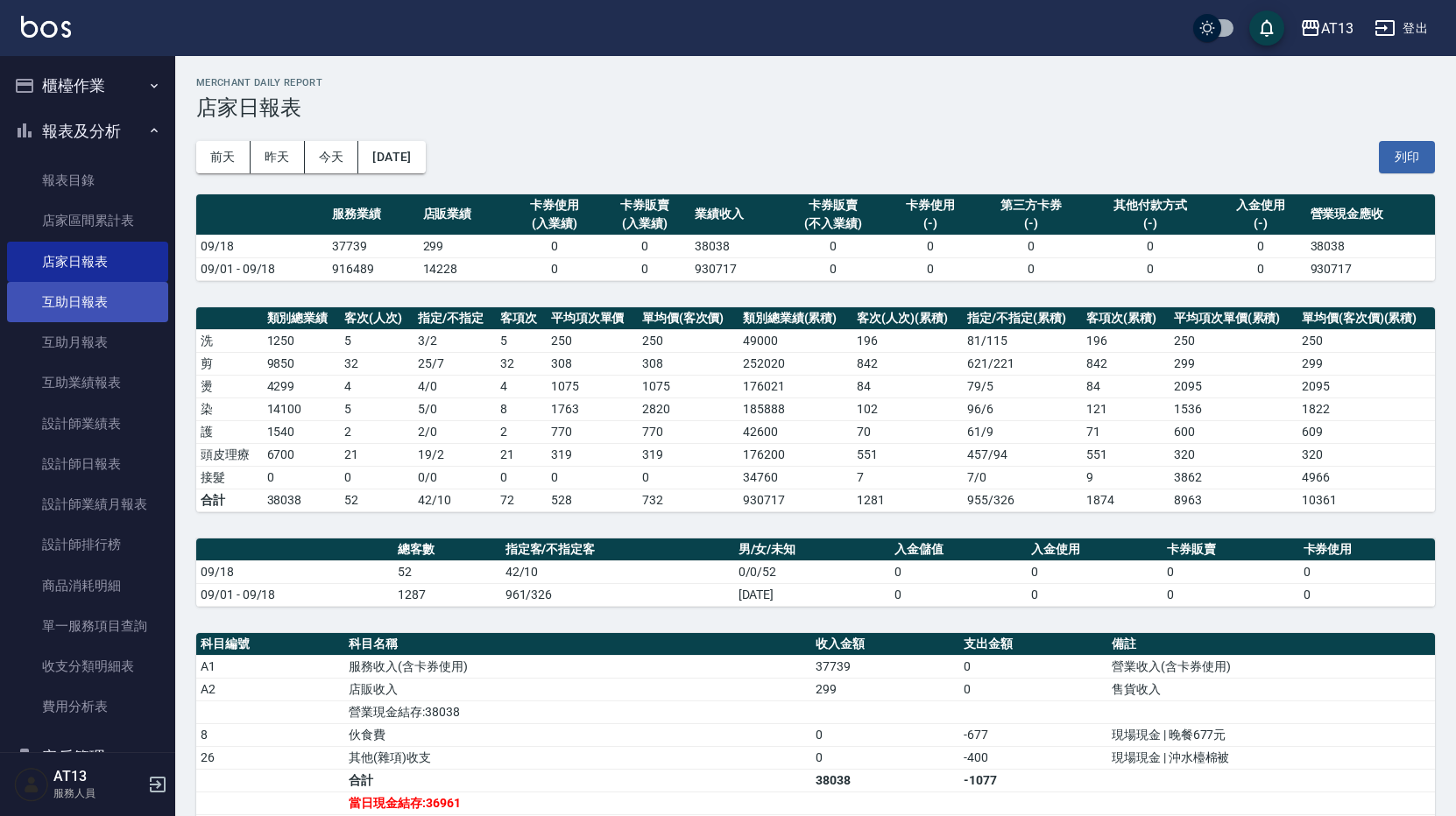
click at [113, 298] on link "互助日報表" at bounding box center [87, 301] width 161 height 40
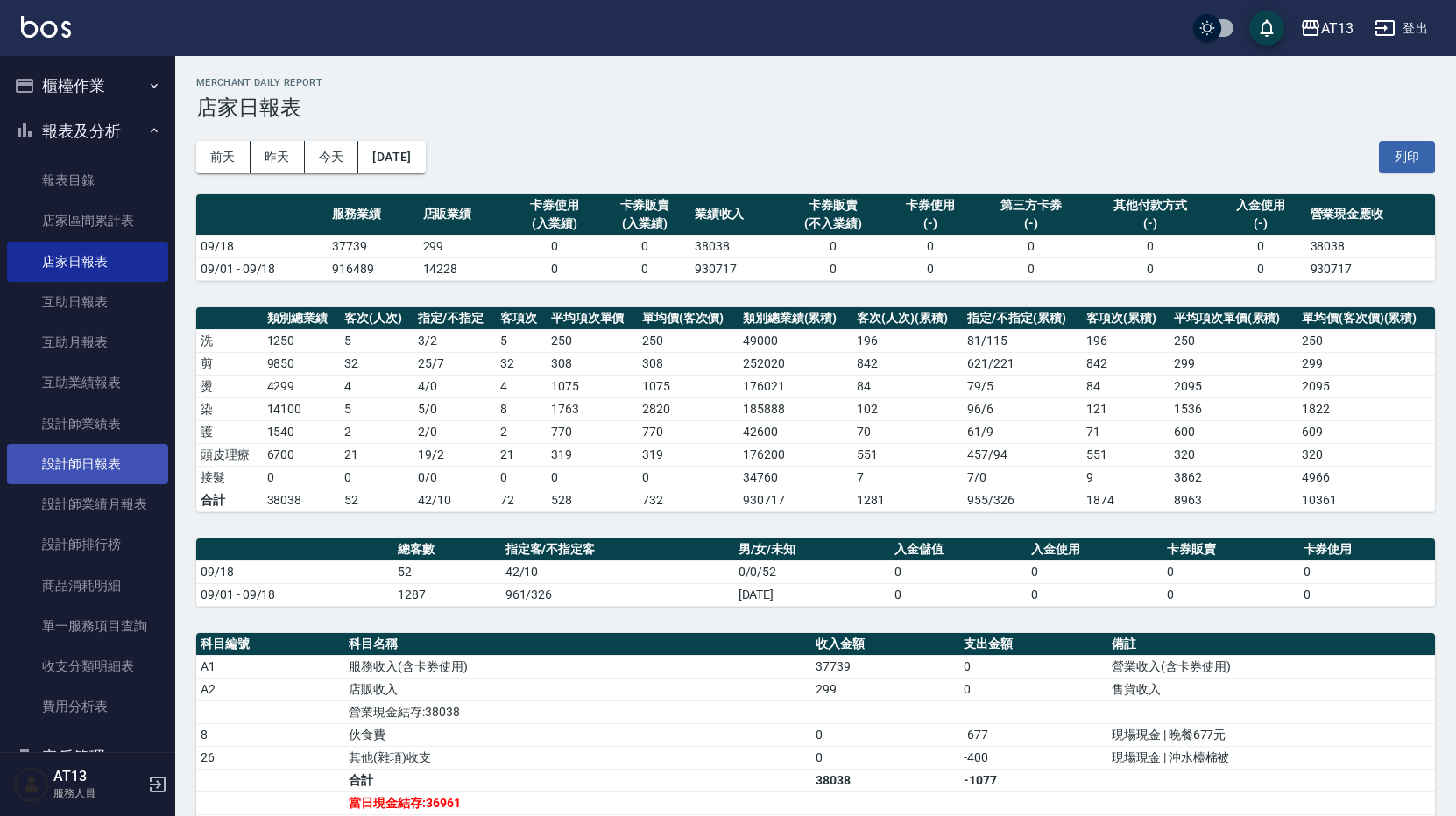
click at [121, 466] on link "設計師日報表" at bounding box center [87, 463] width 161 height 40
click at [1388, 162] on button "列印" at bounding box center [1407, 156] width 56 height 32
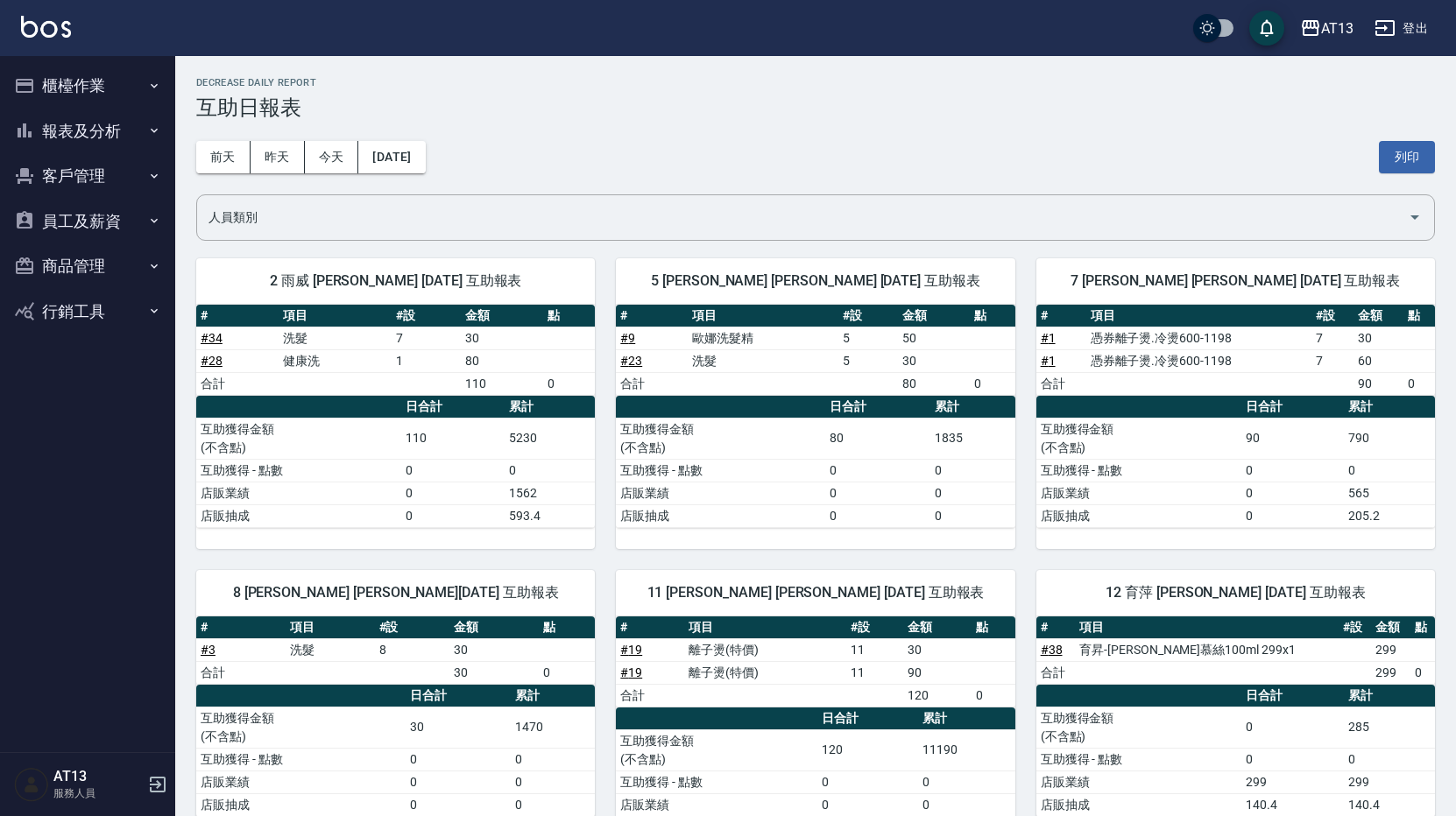
drag, startPoint x: 1404, startPoint y: 155, endPoint x: 114, endPoint y: 717, distance: 1407.1
click at [1404, 155] on button "列印" at bounding box center [1407, 156] width 56 height 32
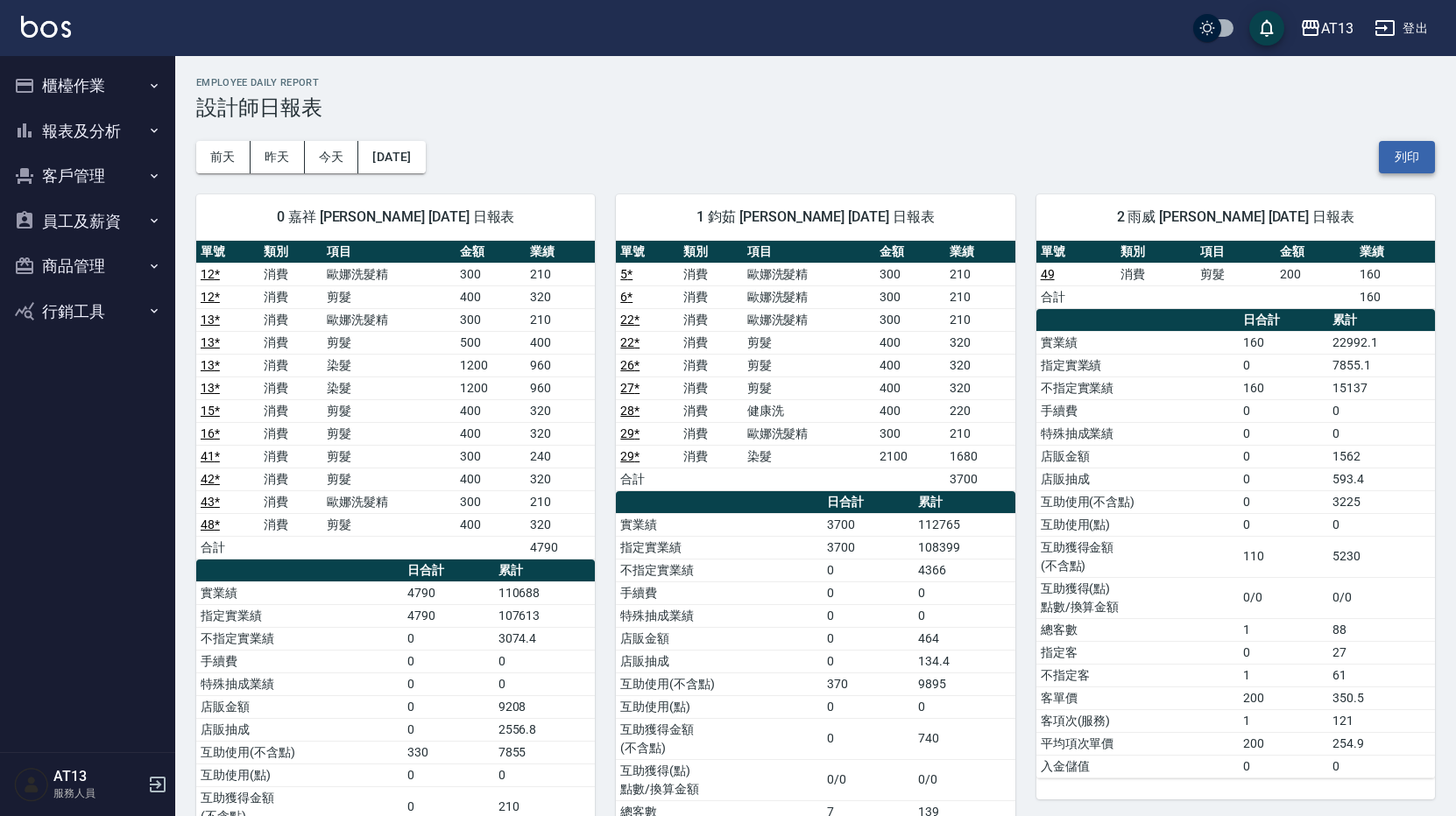
click at [1393, 169] on button "列印" at bounding box center [1407, 156] width 56 height 32
